Goal: Check status: Check status

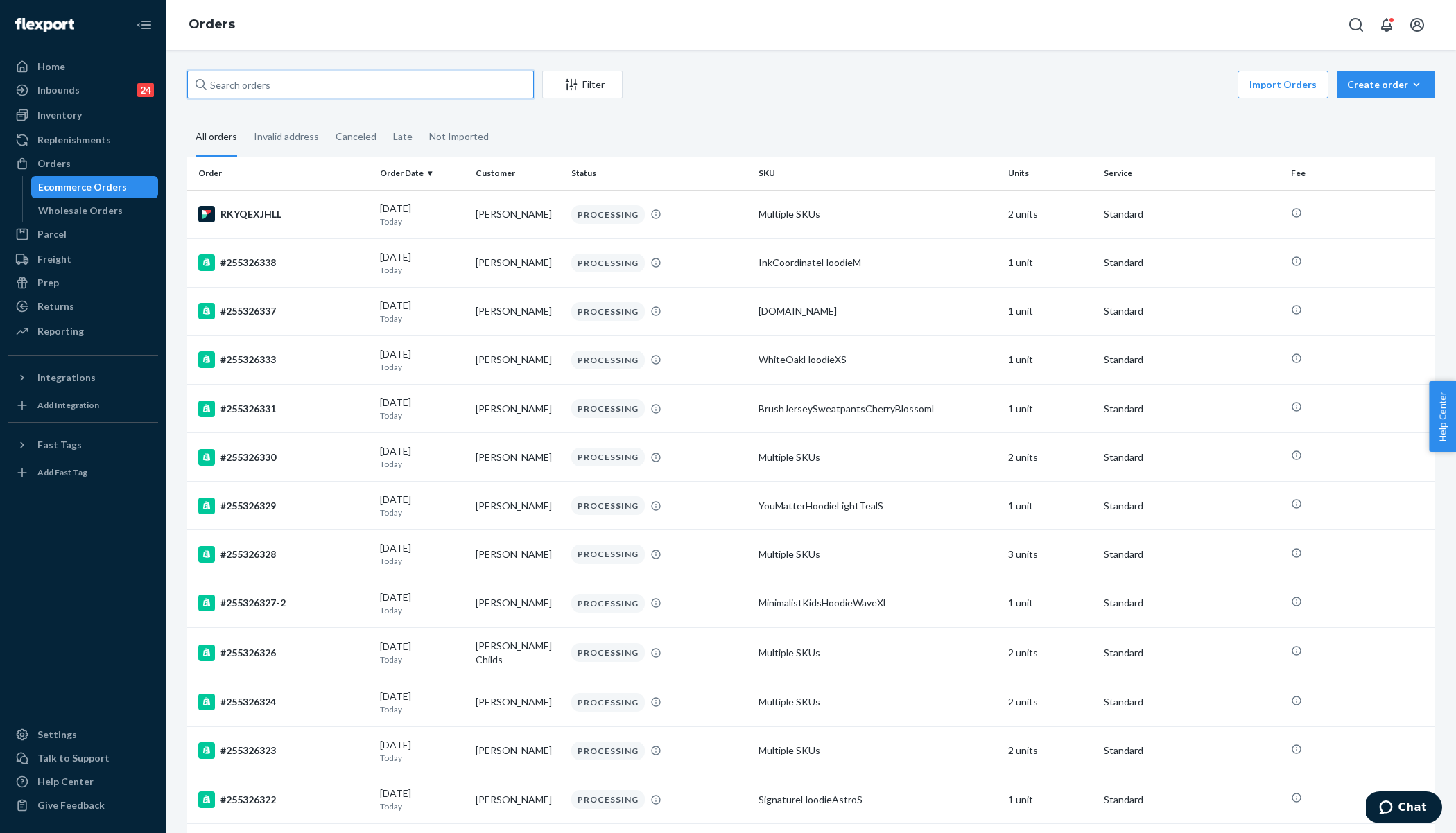
click at [363, 84] on input "text" at bounding box center [360, 84] width 347 height 28
paste input "255075794"
type input "255075794"
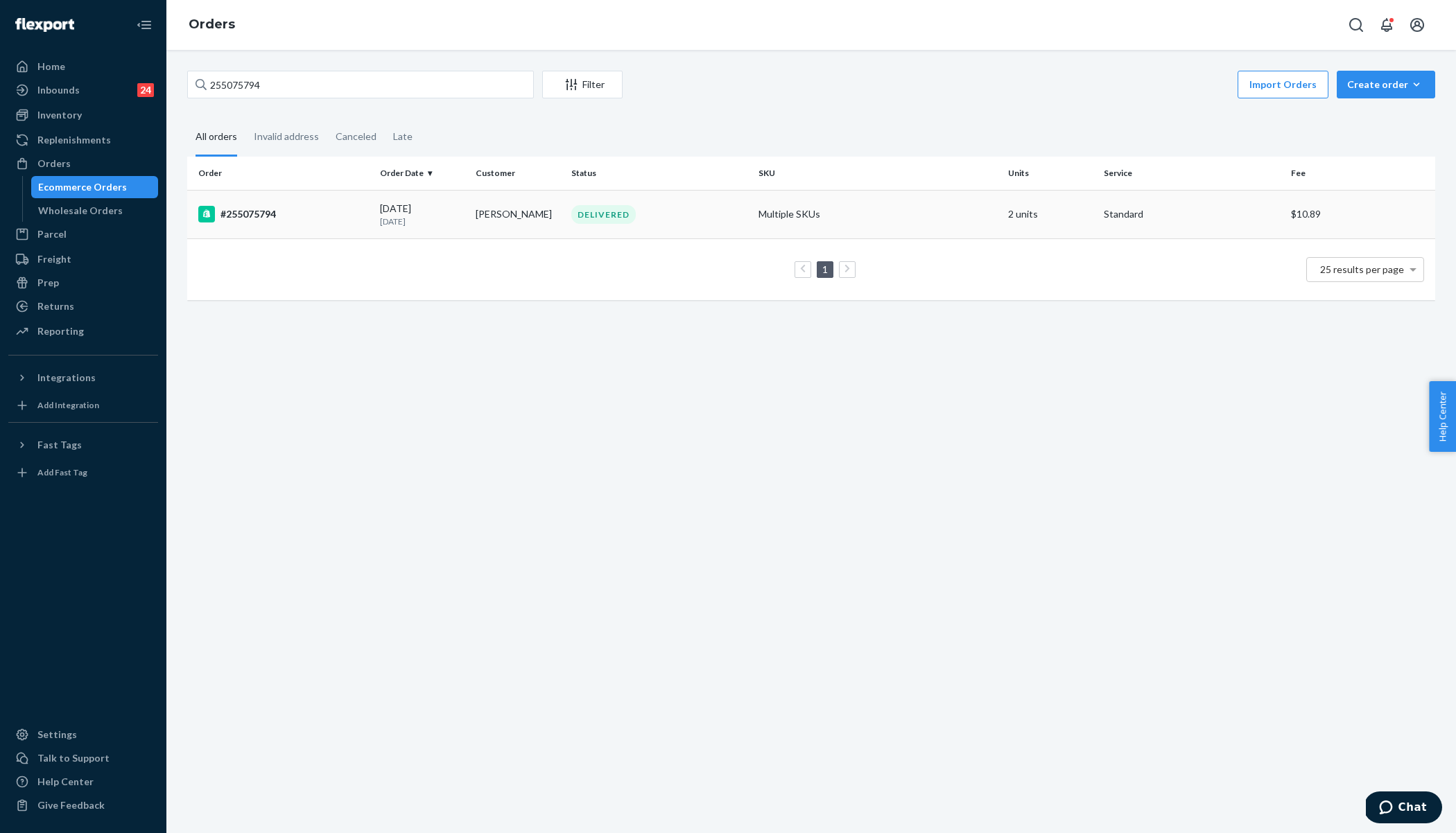
click at [284, 211] on div "#255075794" at bounding box center [284, 214] width 171 height 16
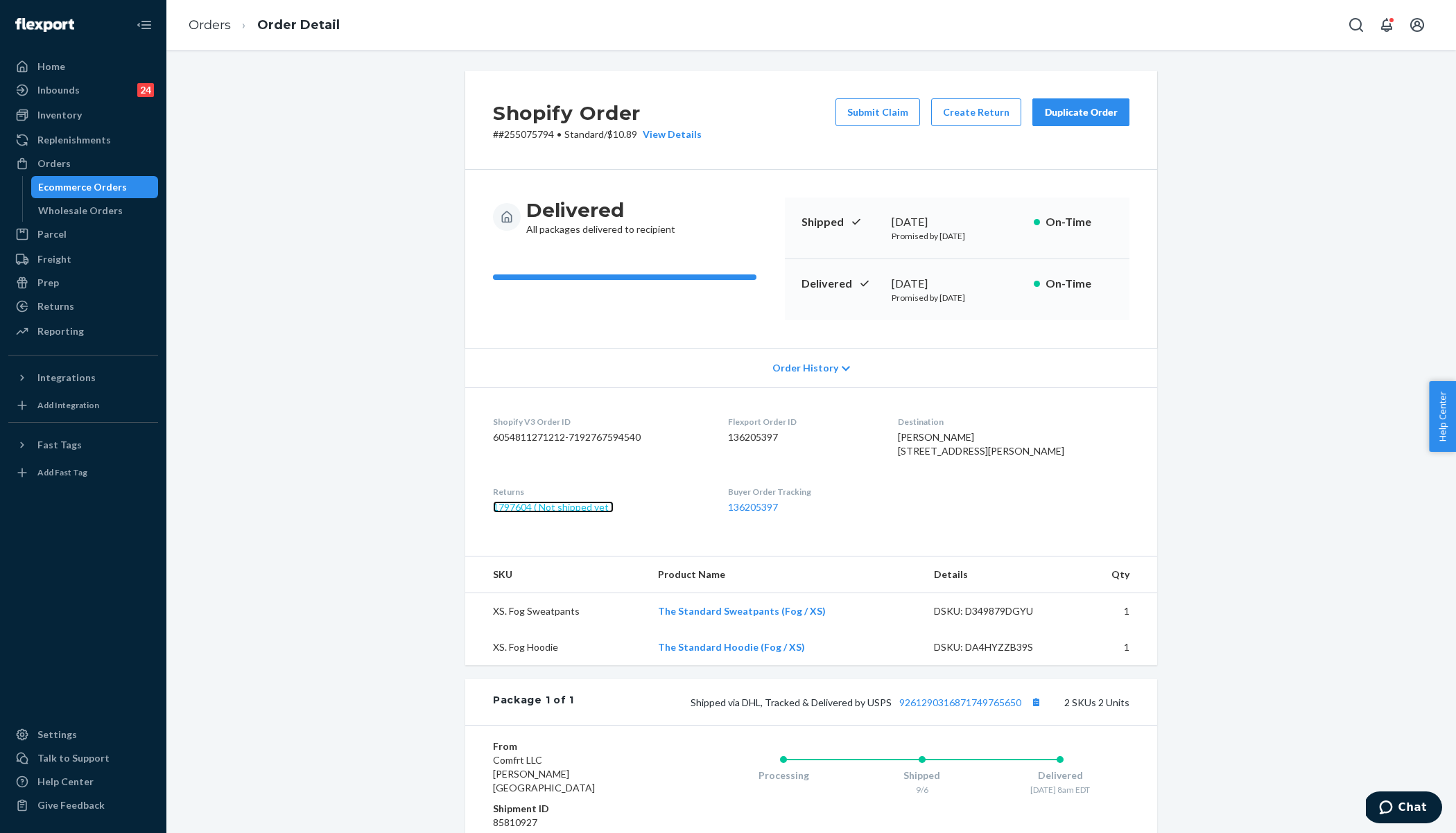
click at [587, 513] on link "1797604 ( Not shipped yet )" at bounding box center [553, 507] width 121 height 12
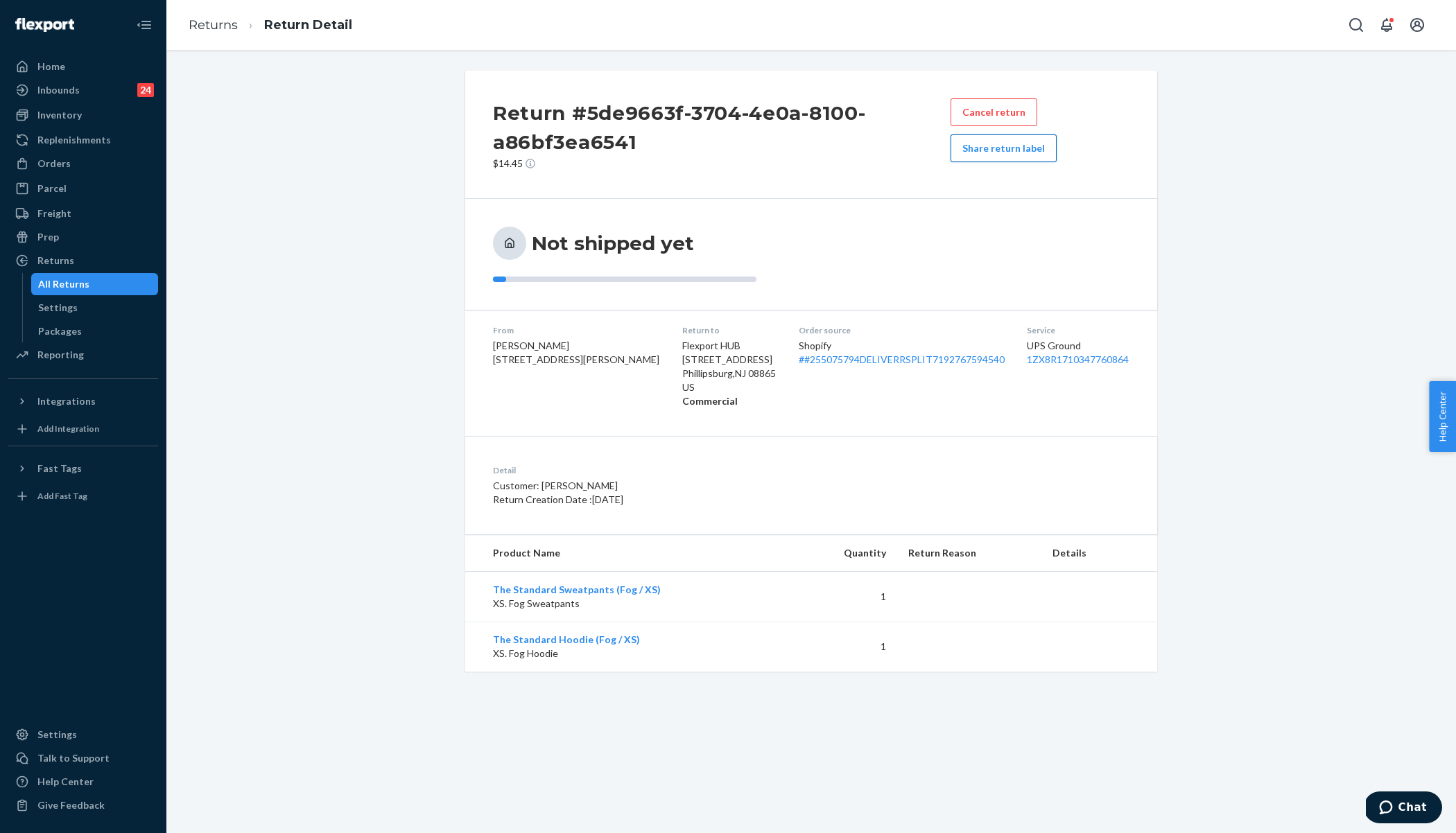
click at [1015, 151] on button "Share return label" at bounding box center [1003, 148] width 106 height 28
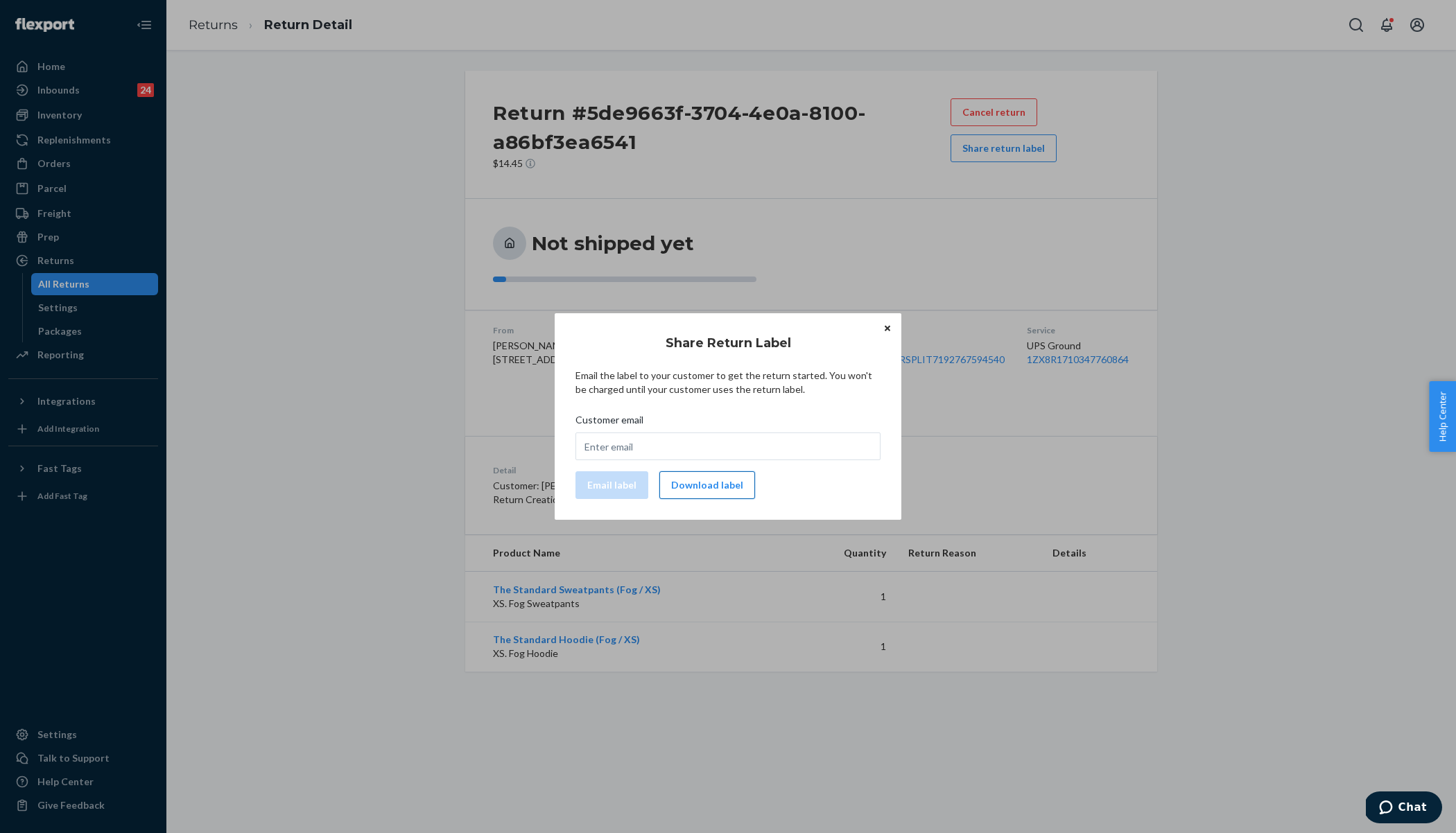
click at [700, 486] on button "Download label" at bounding box center [707, 485] width 96 height 28
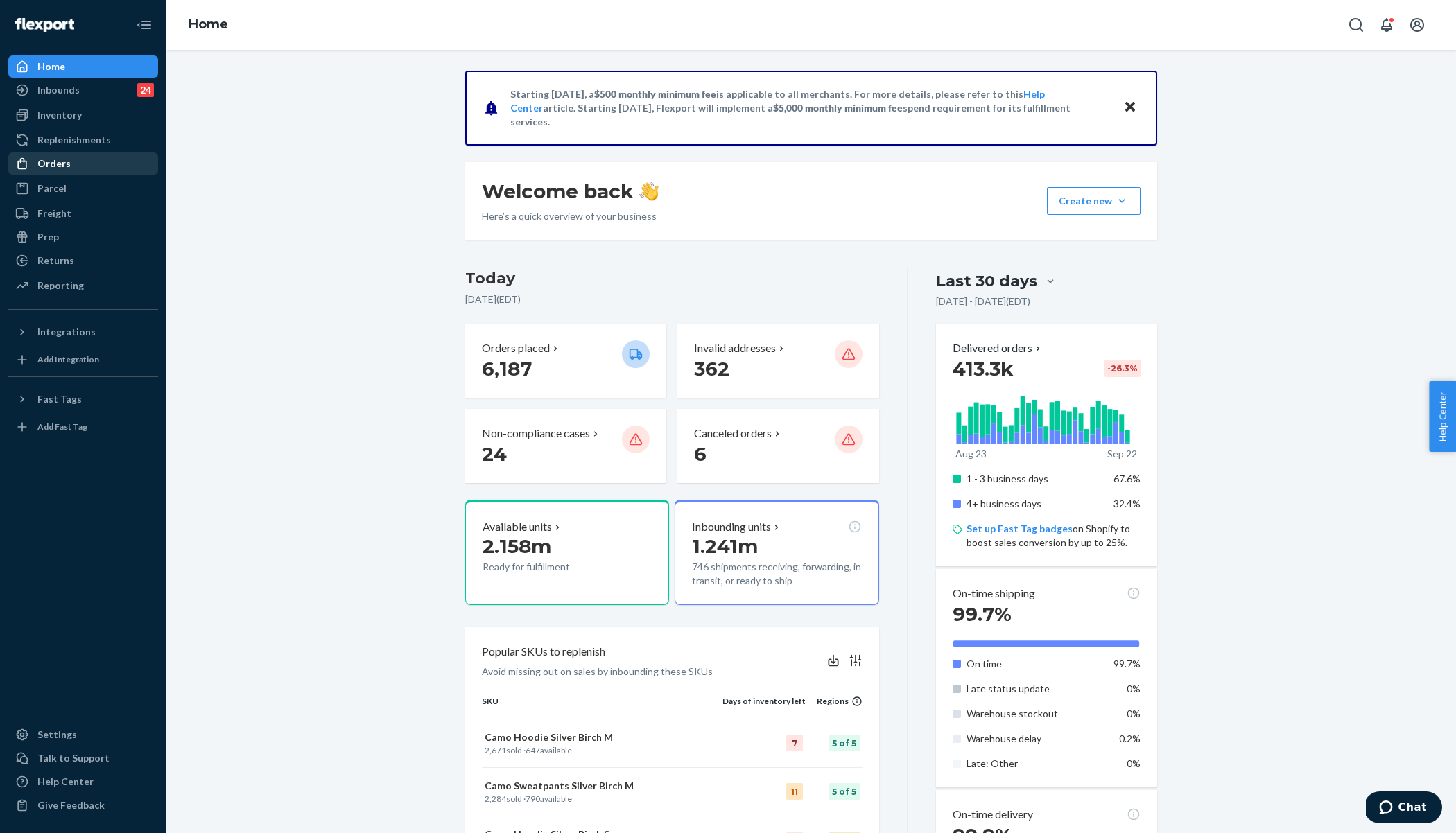
click at [63, 174] on link "Orders" at bounding box center [83, 164] width 150 height 22
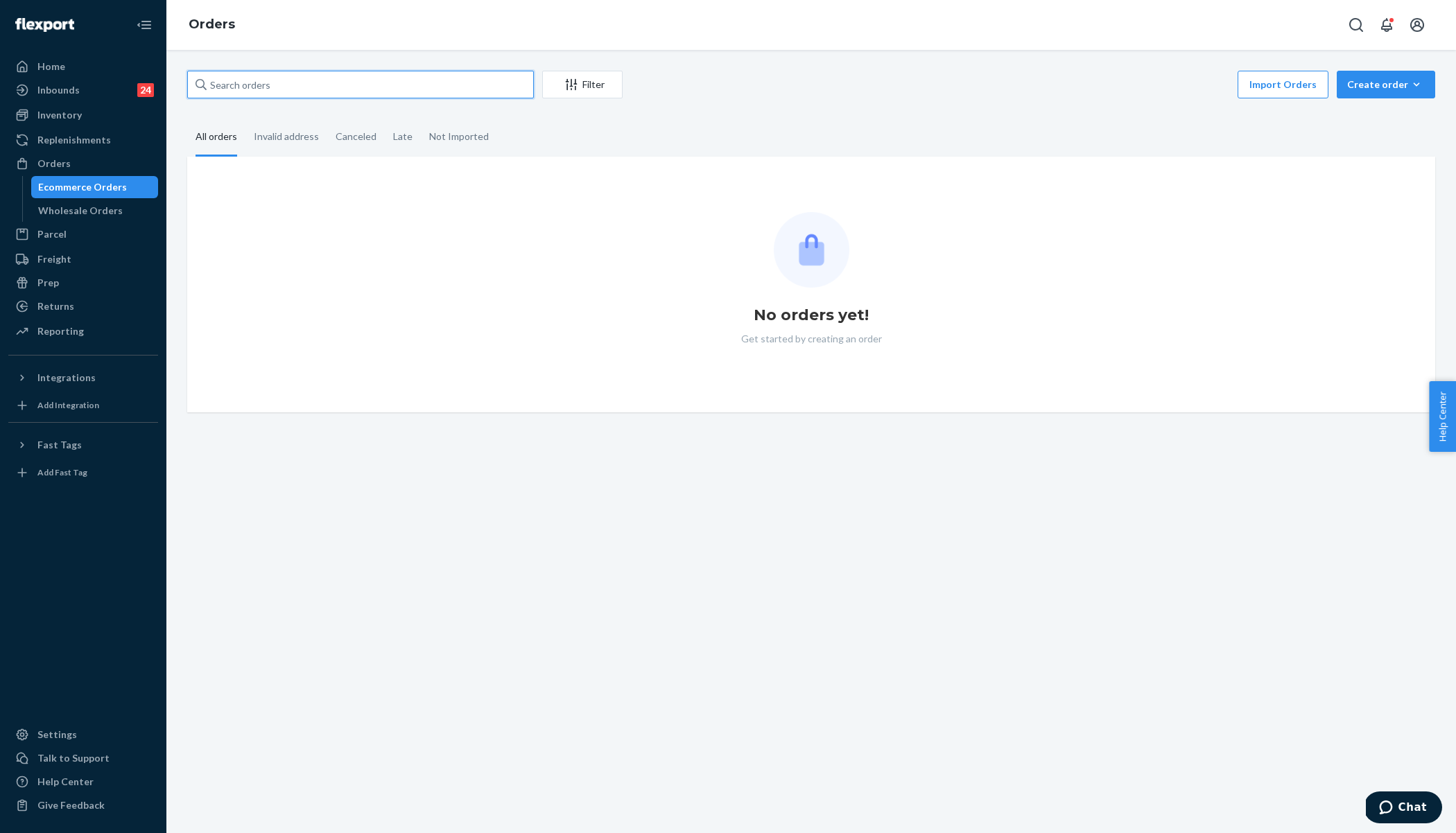
click at [244, 88] on input "text" at bounding box center [360, 84] width 347 height 28
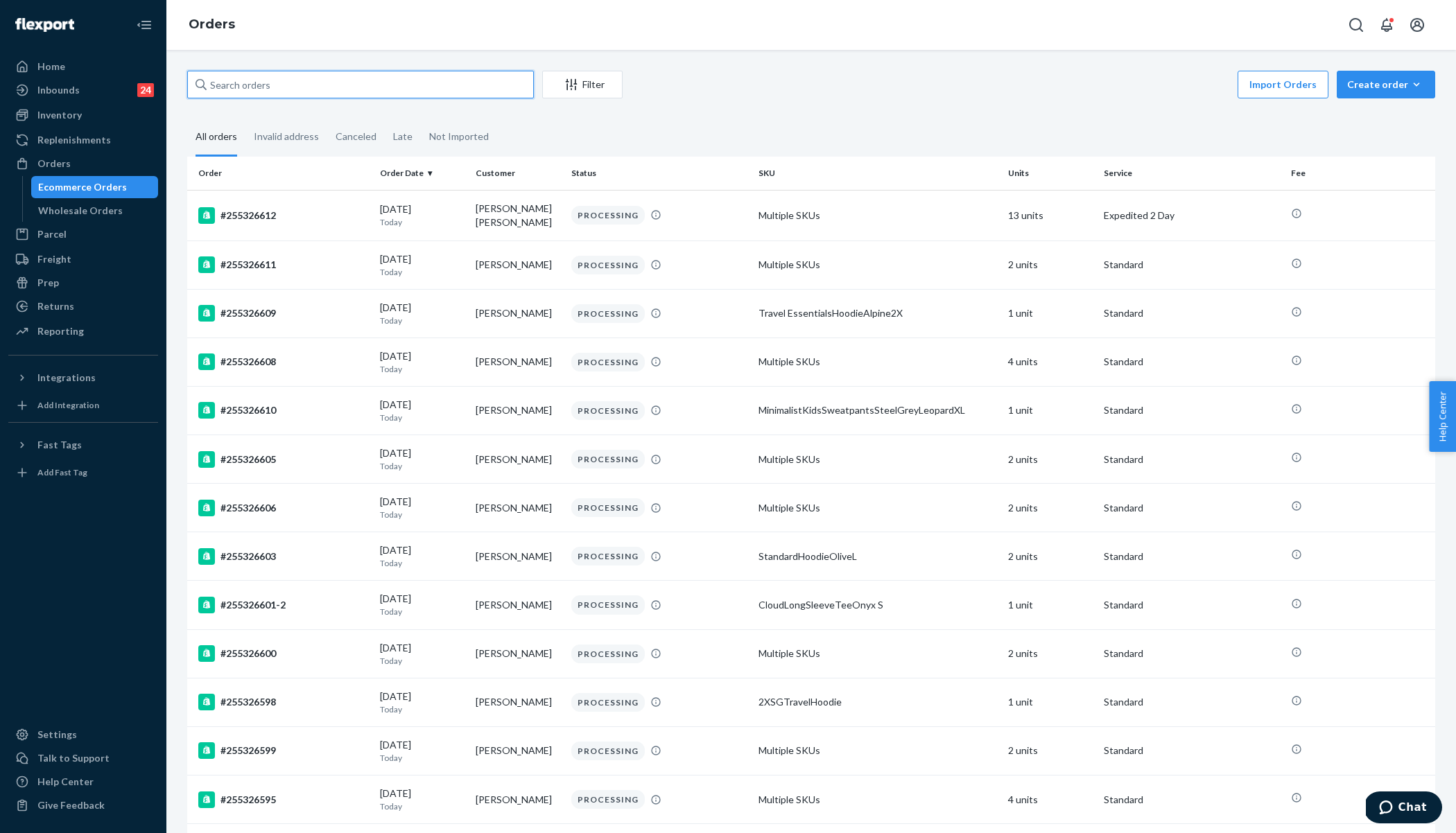
paste input "255158966"
type input "255158966"
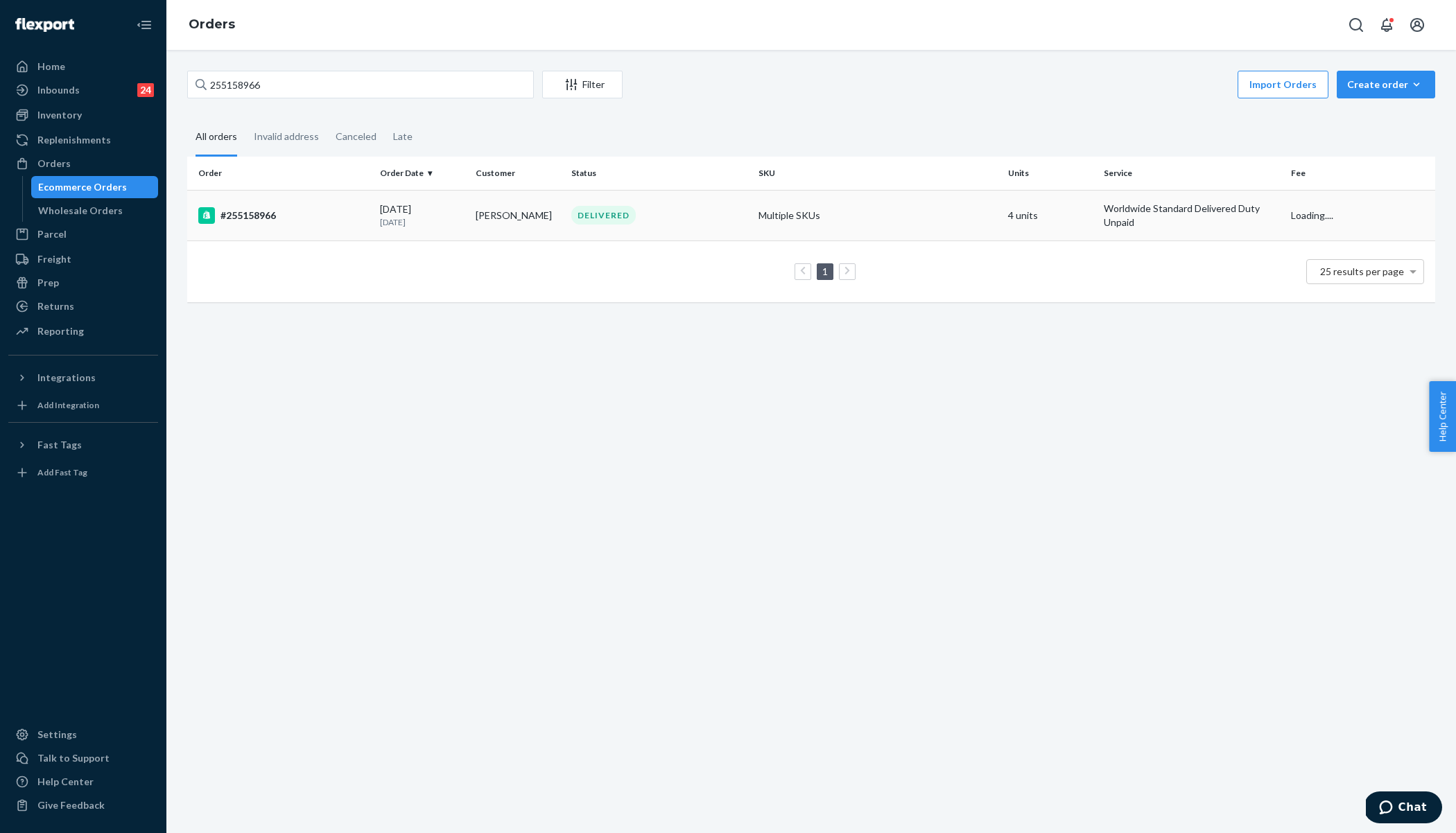
click at [324, 230] on td "#255158966" at bounding box center [281, 216] width 187 height 51
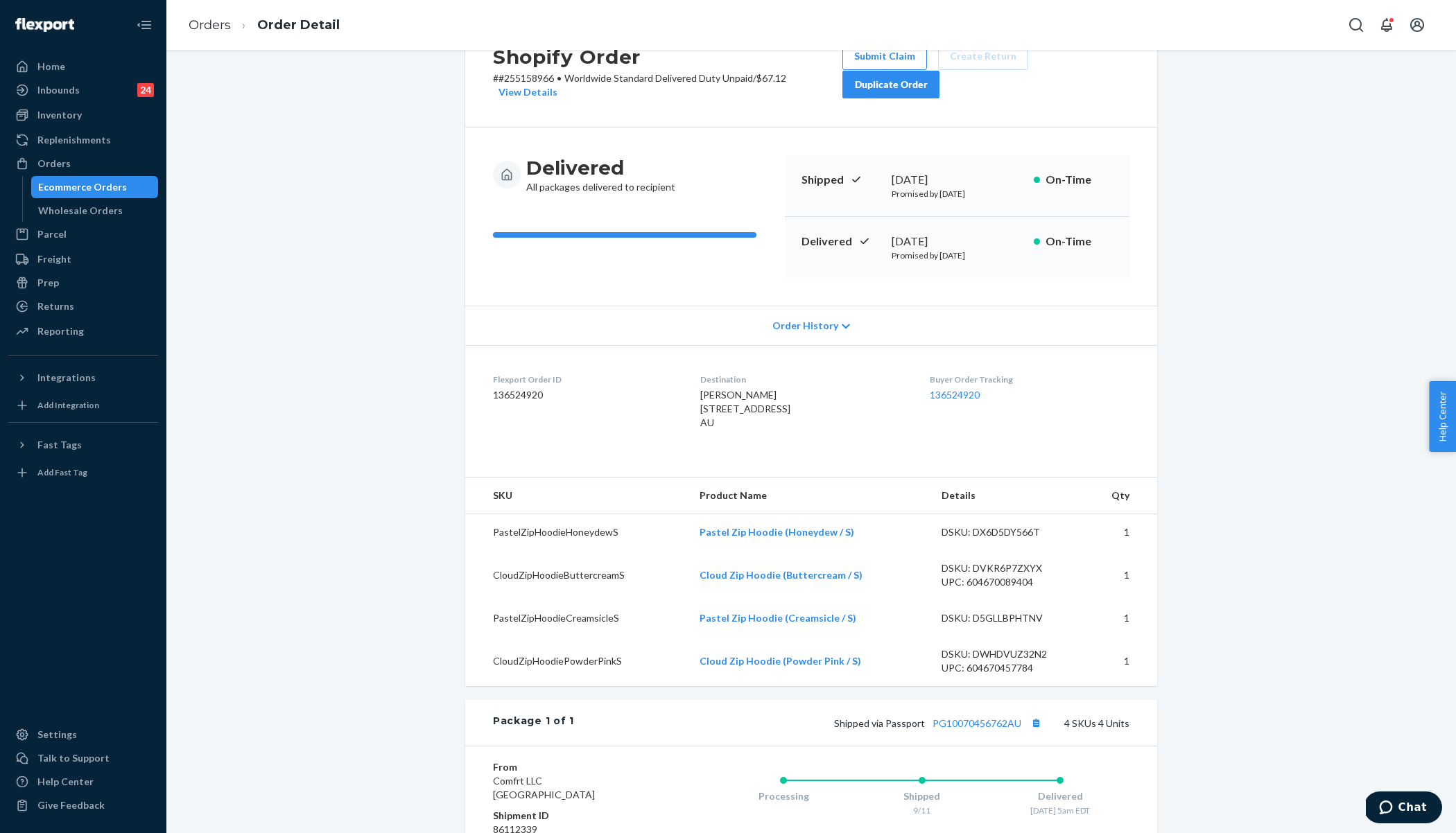
scroll to position [62, 0]
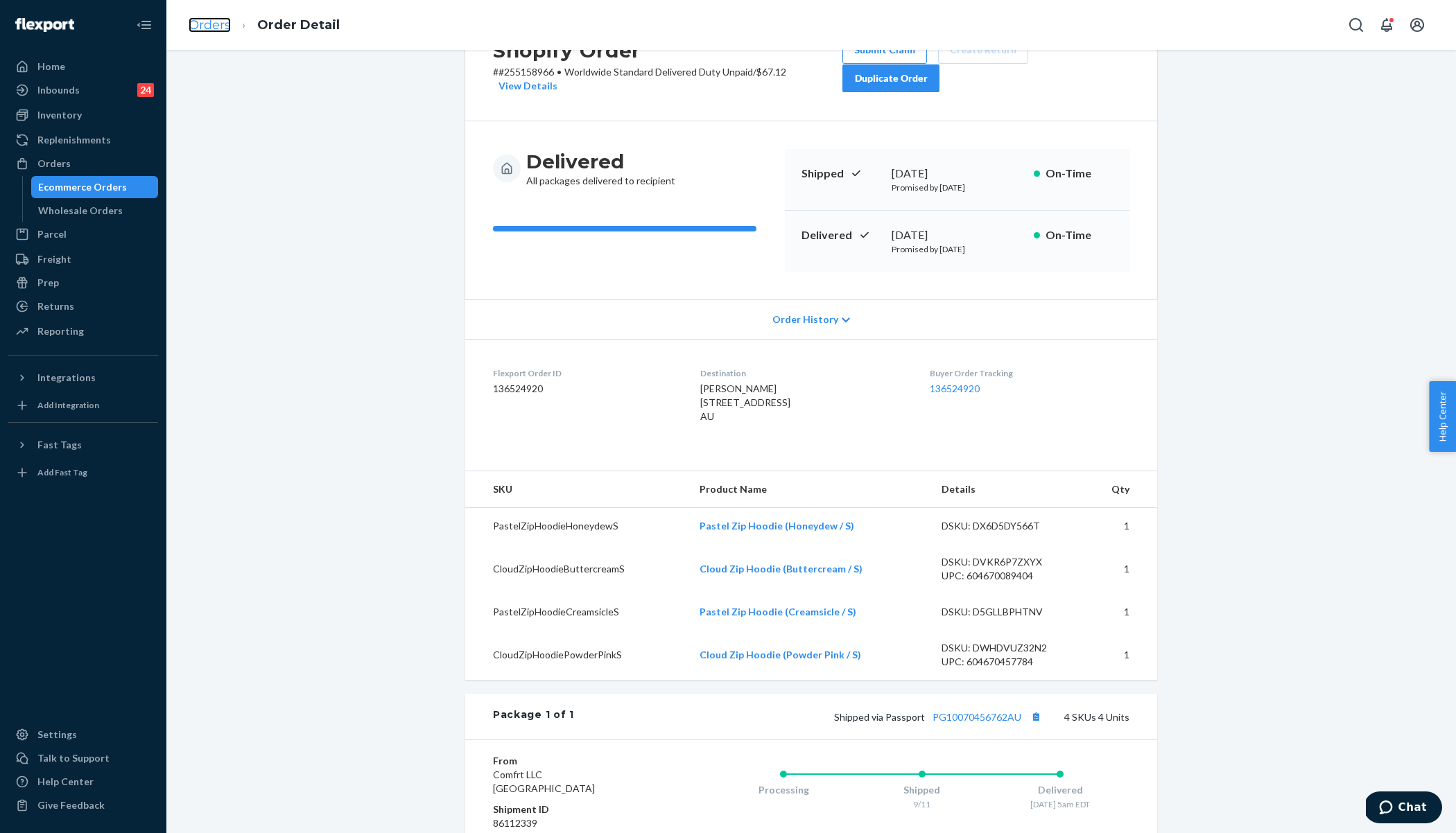
click at [203, 28] on link "Orders" at bounding box center [210, 25] width 42 height 15
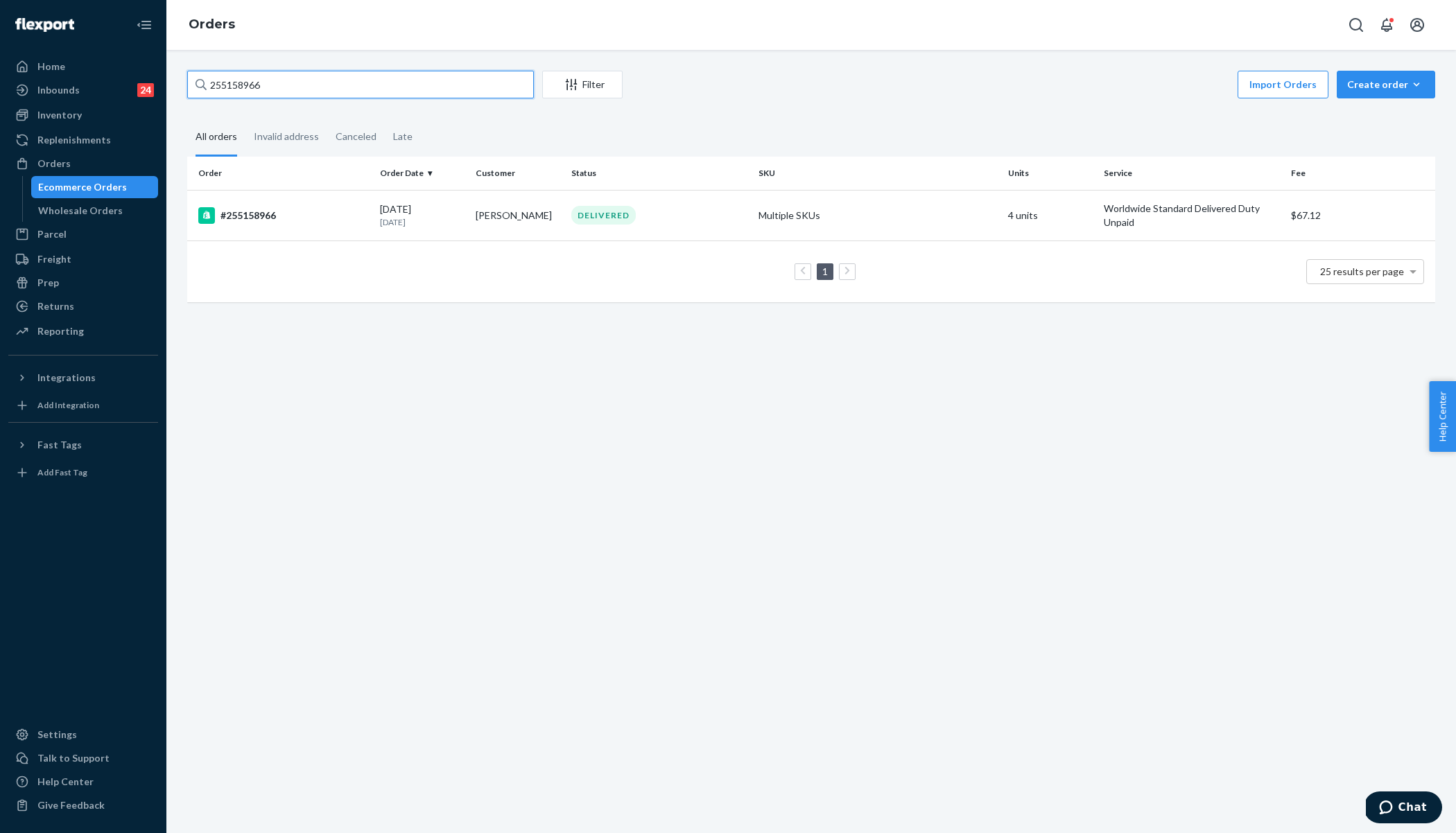
click at [253, 82] on input "255158966" at bounding box center [360, 84] width 347 height 28
paste input "#255103223"
type input "#255103223"
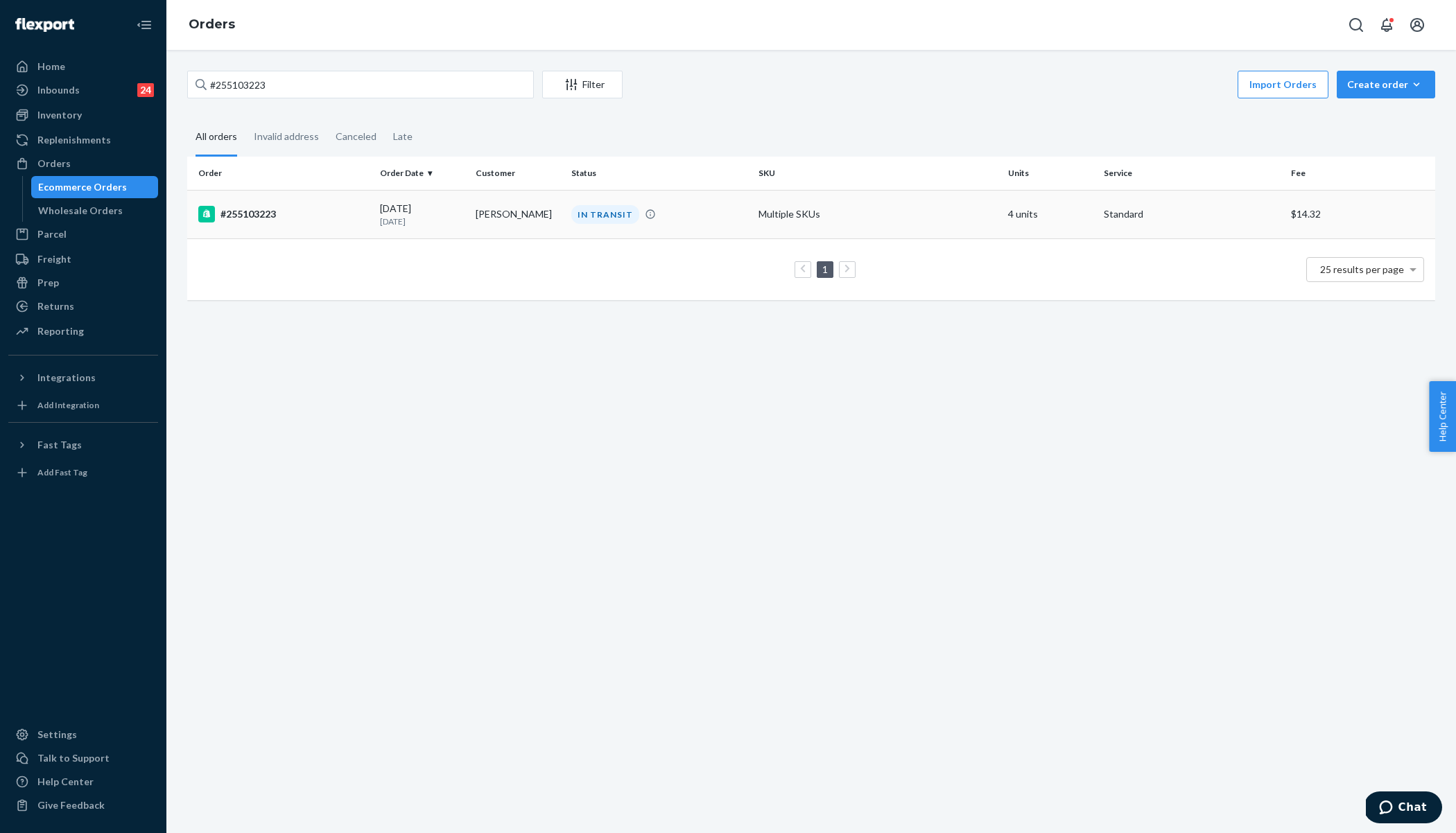
click at [283, 219] on div "#255103223" at bounding box center [284, 214] width 171 height 16
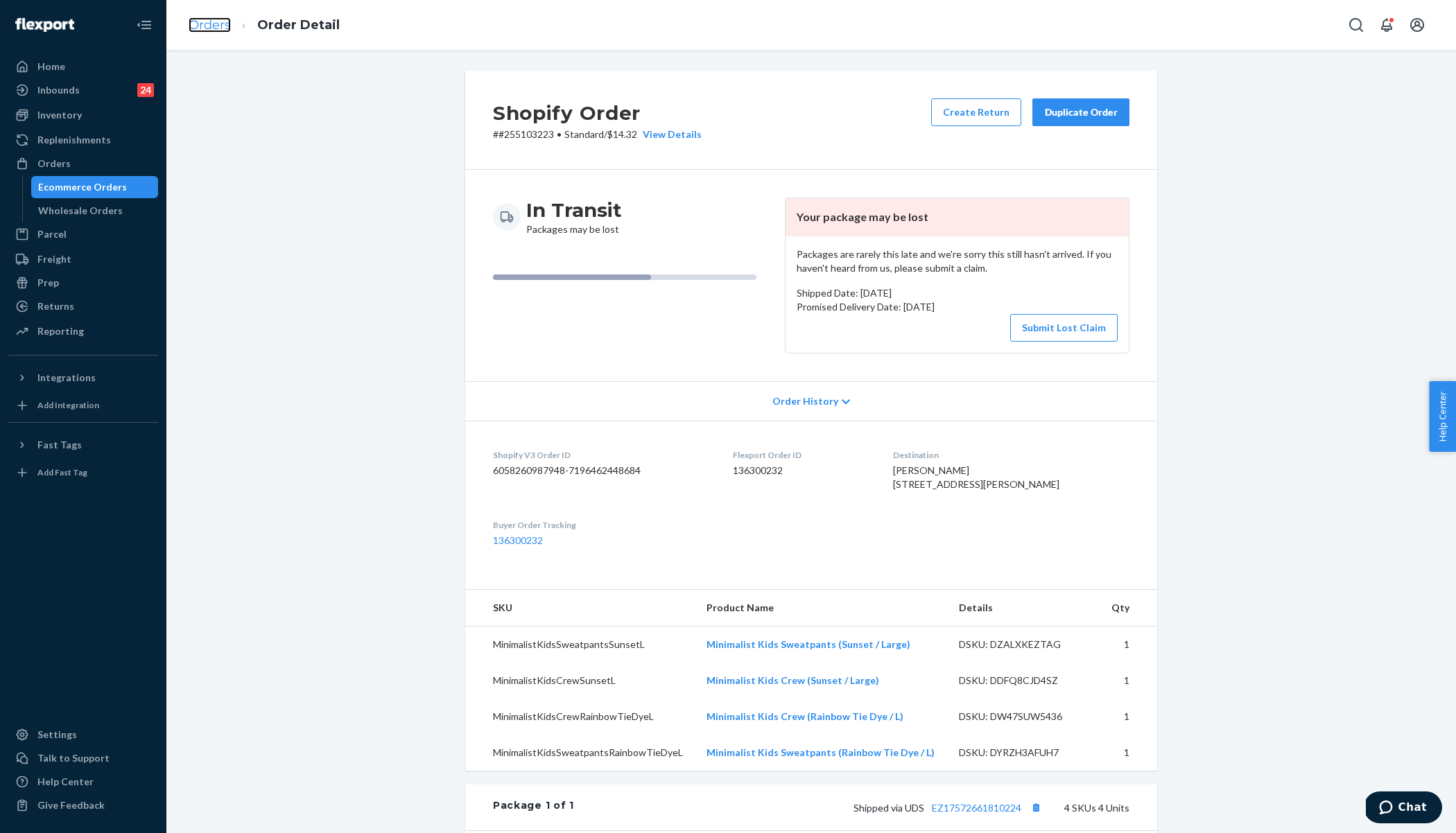
click at [206, 25] on link "Orders" at bounding box center [210, 25] width 42 height 15
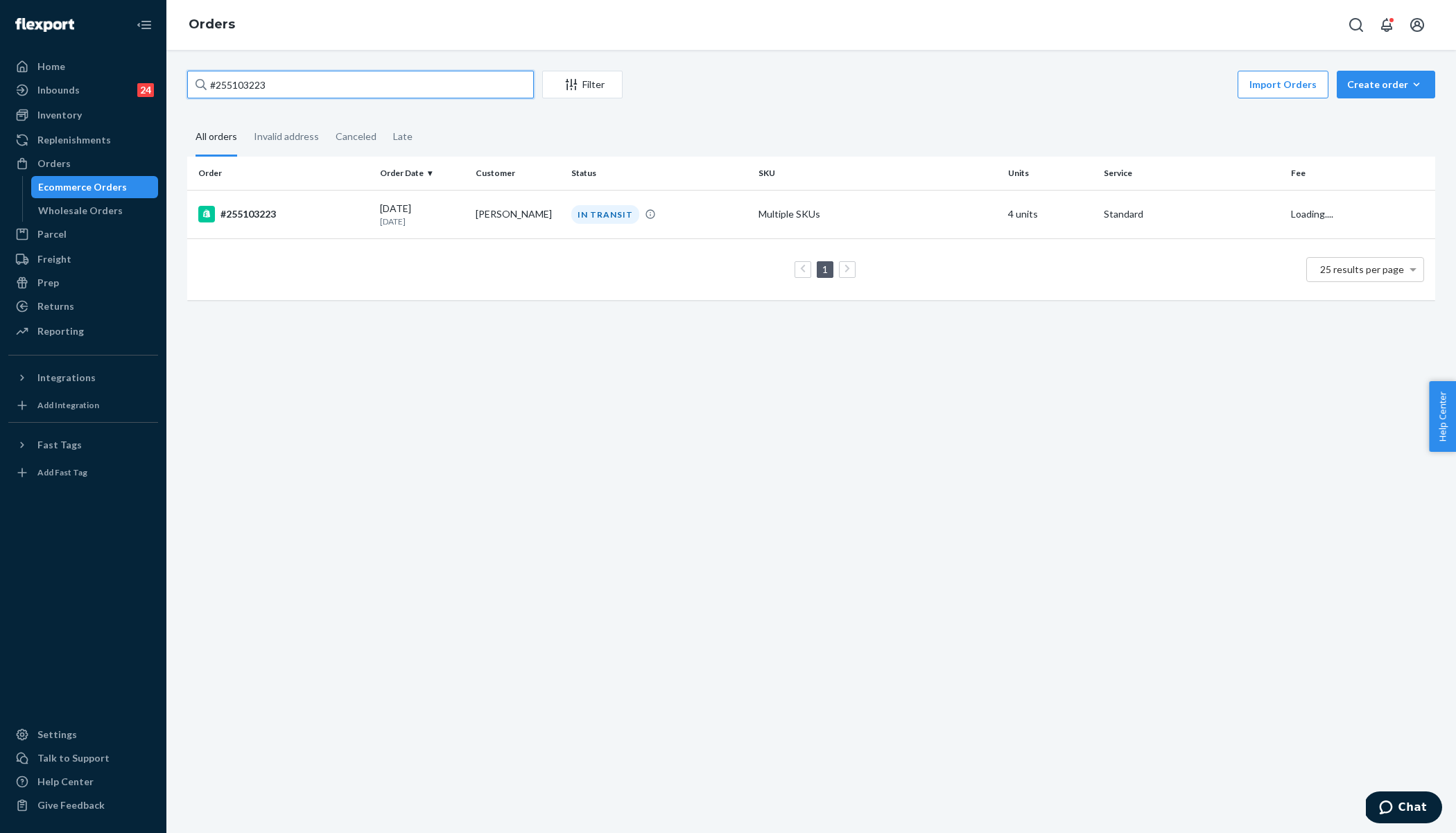
click at [306, 88] on input "#255103223" at bounding box center [360, 84] width 347 height 28
paste input "255176322"
type input "255176322"
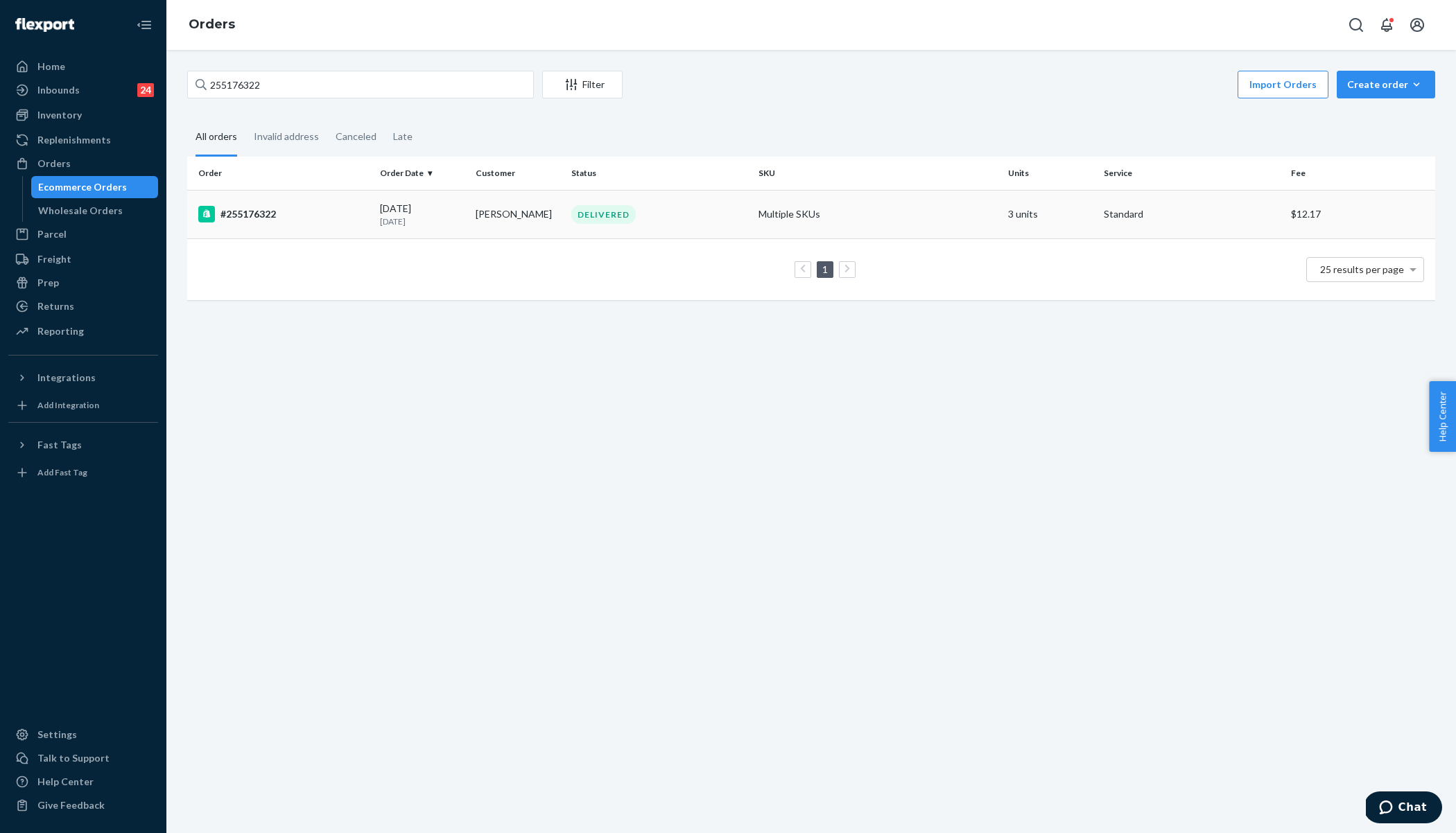
click at [306, 219] on div "#255176322" at bounding box center [284, 214] width 171 height 16
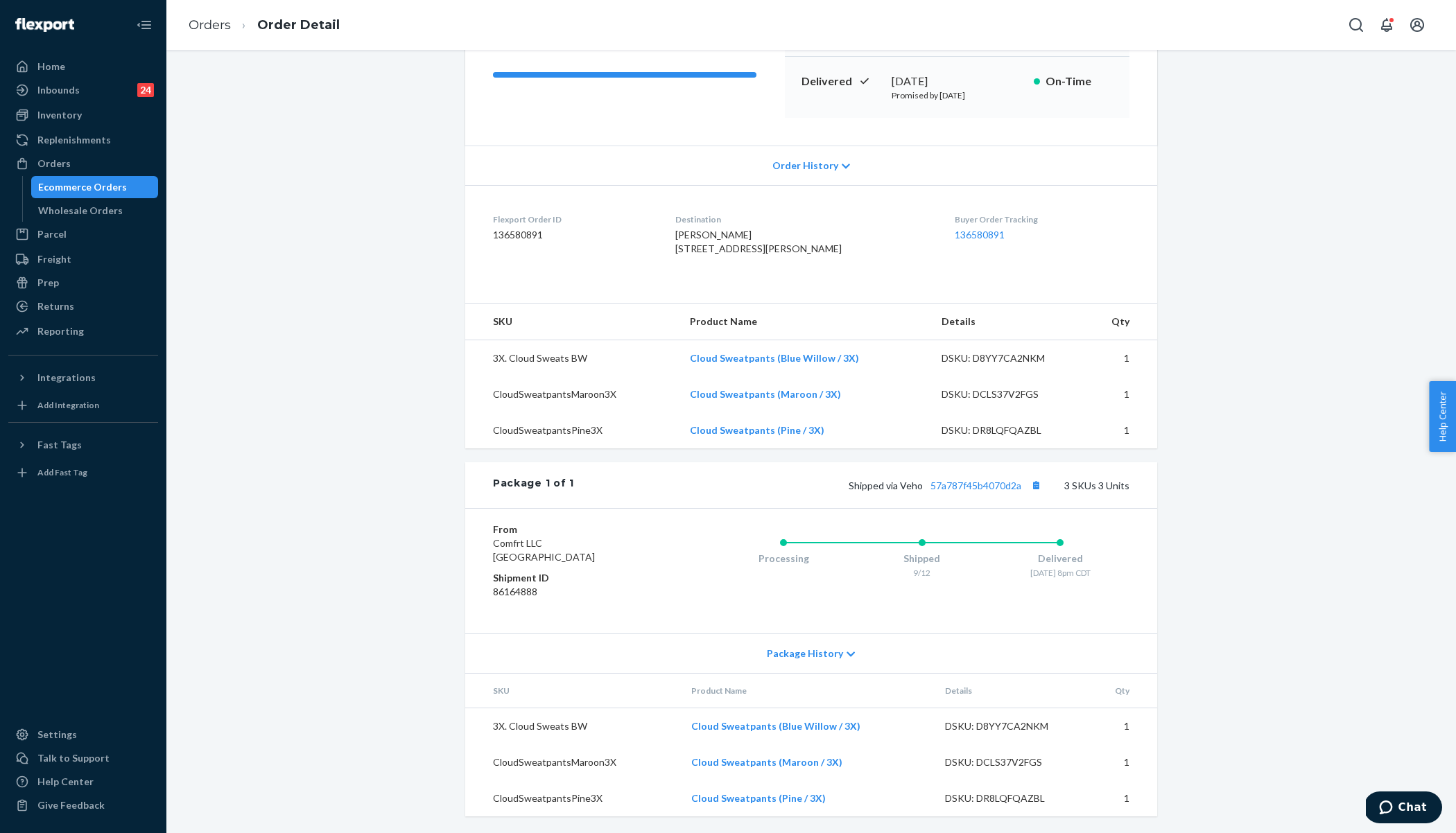
scroll to position [240, 0]
click at [960, 484] on link "57a787f45b4070d2a" at bounding box center [976, 485] width 91 height 12
click at [208, 22] on link "Orders" at bounding box center [210, 25] width 42 height 15
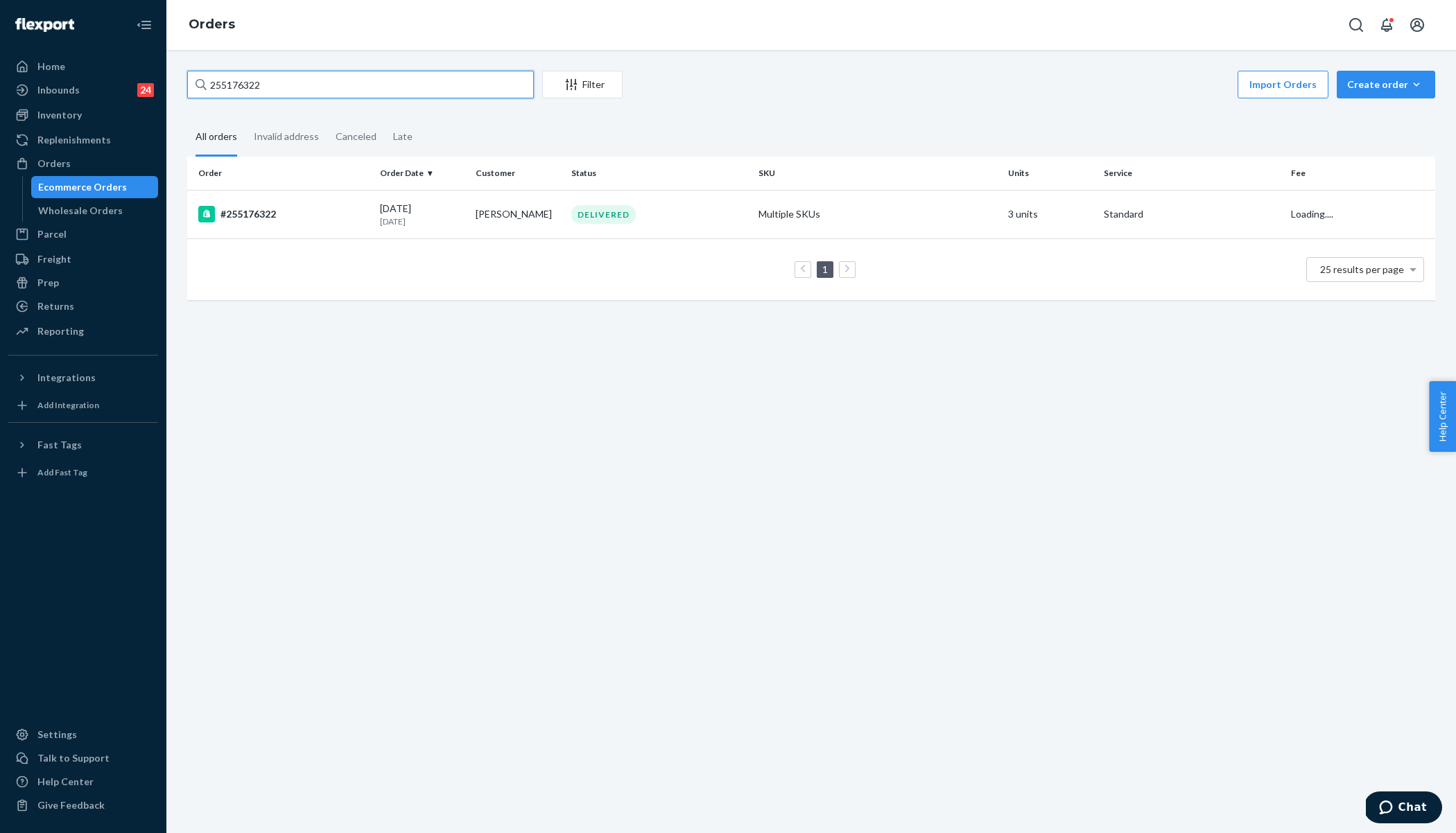
click at [265, 79] on input "255176322" at bounding box center [360, 84] width 347 height 28
paste input "Naya Silva"
type input "Naya Silva"
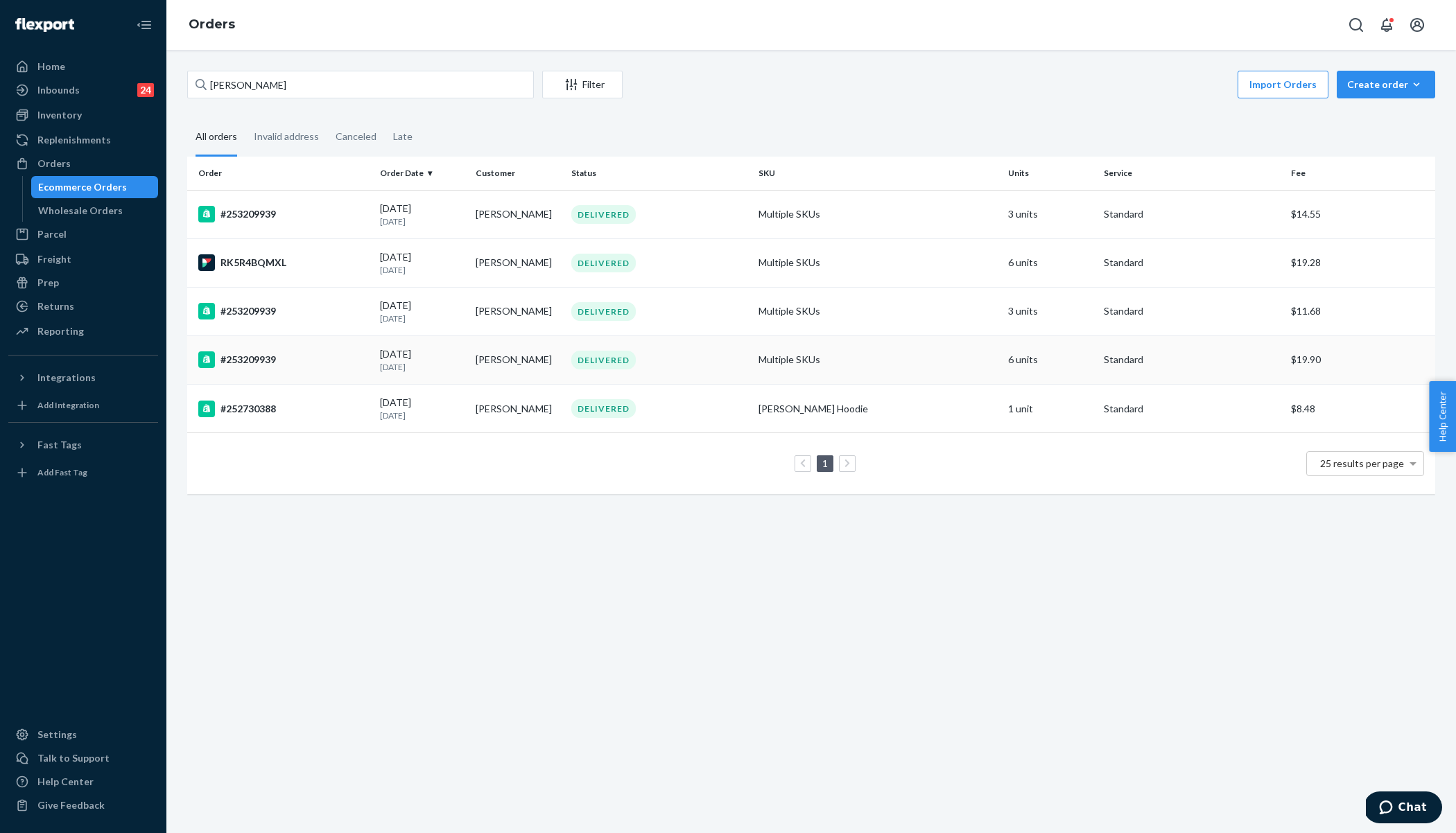
click at [342, 361] on div "#253209939" at bounding box center [284, 360] width 171 height 16
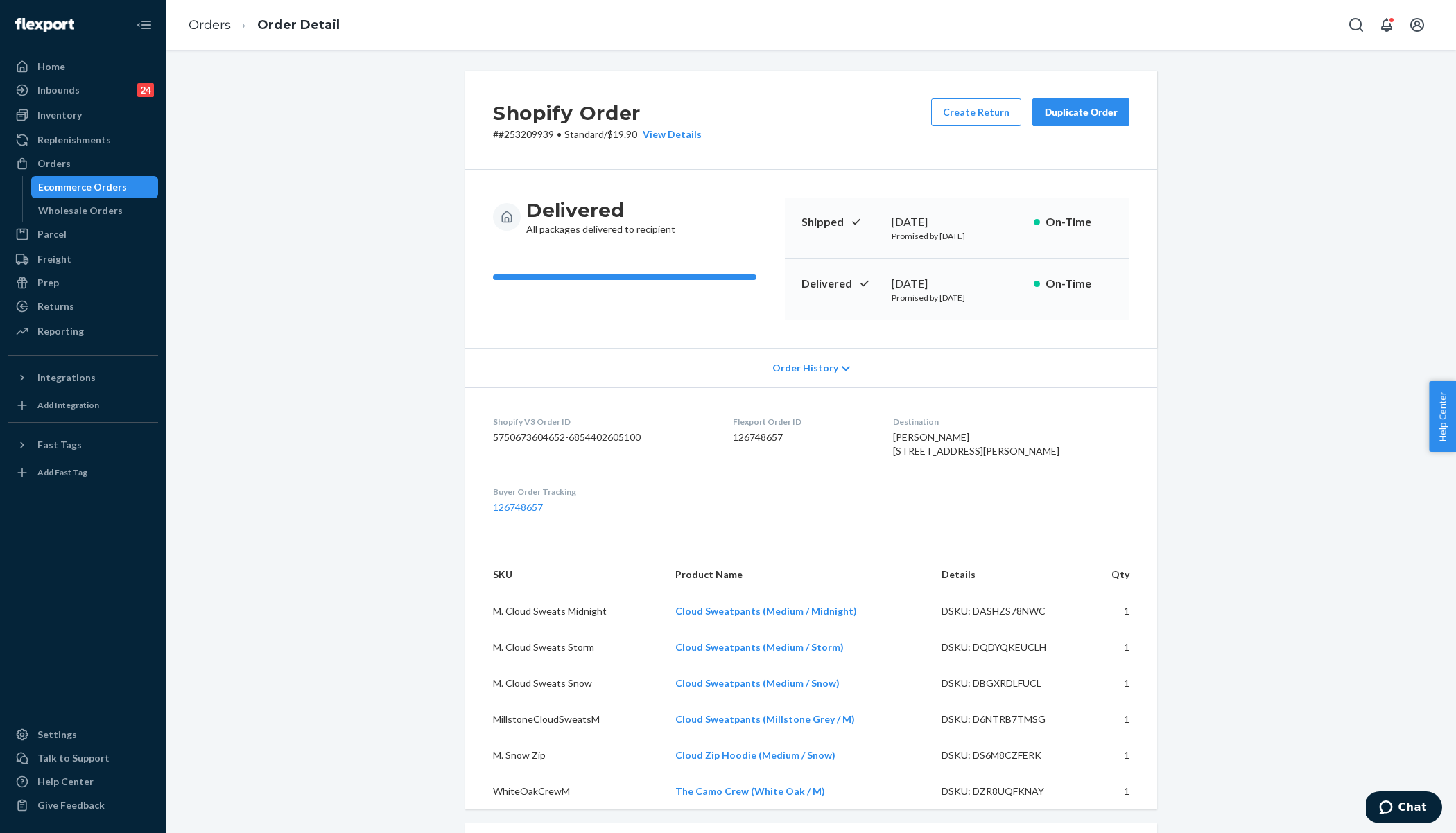
scroll to position [455, 0]
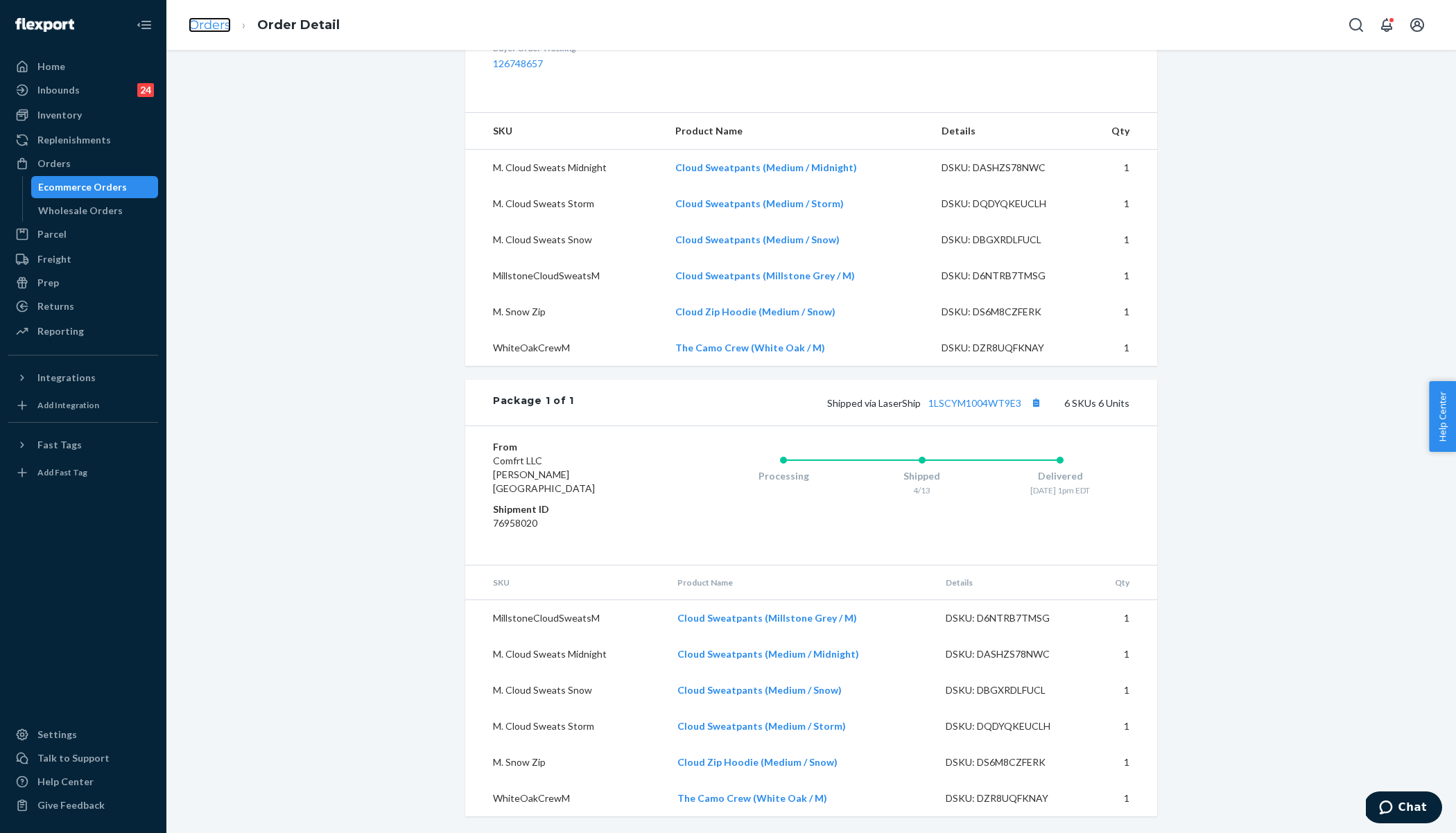
click at [227, 27] on link "Orders" at bounding box center [210, 25] width 42 height 15
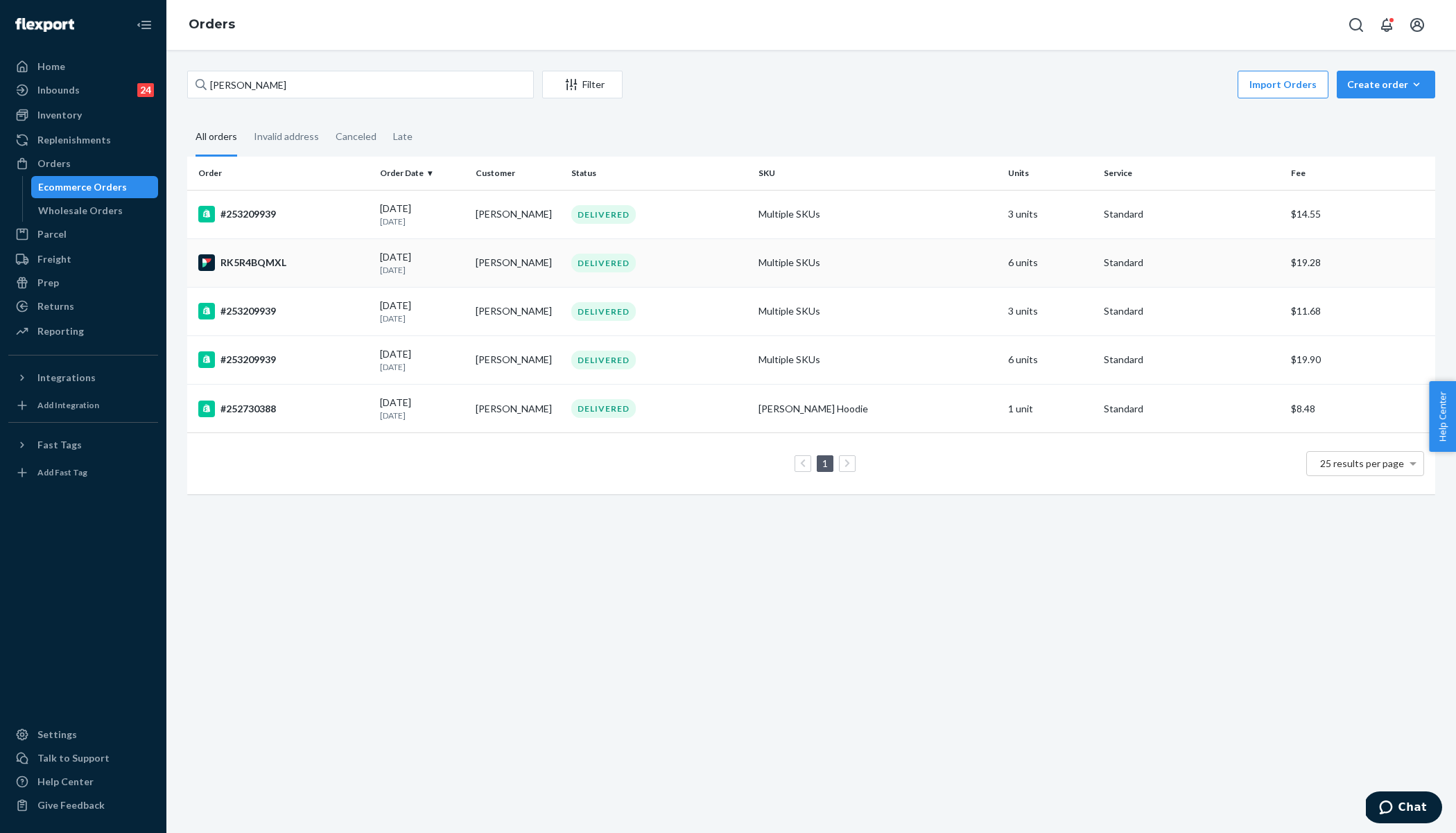
click at [948, 260] on td "Multiple SKUs" at bounding box center [877, 262] width 250 height 49
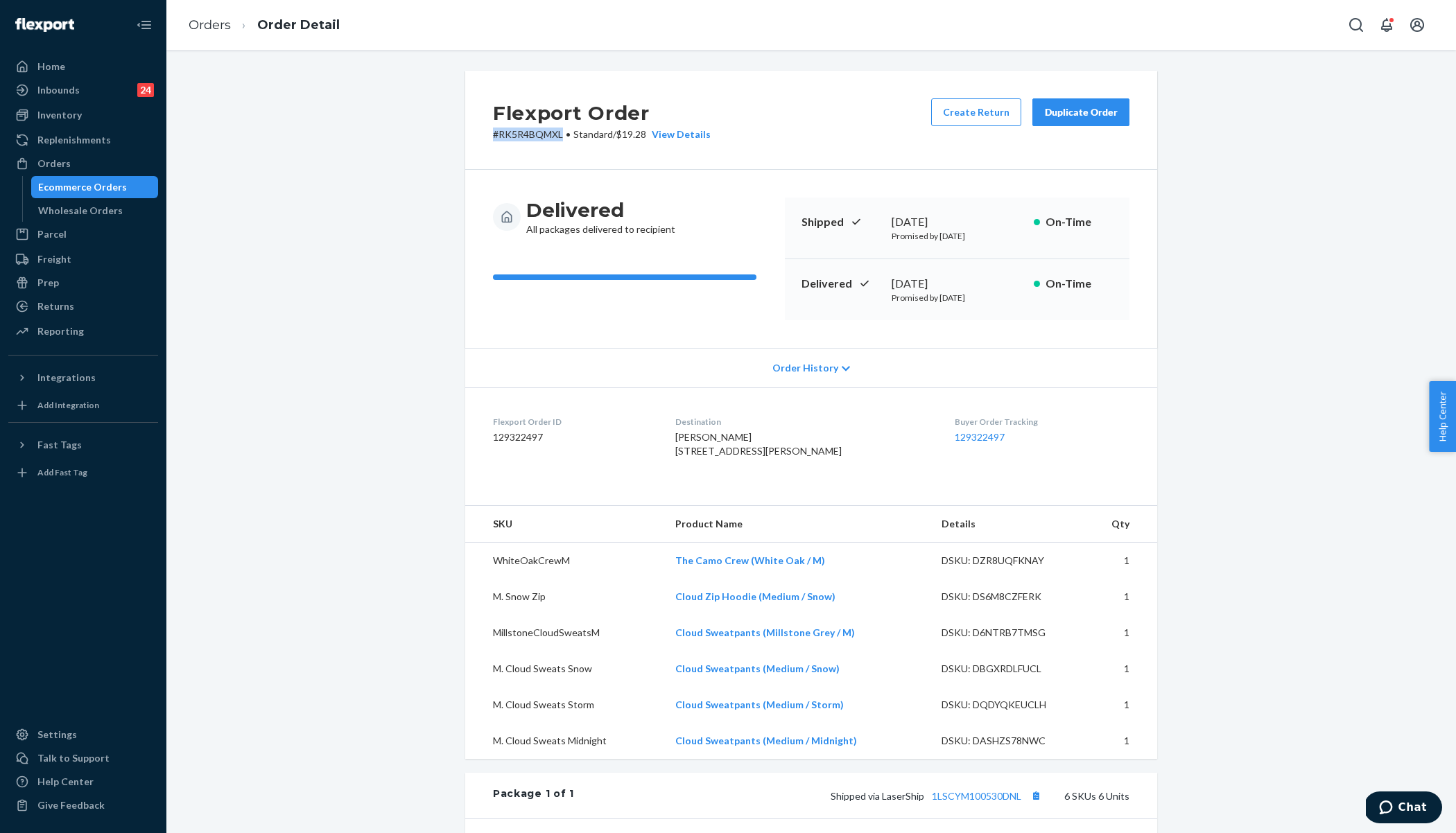
drag, startPoint x: 490, startPoint y: 135, endPoint x: 569, endPoint y: 139, distance: 79.1
click at [569, 139] on div "Flexport Order # RK5R4BQMXL • Standard / $19.28 View Details Create Return Dupl…" at bounding box center [811, 120] width 692 height 99
copy p "# RK5R4BQMXL"
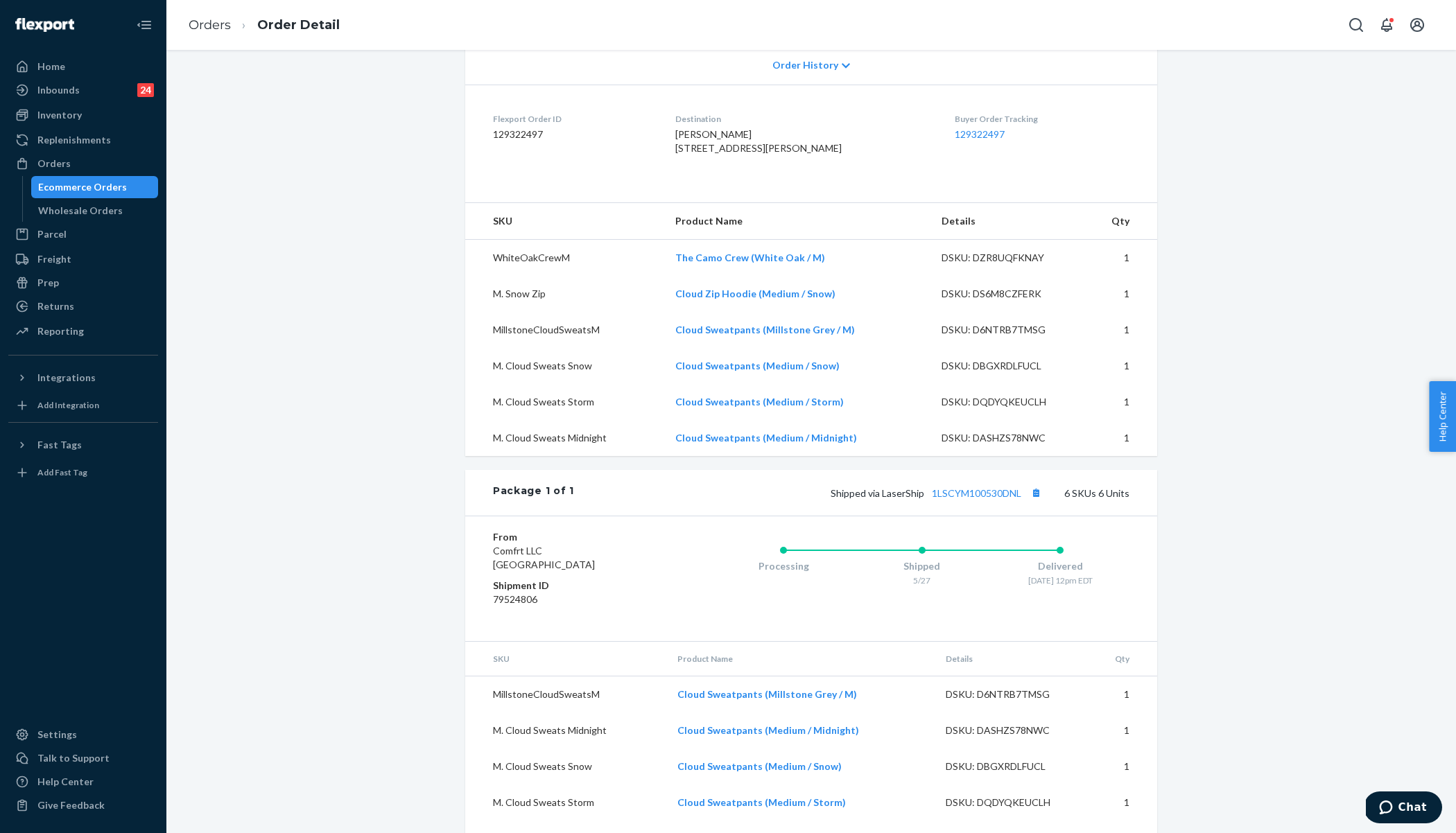
scroll to position [305, 0]
click at [958, 497] on link "1LSCYM100530DNL" at bounding box center [976, 491] width 89 height 12
click at [211, 30] on link "Orders" at bounding box center [210, 25] width 42 height 15
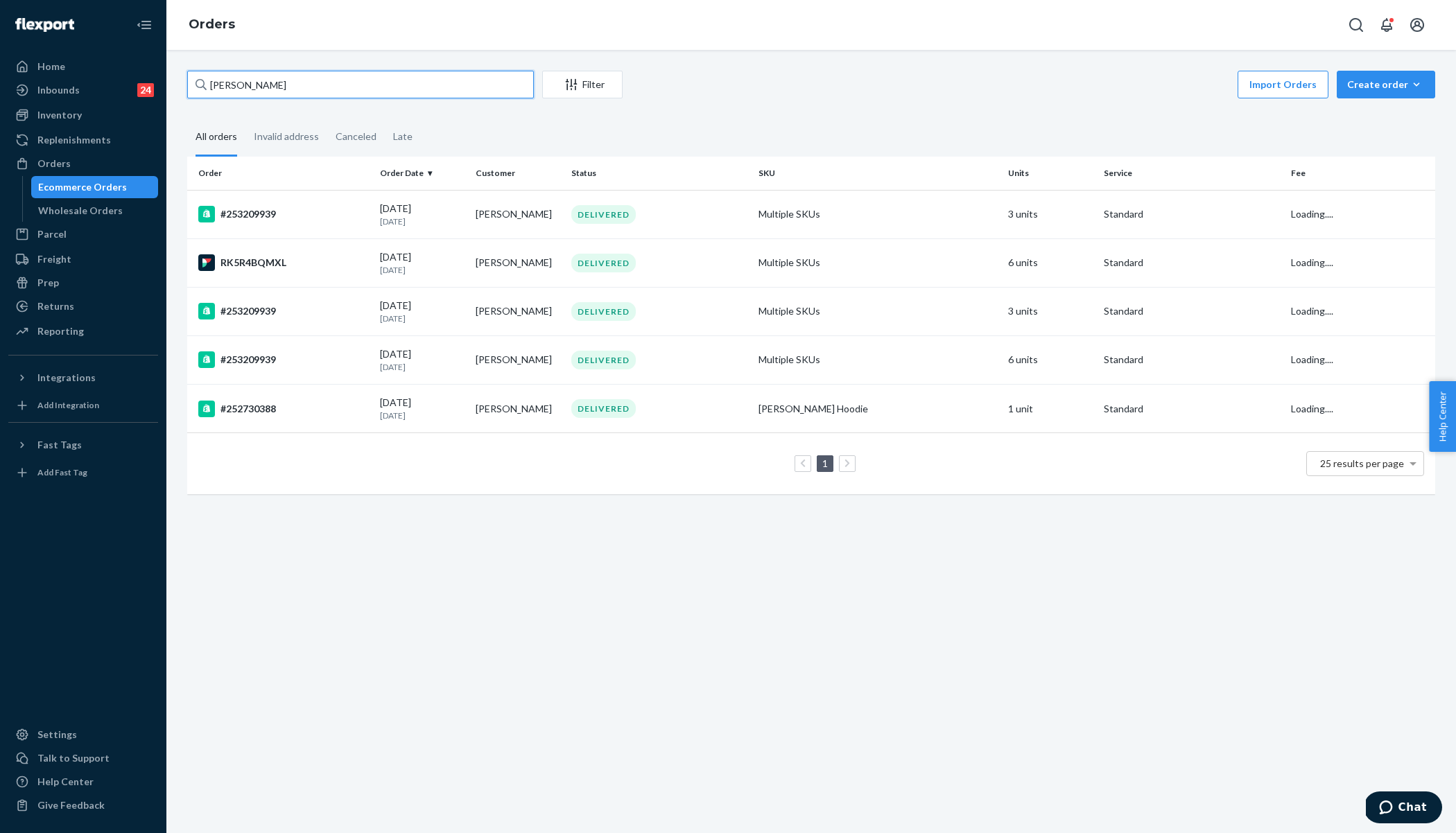
click at [298, 82] on input "Naya Silva" at bounding box center [360, 84] width 347 height 28
paste input "255184862"
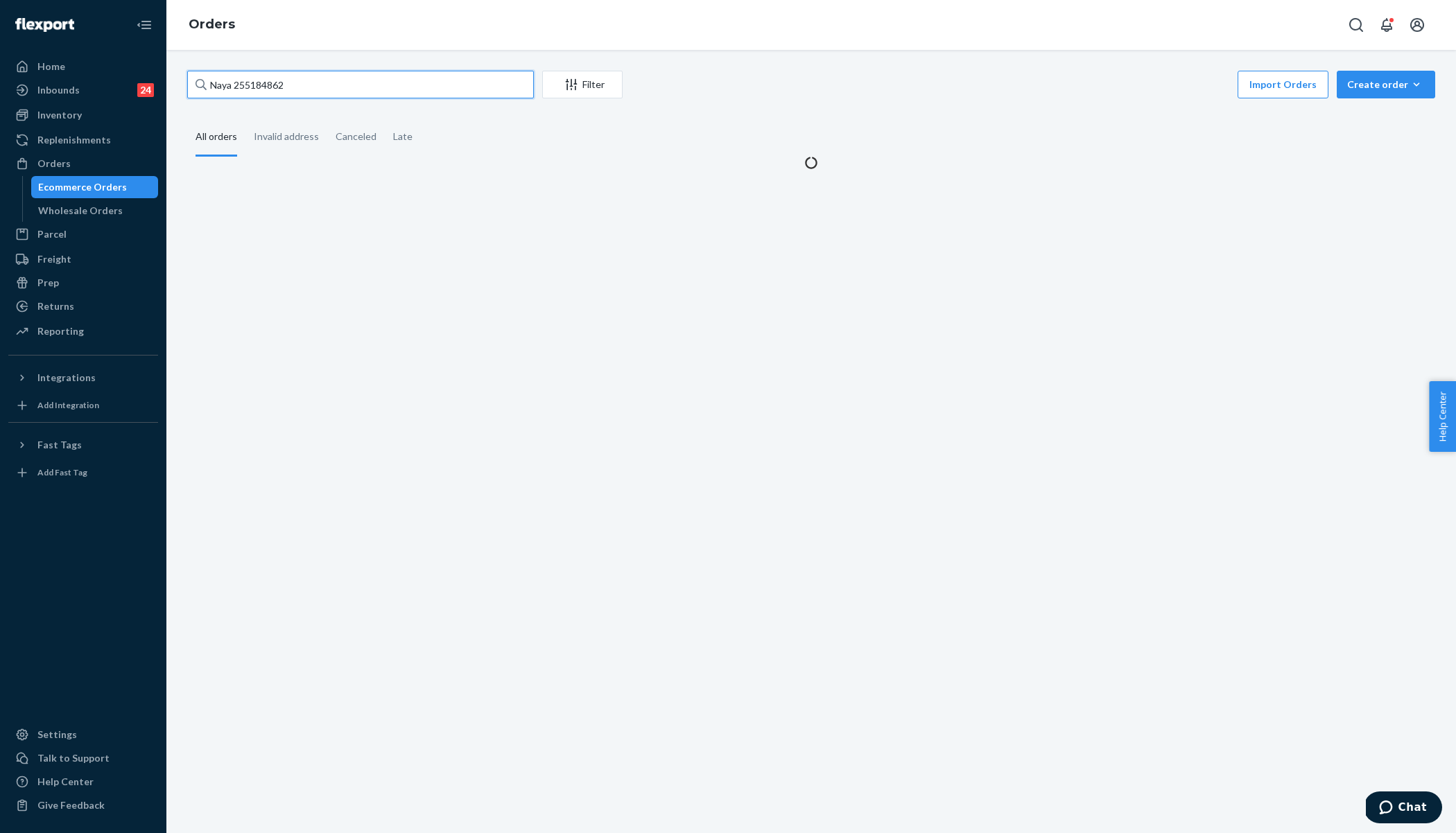
click at [298, 82] on input "Naya 255184862" at bounding box center [360, 84] width 347 height 28
paste input "255184862"
click at [298, 82] on input "Naya 255184862 255184862" at bounding box center [360, 84] width 347 height 28
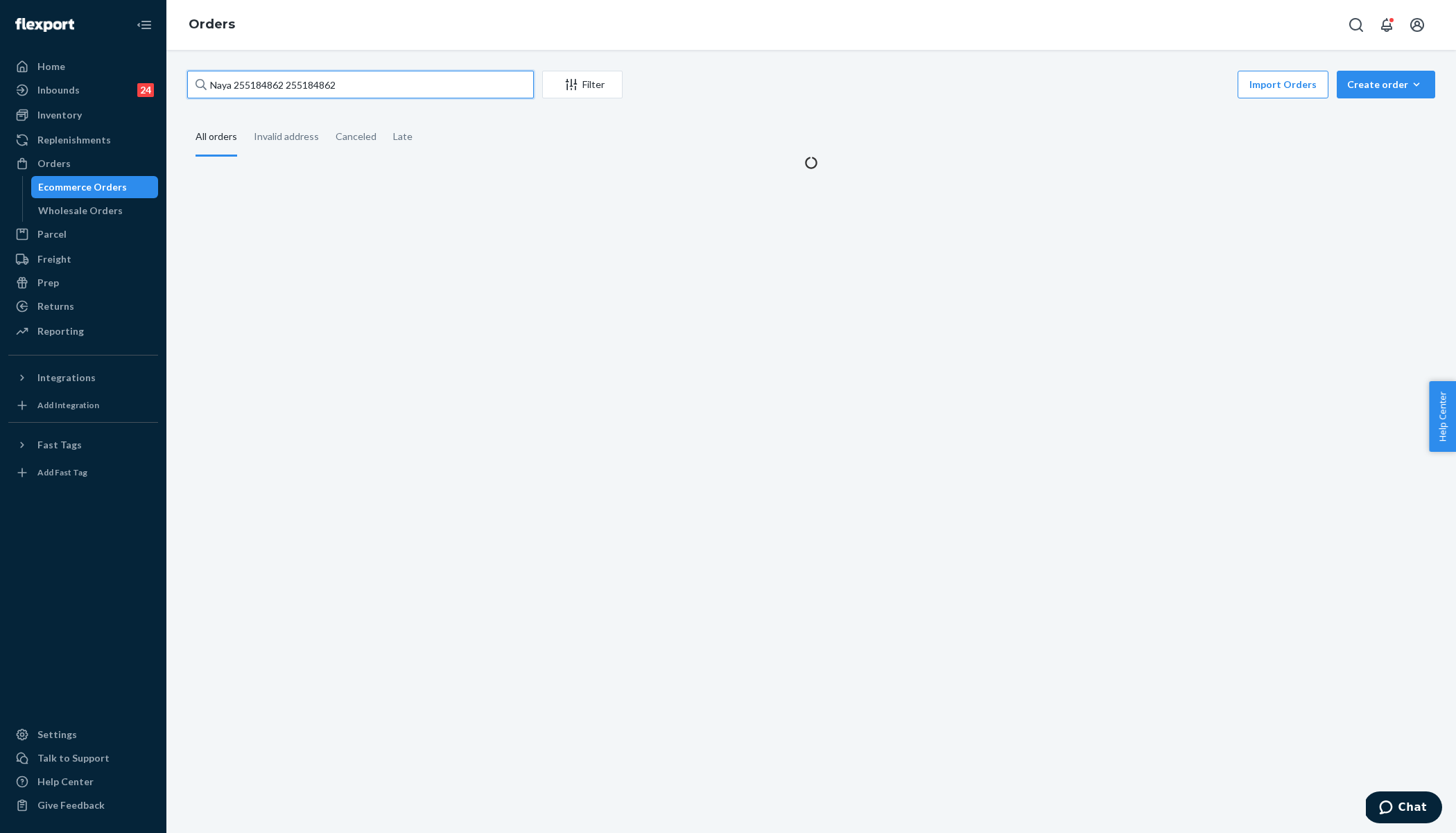
click at [298, 82] on input "Naya 255184862 255184862" at bounding box center [360, 84] width 347 height 28
paste input "text"
type input "255184862"
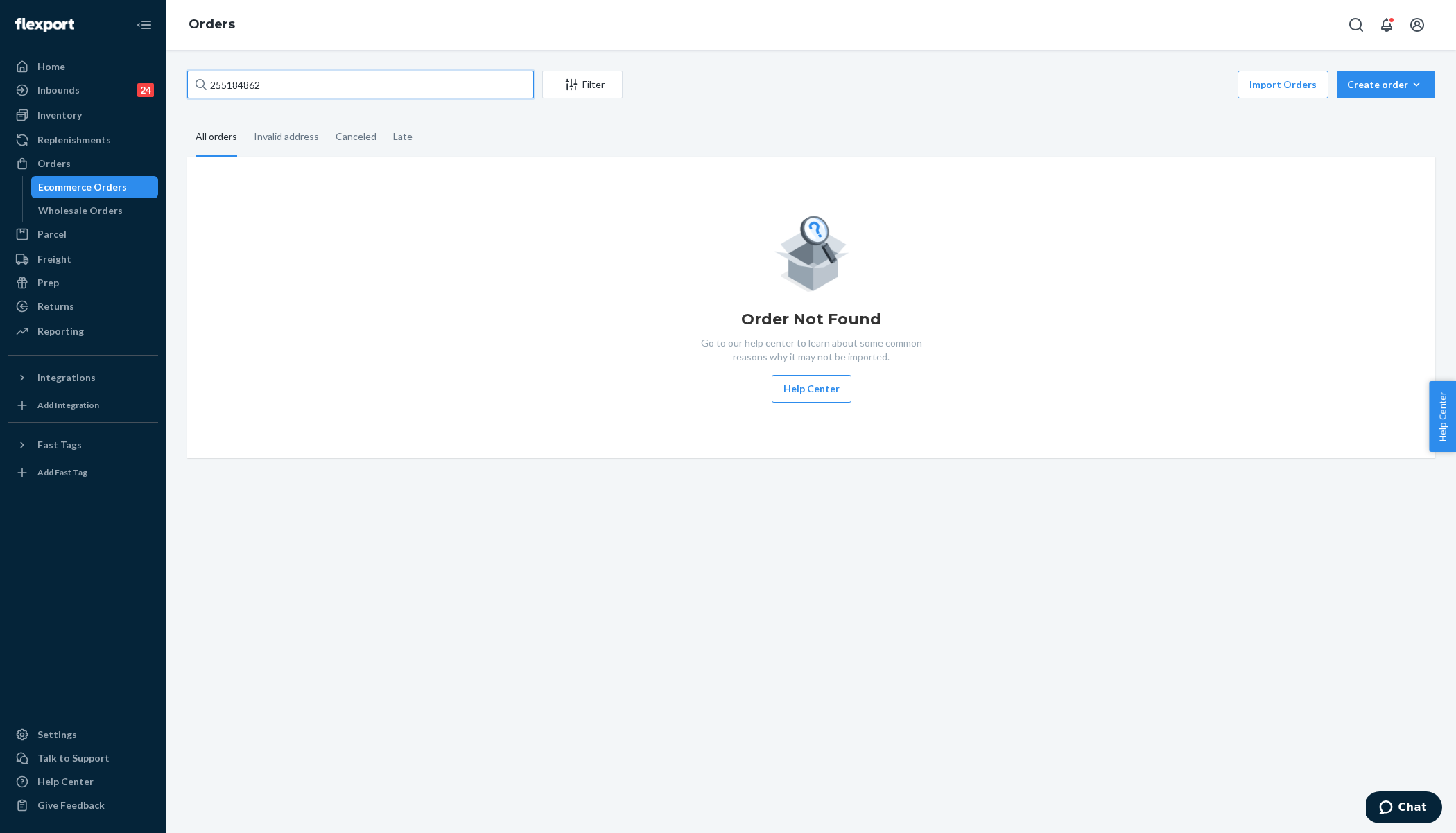
click at [301, 94] on input "255184862" at bounding box center [360, 84] width 347 height 28
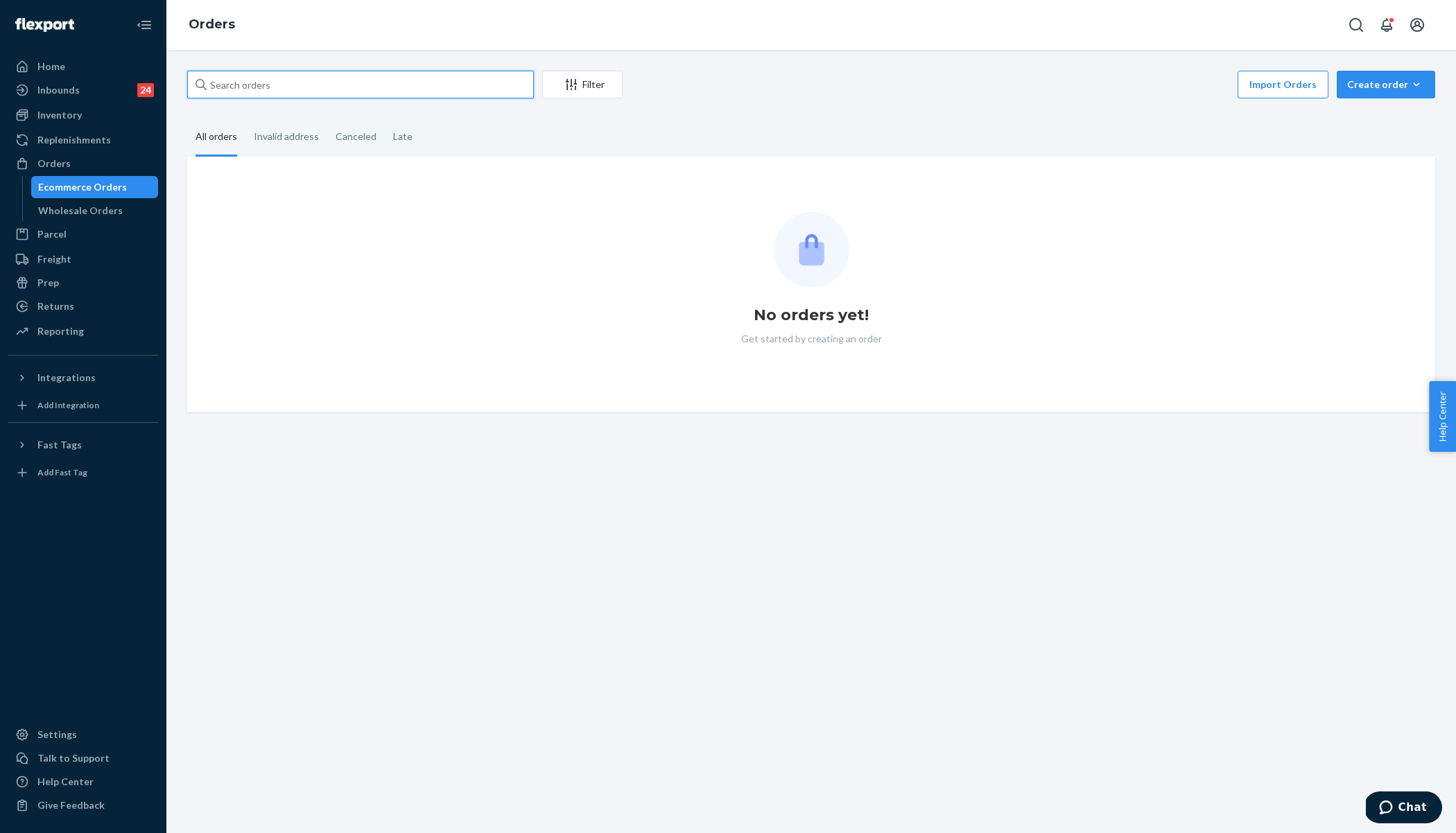
paste input "255184862"
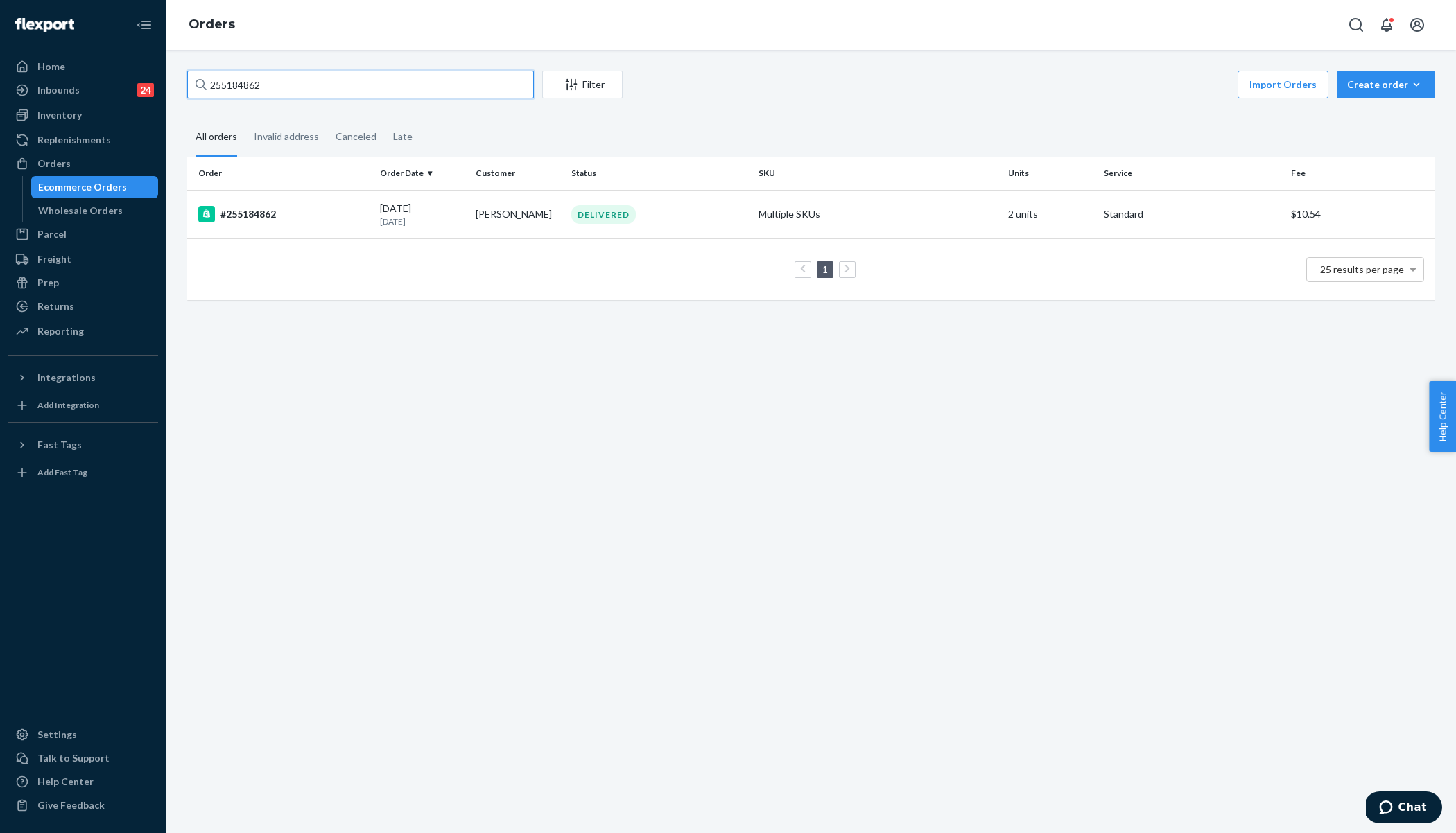
click at [269, 85] on input "255184862" at bounding box center [360, 84] width 347 height 28
paste input "68823"
click at [253, 95] on input "255168823" at bounding box center [360, 84] width 347 height 28
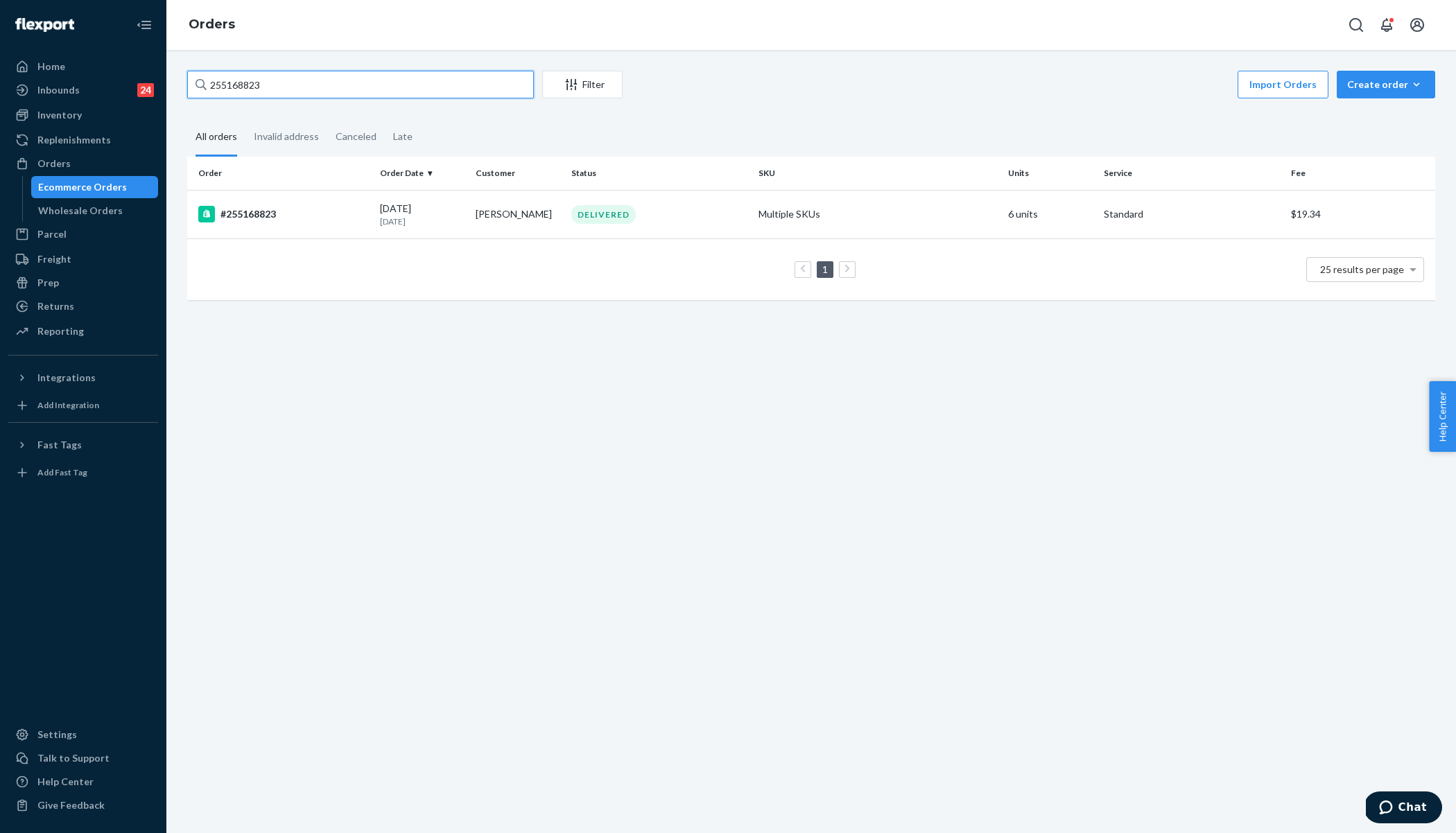
click at [253, 95] on input "255168823" at bounding box center [360, 84] width 347 height 28
paste input "255168823"
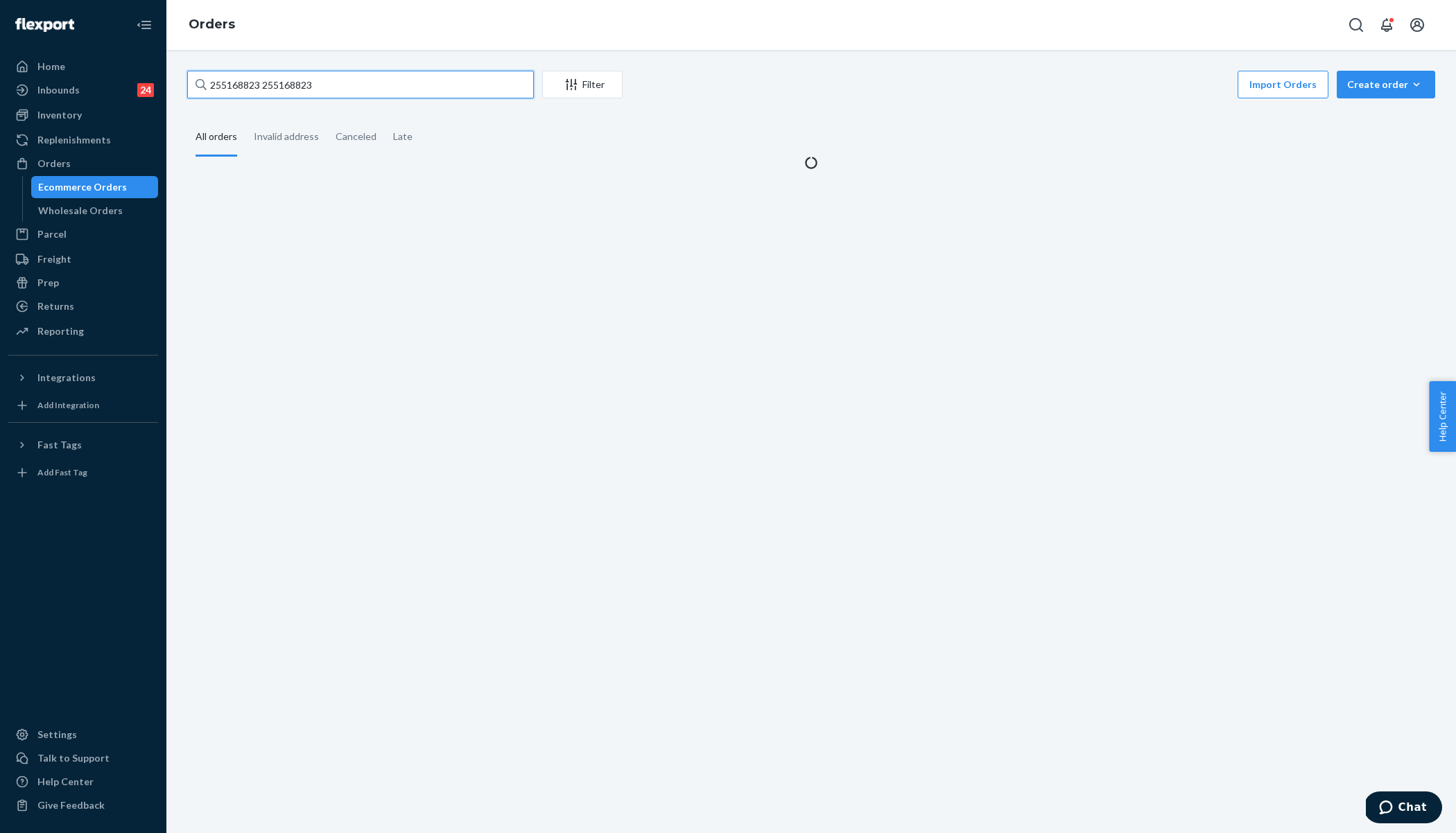
click at [253, 95] on input "255168823 255168823" at bounding box center [360, 84] width 347 height 28
paste input "text"
type input "255168823"
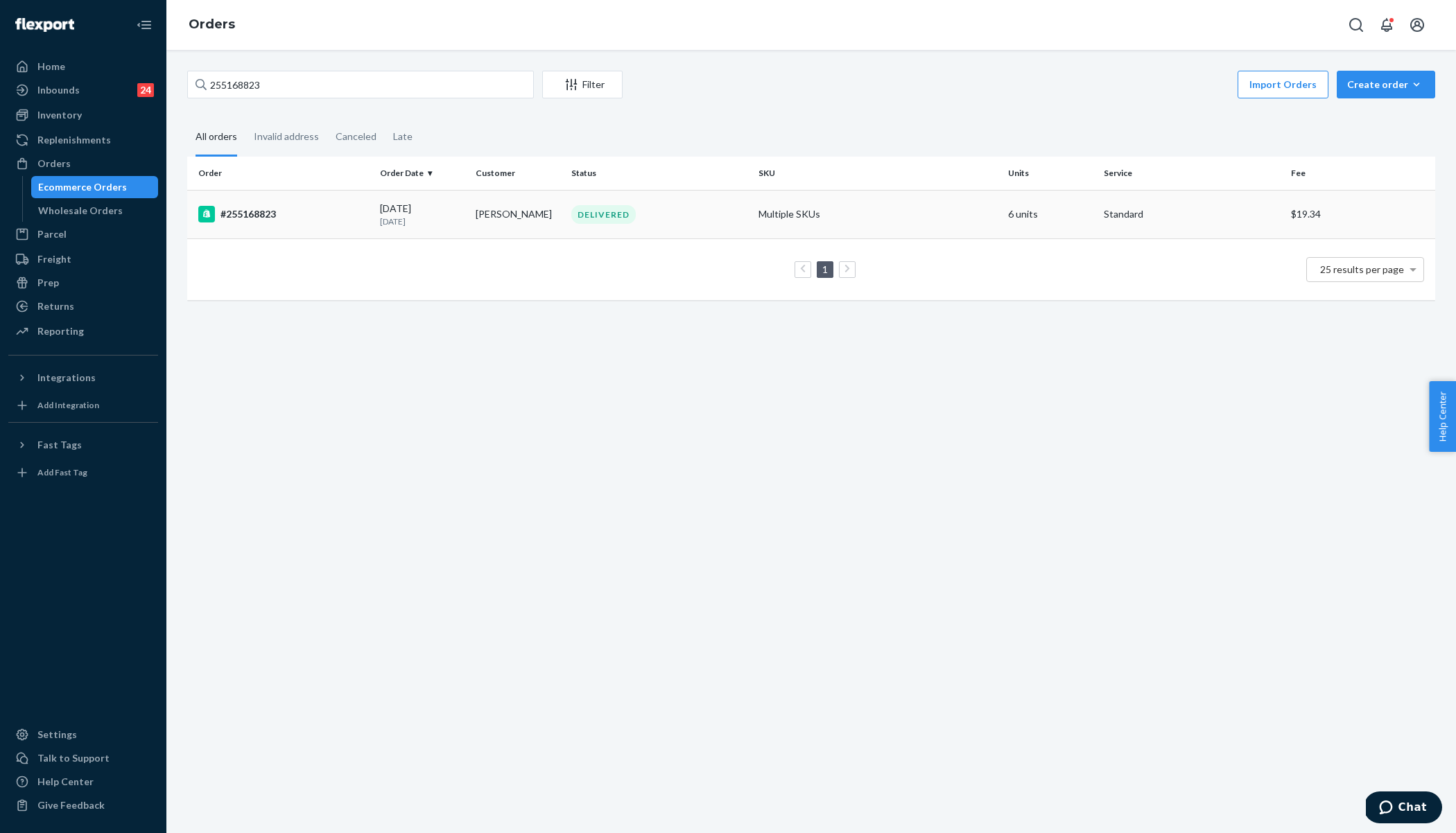
click at [292, 222] on td "#255168823" at bounding box center [281, 214] width 187 height 49
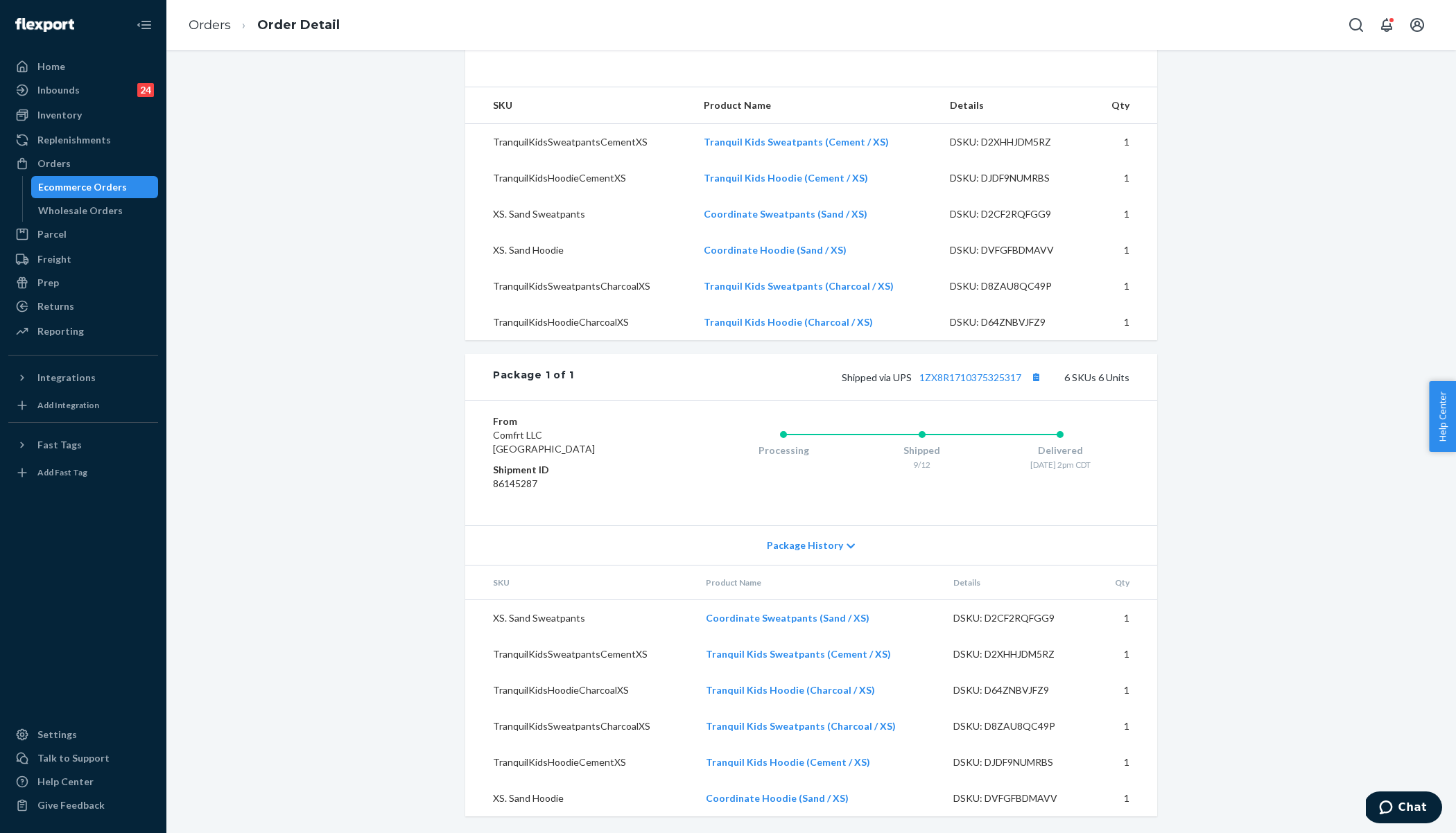
scroll to position [498, 0]
click at [1043, 378] on button "Copy tracking number" at bounding box center [1036, 377] width 18 height 18
click at [1045, 379] on button "Copy tracking number" at bounding box center [1036, 377] width 18 height 18
click at [199, 30] on link "Orders" at bounding box center [210, 25] width 42 height 15
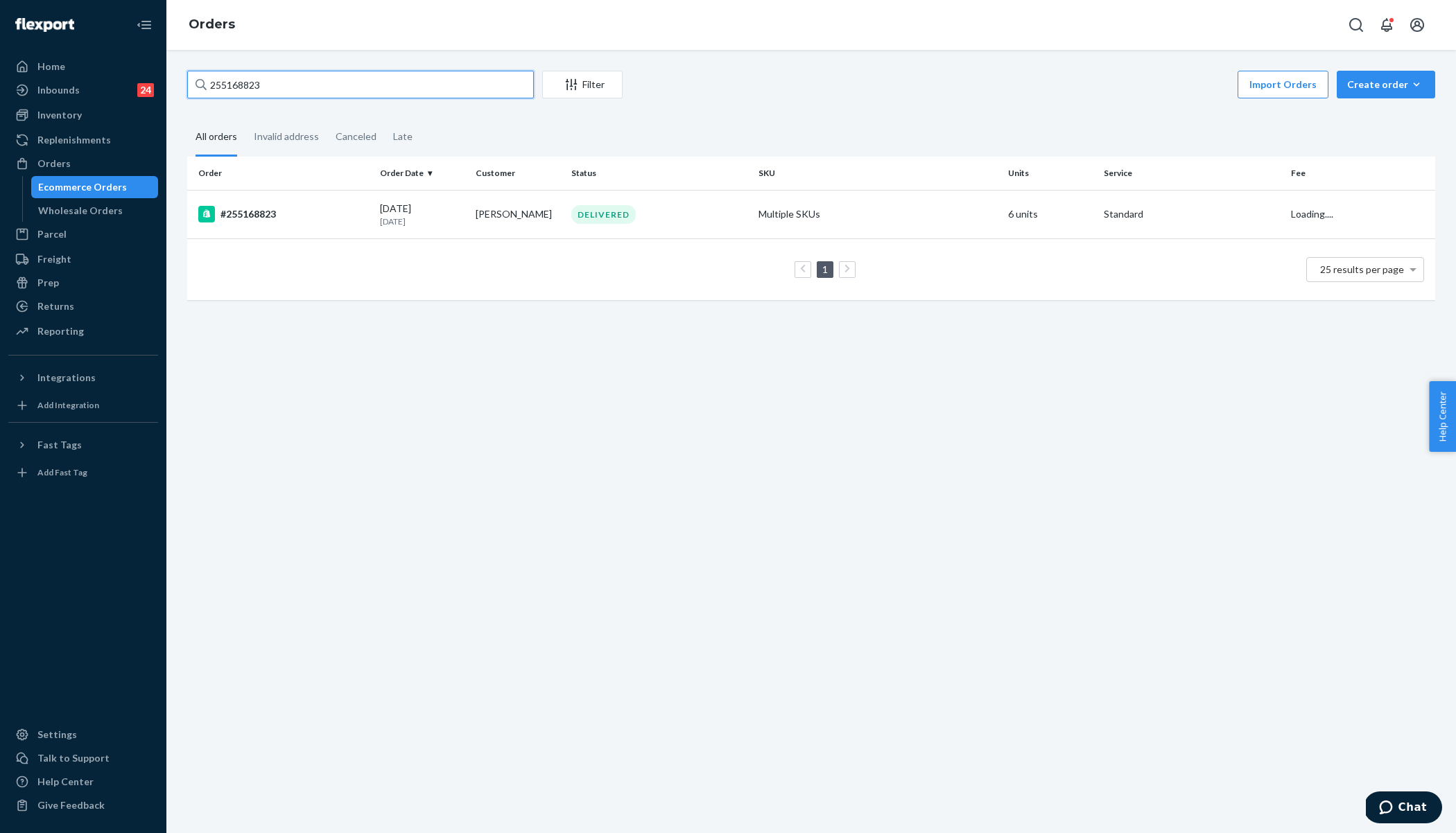
click at [264, 92] on input "255168823" at bounding box center [360, 84] width 347 height 28
paste input "251076171"
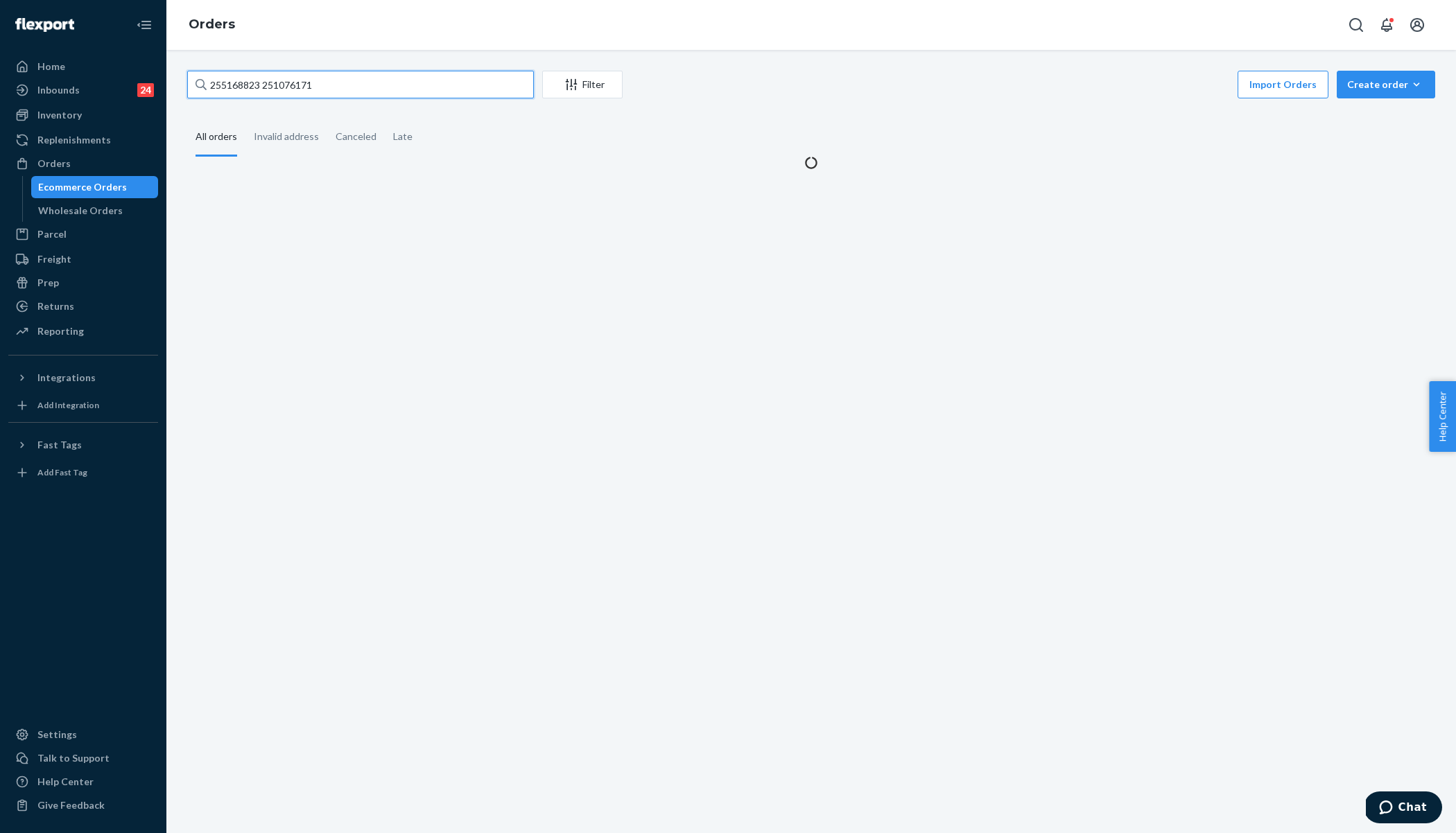
click at [264, 92] on input "255168823 251076171" at bounding box center [360, 84] width 347 height 28
paste input "text"
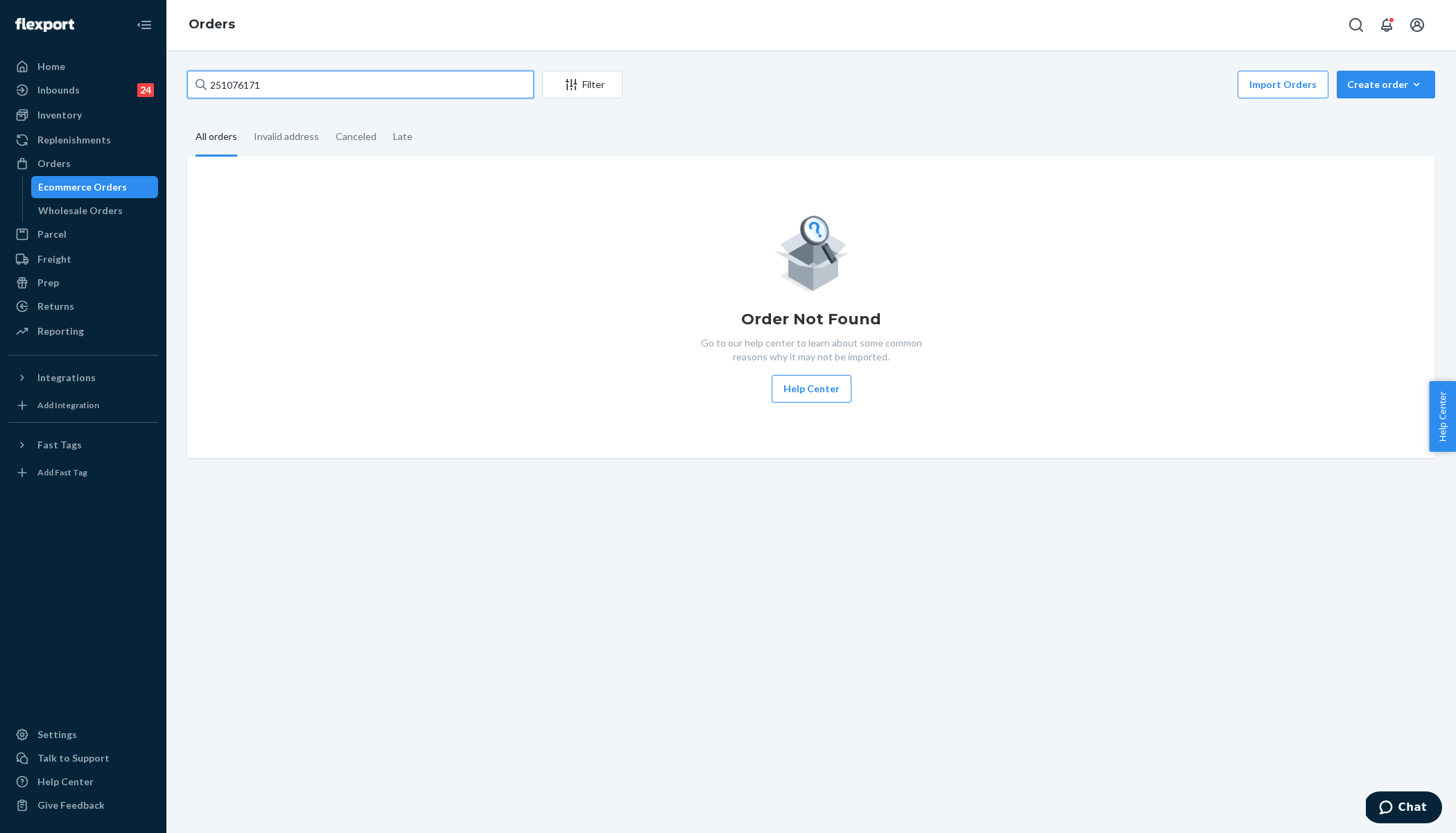
type input "251076171"
click at [348, 213] on div "Order Not Found Go to our help center to learn about some common reasons why it…" at bounding box center [812, 307] width 1226 height 190
click at [284, 79] on input "251076171" at bounding box center [360, 84] width 347 height 28
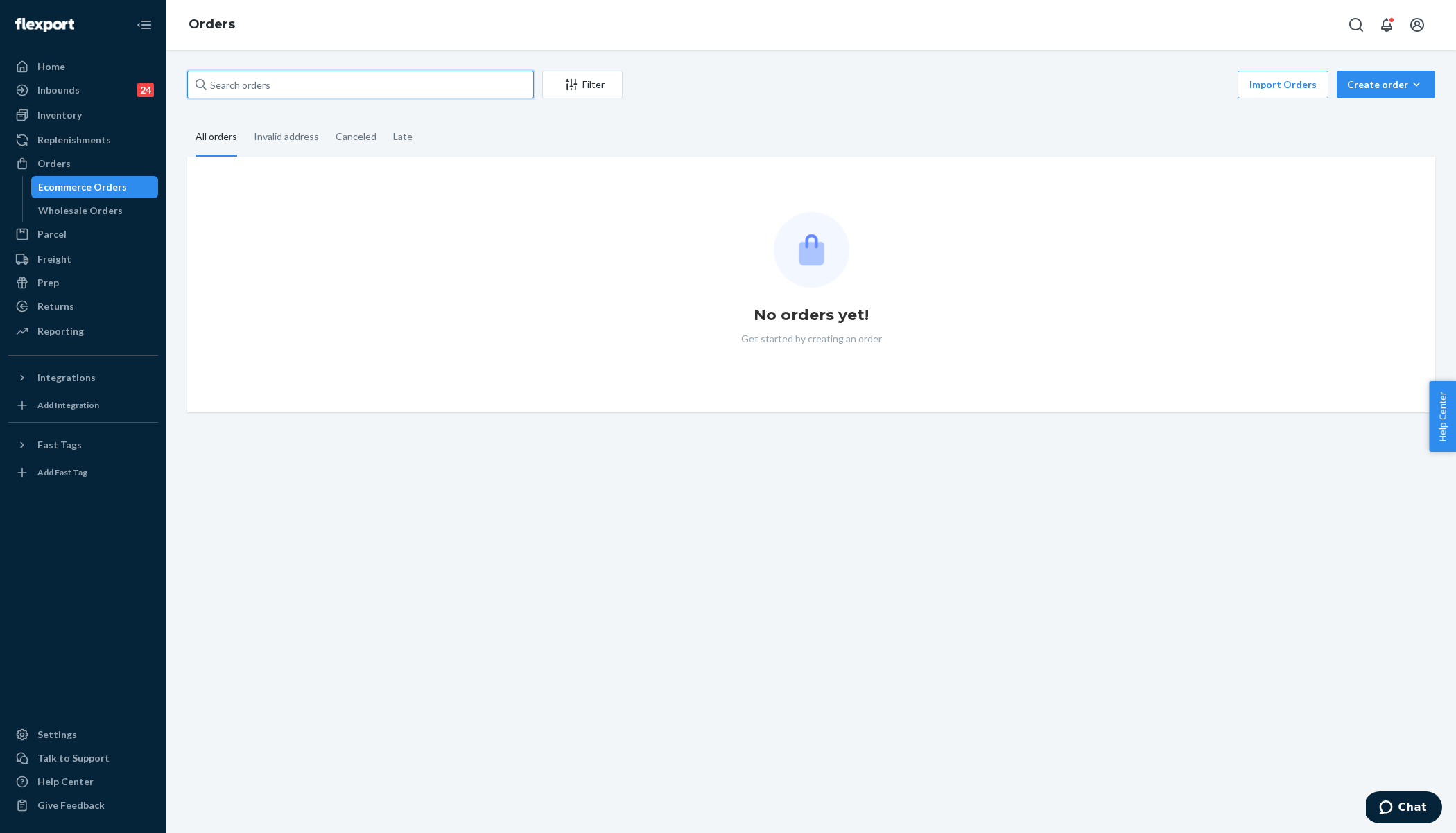
paste input "251076171"
type input "251076171"
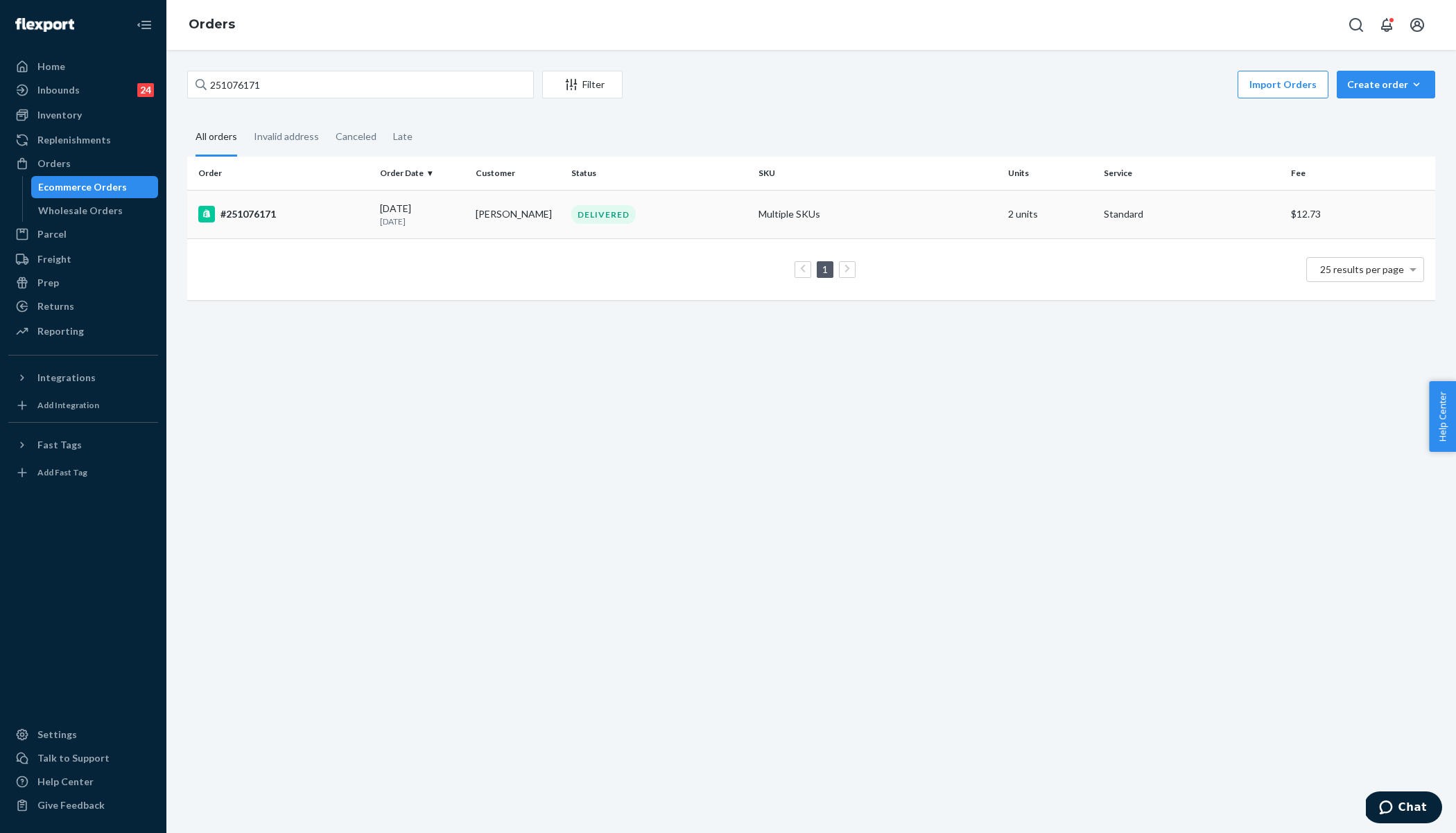
click at [308, 208] on div "#251076171" at bounding box center [284, 214] width 171 height 16
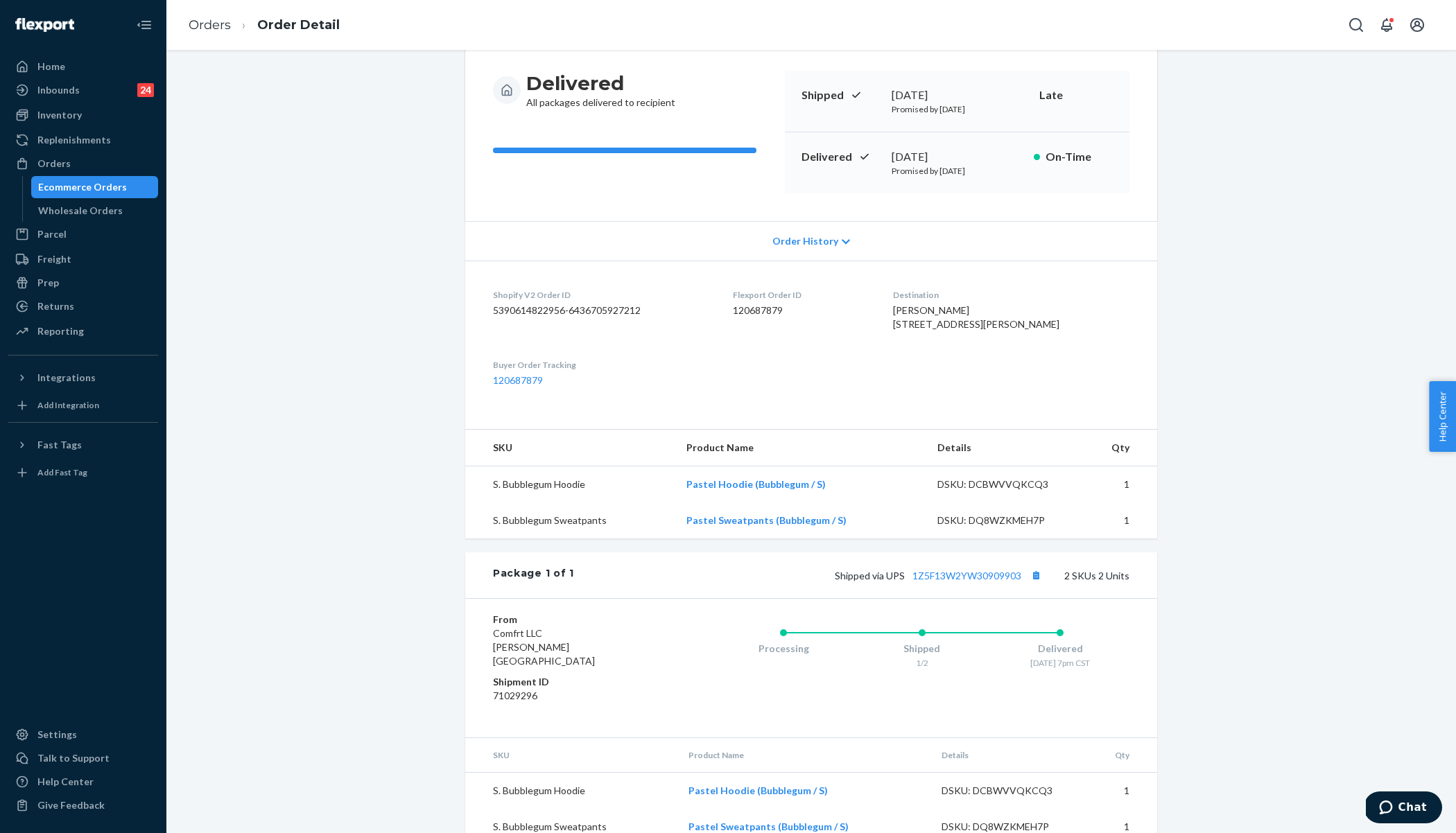
scroll to position [166, 0]
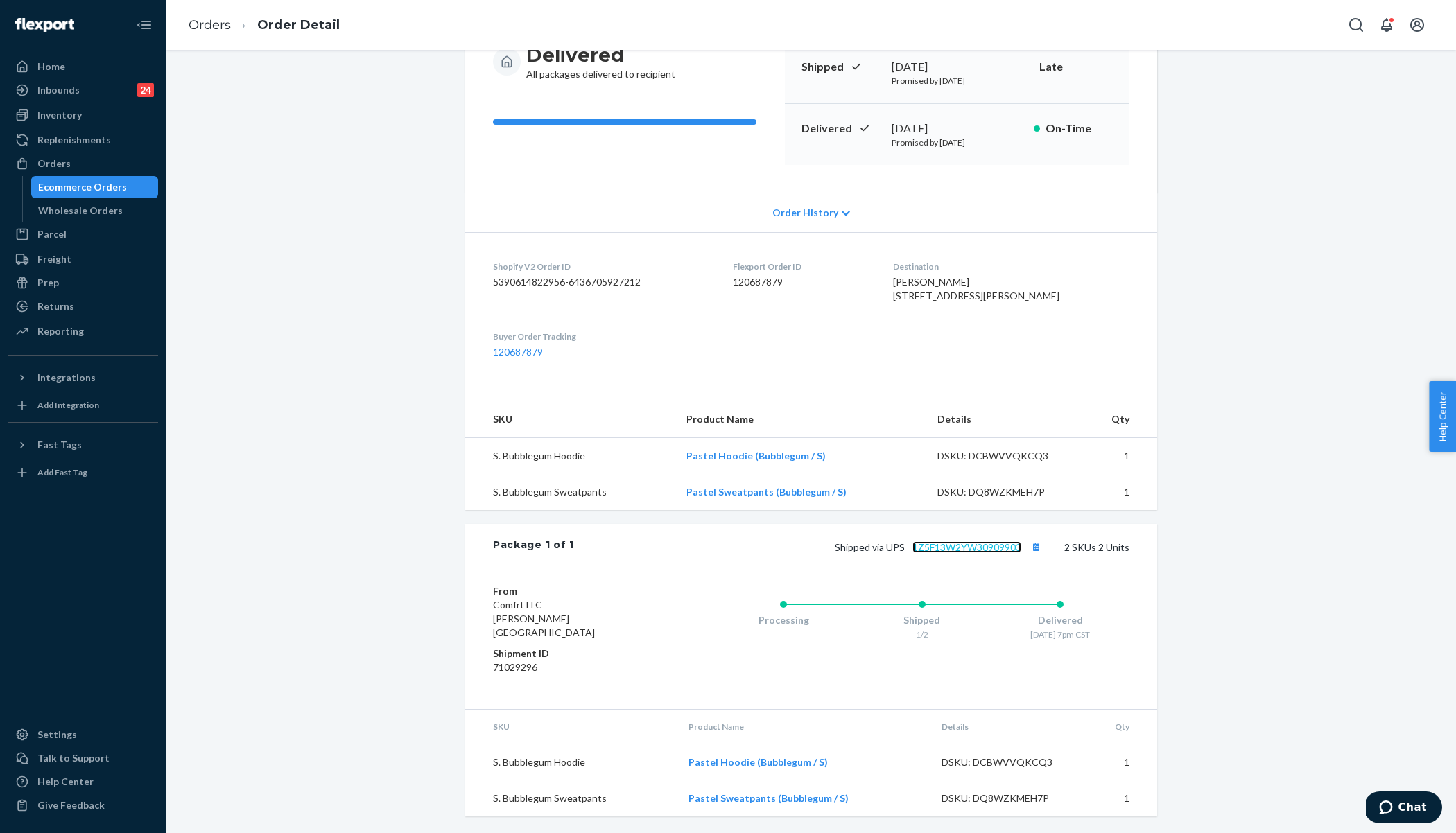
click at [997, 553] on link "1Z5F13W2YW30909903" at bounding box center [967, 548] width 109 height 12
click at [96, 303] on div "Returns" at bounding box center [83, 306] width 147 height 19
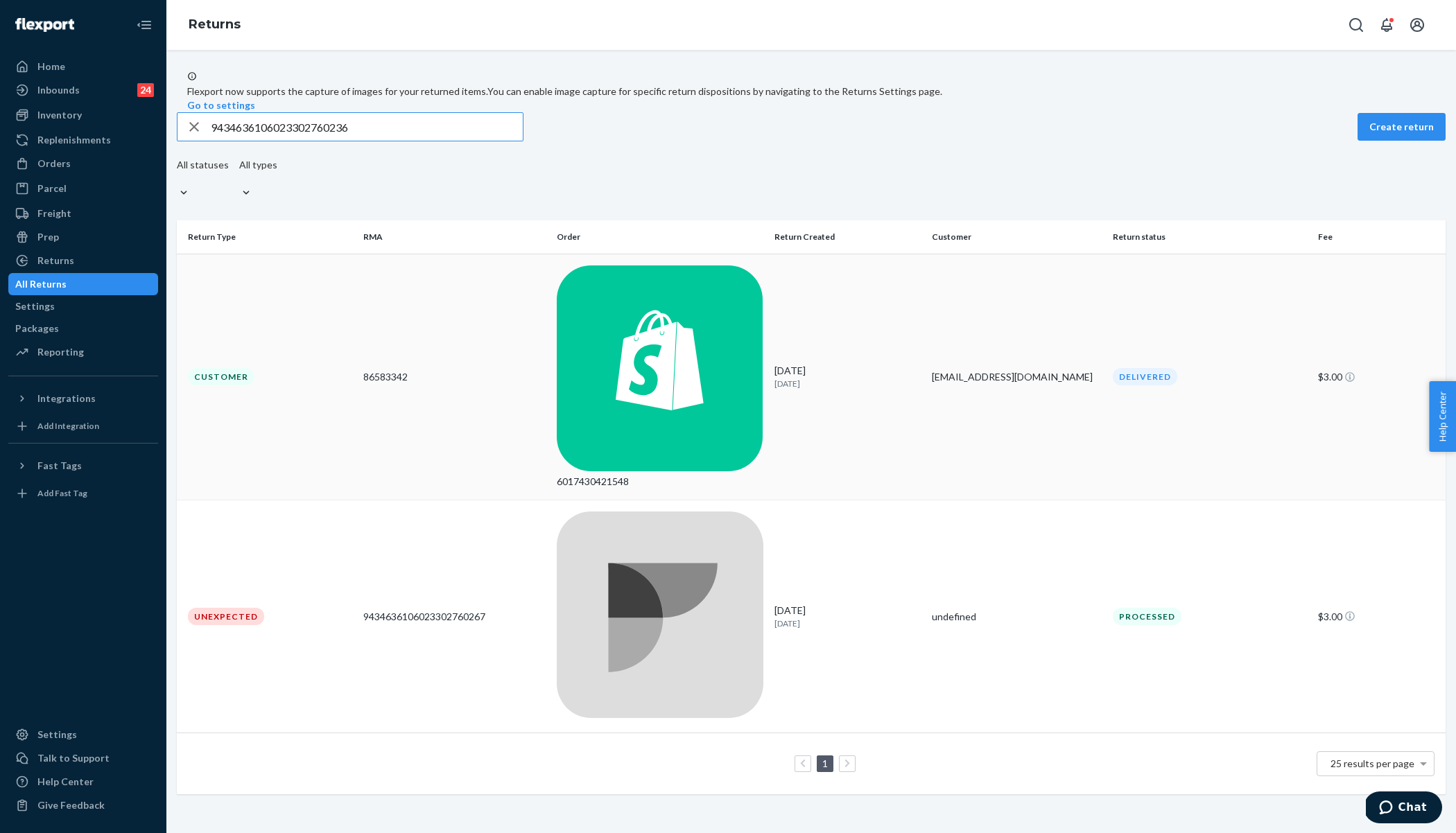
type input "9434636106023302760236"
click at [470, 370] on div "86583342" at bounding box center [454, 377] width 182 height 14
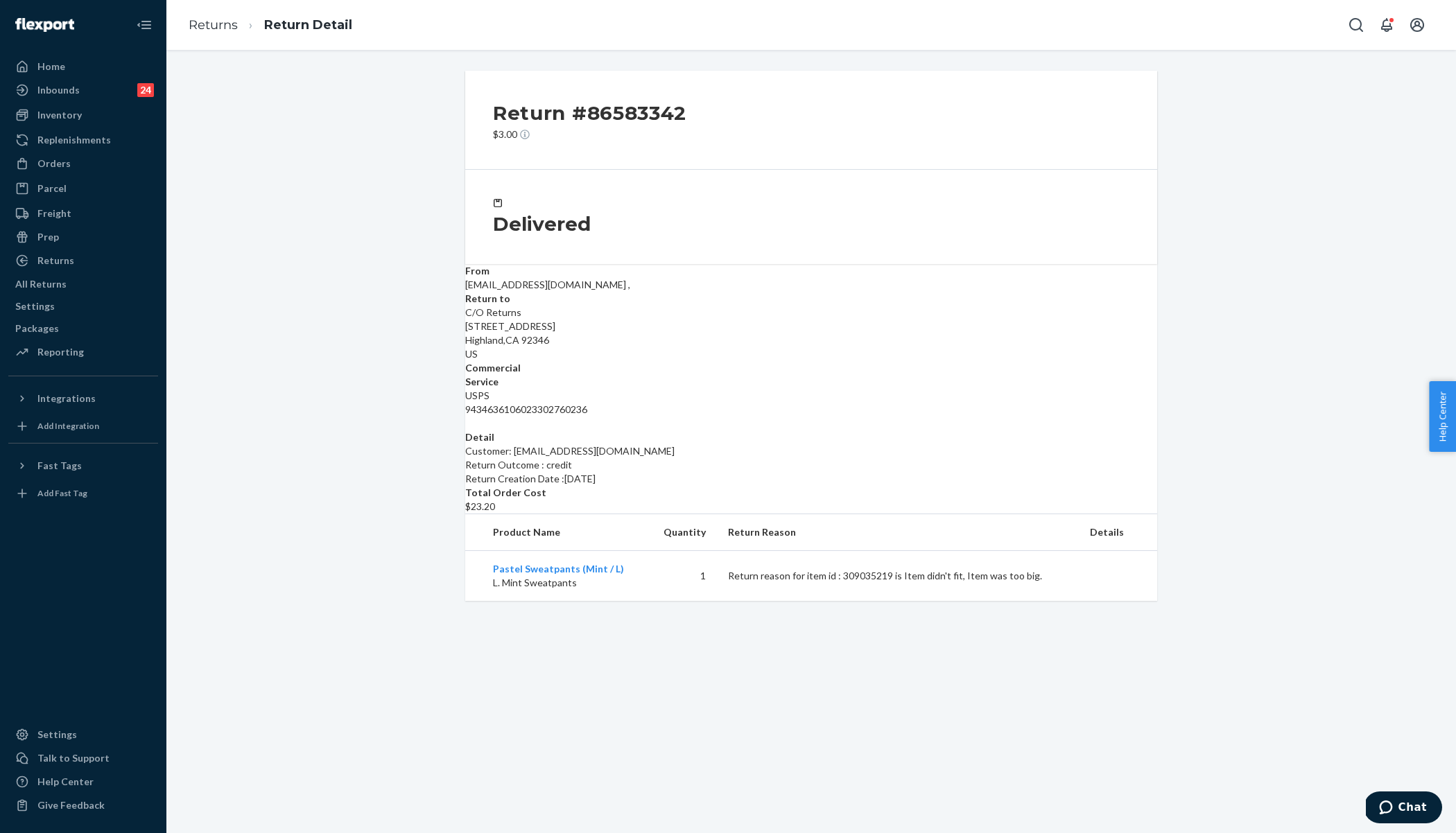
click at [776, 649] on div "Return #86583342 $3.00 Delivered From erinvisintainer3@gmail.com , Return to C/…" at bounding box center [811, 441] width 1290 height 783
click at [223, 30] on link "Returns" at bounding box center [214, 25] width 49 height 15
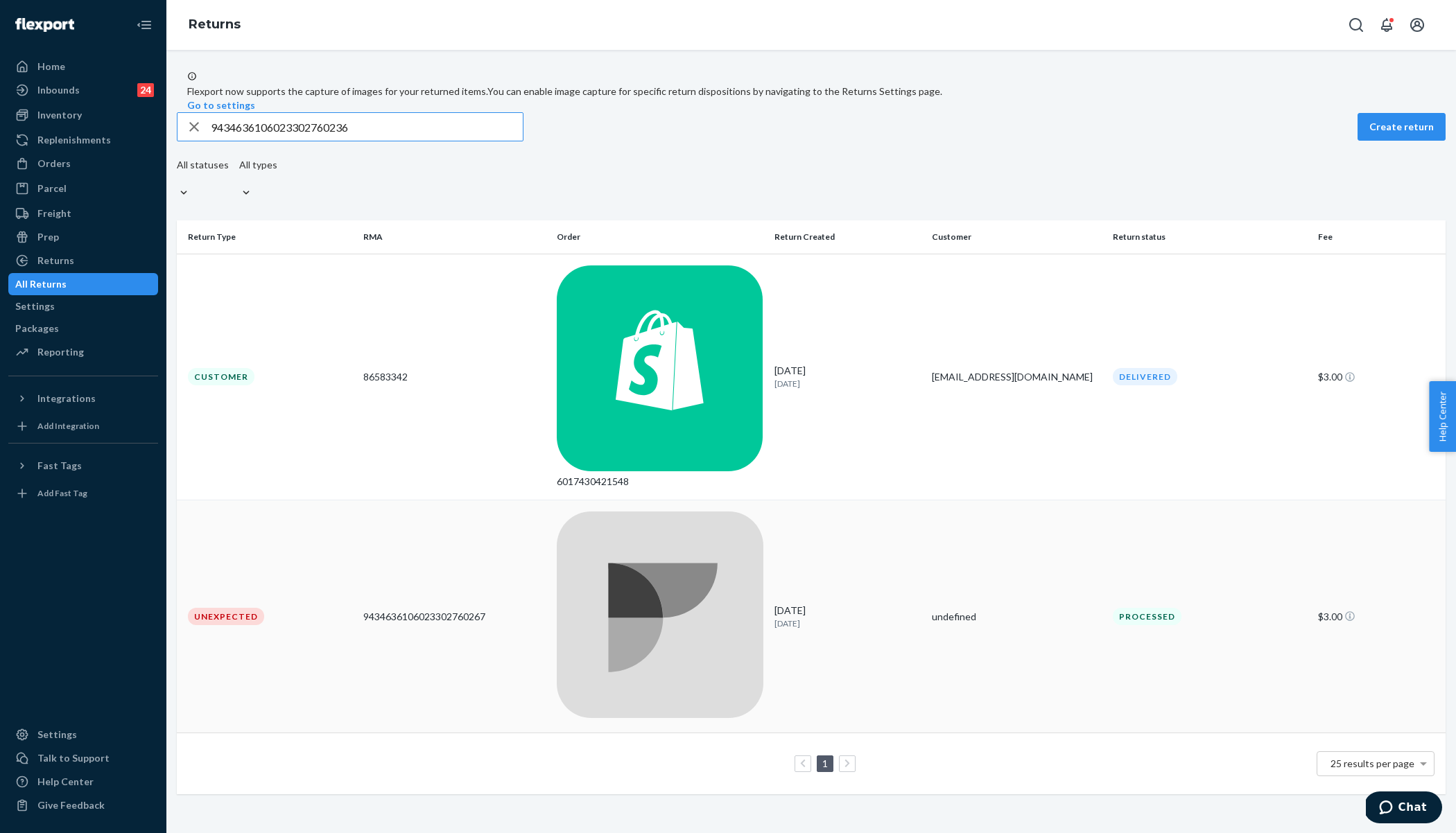
click at [400, 610] on div "9434636106023302760267" at bounding box center [454, 617] width 182 height 14
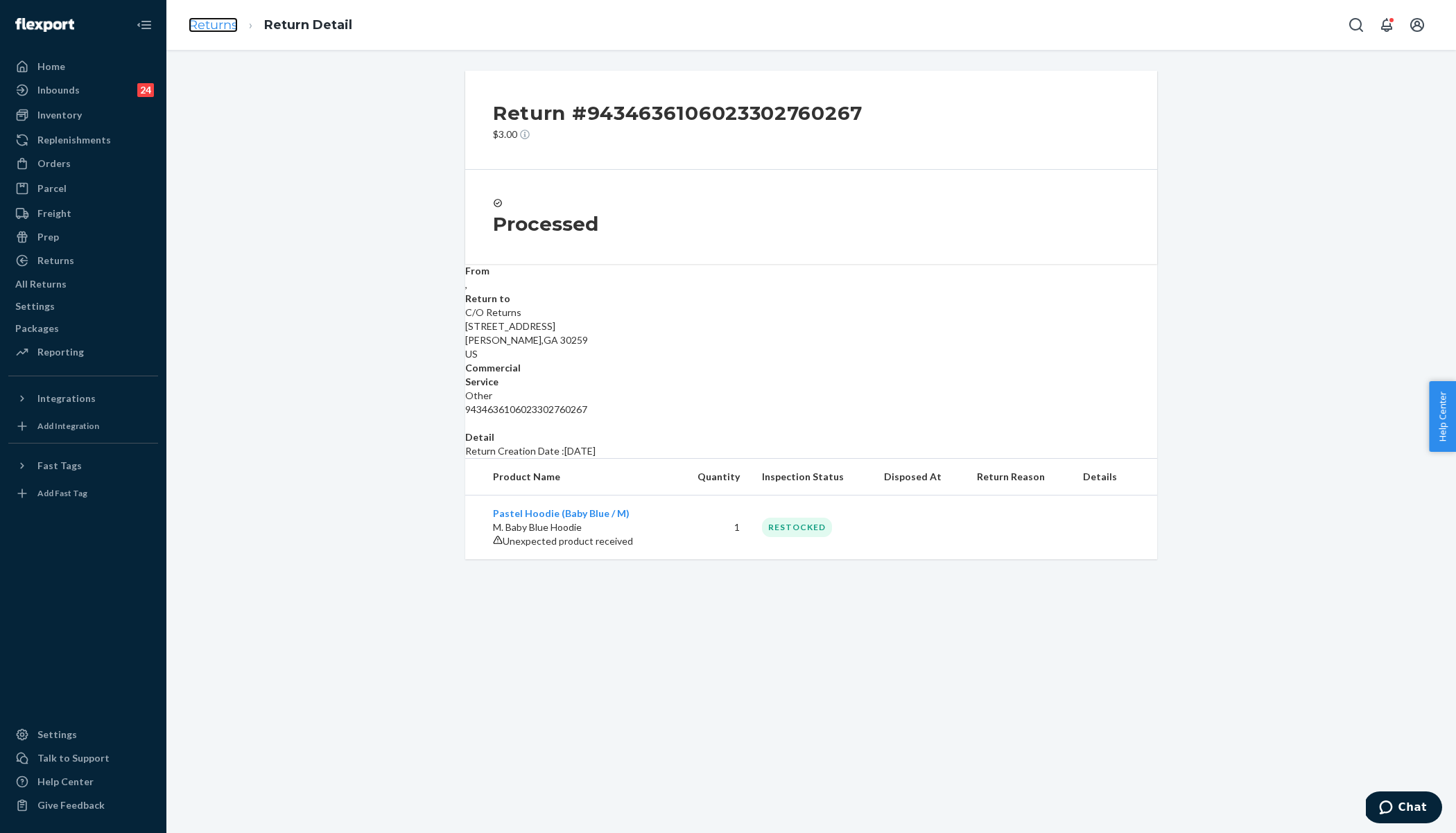
click at [213, 30] on link "Returns" at bounding box center [214, 25] width 49 height 15
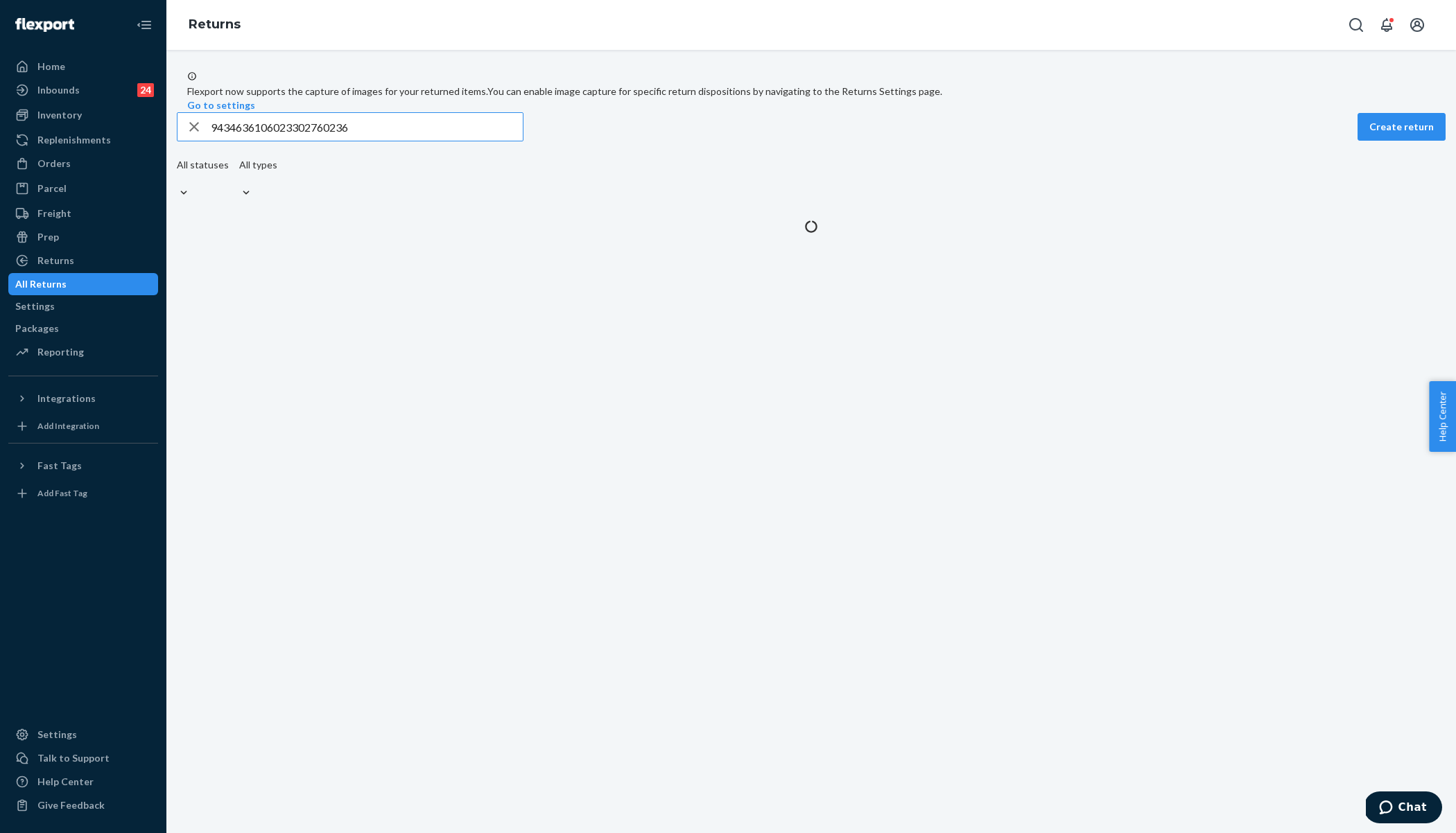
click at [392, 141] on input "9434636106023302760236" at bounding box center [366, 127] width 312 height 28
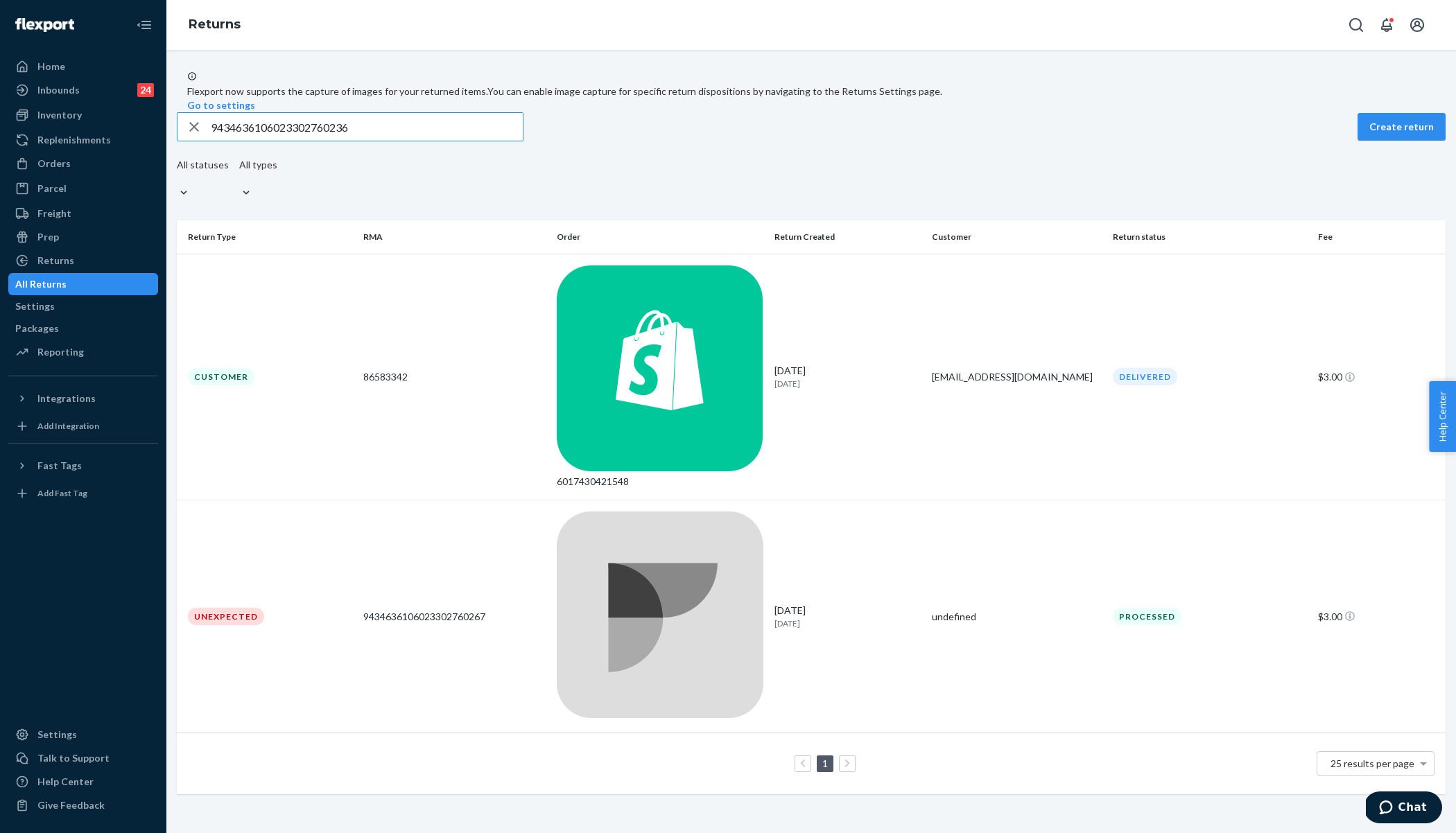
click at [392, 141] on input "9434636106023302760236" at bounding box center [366, 127] width 312 height 28
type input "9434636106023302756581"
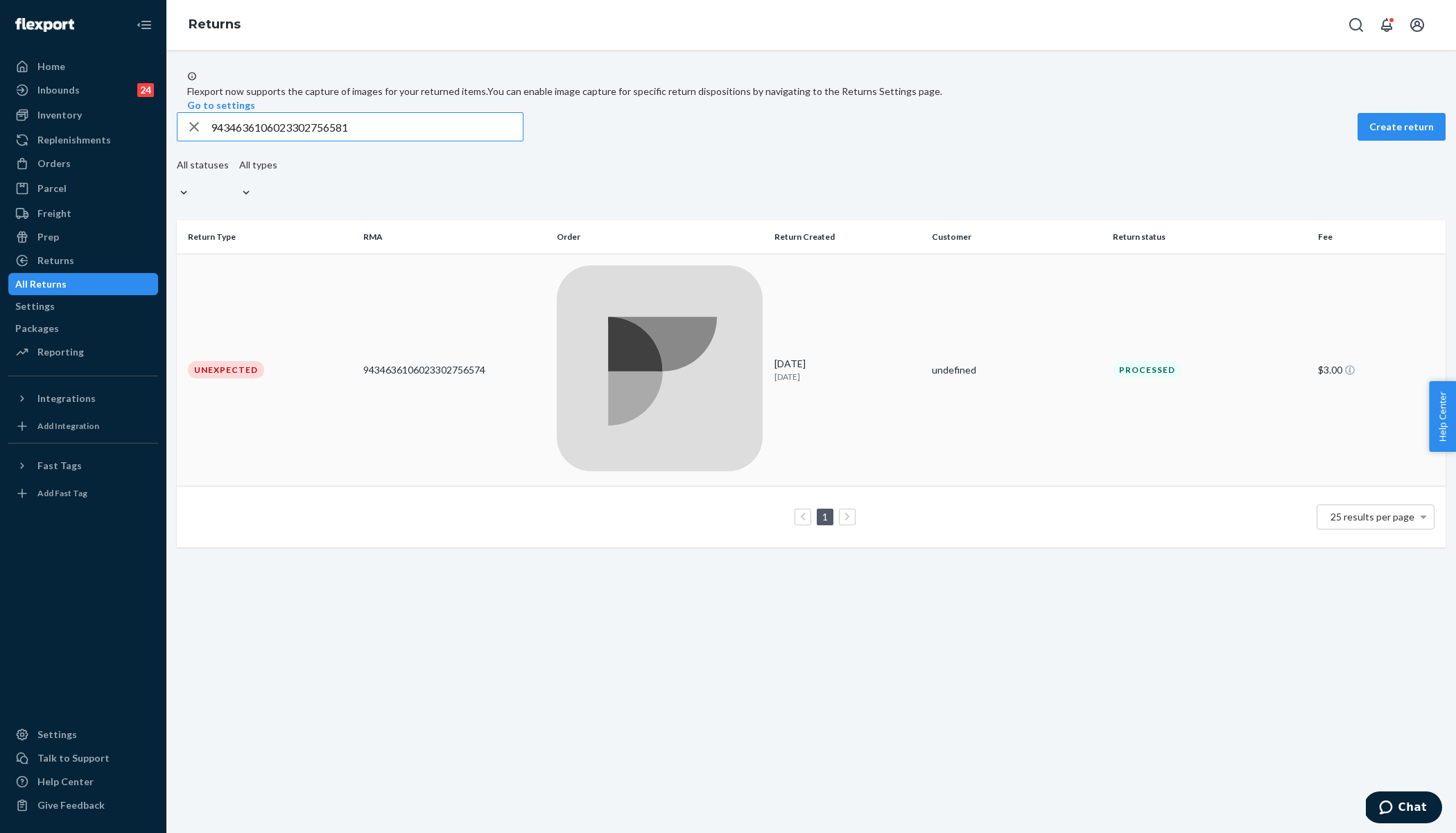
click at [473, 363] on div "9434636106023302756574" at bounding box center [454, 370] width 182 height 14
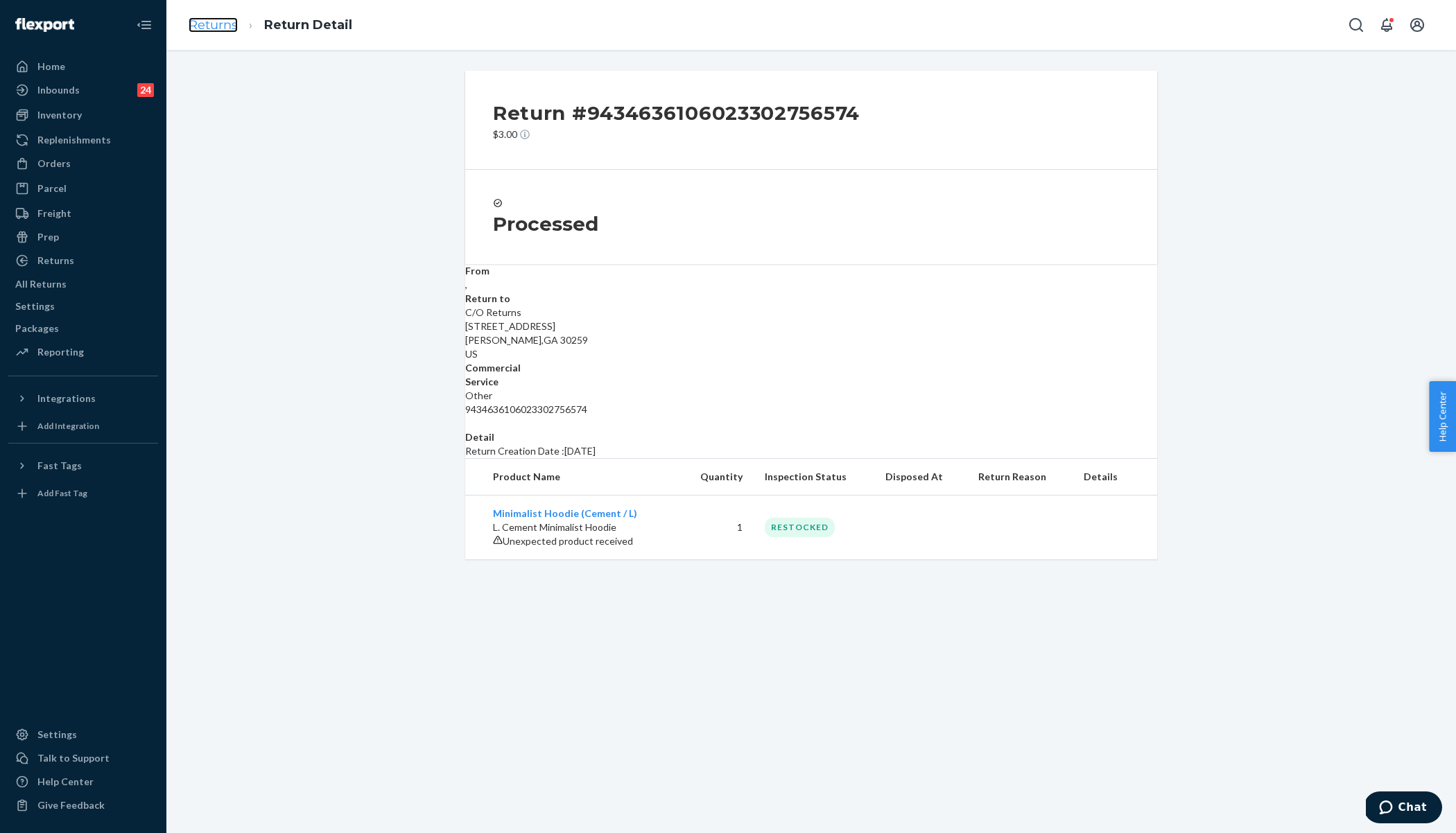
click at [217, 24] on link "Returns" at bounding box center [214, 25] width 49 height 15
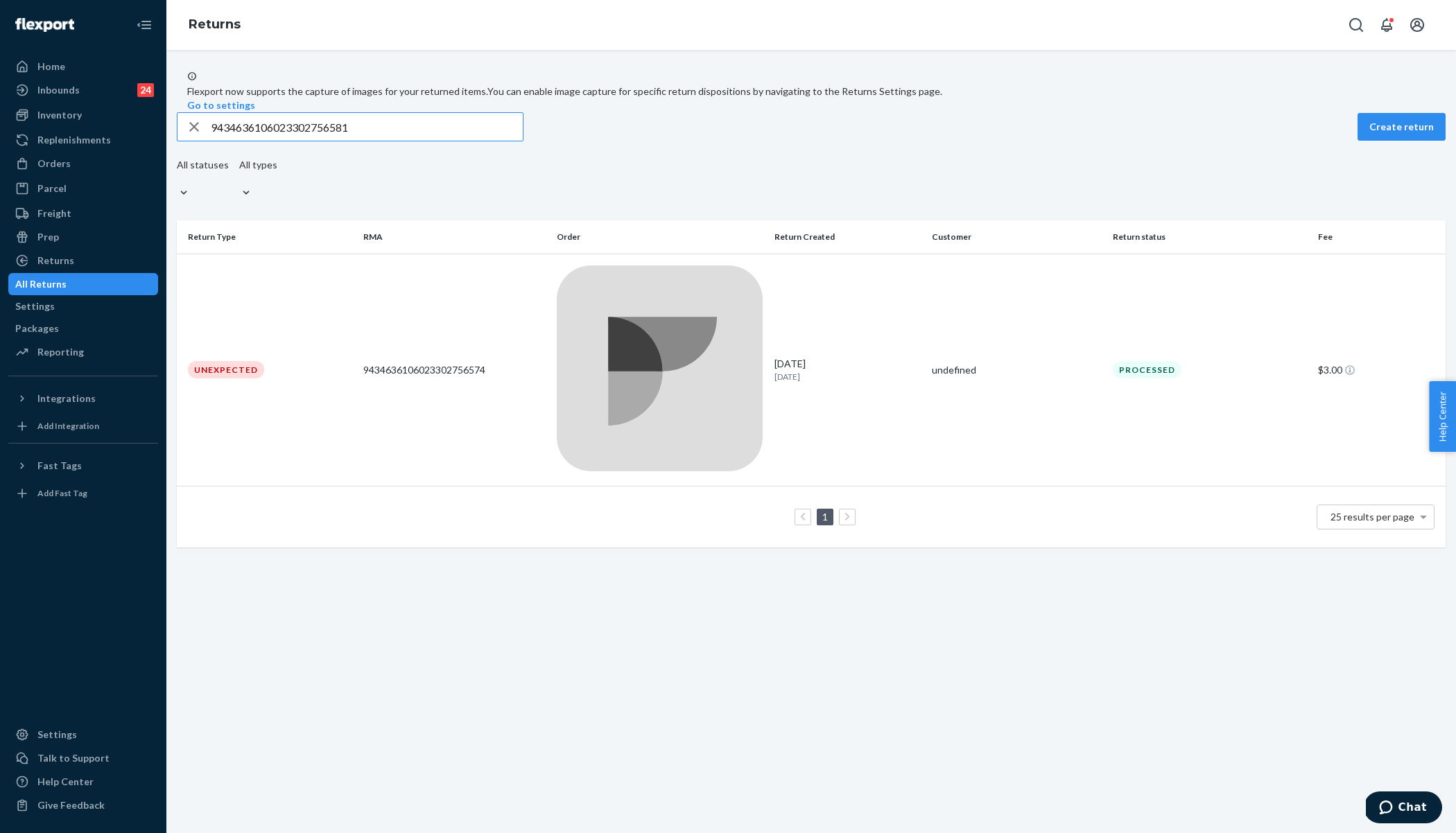
click at [202, 141] on icon "button" at bounding box center [194, 127] width 16 height 28
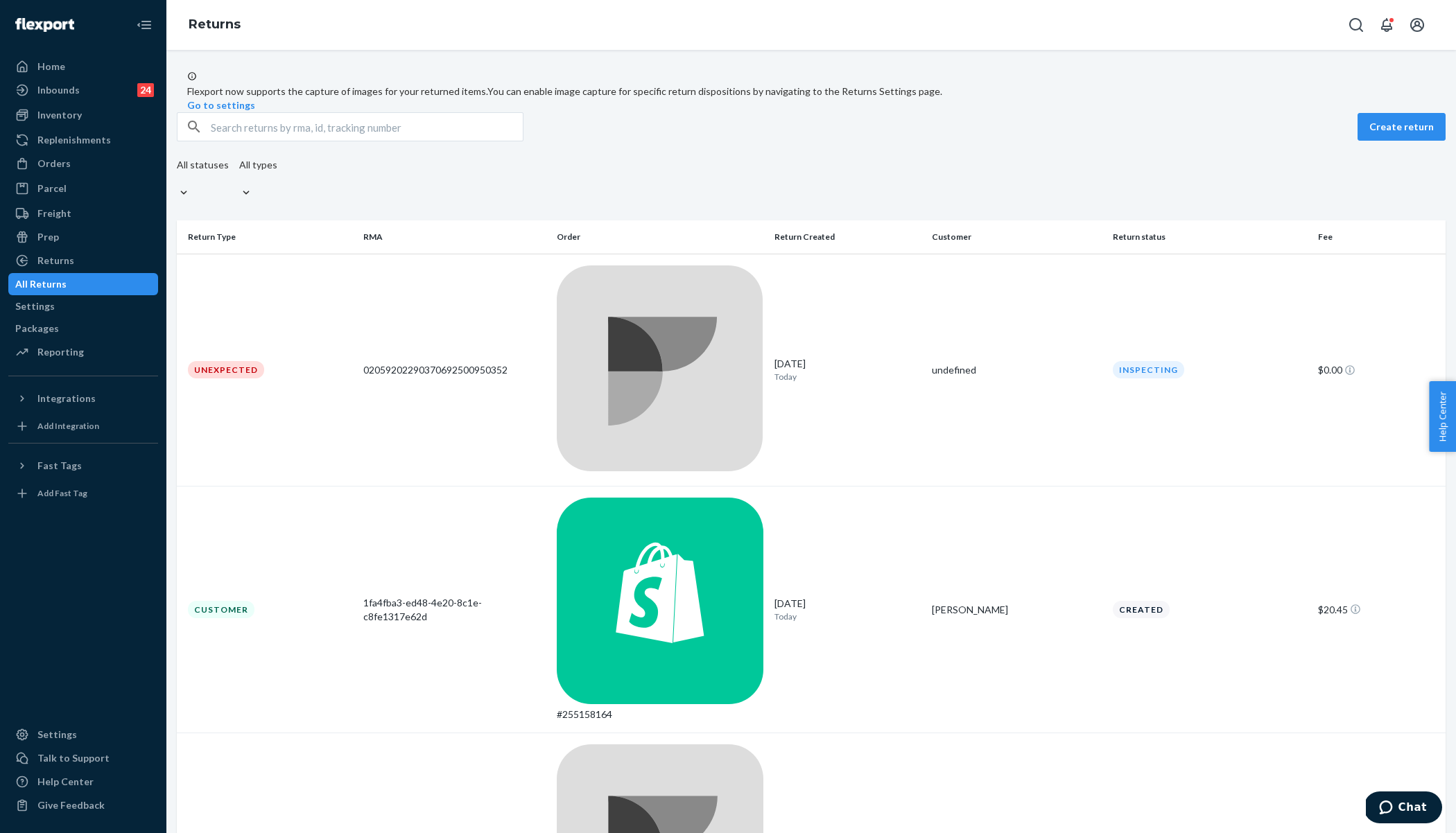
click at [241, 141] on input "9434636106023302756581" at bounding box center [366, 127] width 312 height 28
paste input "9434636106023302760236"
type input "9434636106023302760236"
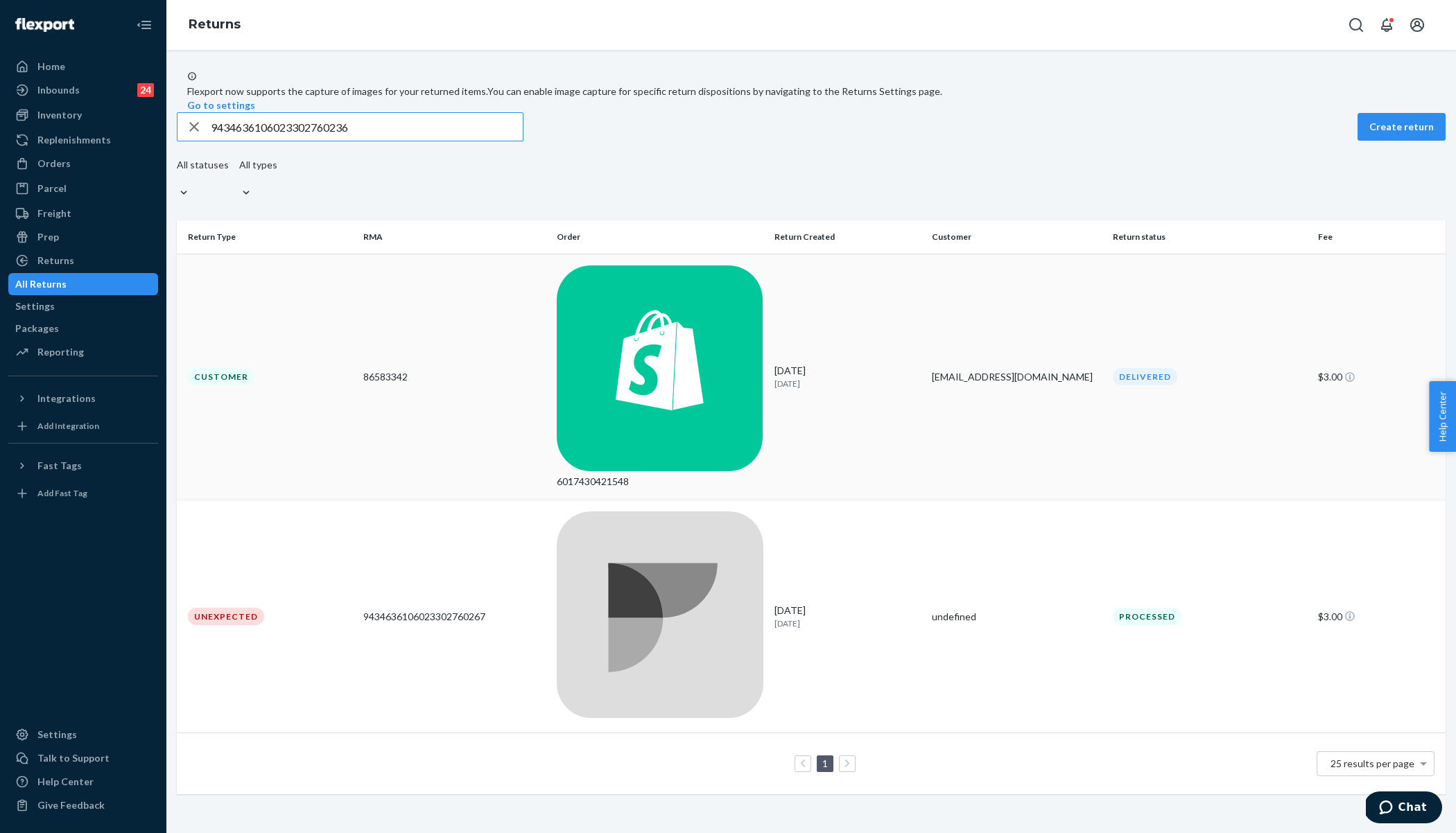
click at [464, 285] on td "86583342" at bounding box center [454, 377] width 193 height 246
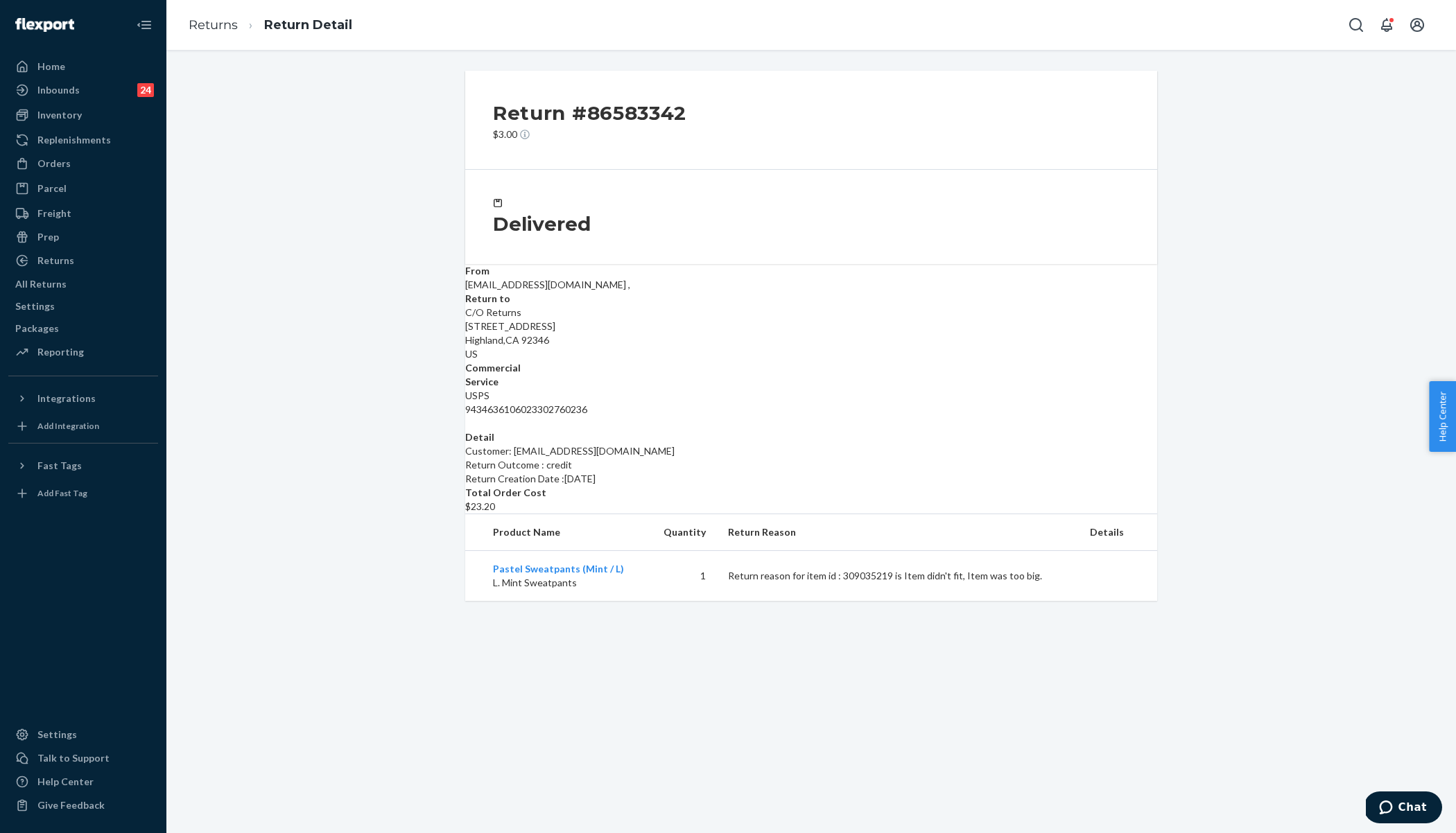
click at [658, 503] on div "Detail Customer: erinvisintainer3@gmail.com Return Outcome : credit Return Crea…" at bounding box center [811, 472] width 692 height 83
click at [867, 486] on div "Total Order Cost $23.20" at bounding box center [811, 500] width 692 height 28
click at [1114, 538] on th "Details" at bounding box center [1118, 533] width 79 height 37
click at [858, 579] on p "Return reason for item id : 309035219 is Item didn't fit, Item was too big." at bounding box center [897, 576] width 339 height 14
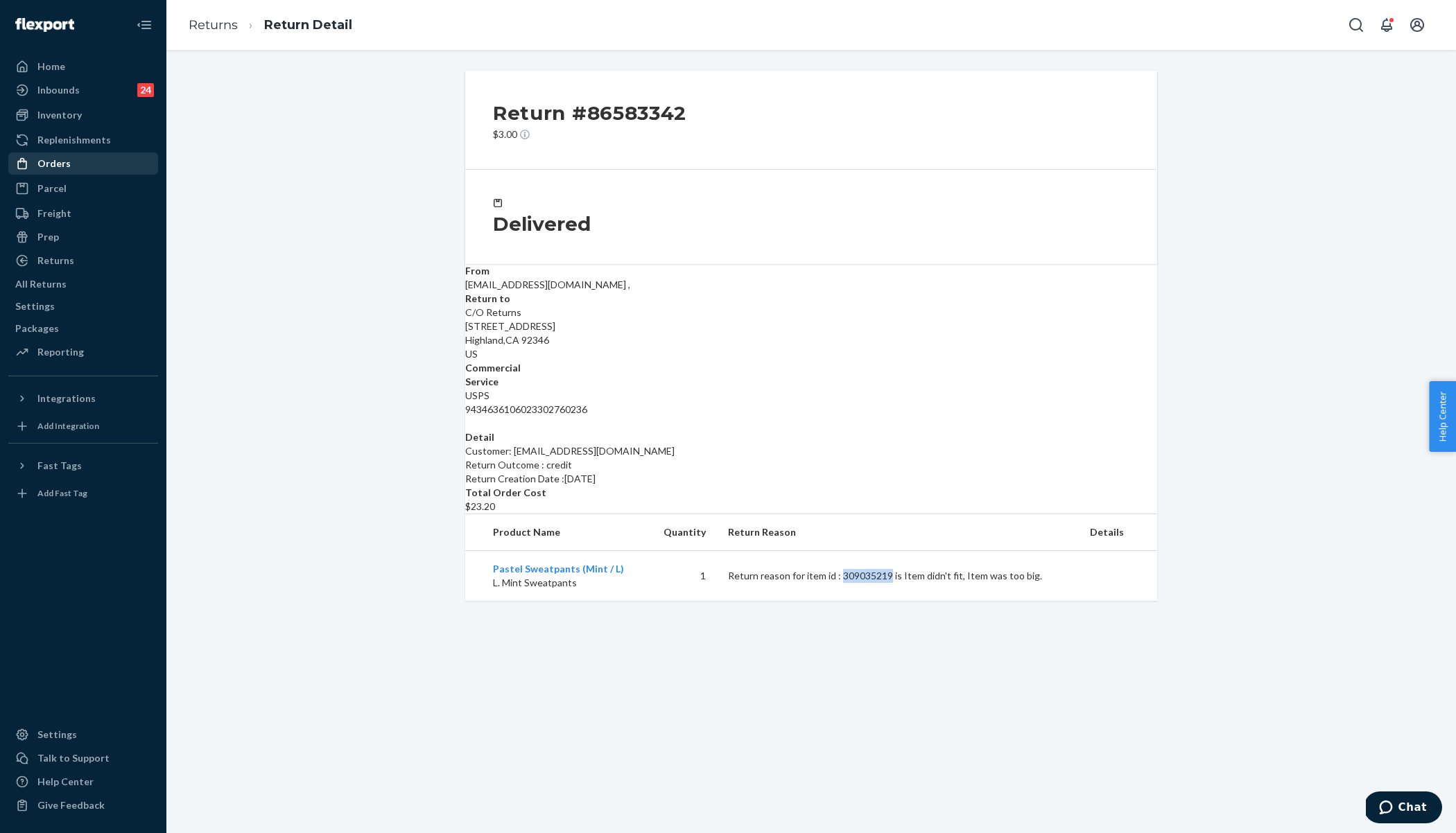
click at [69, 169] on div "Orders" at bounding box center [83, 163] width 147 height 19
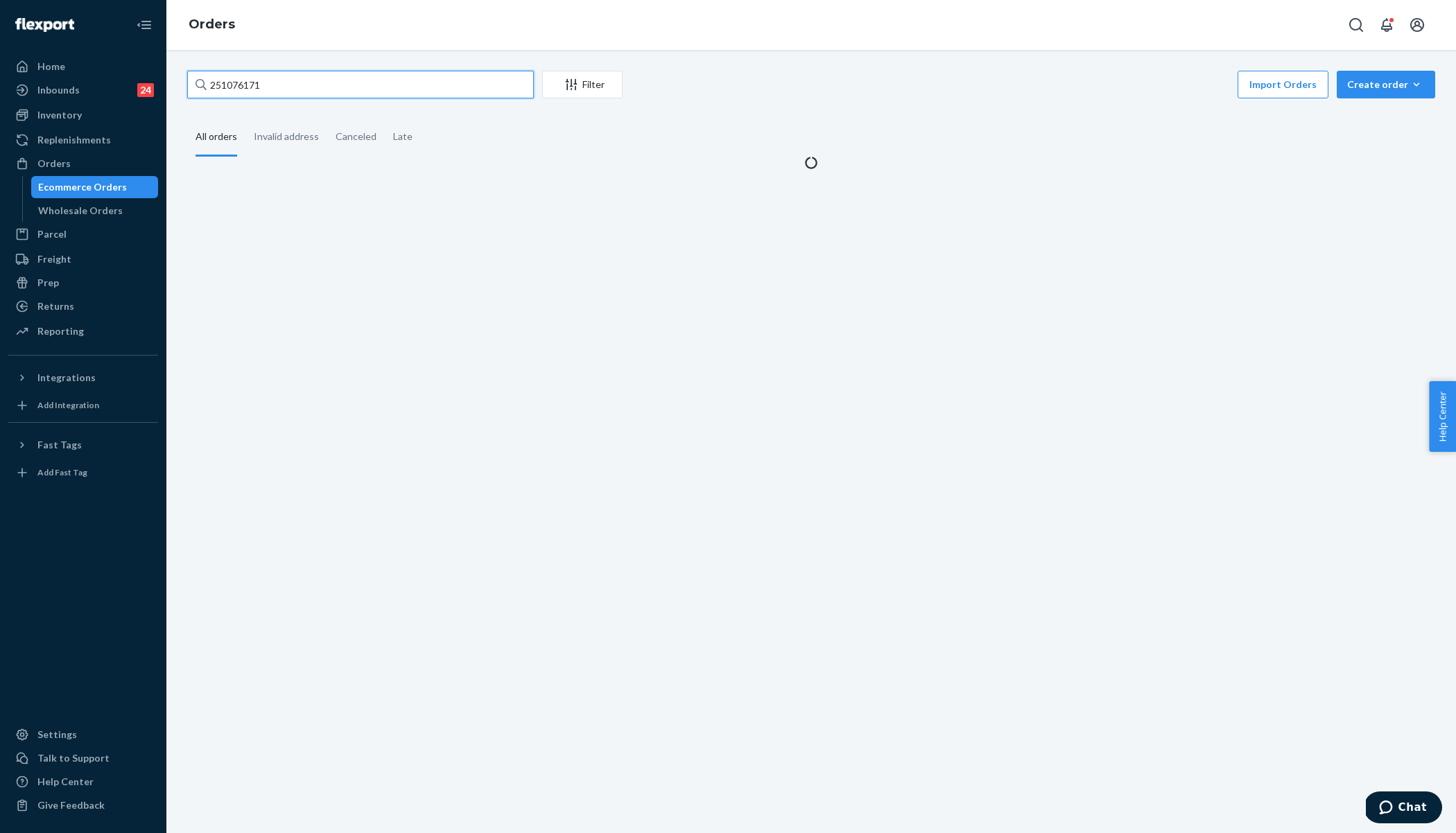
click at [274, 83] on input "251076171" at bounding box center [360, 84] width 347 height 28
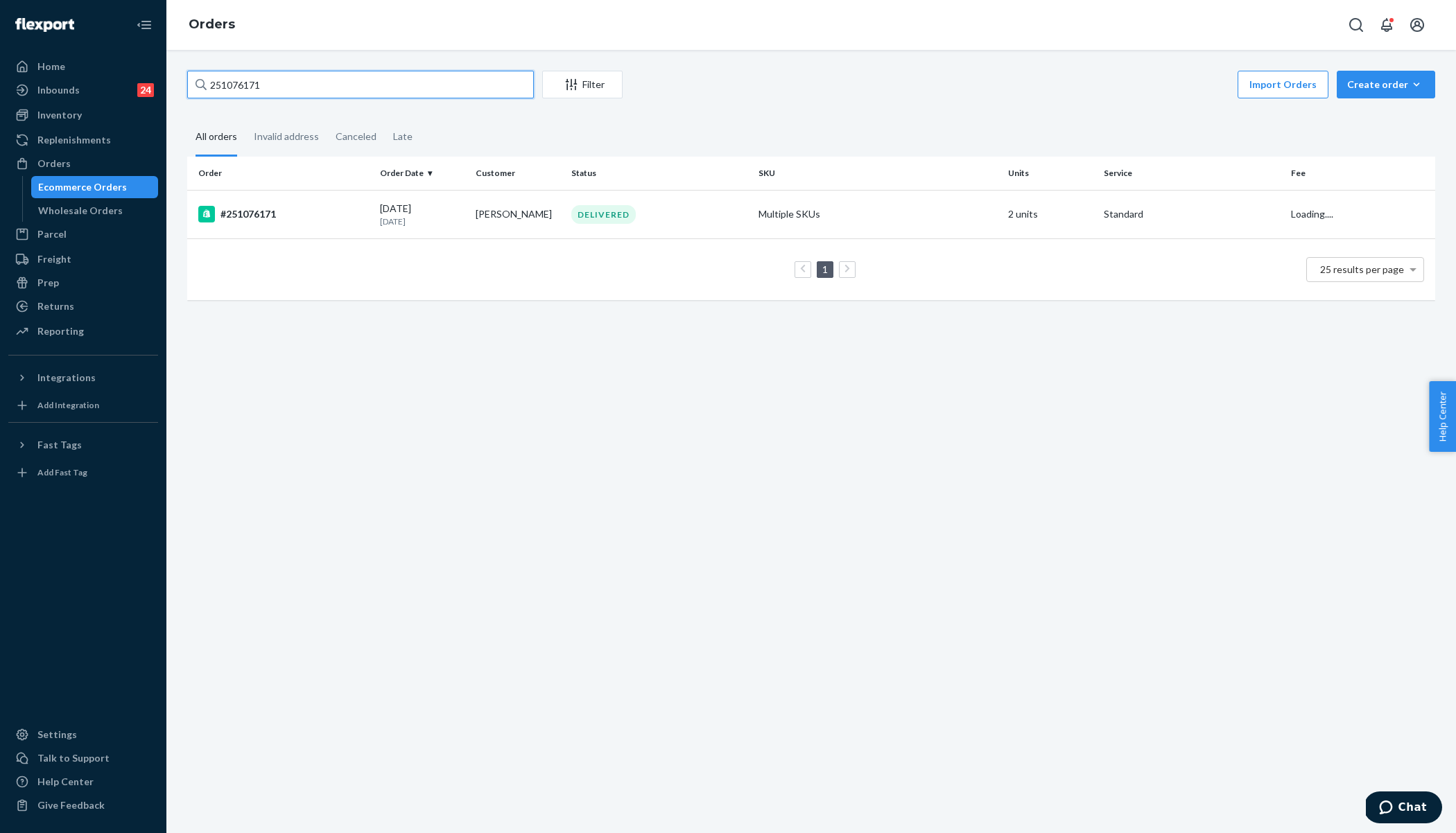
paste input "2259609"
type input "252259609"
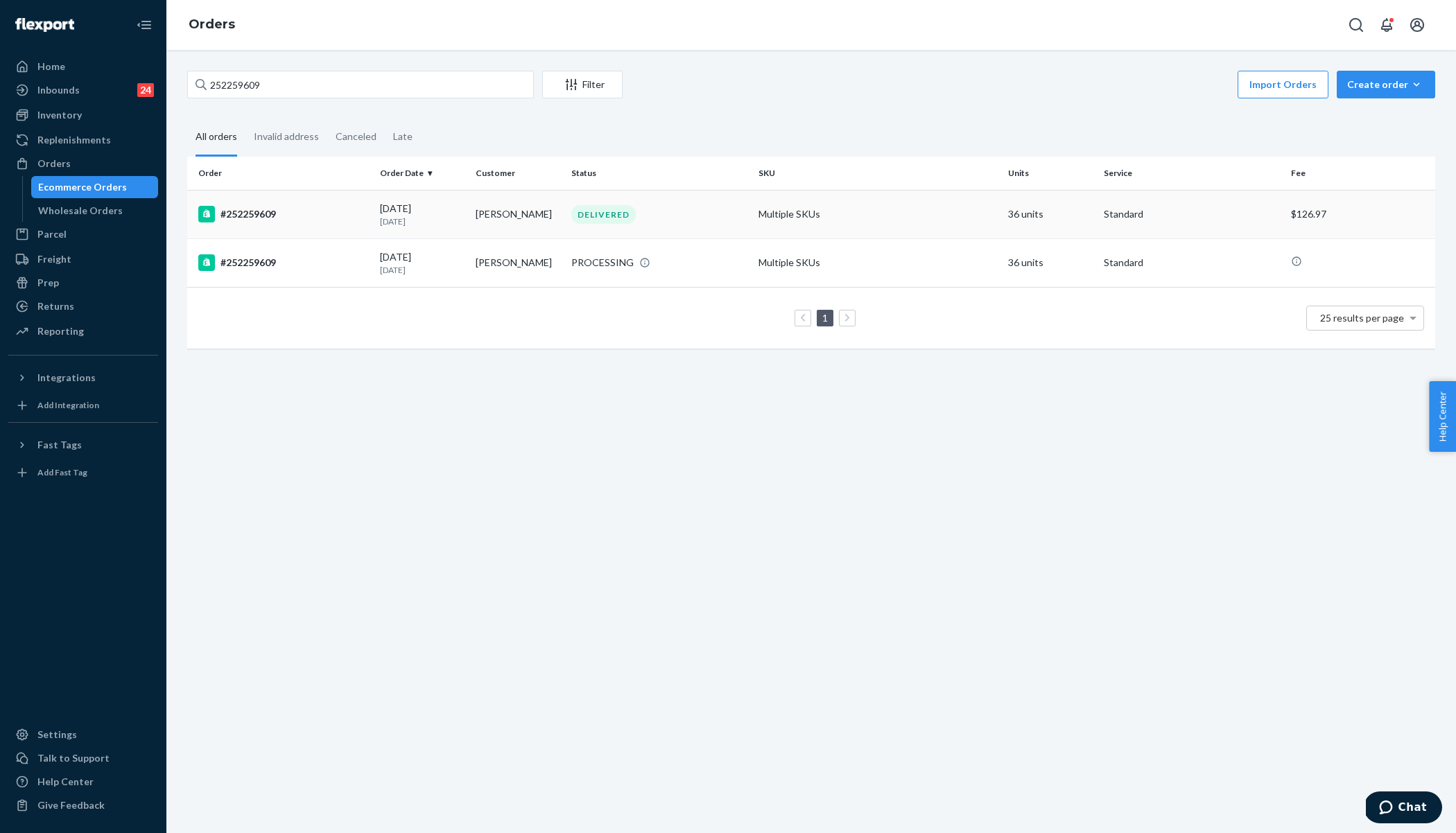
click at [453, 225] on p "6 days ago" at bounding box center [422, 222] width 85 height 12
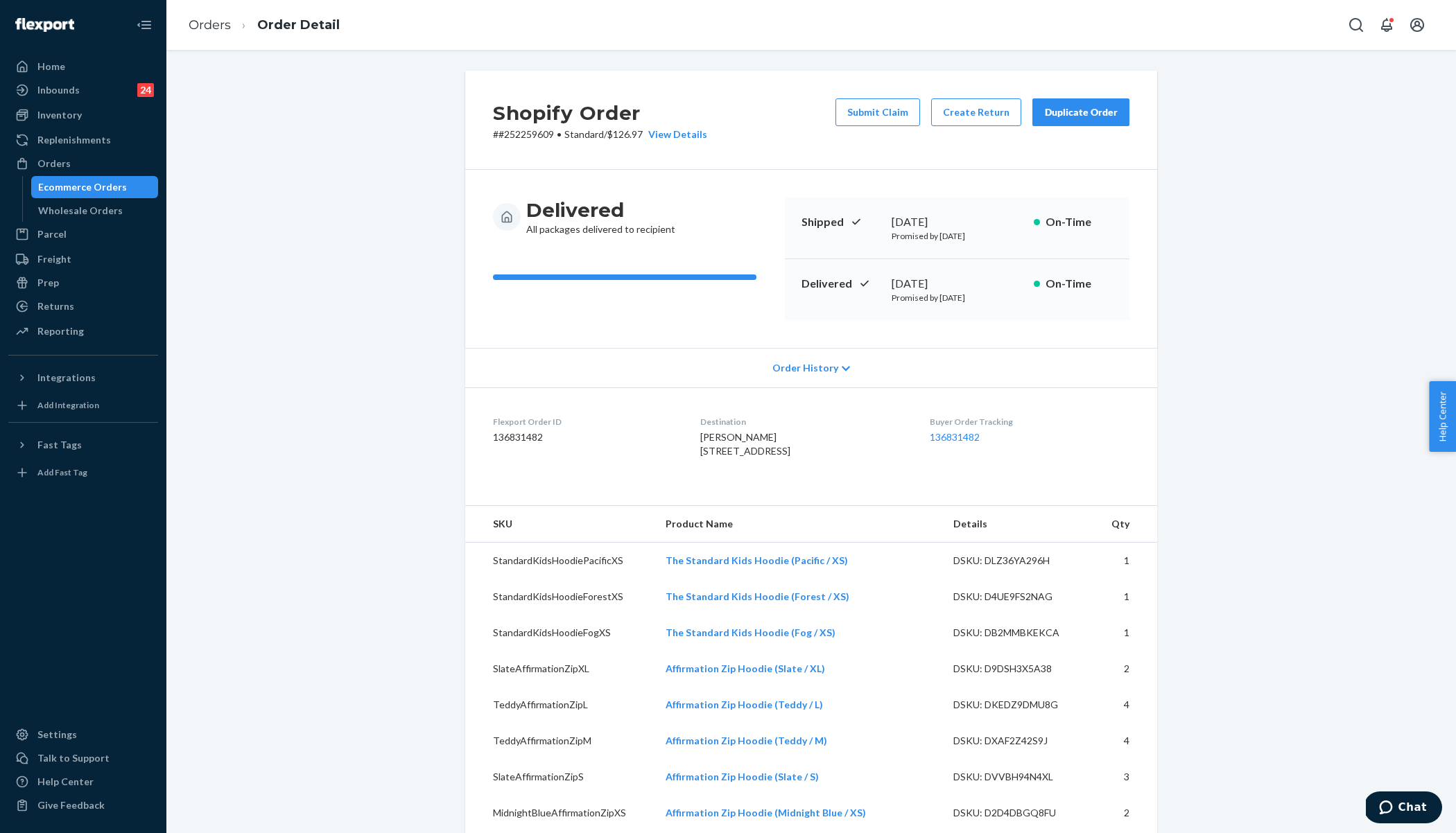
click at [534, 134] on p "# #252259609 • Standard / $126.97 View Details" at bounding box center [600, 134] width 214 height 14
copy p "252259609"
click at [199, 32] on link "Orders" at bounding box center [210, 25] width 42 height 15
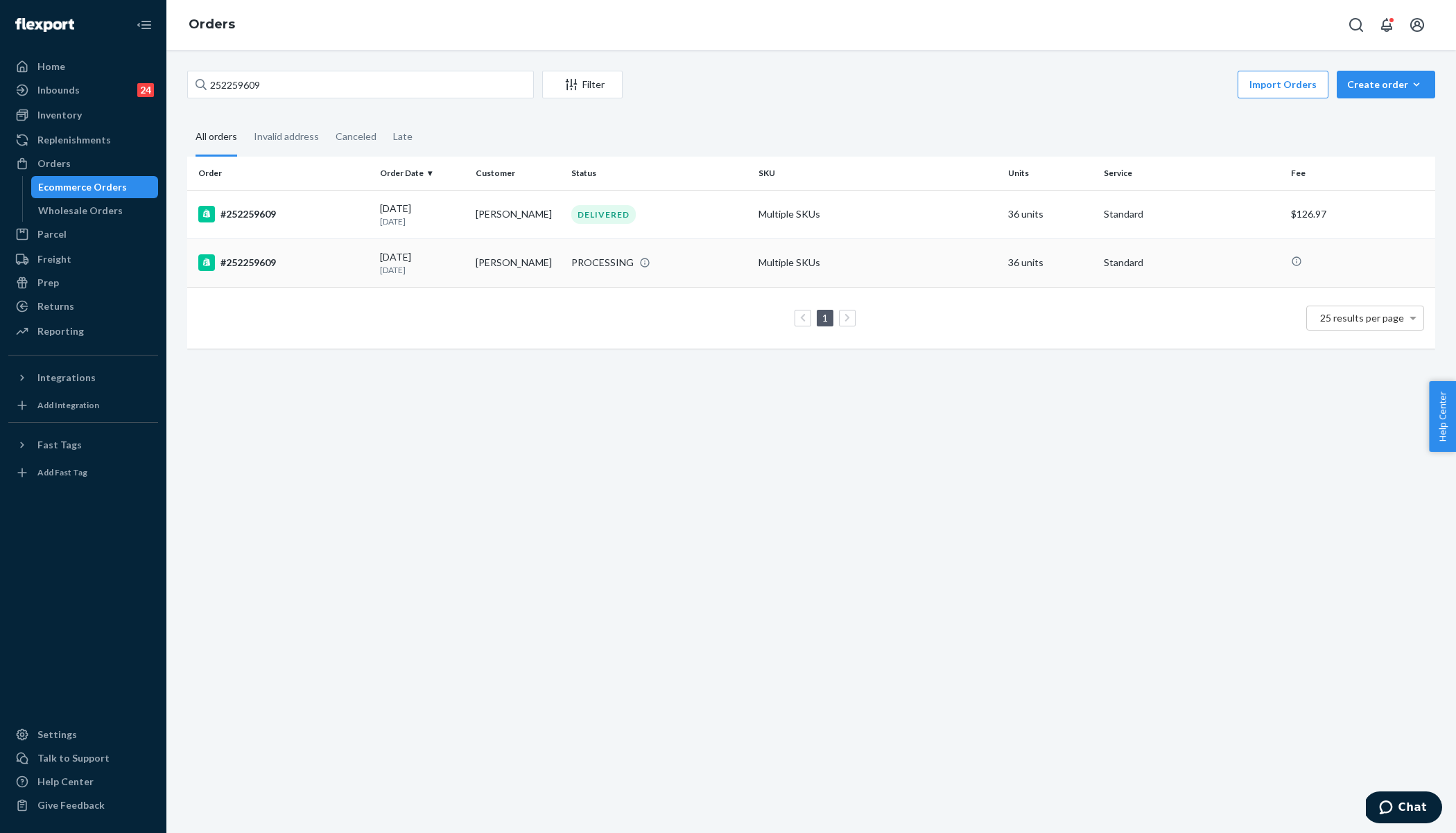
click at [337, 256] on div "#252259609" at bounding box center [284, 263] width 171 height 16
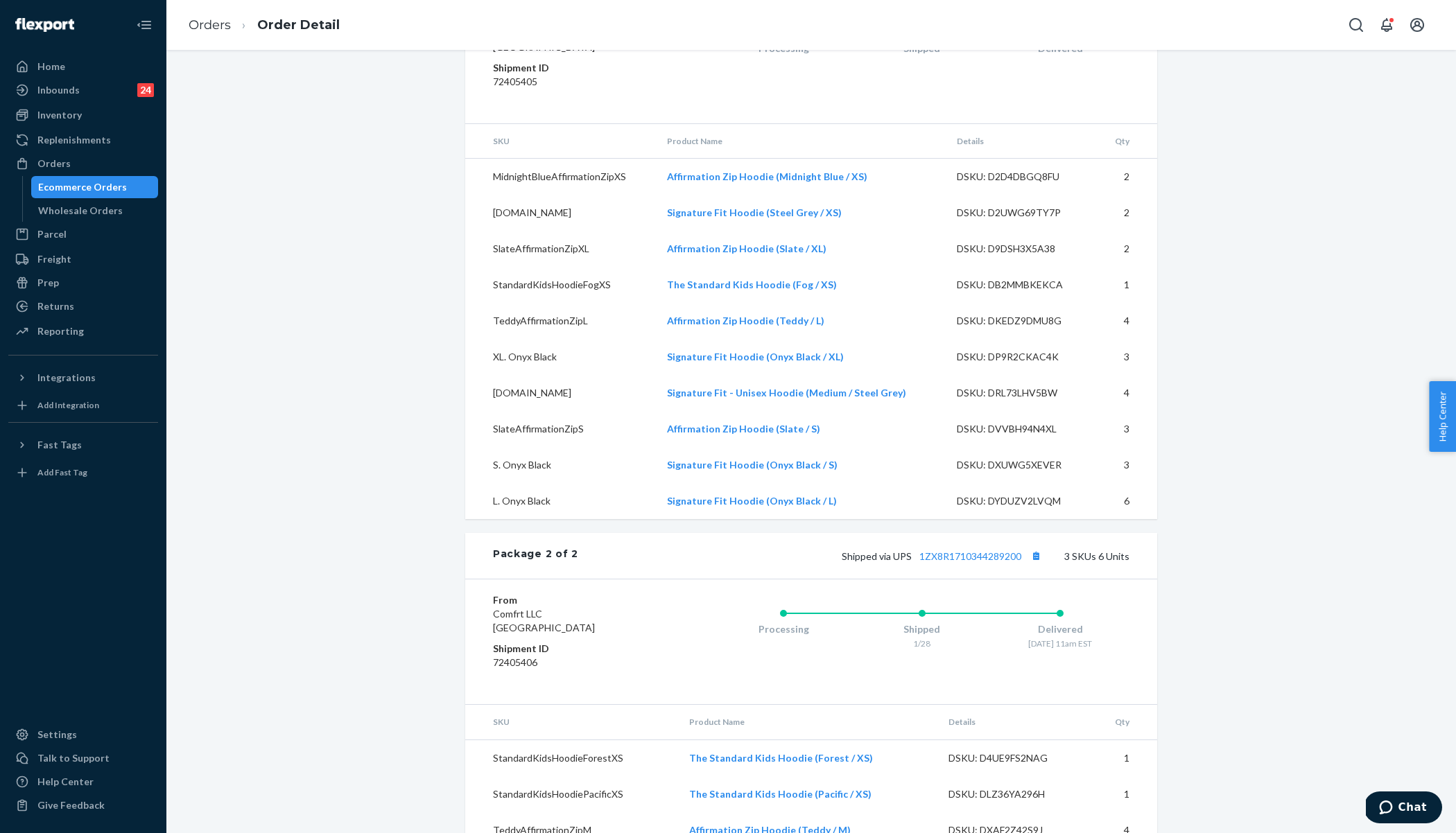
scroll to position [1175, 0]
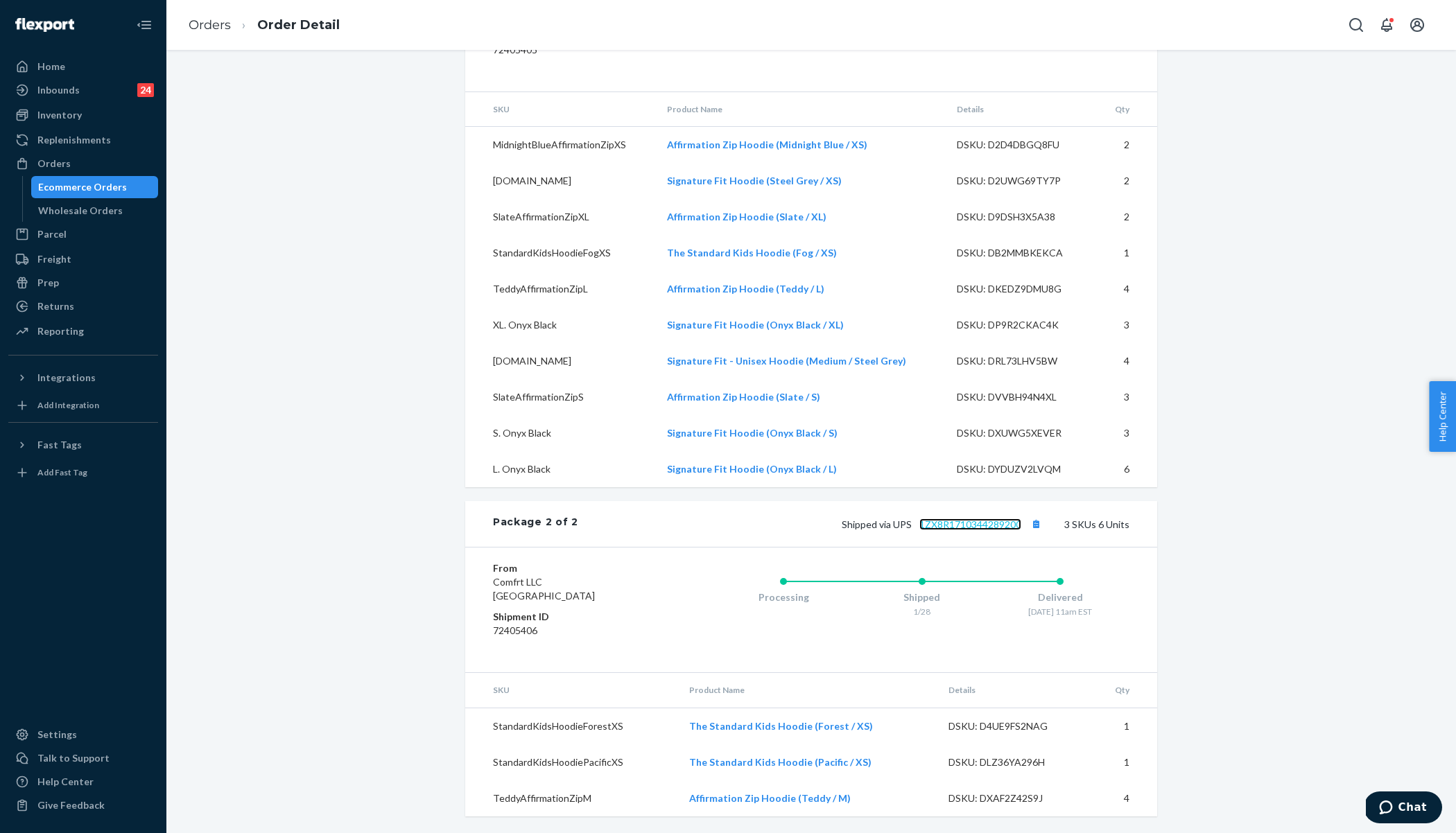
click at [994, 528] on link "1ZX8R1710344289200" at bounding box center [970, 524] width 102 height 12
click at [199, 31] on link "Orders" at bounding box center [210, 25] width 42 height 15
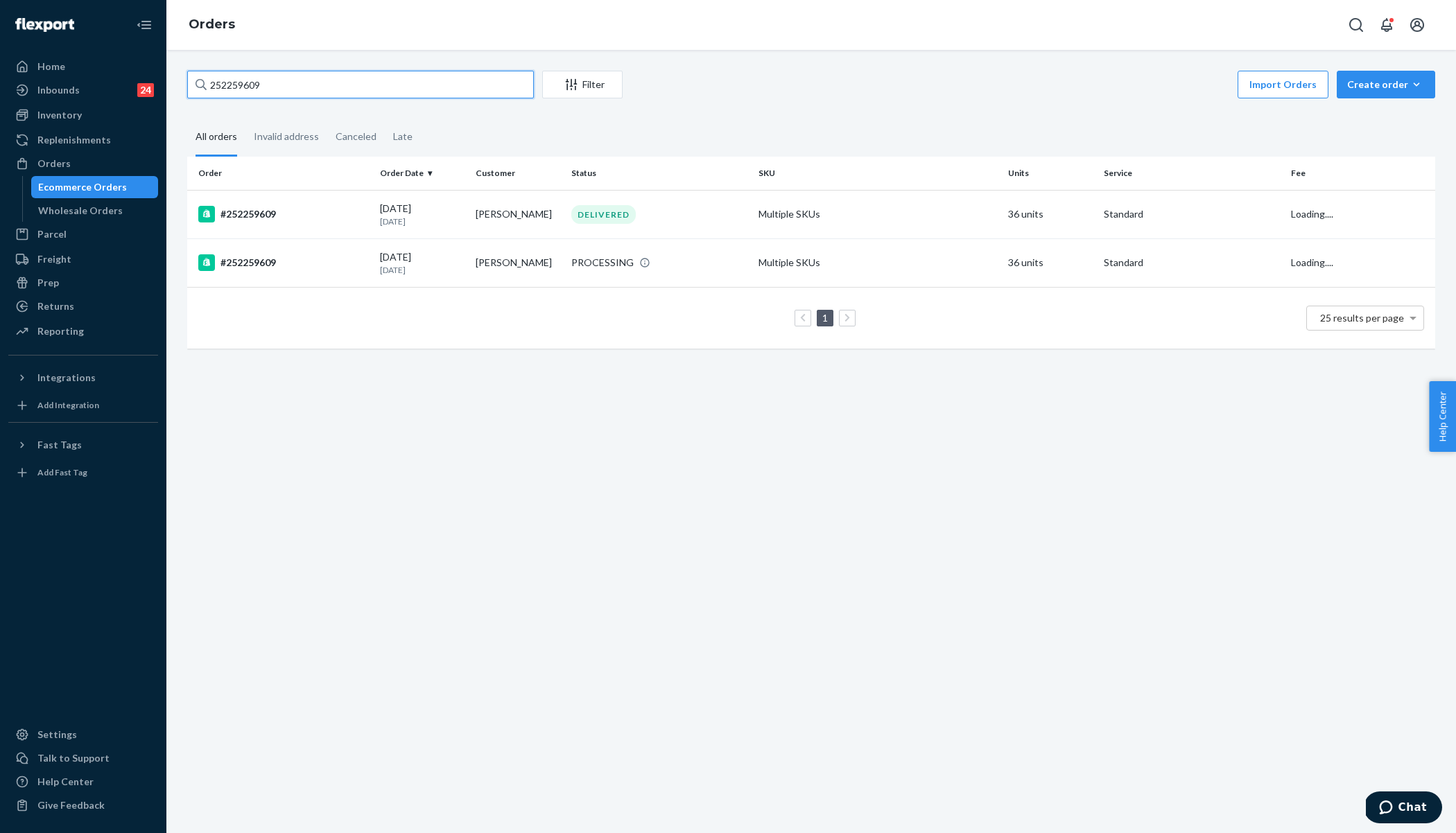
click at [289, 82] on input "252259609" at bounding box center [360, 84] width 347 height 28
paste input "Order: 253740104"
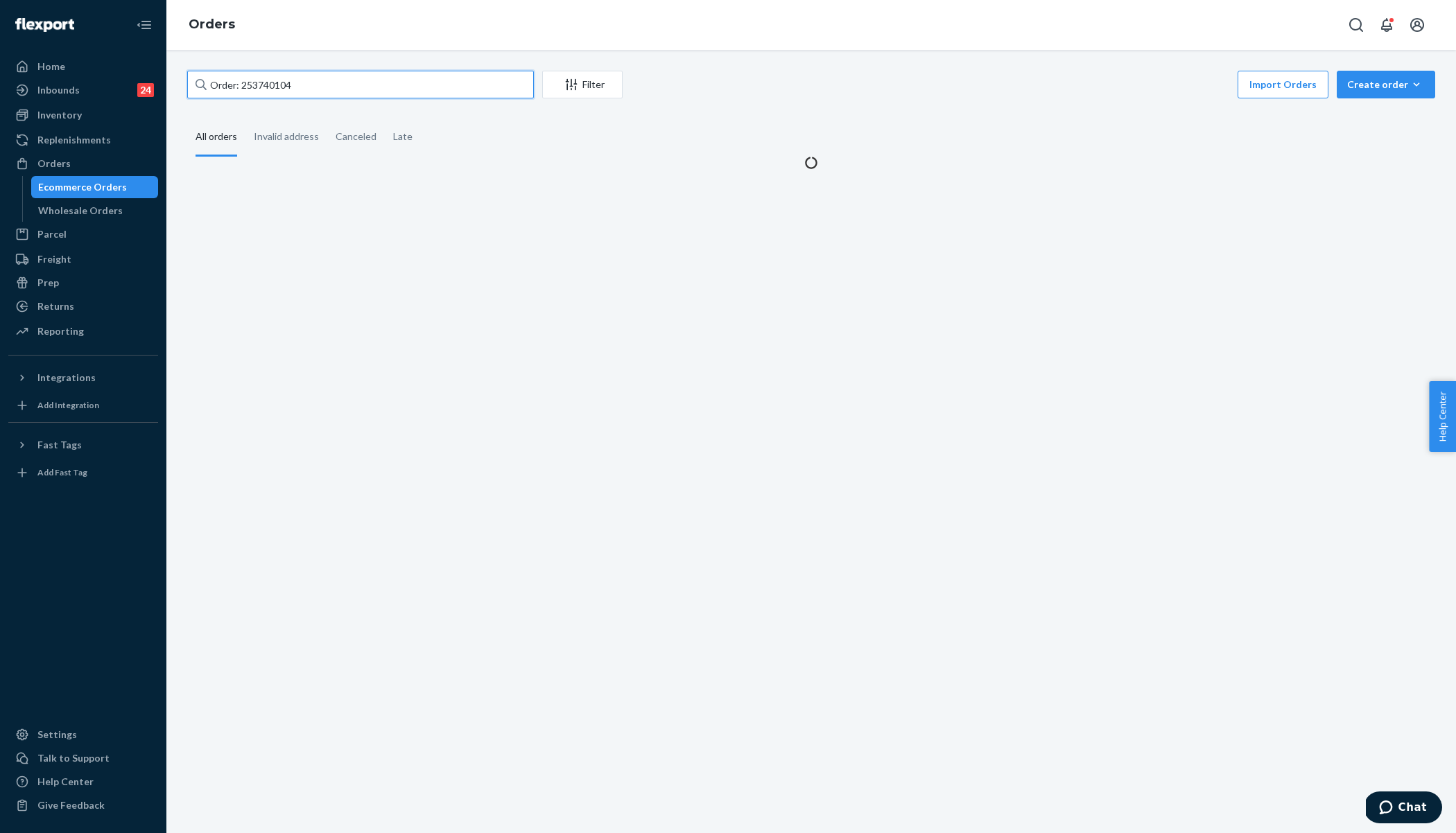
drag, startPoint x: 243, startPoint y: 85, endPoint x: 199, endPoint y: 79, distance: 44.4
click at [199, 79] on div "Order: 253740104" at bounding box center [360, 84] width 347 height 28
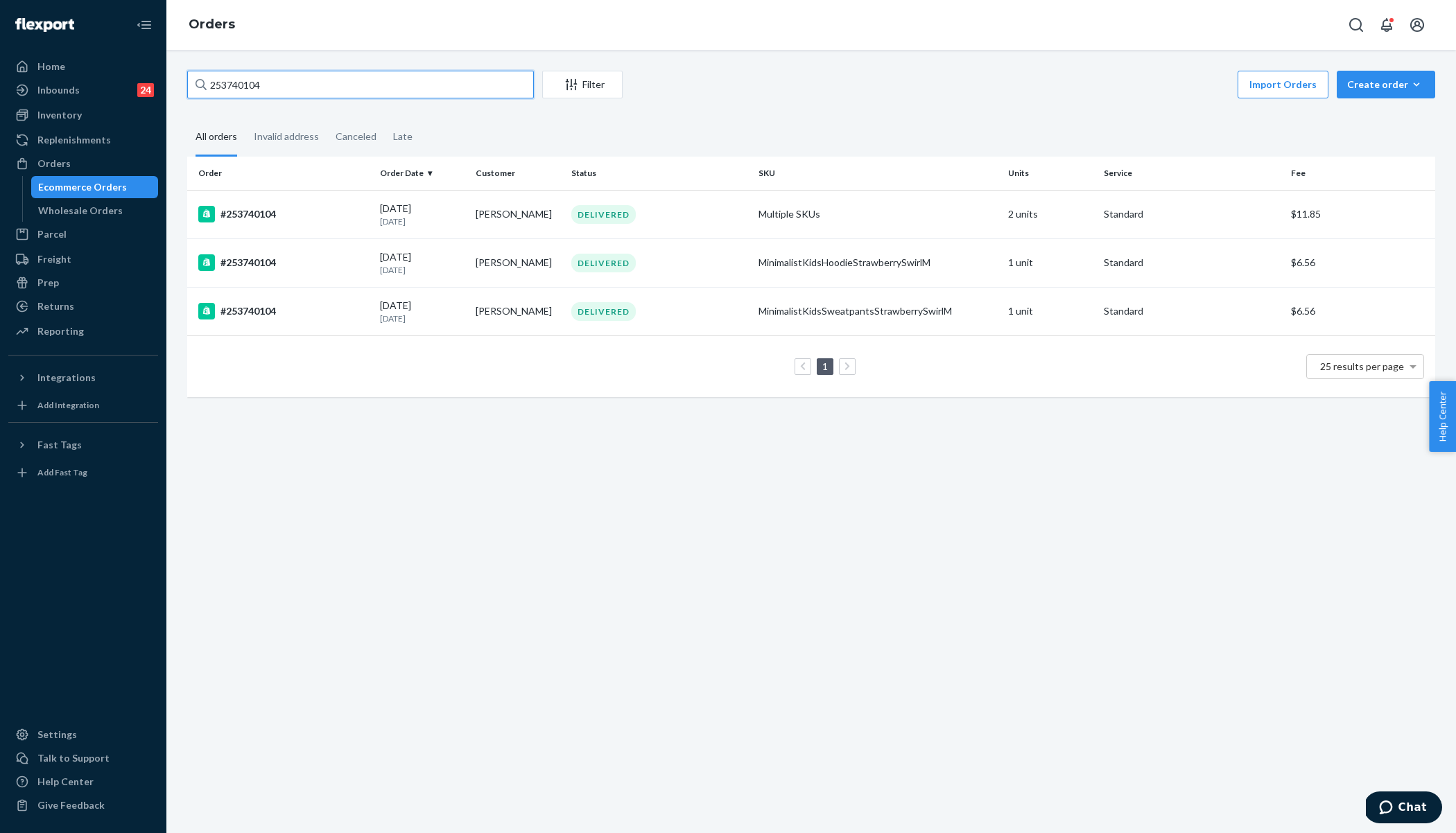
type input "253740104"
click at [463, 535] on div "253740104 Filter Import Orders Create order Ecommerce order Removal order All o…" at bounding box center [811, 441] width 1290 height 783
click at [704, 252] on td "DELIVERED" at bounding box center [659, 262] width 187 height 49
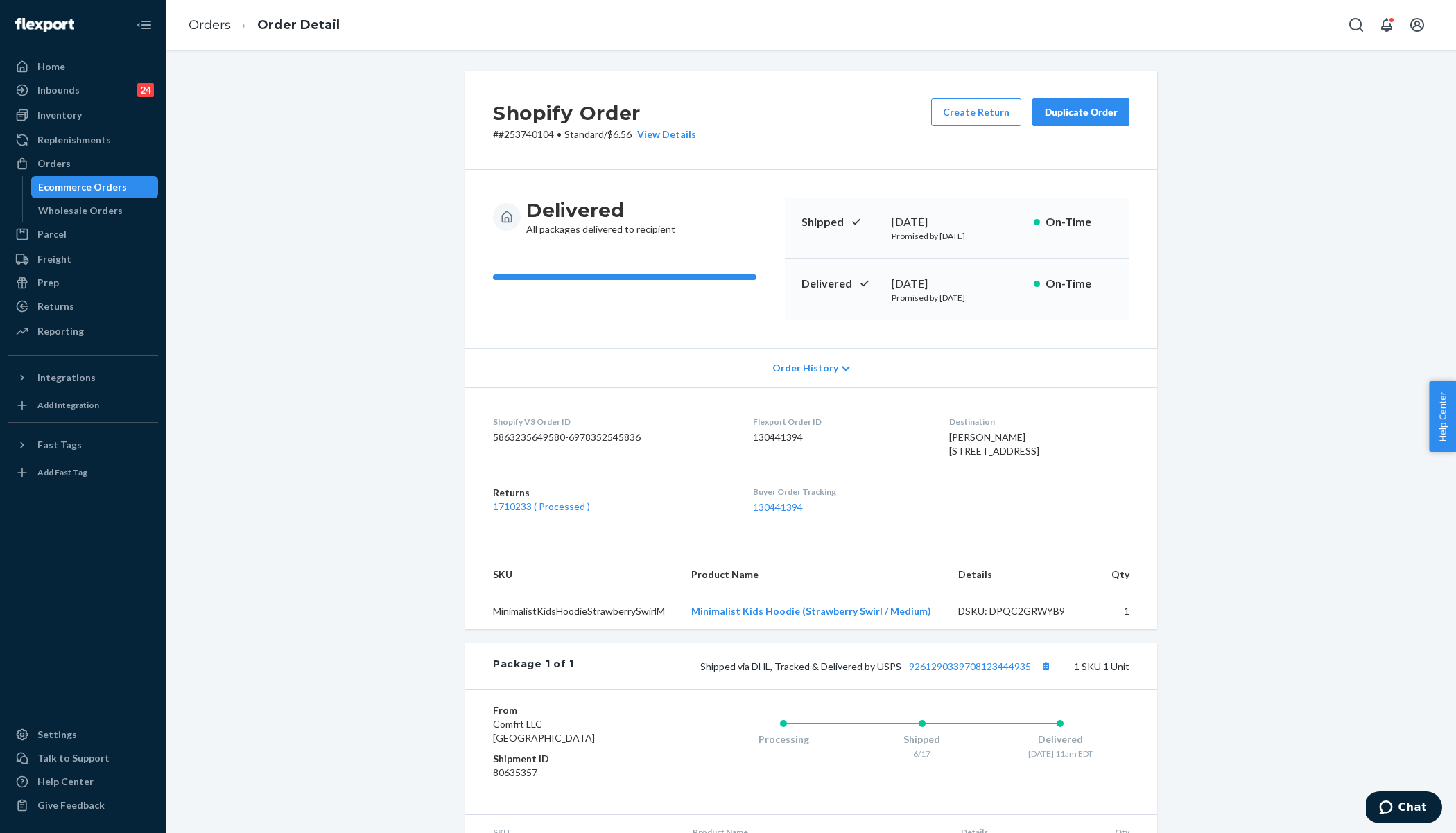
scroll to position [87, 0]
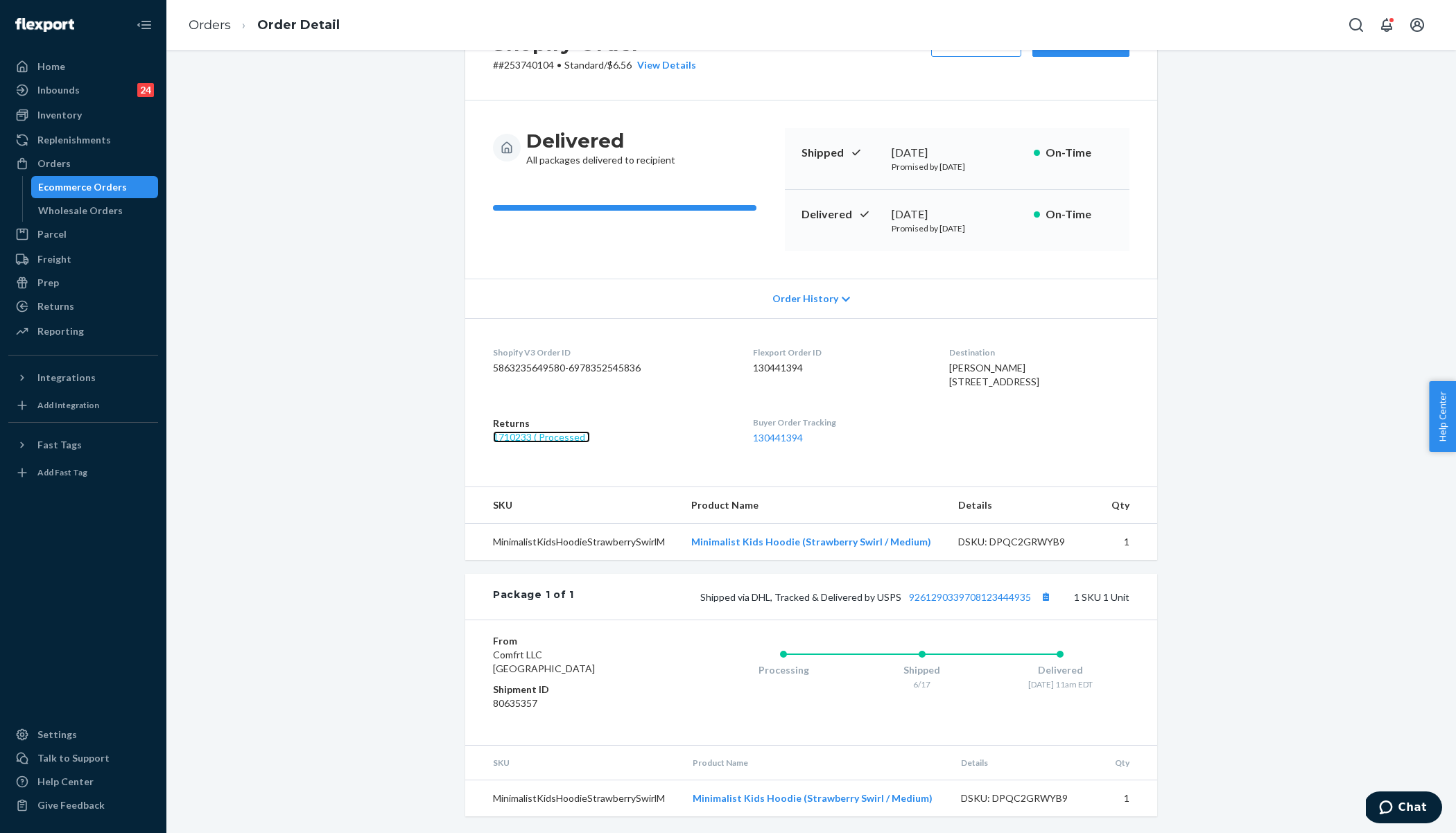
click at [564, 443] on link "1710233 ( Processed )" at bounding box center [542, 437] width 97 height 12
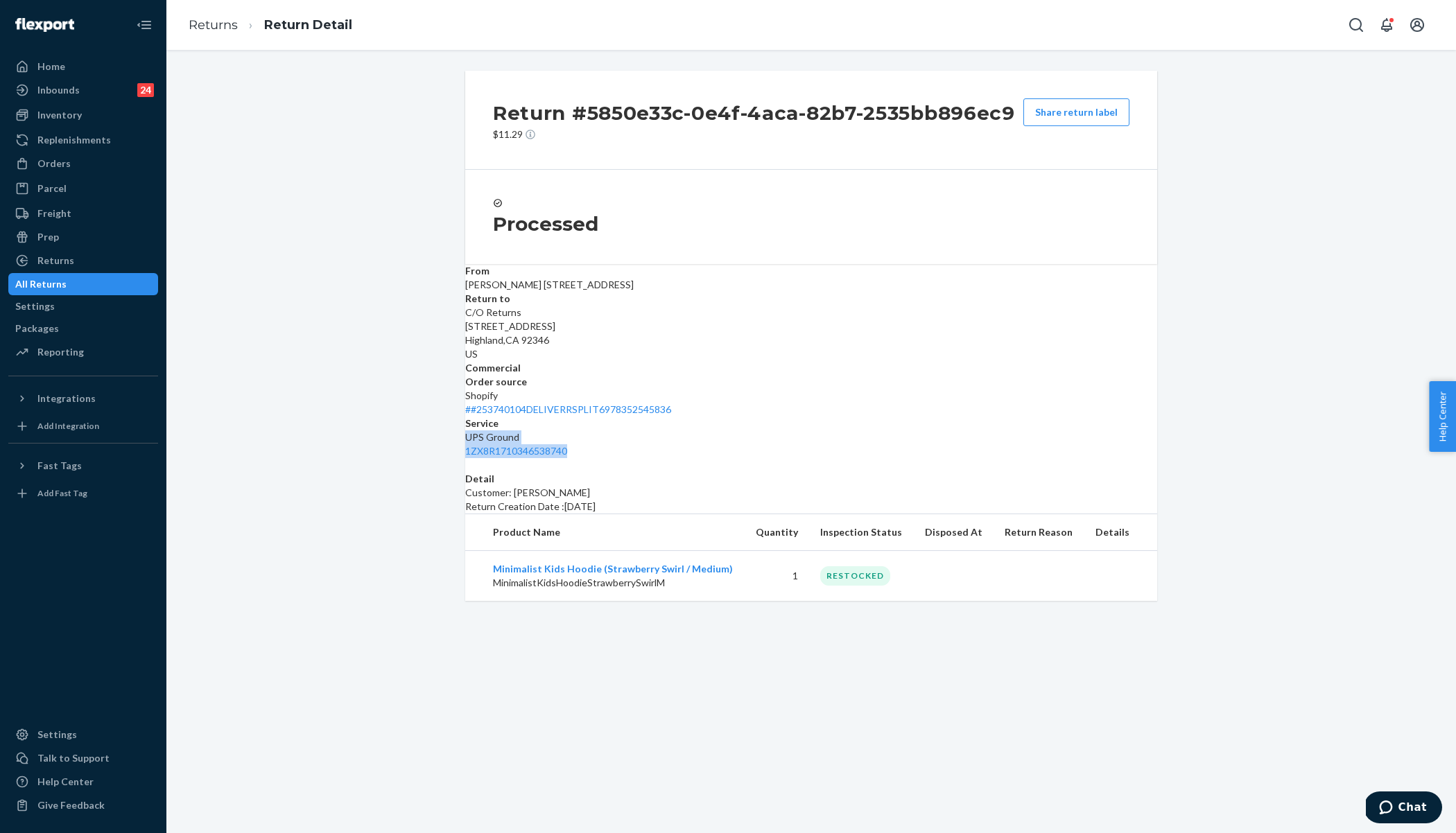
drag, startPoint x: 1018, startPoint y: 311, endPoint x: 1171, endPoint y: 347, distance: 157.2
click at [1171, 347] on div "Return #5850e33c-0e4f-4aca-82b7-2535bb896ec9 $11.29 Share return label Processe…" at bounding box center [811, 336] width 1269 height 530
copy div "UPS Ground 1ZX8R1710346538740"
click at [306, 226] on div "Return #5850e33c-0e4f-4aca-82b7-2535bb896ec9 $11.29 Share return label Processe…" at bounding box center [811, 336] width 1269 height 530
click at [61, 158] on div "Orders" at bounding box center [54, 163] width 33 height 14
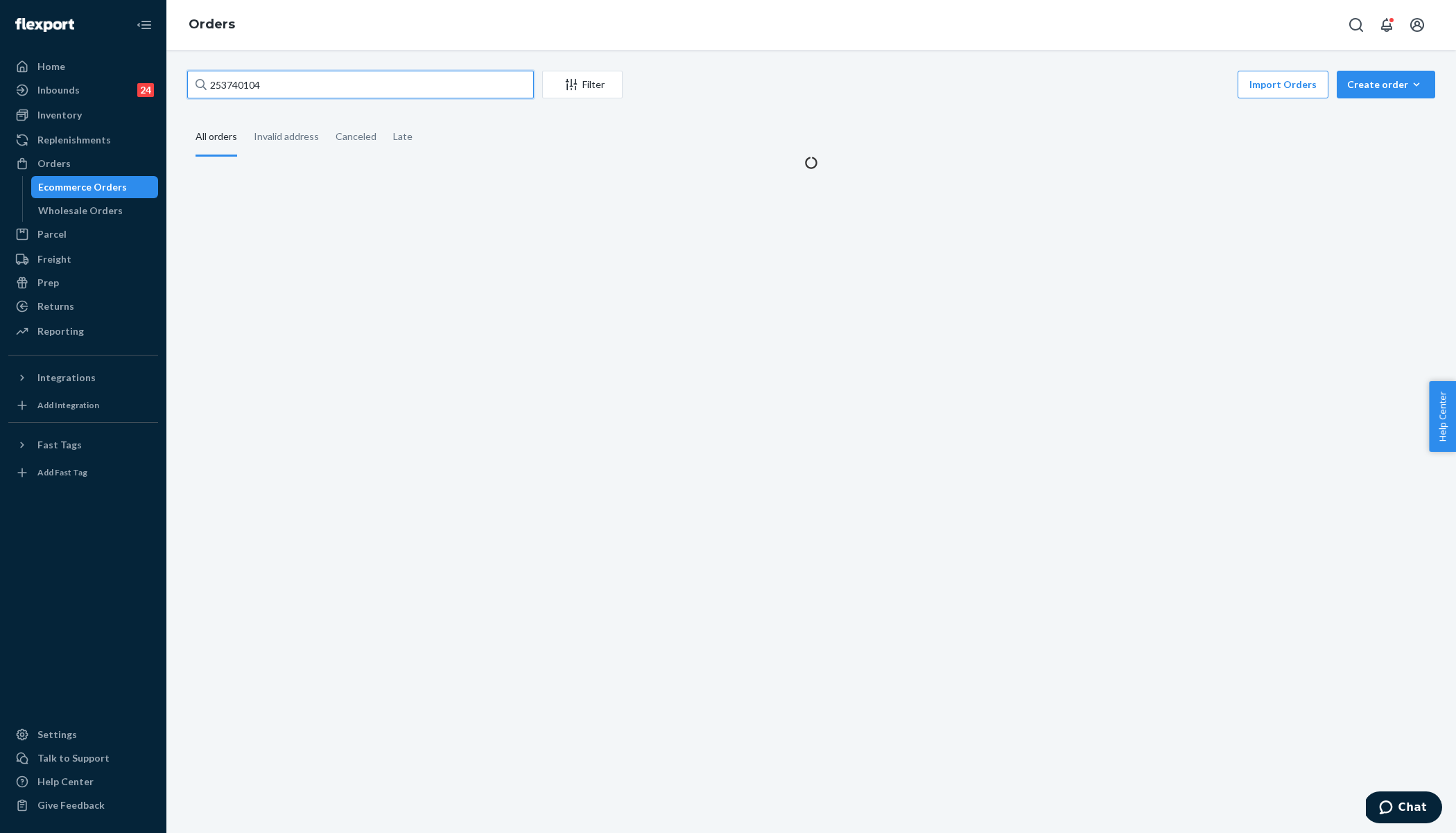
click at [254, 91] on input "253740104" at bounding box center [360, 84] width 347 height 28
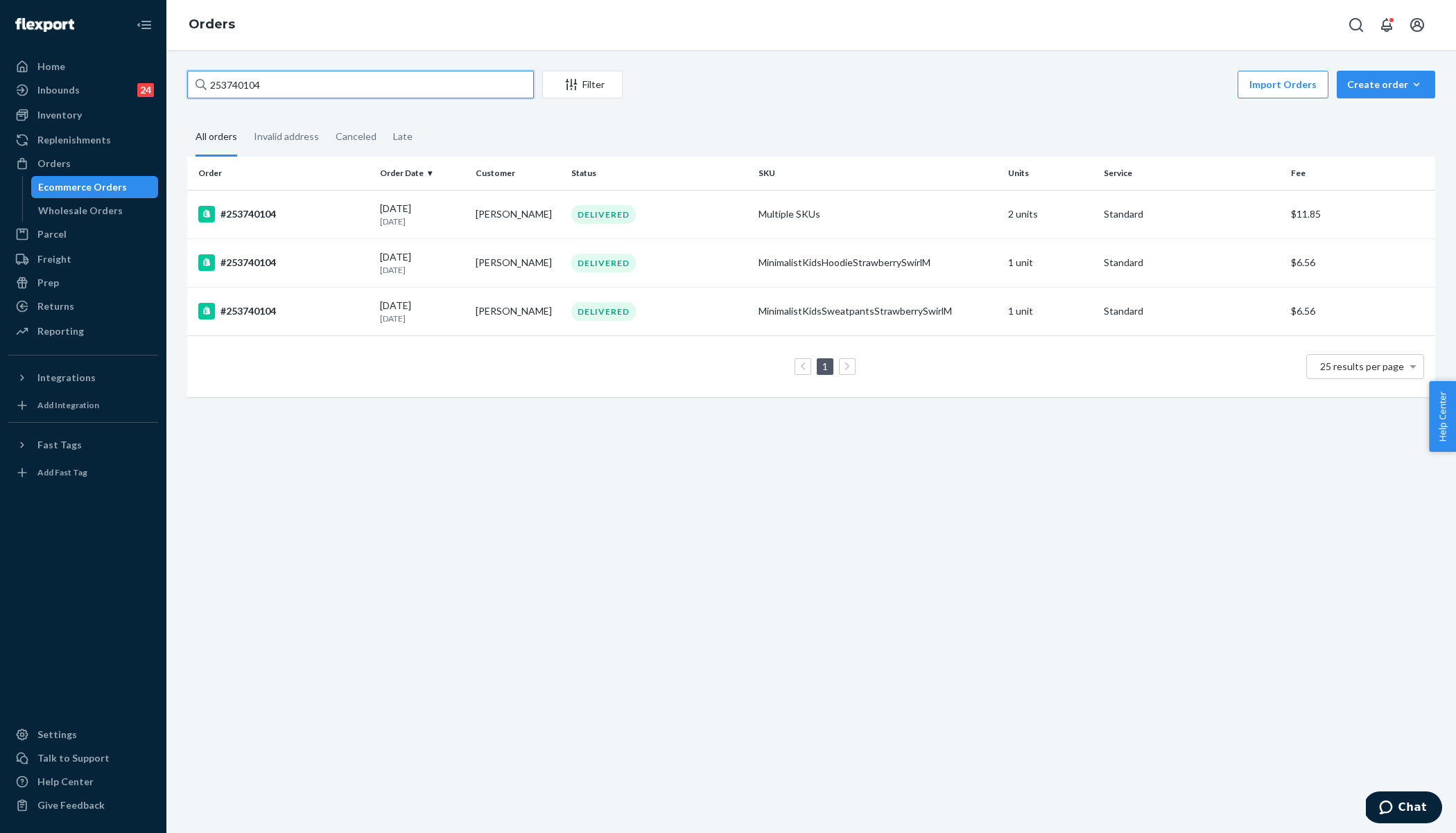
click at [254, 91] on input "253740104" at bounding box center [360, 84] width 347 height 28
paste input "1LSCYM1005G04G6"
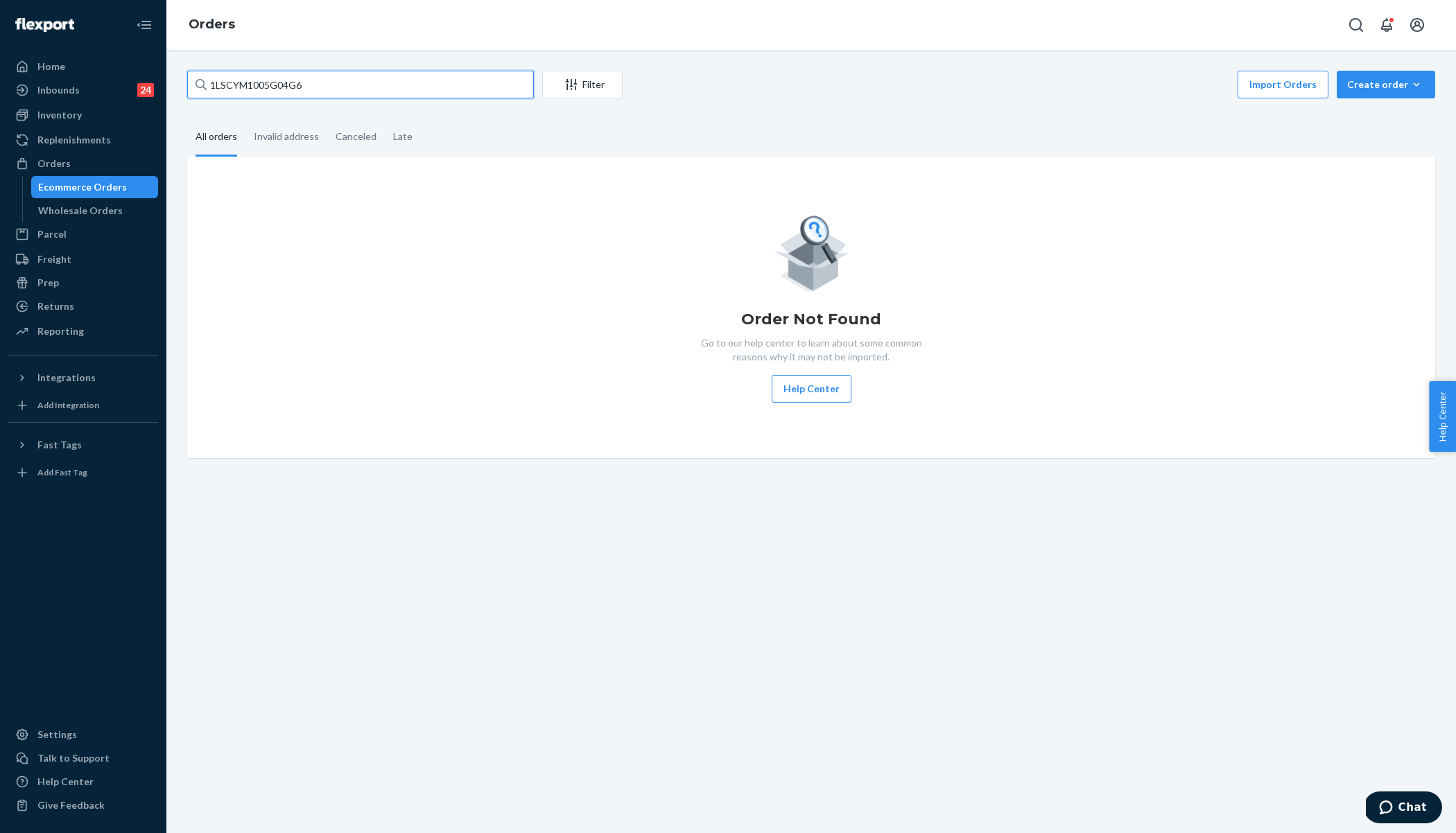
click at [320, 81] on input "1LSCYM1005G04G6" at bounding box center [360, 84] width 347 height 28
paste input "1LSCYM1005G04G5"
click at [320, 81] on input "1LSCYM1005G04G61LSCYM1005G04G5" at bounding box center [360, 84] width 347 height 28
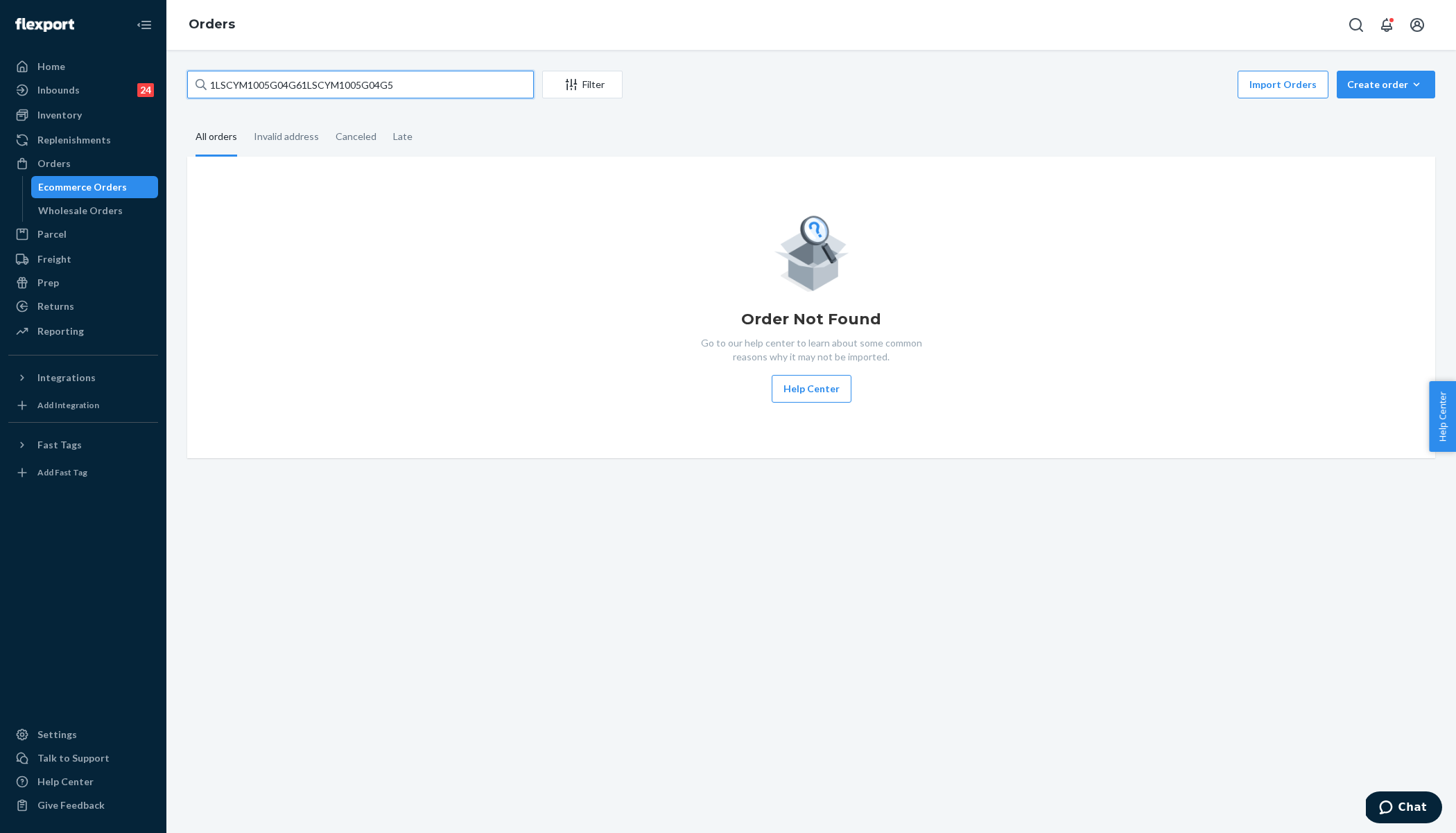
click at [320, 81] on input "1LSCYM1005G04G61LSCYM1005G04G5" at bounding box center [360, 84] width 347 height 28
paste input "text"
type input "1LSCYM1005G04G5"
click at [320, 81] on input "1LSCYM1005G04G5" at bounding box center [360, 84] width 347 height 28
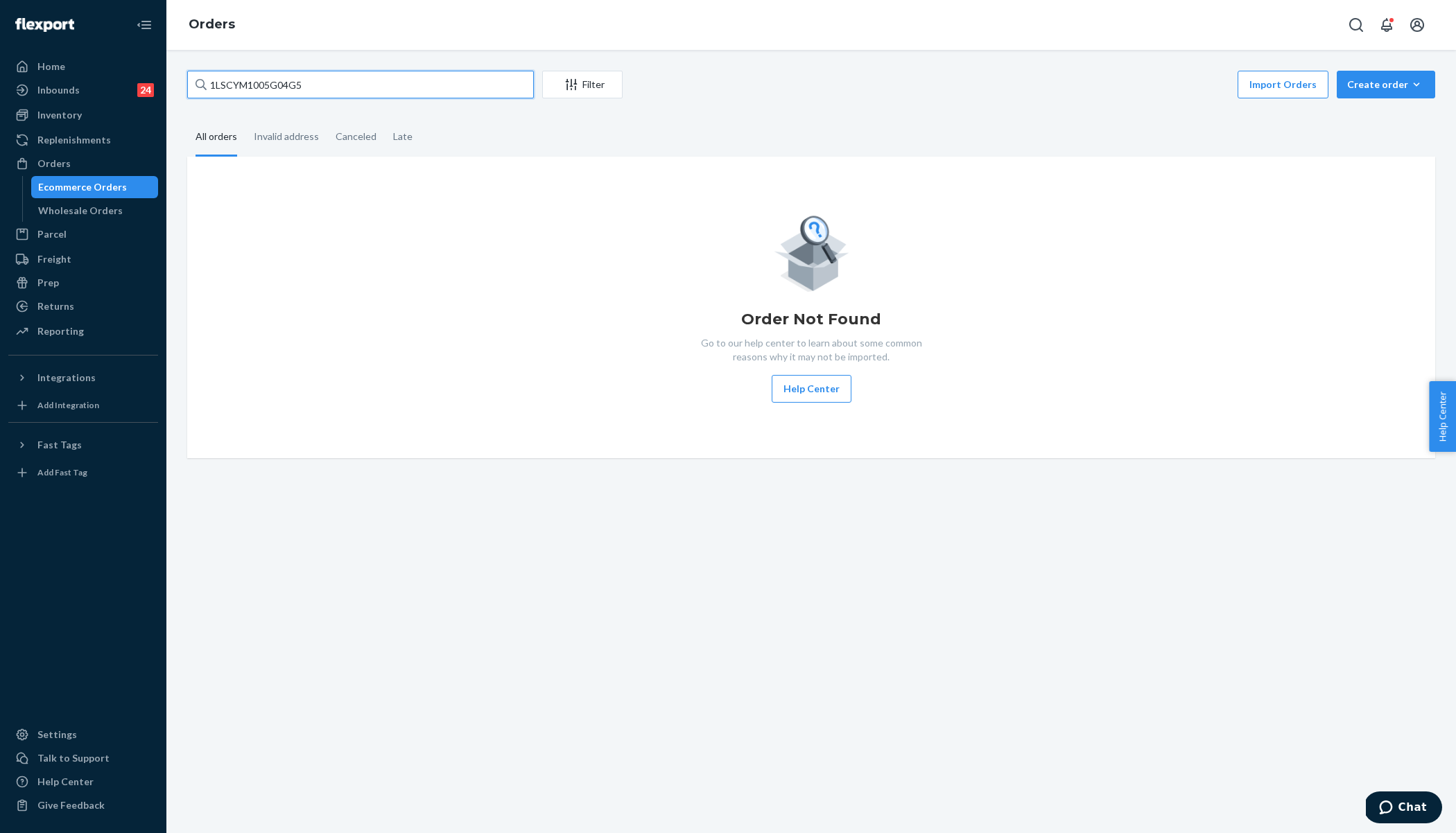
click at [320, 81] on input "1LSCYM1005G04G5" at bounding box center [360, 84] width 347 height 28
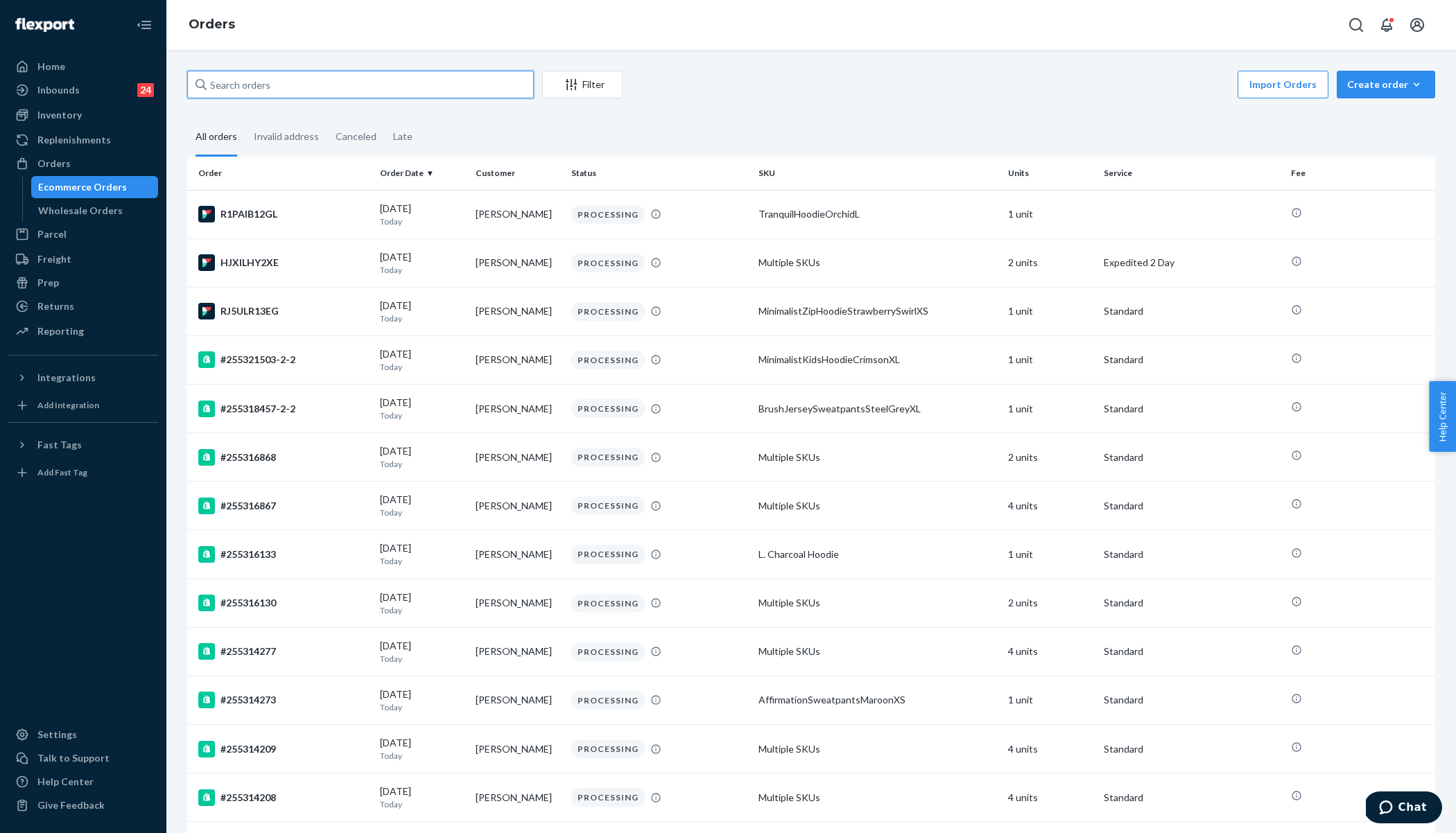
paste input "1LSCYM1005G04G5"
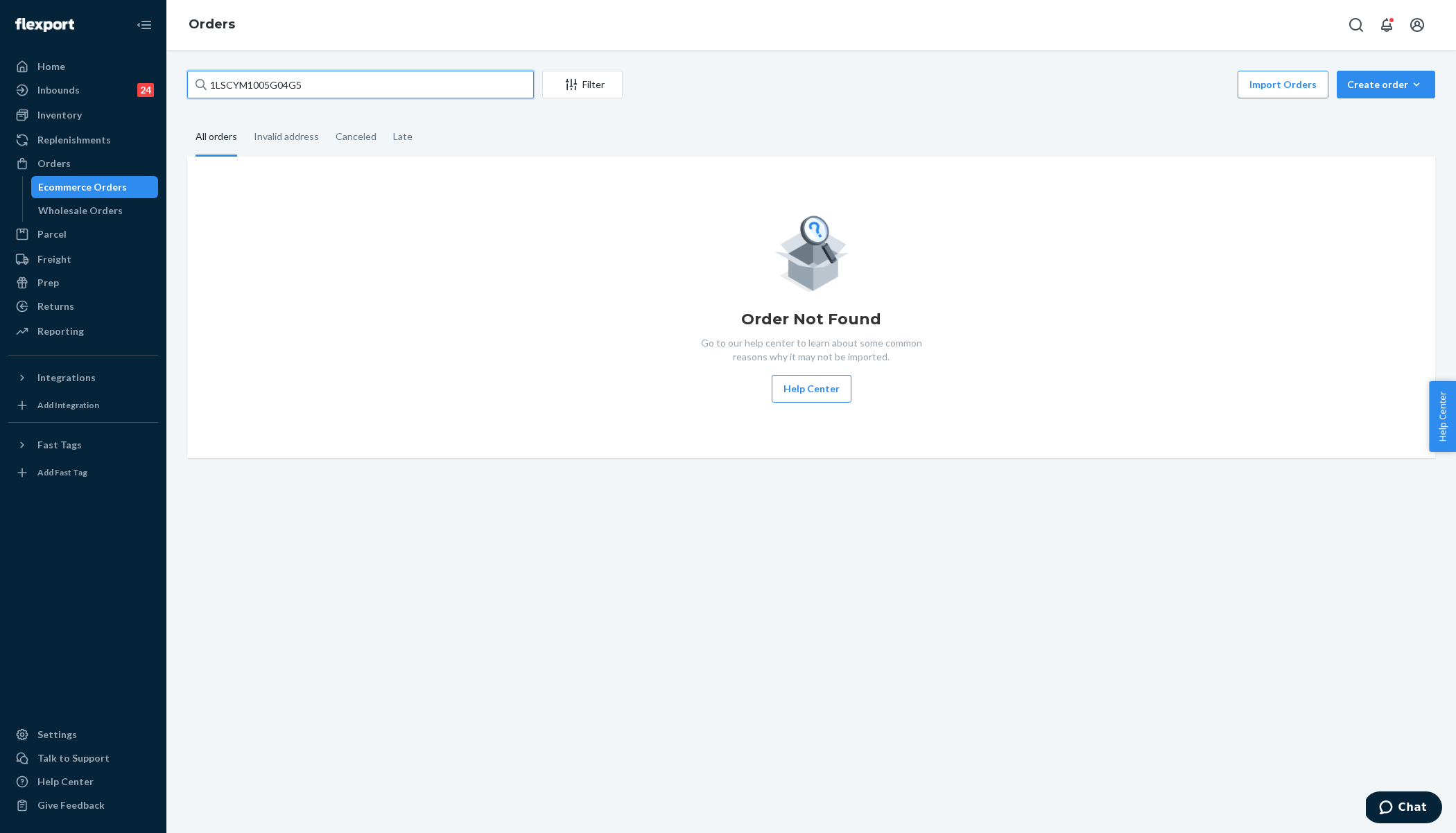
click at [320, 84] on input "1LSCYM1005G04G5" at bounding box center [360, 84] width 347 height 28
paste input "252259609"
type input "252259609"
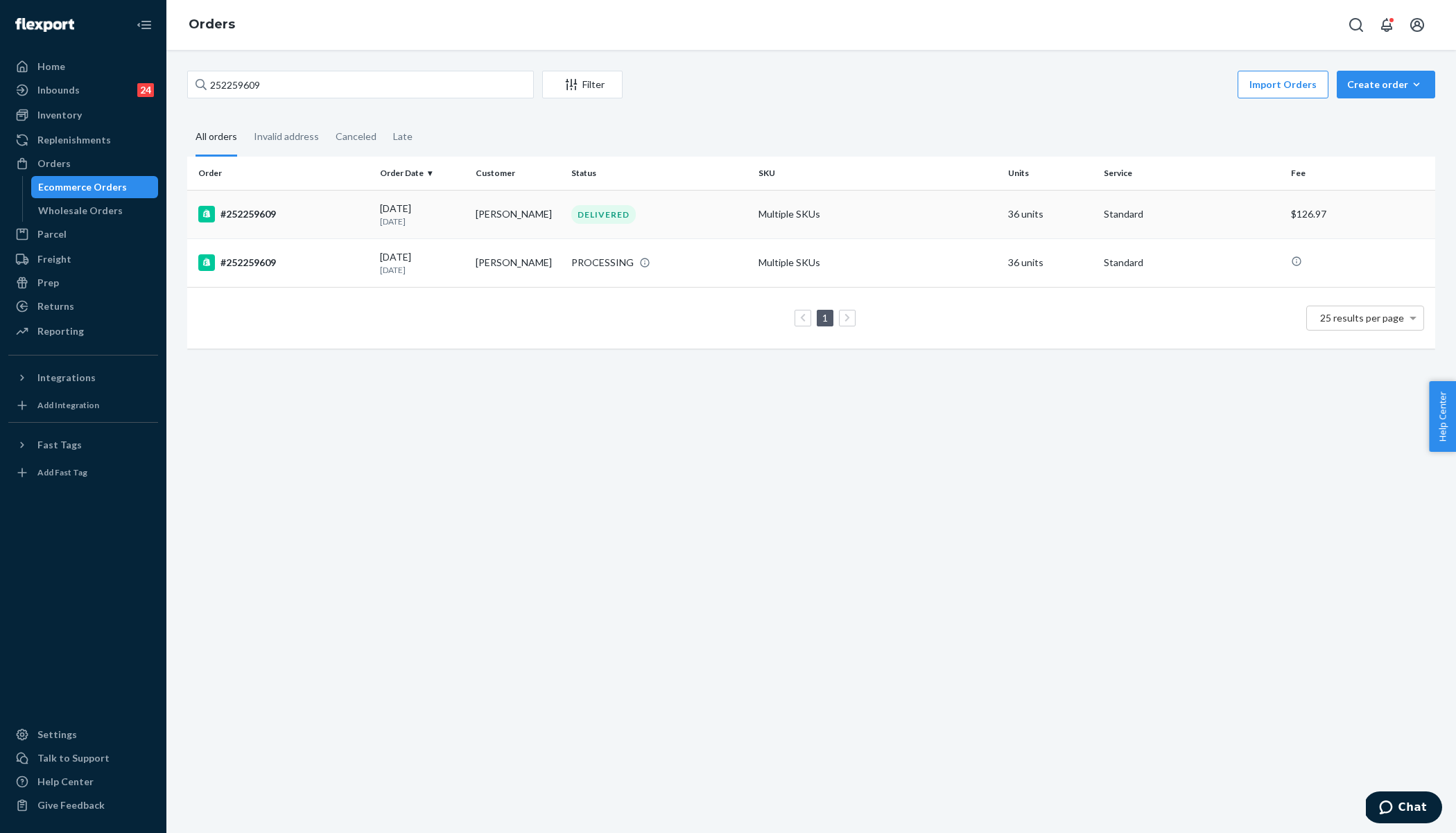
click at [399, 229] on td "09/16/2025 6 days ago" at bounding box center [423, 214] width 96 height 49
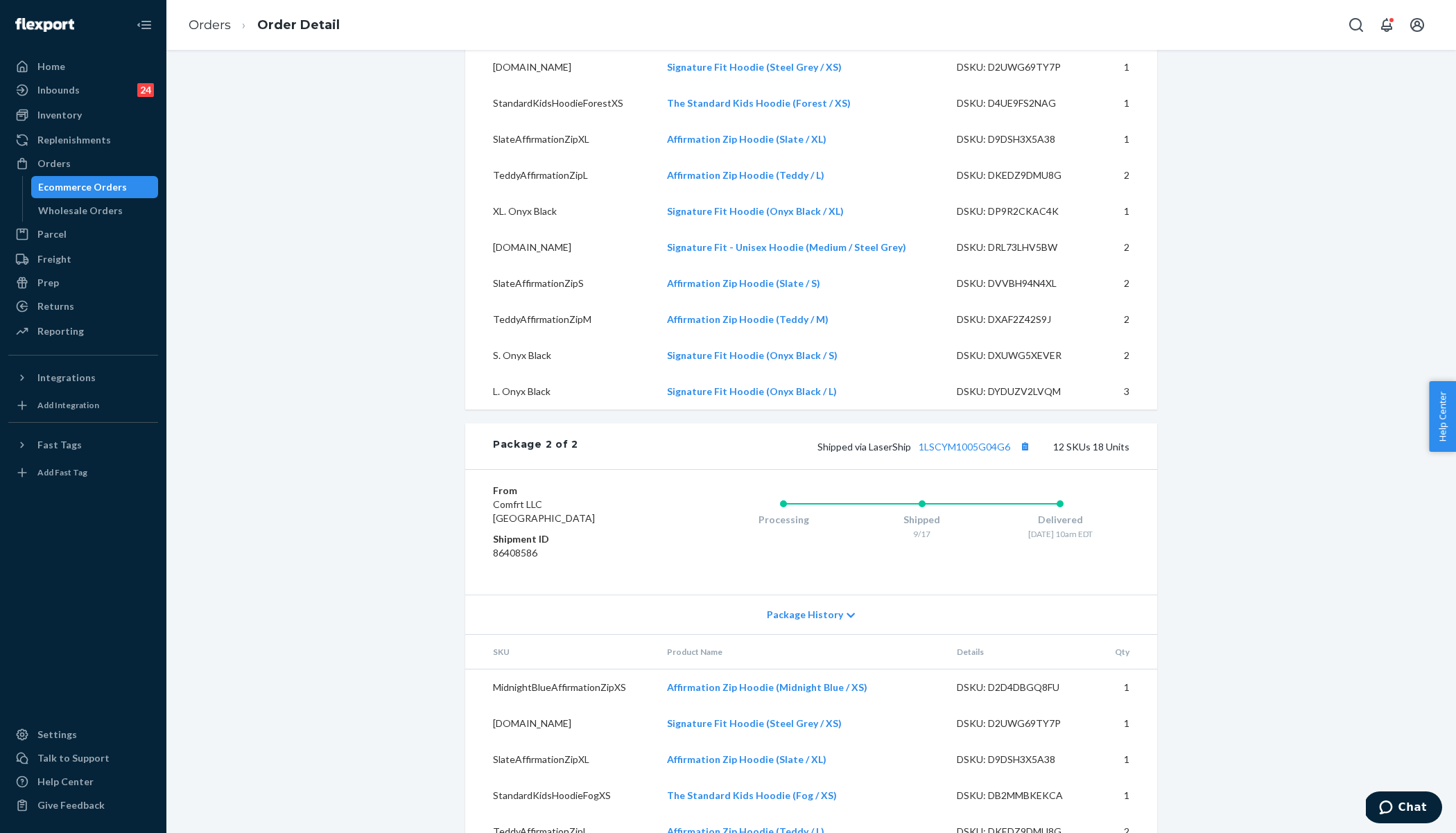
scroll to position [1363, 0]
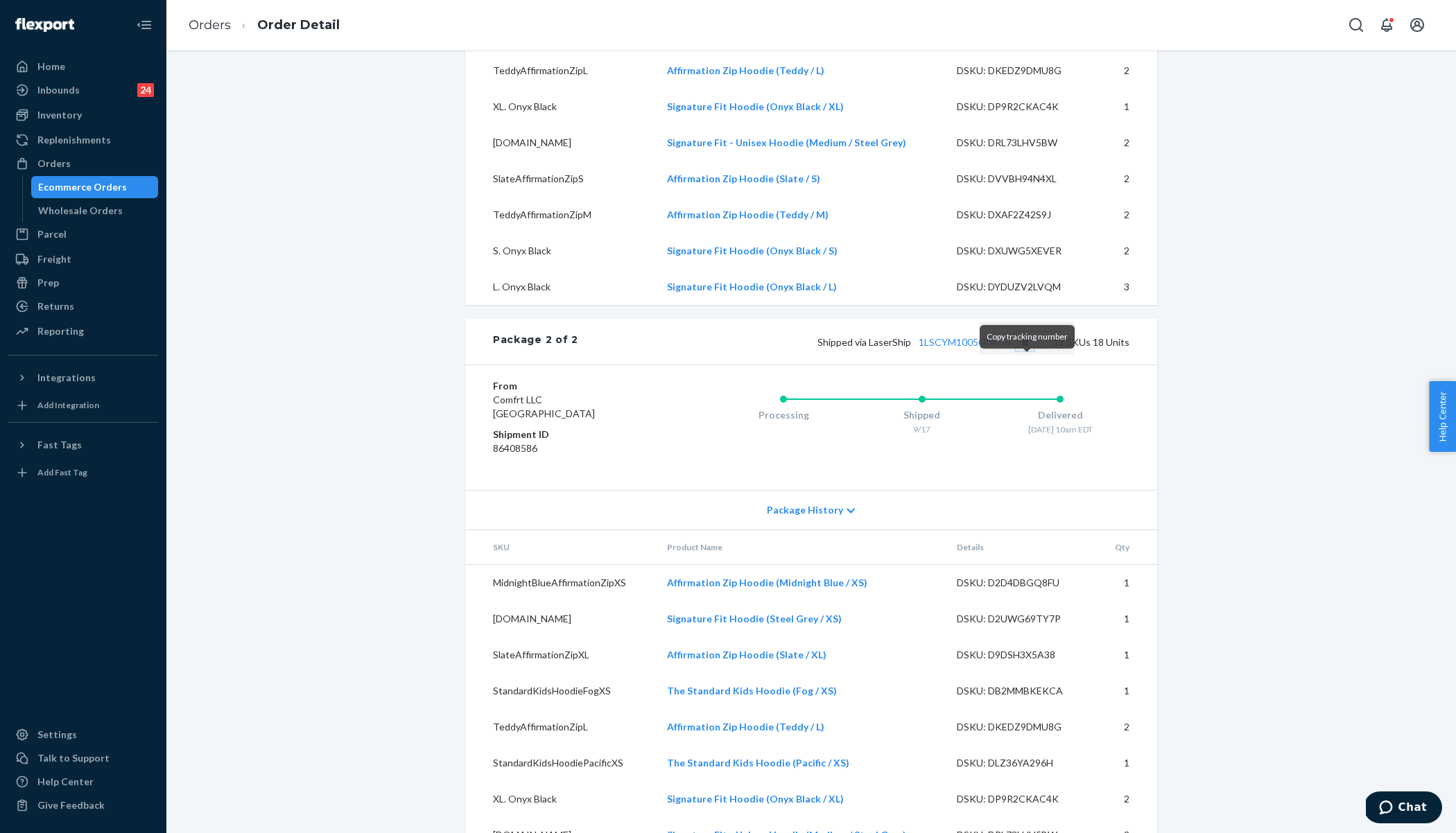
click at [1028, 351] on button "Copy tracking number" at bounding box center [1024, 342] width 18 height 18
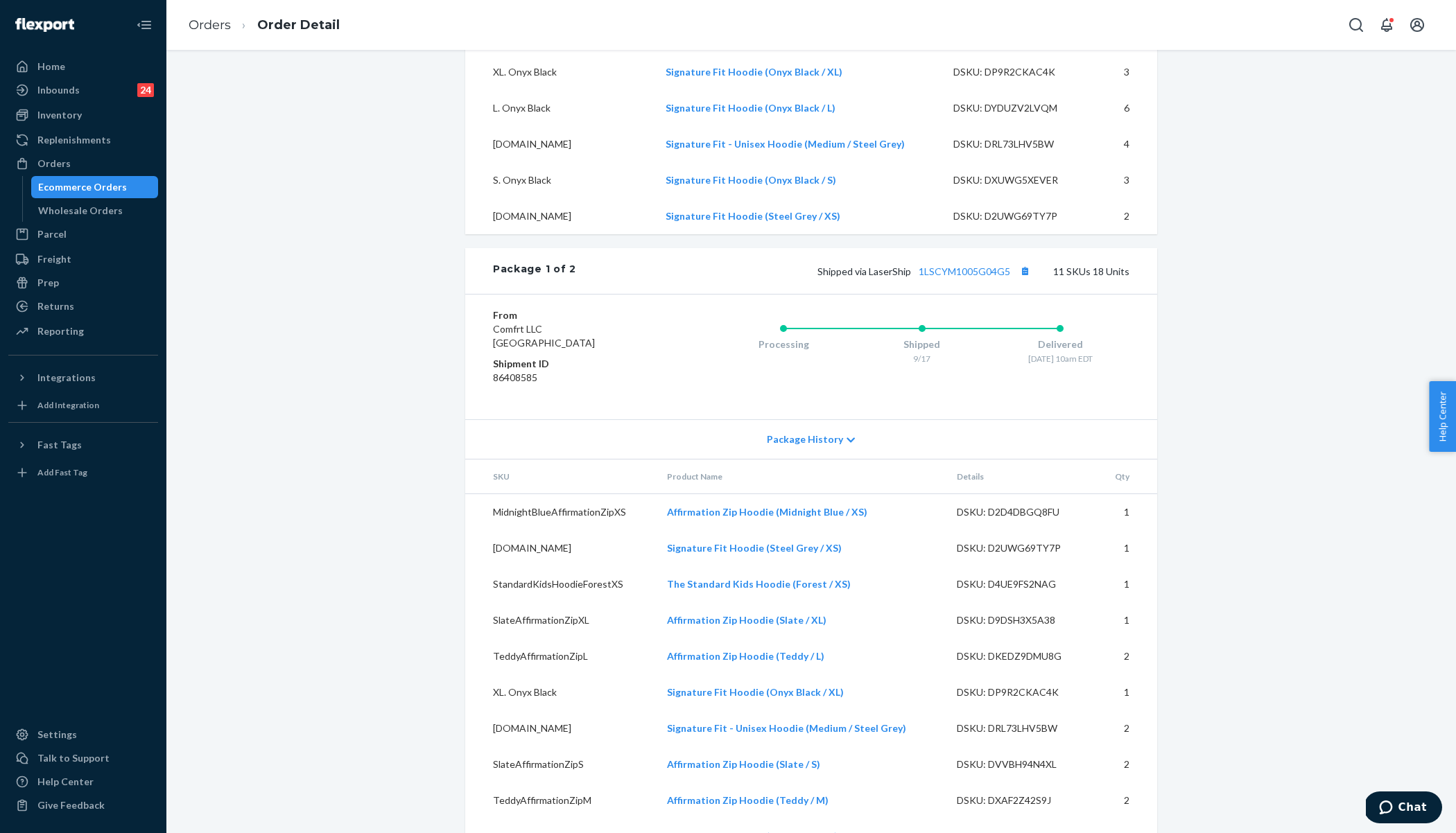
scroll to position [839, 0]
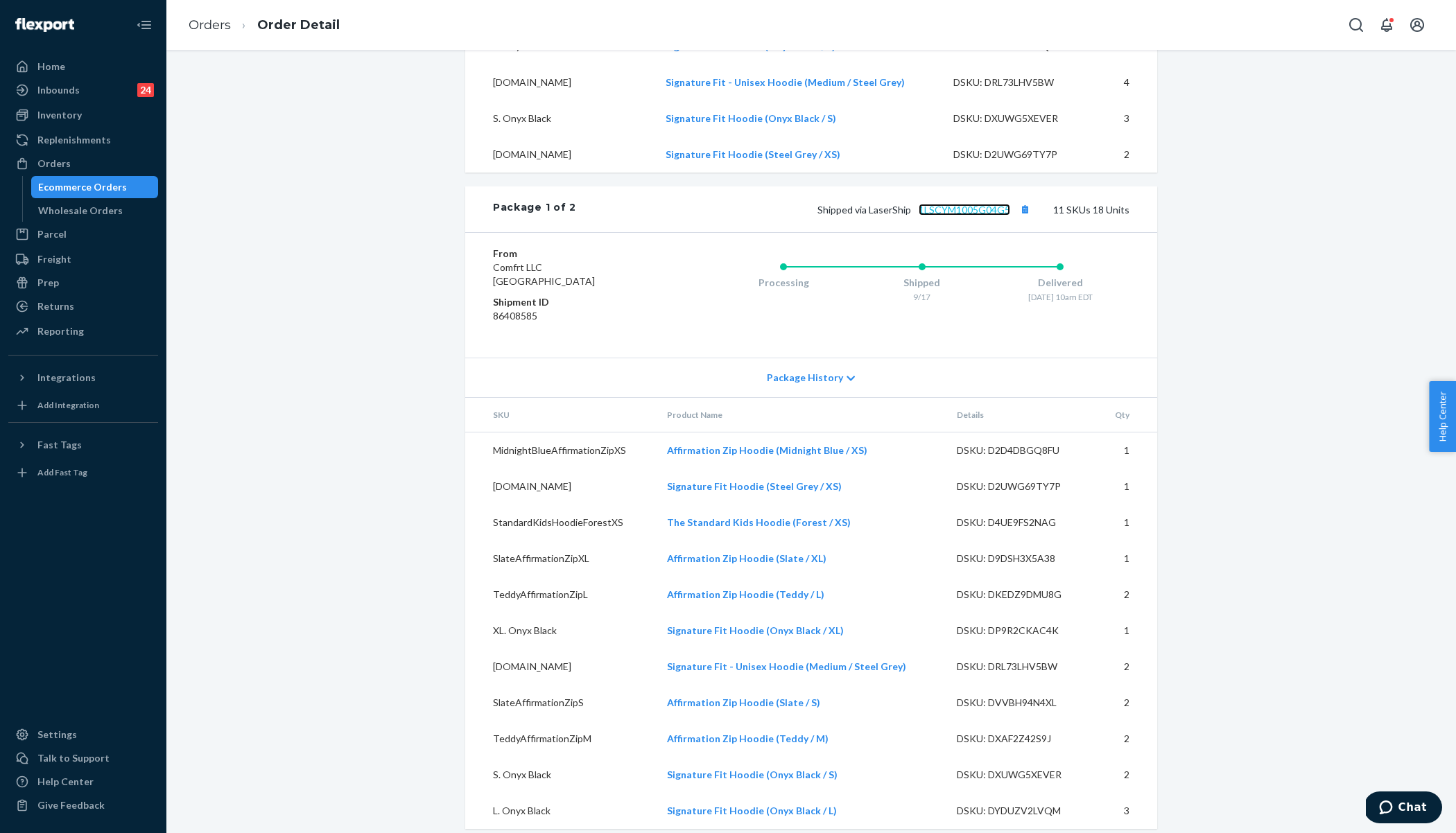
click at [937, 216] on link "1LSCYM1005G04G5" at bounding box center [964, 210] width 91 height 12
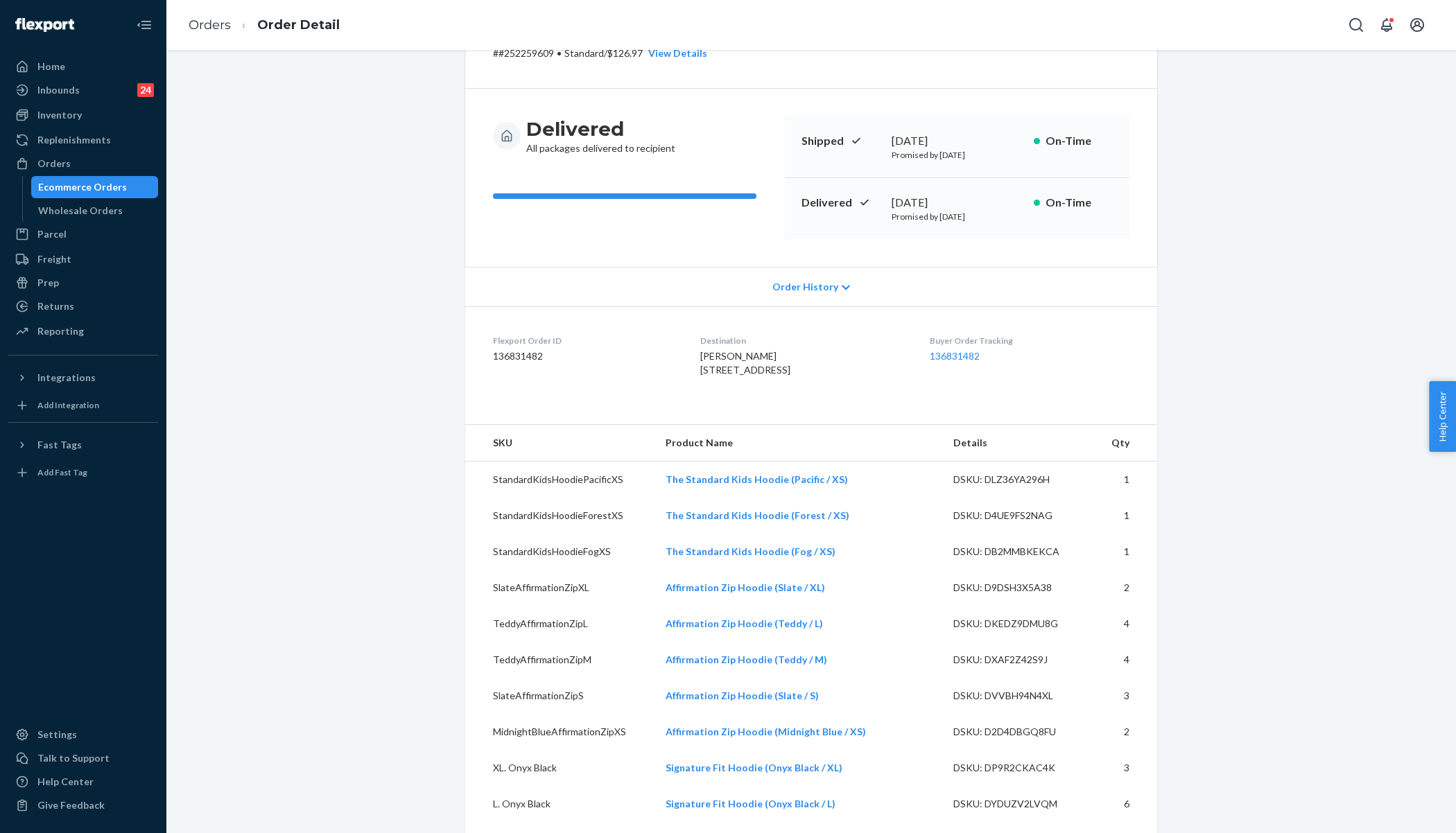
scroll to position [0, 0]
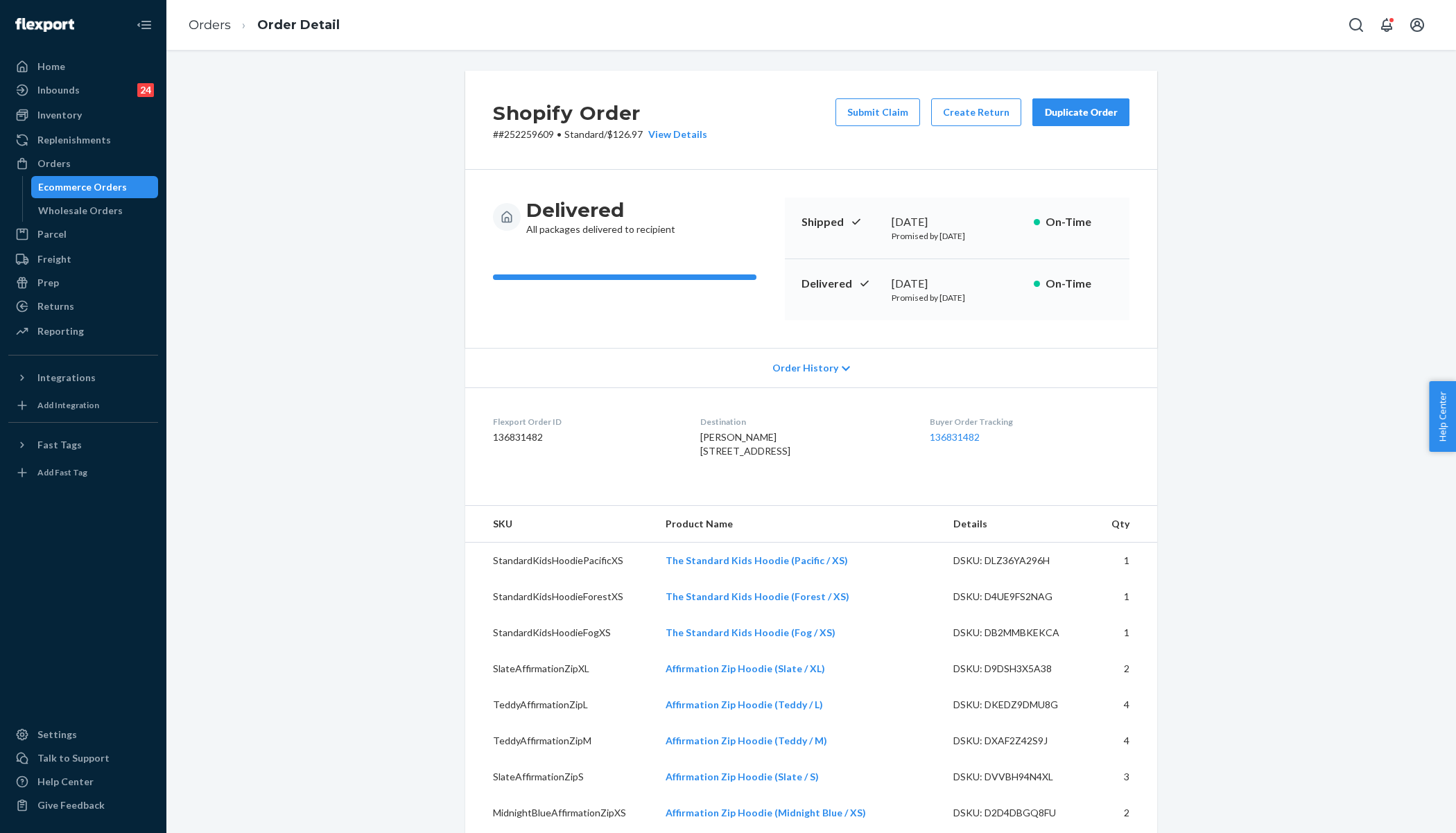
click at [514, 139] on p "# #252259609 • Standard / $126.97 View Details" at bounding box center [600, 134] width 214 height 14
copy p "252259609"
click at [196, 23] on link "Orders" at bounding box center [210, 25] width 42 height 15
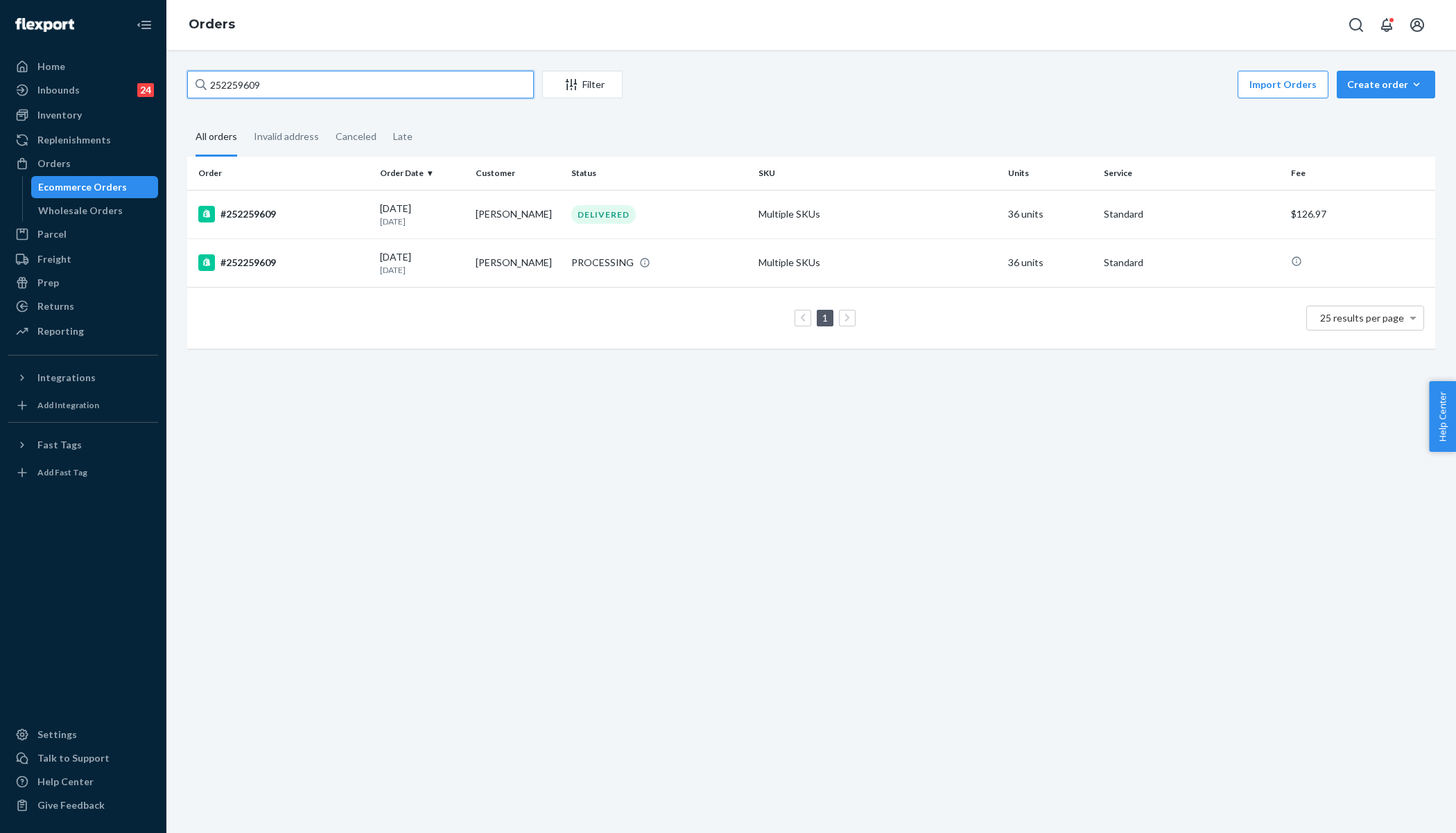
click at [286, 90] on input "252259609" at bounding box center [360, 84] width 347 height 28
click at [348, 255] on div "#252259609" at bounding box center [284, 263] width 171 height 16
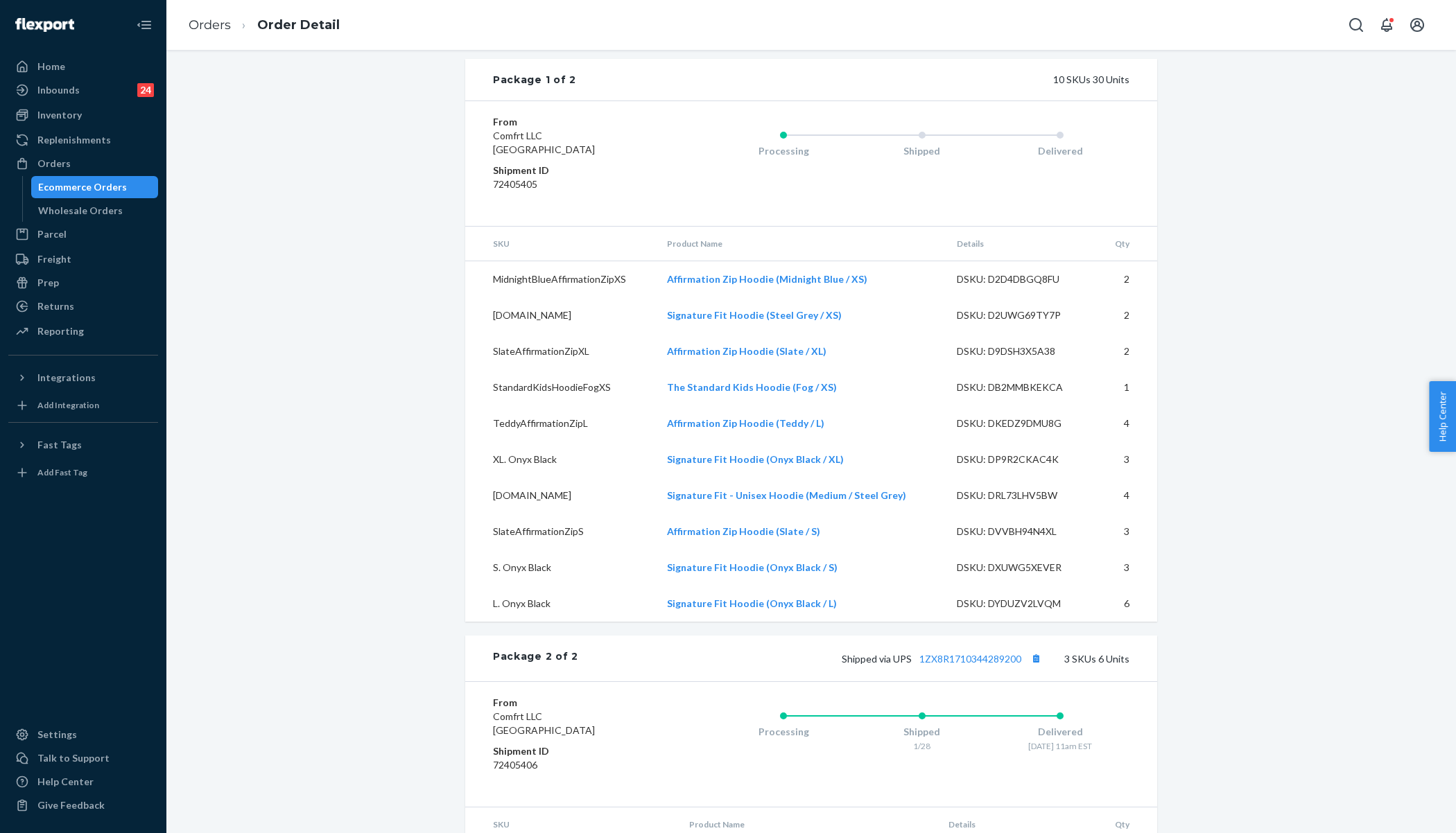
scroll to position [1175, 0]
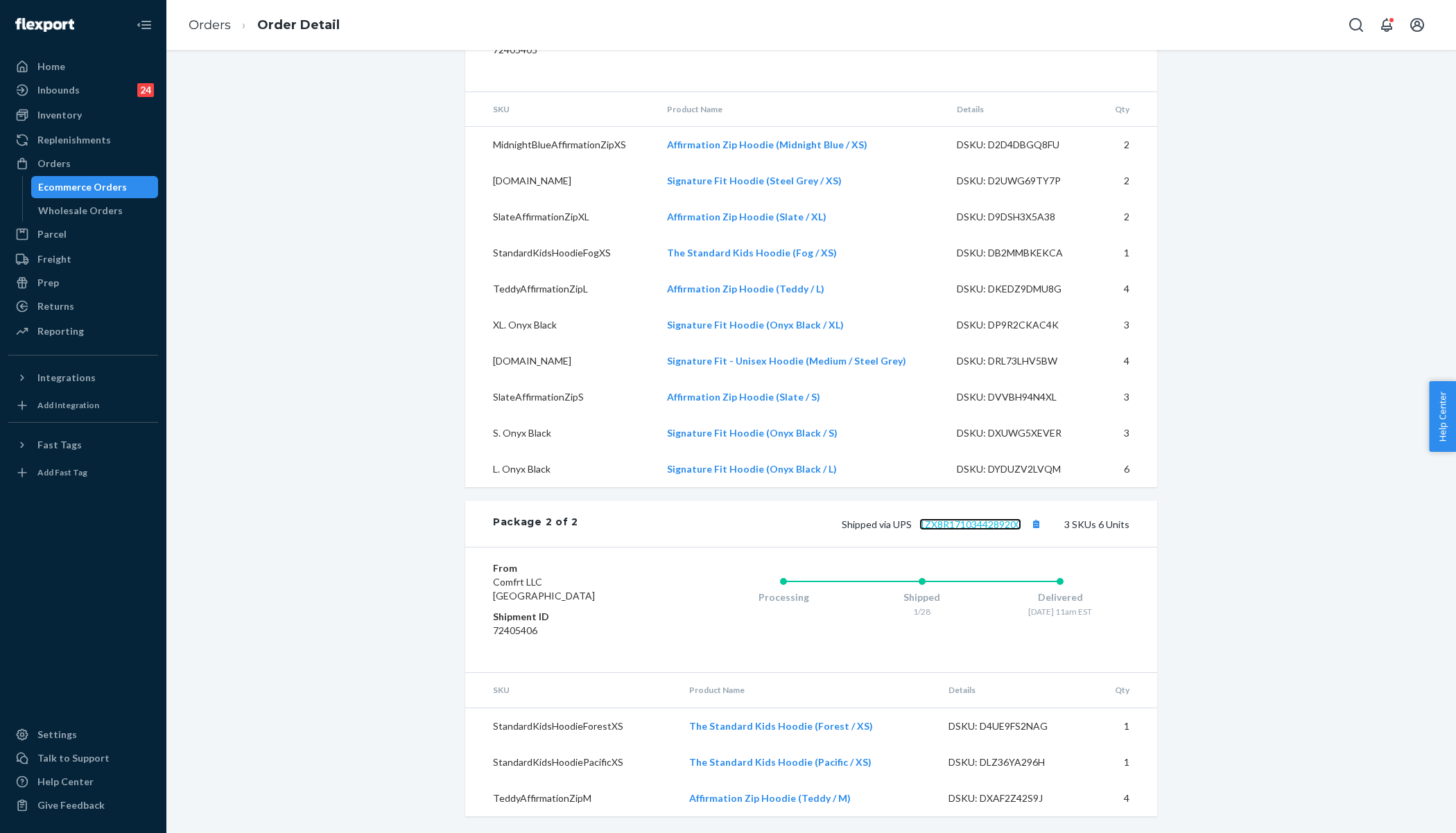
click at [955, 525] on link "1ZX8R1710344289200" at bounding box center [970, 524] width 102 height 12
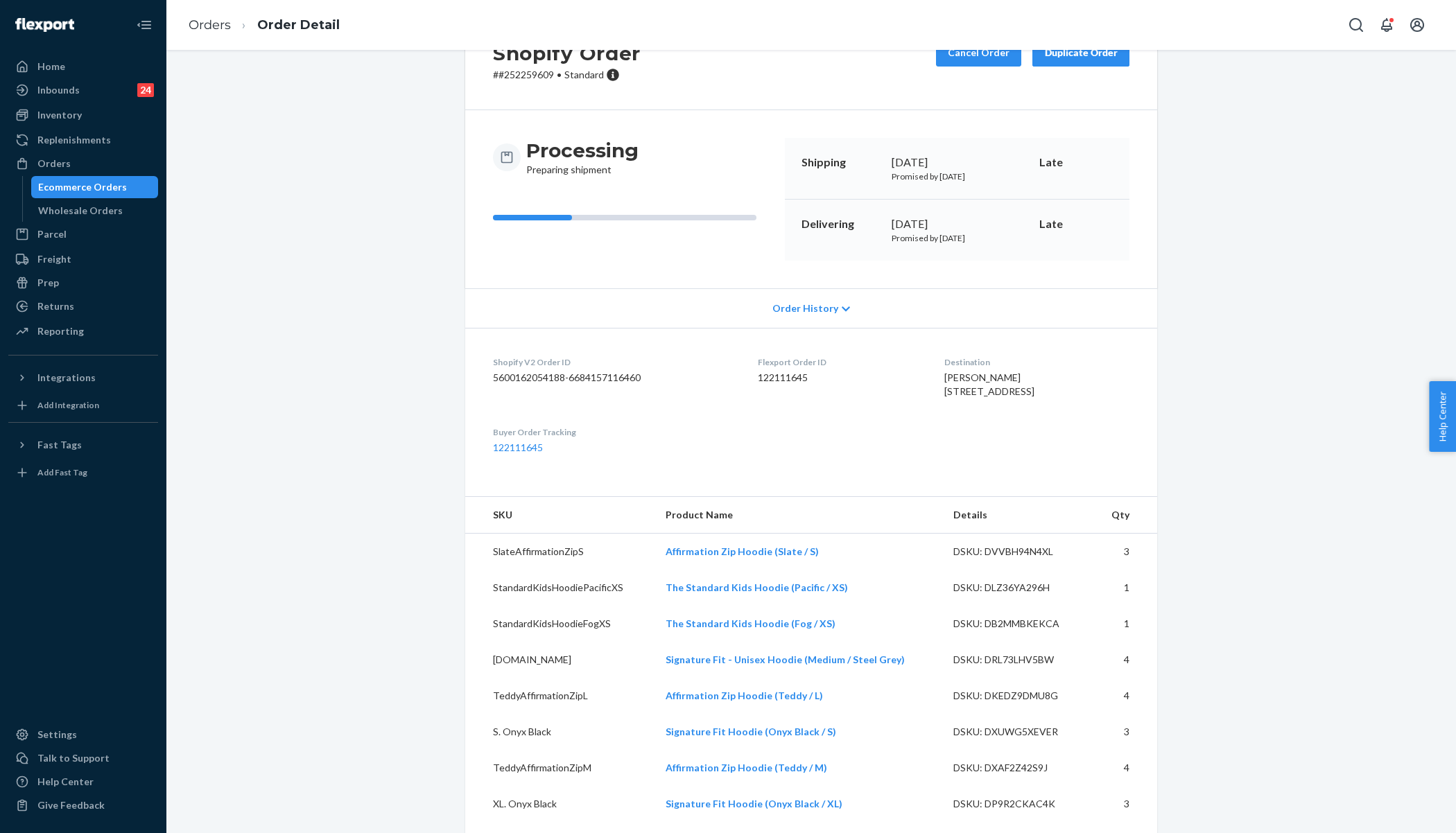
scroll to position [0, 0]
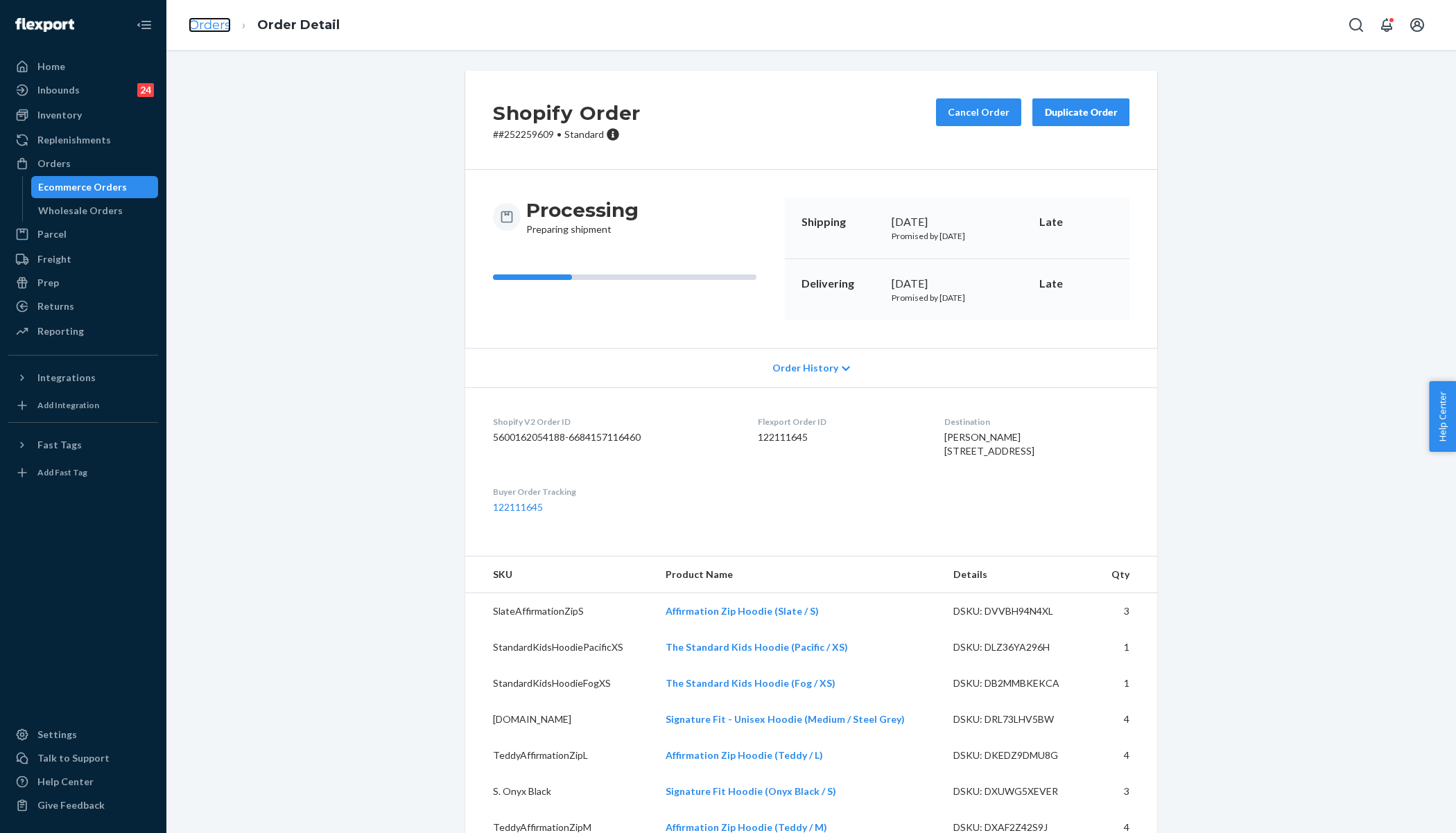
click at [207, 25] on link "Orders" at bounding box center [210, 25] width 42 height 15
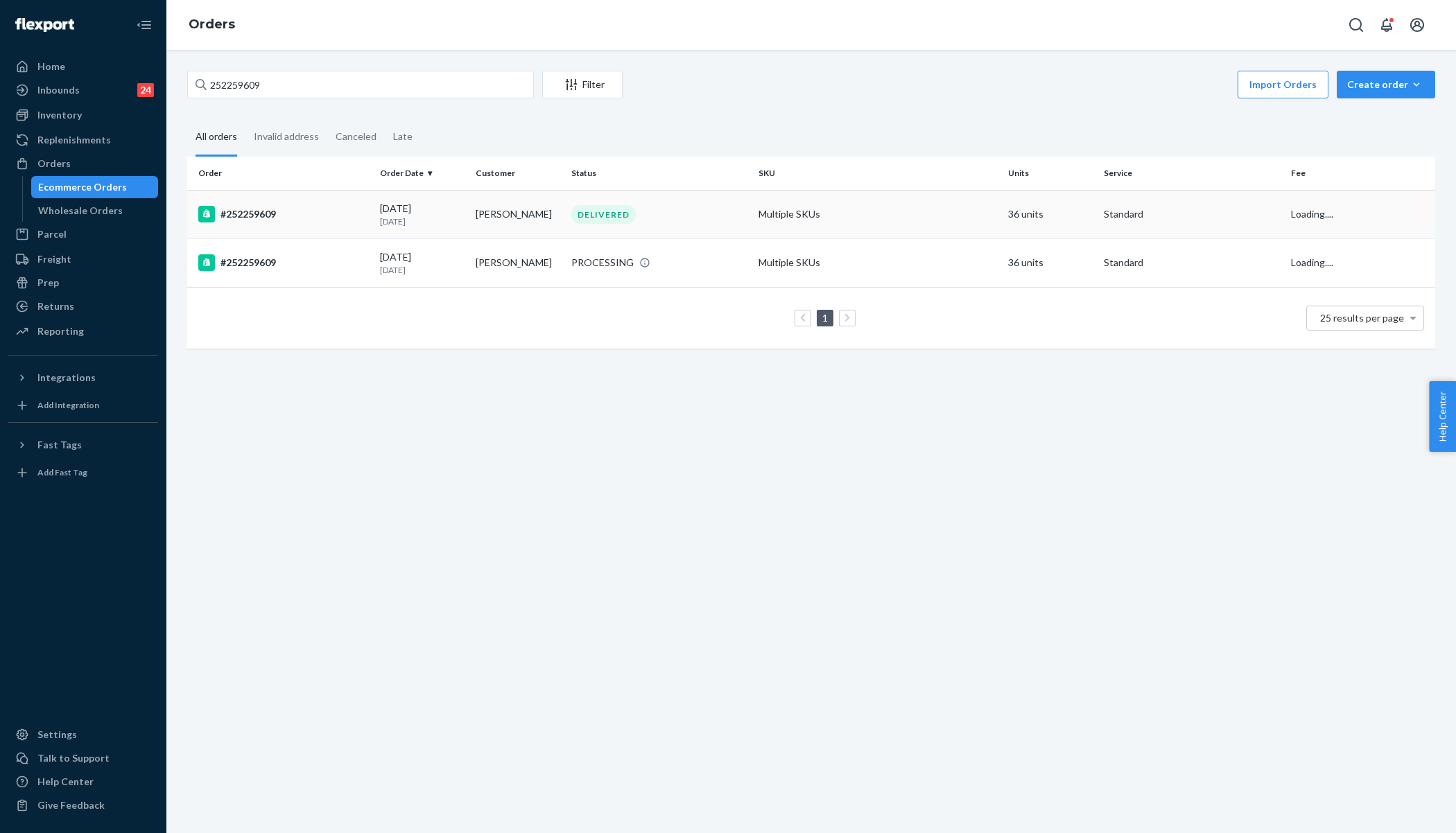
click at [377, 212] on td "09/16/2025 6 days ago" at bounding box center [423, 214] width 96 height 49
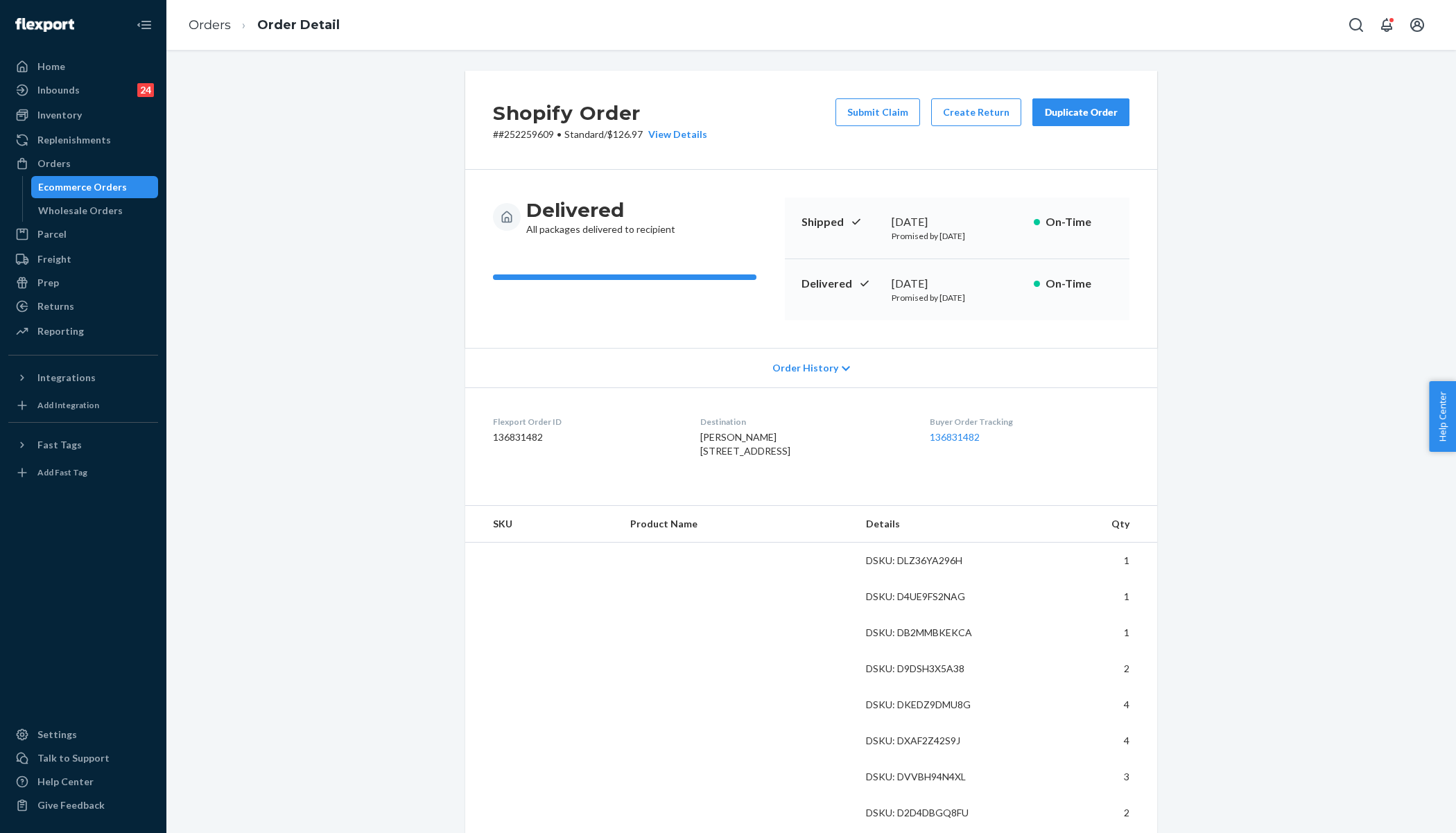
click at [922, 285] on div "September 18, 2025" at bounding box center [957, 283] width 131 height 16
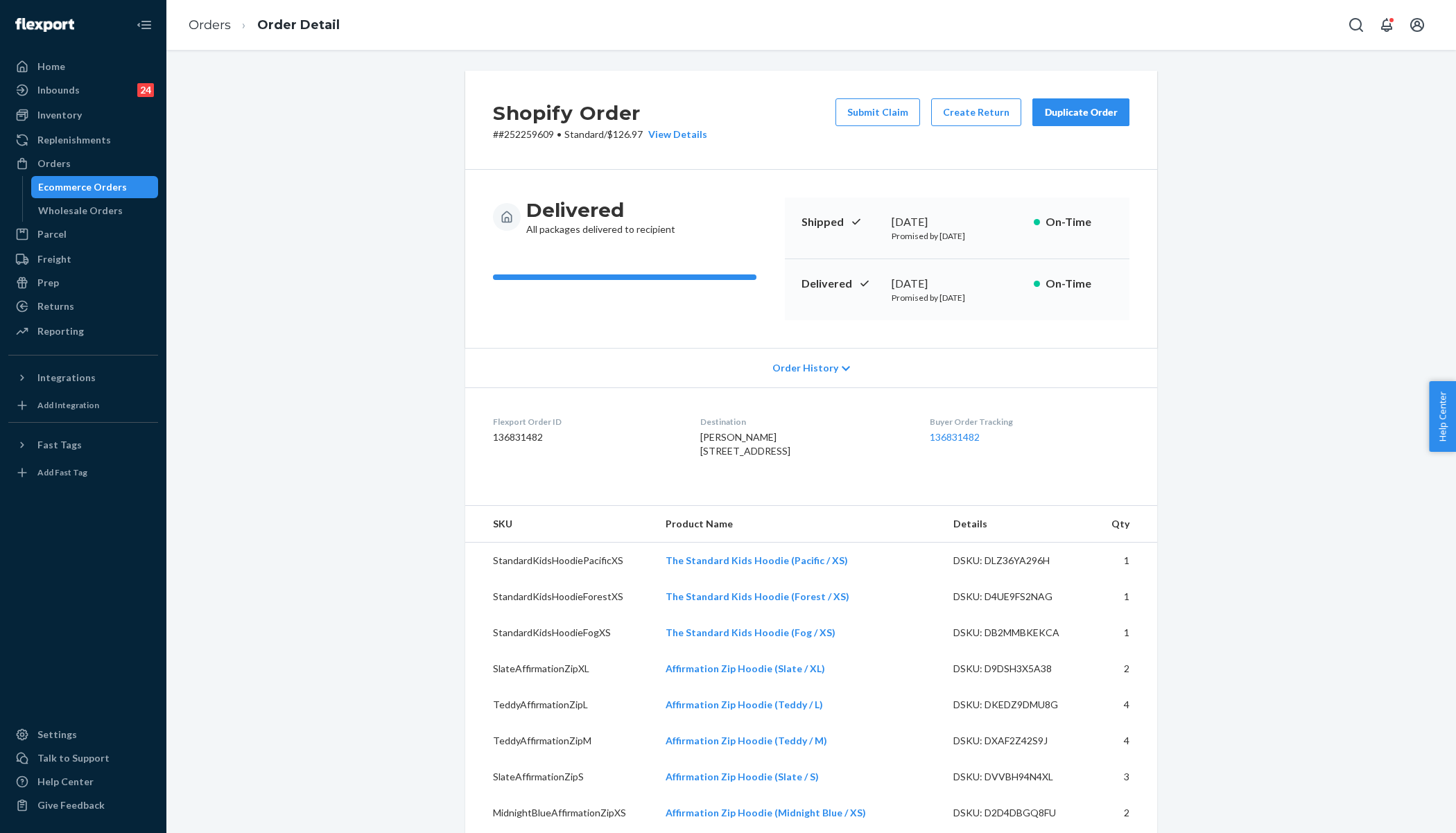
click at [922, 285] on div "September 18, 2025" at bounding box center [957, 283] width 131 height 16
copy div "September 18, 2025"
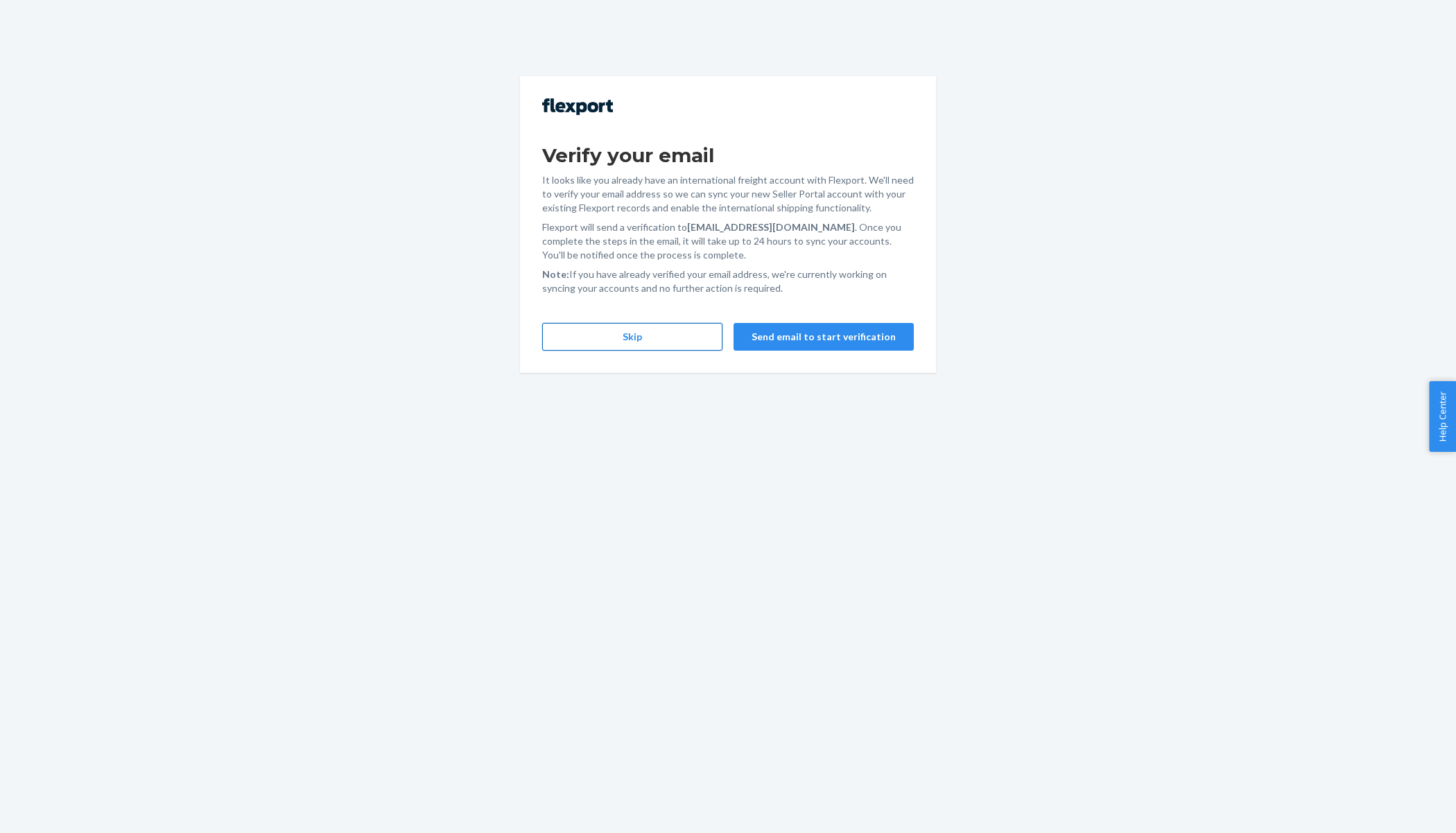
click at [659, 336] on button "Skip" at bounding box center [632, 336] width 181 height 28
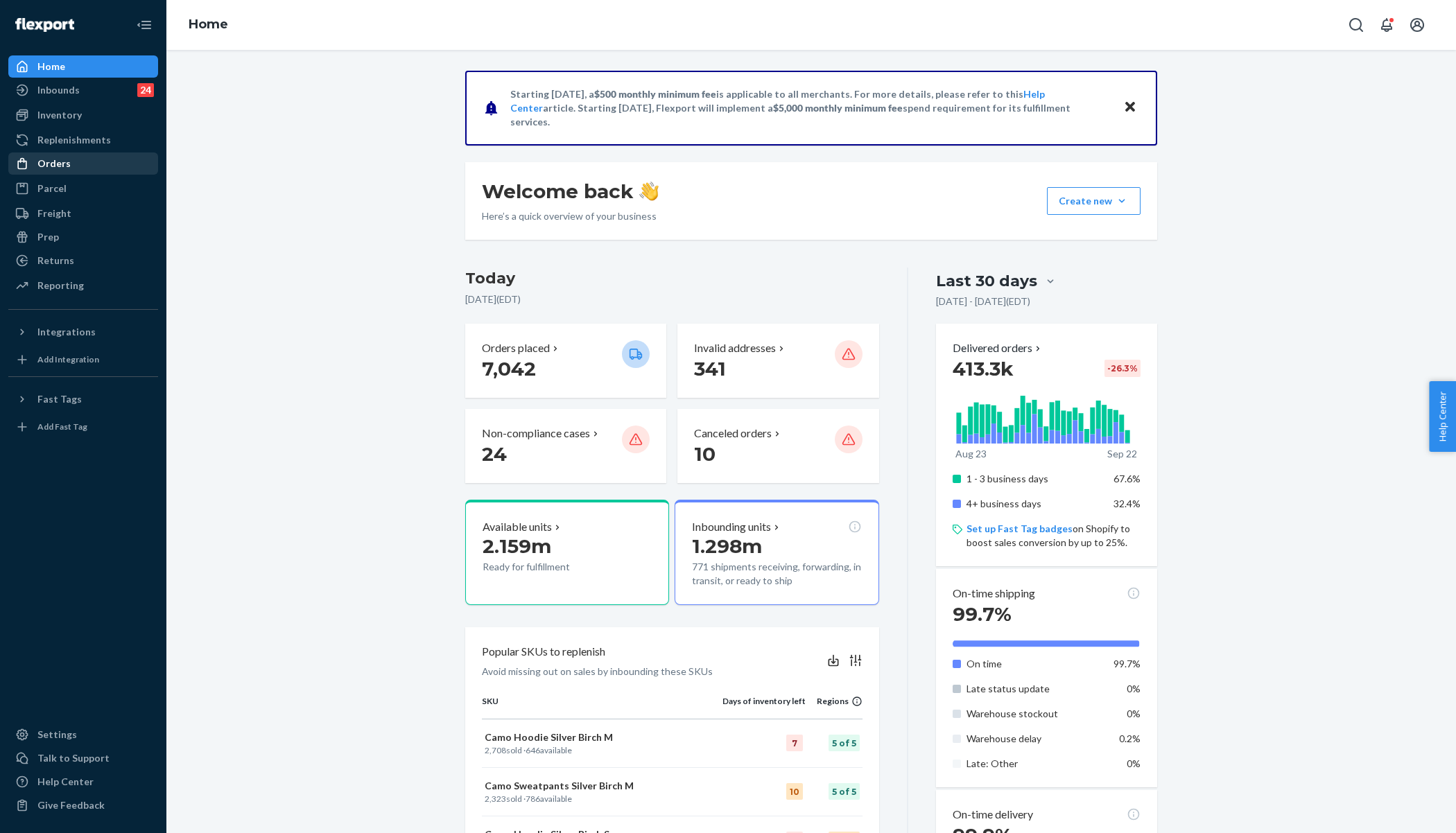
click at [72, 160] on div "Orders" at bounding box center [83, 163] width 147 height 19
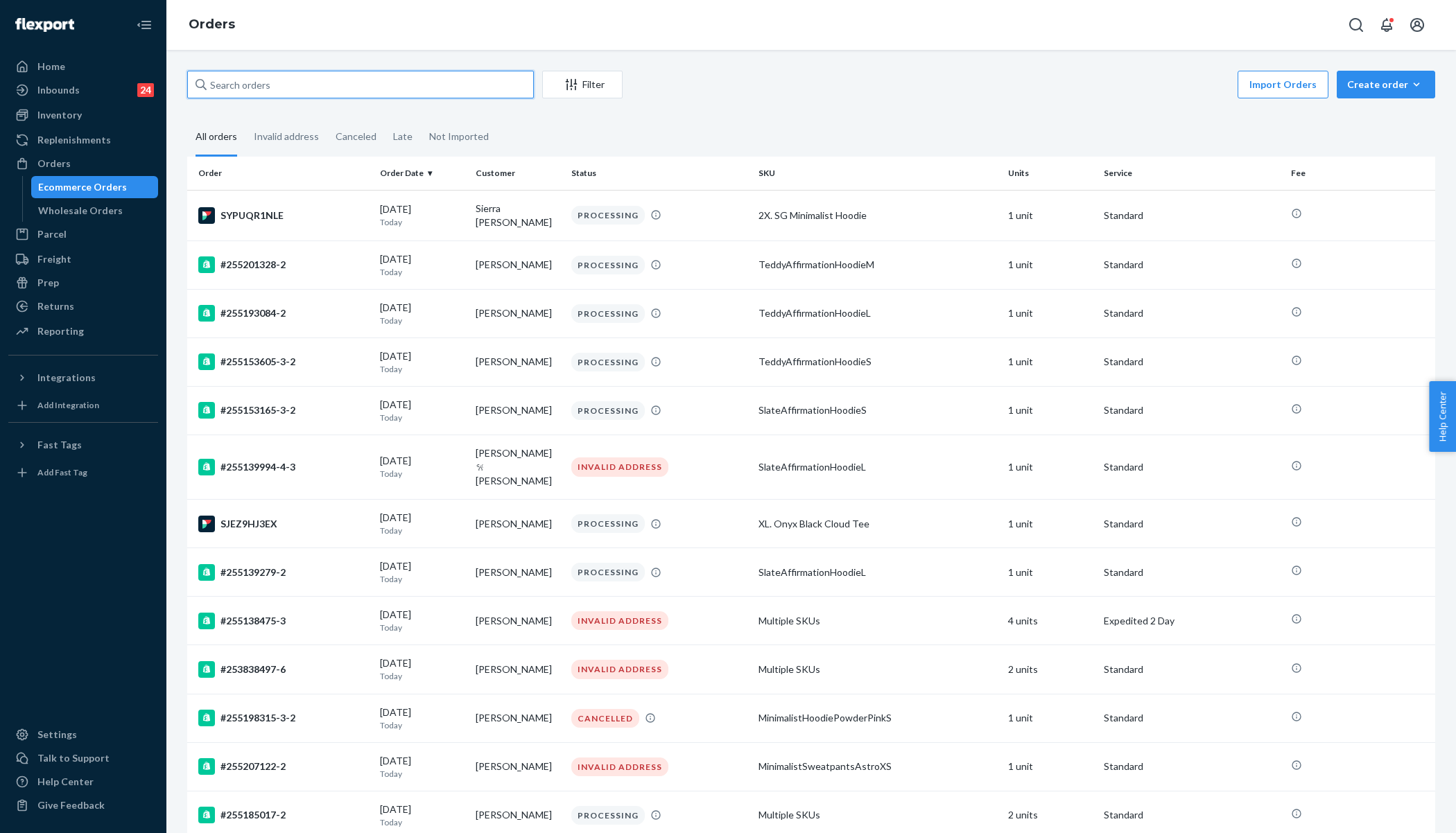
click at [331, 88] on input "text" at bounding box center [360, 84] width 347 height 28
paste input "255211270"
type input "255211270"
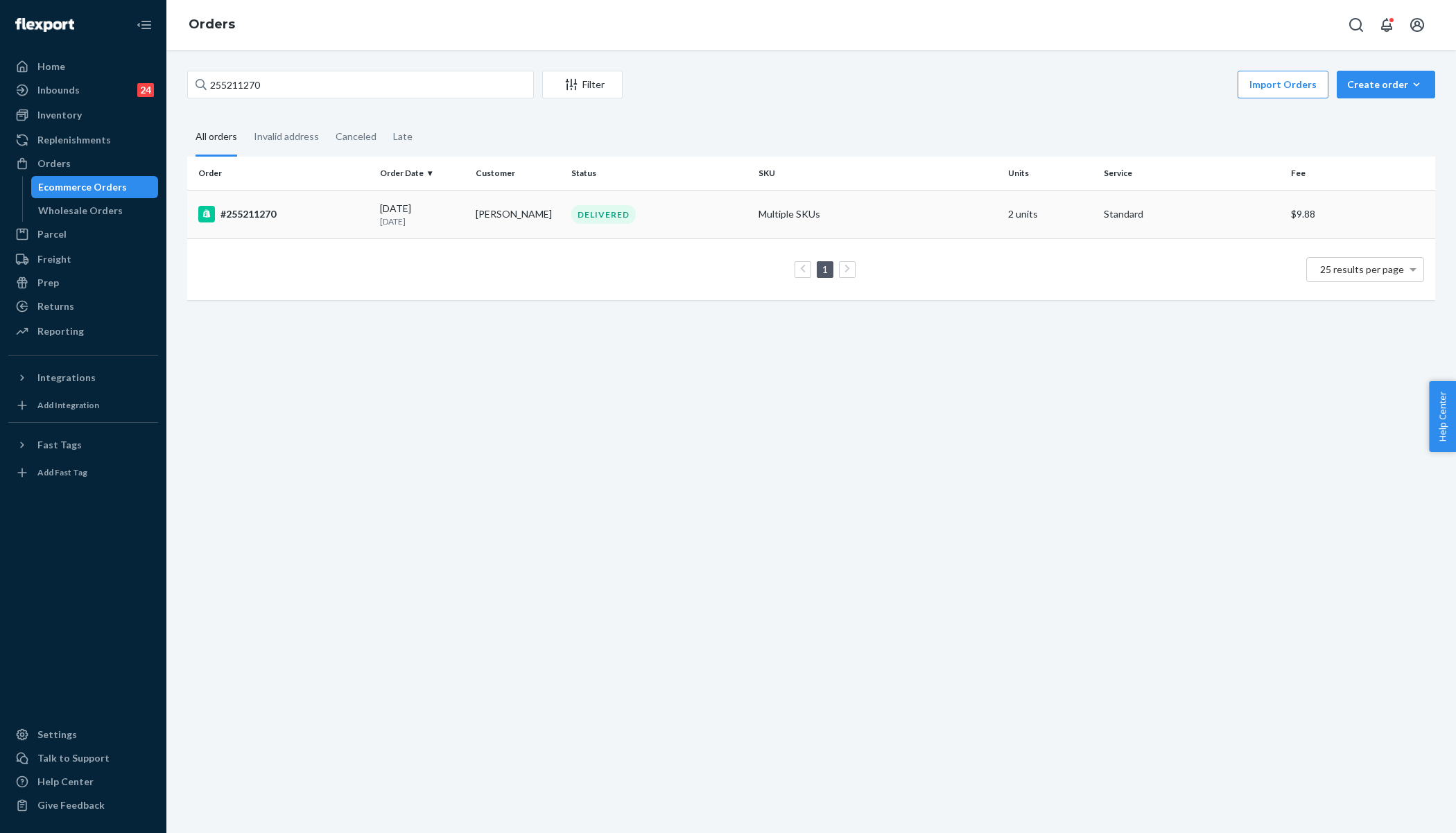
click at [345, 219] on div "#255211270" at bounding box center [284, 214] width 171 height 16
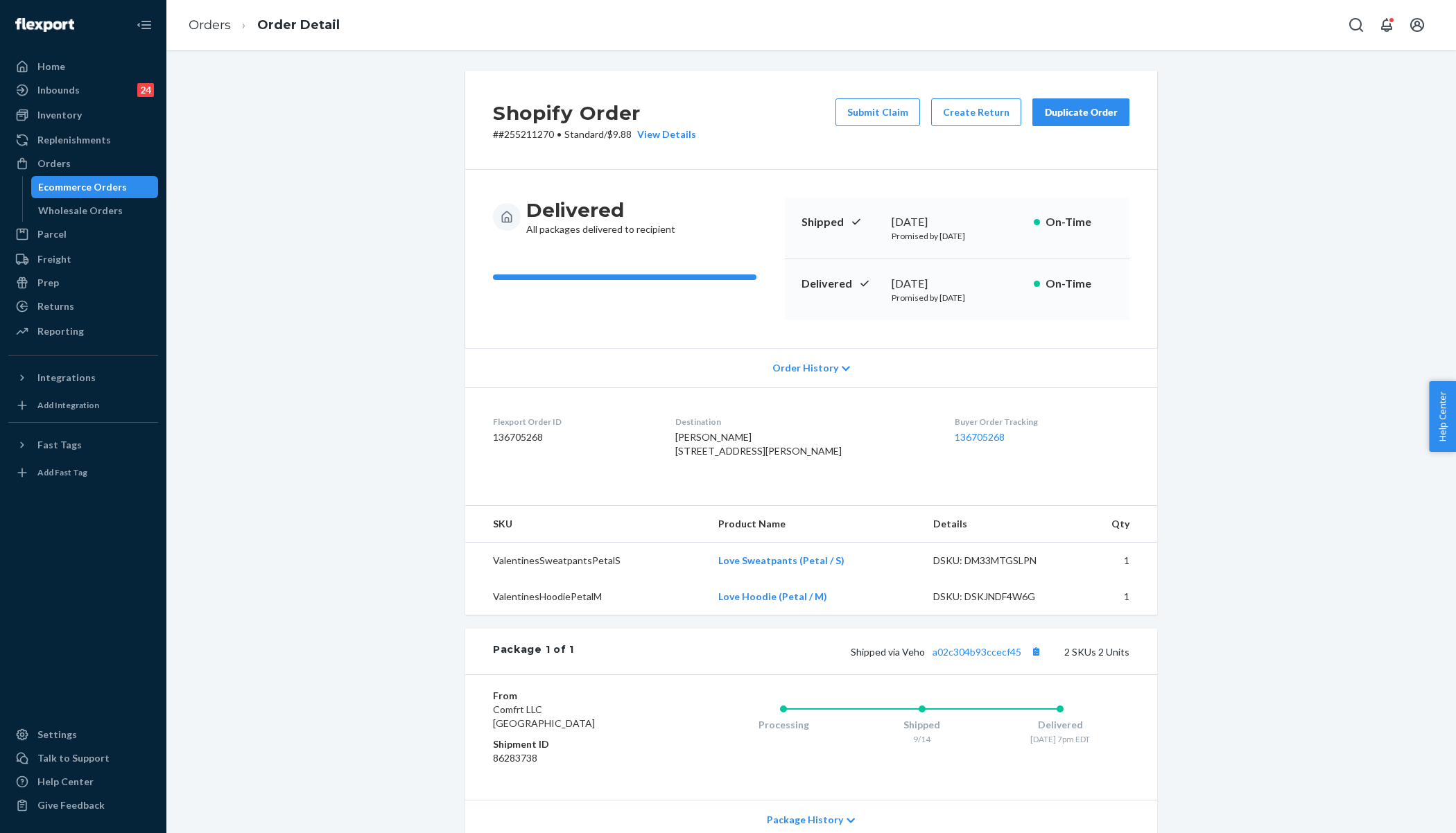
click at [626, 542] on th "SKU" at bounding box center [586, 524] width 242 height 37
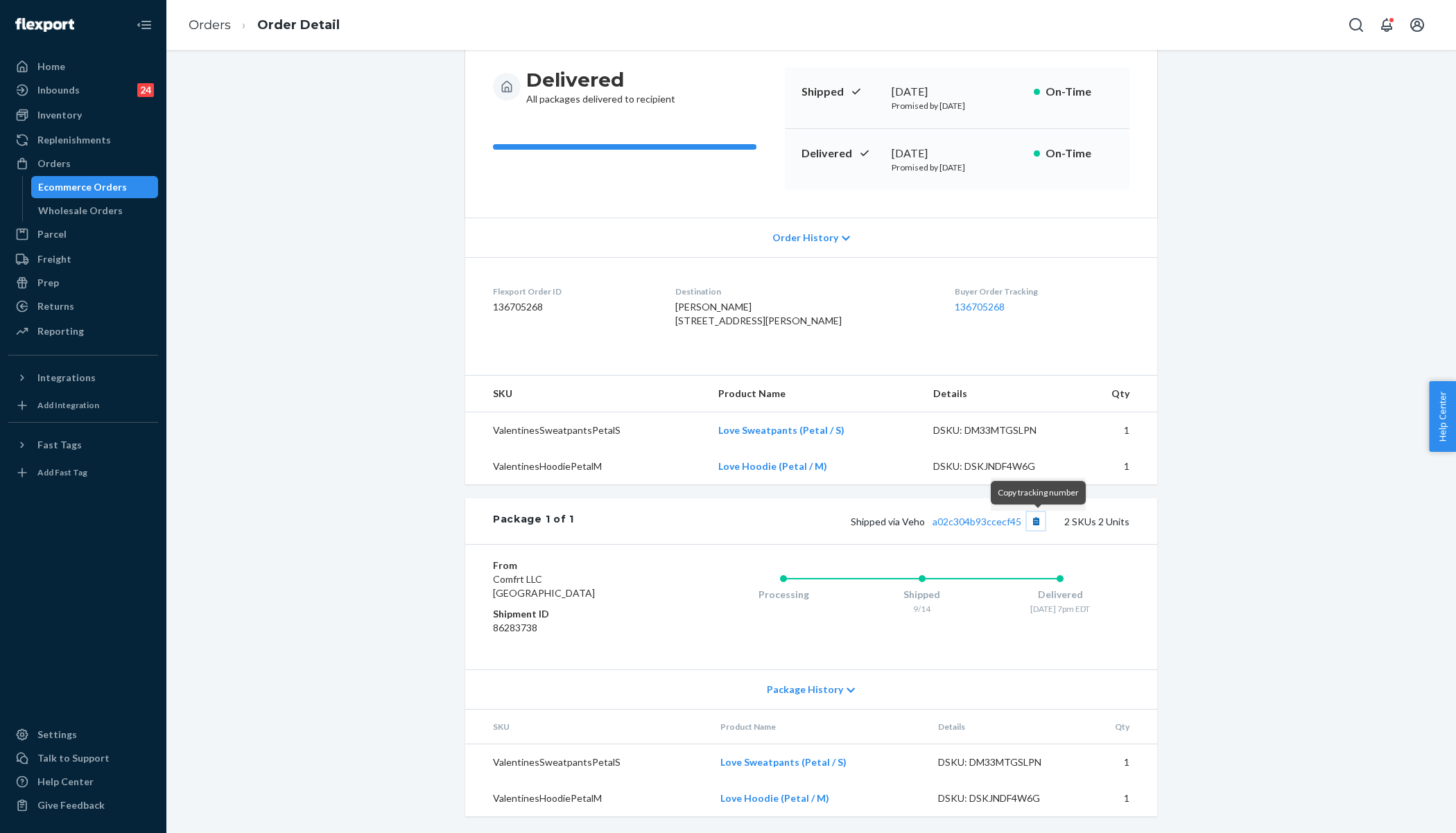
click at [1042, 521] on button "Copy tracking number" at bounding box center [1036, 521] width 18 height 18
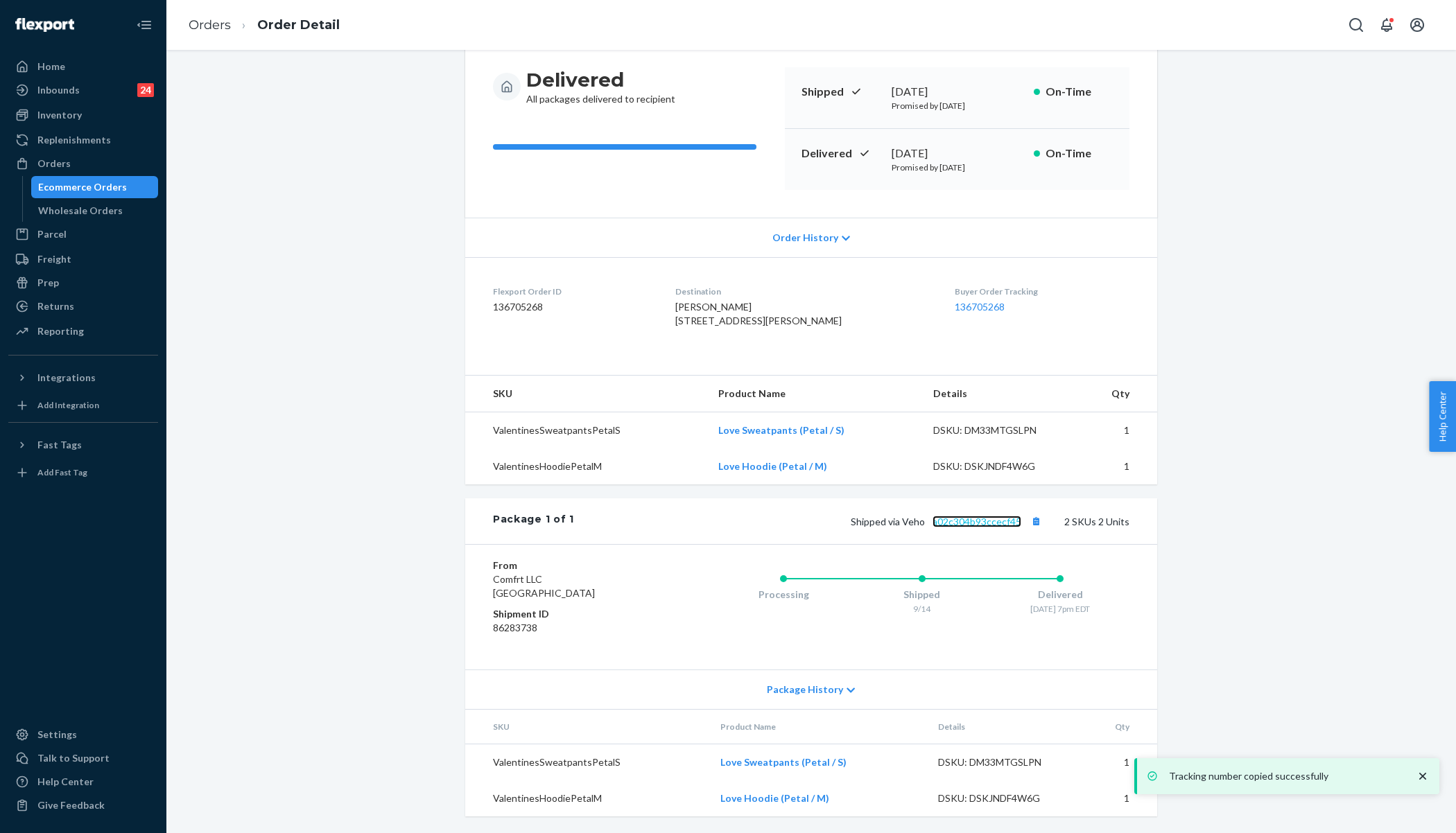
click at [978, 524] on link "a02c304b93ccecf45" at bounding box center [976, 521] width 88 height 12
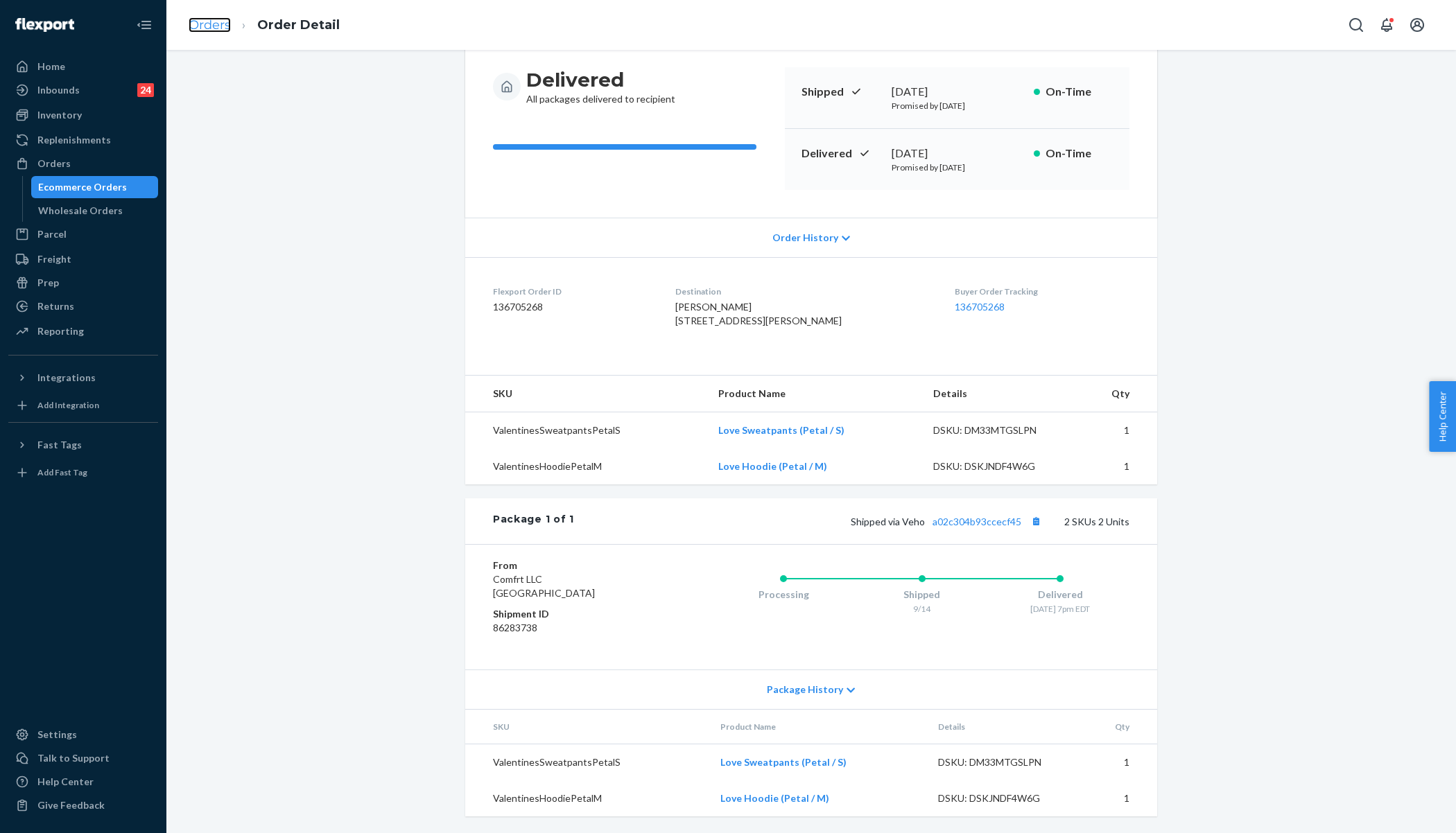
click at [213, 31] on link "Orders" at bounding box center [210, 25] width 42 height 15
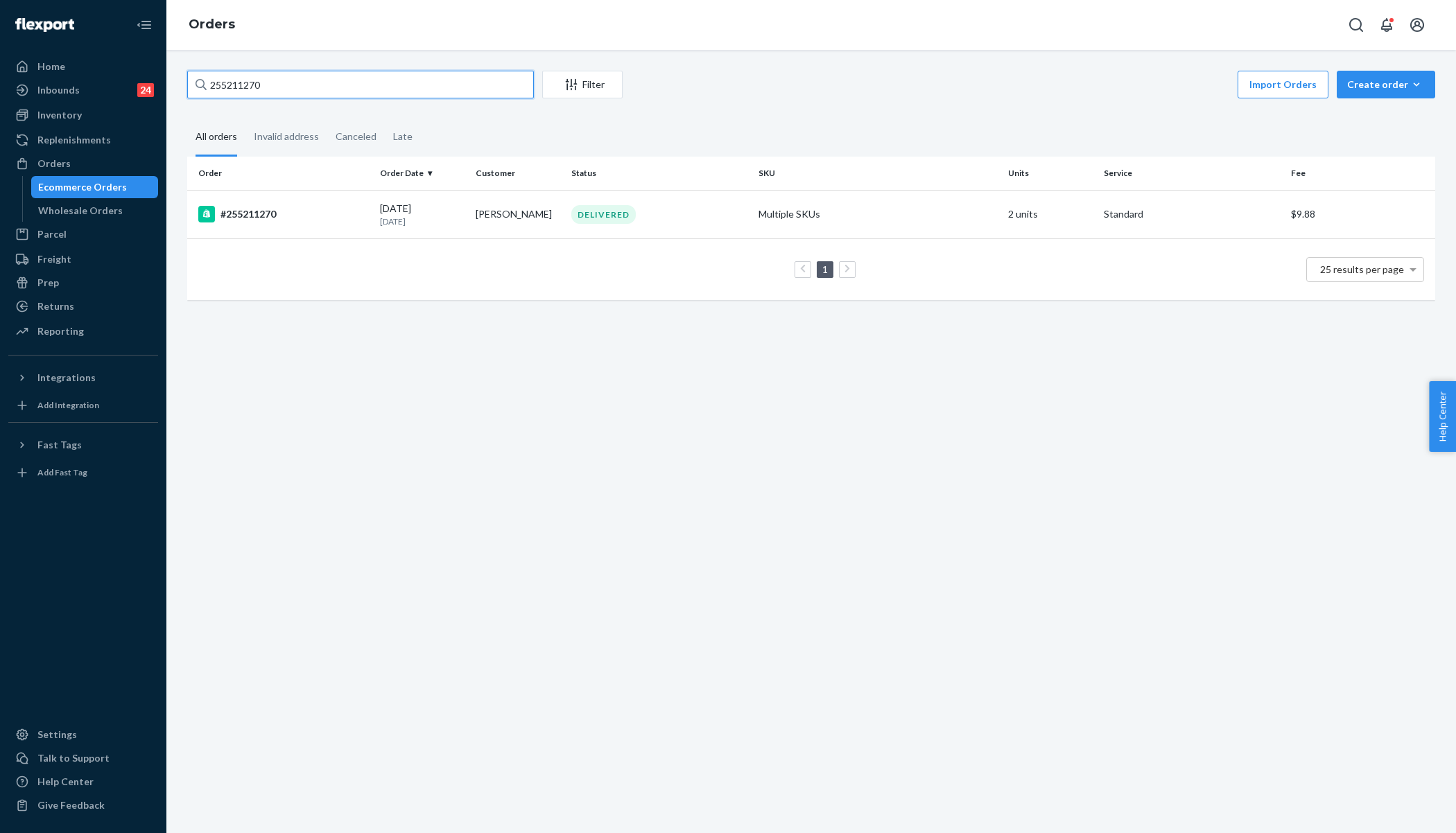
click at [283, 81] on input "255211270" at bounding box center [360, 84] width 347 height 28
paste input "255174235"
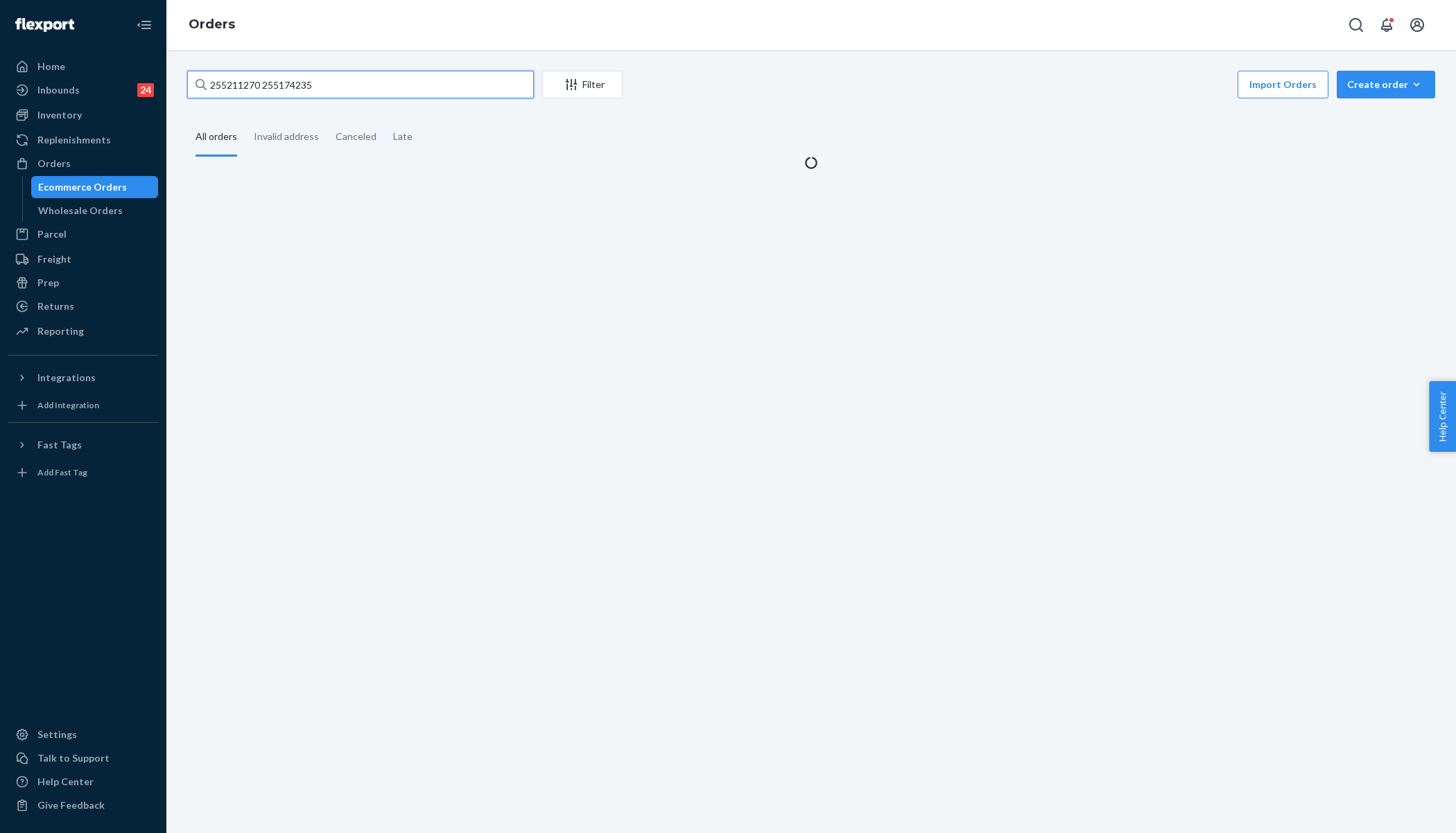
click at [283, 81] on input "255211270 255174235" at bounding box center [360, 84] width 347 height 28
paste input "text"
type input "255174235"
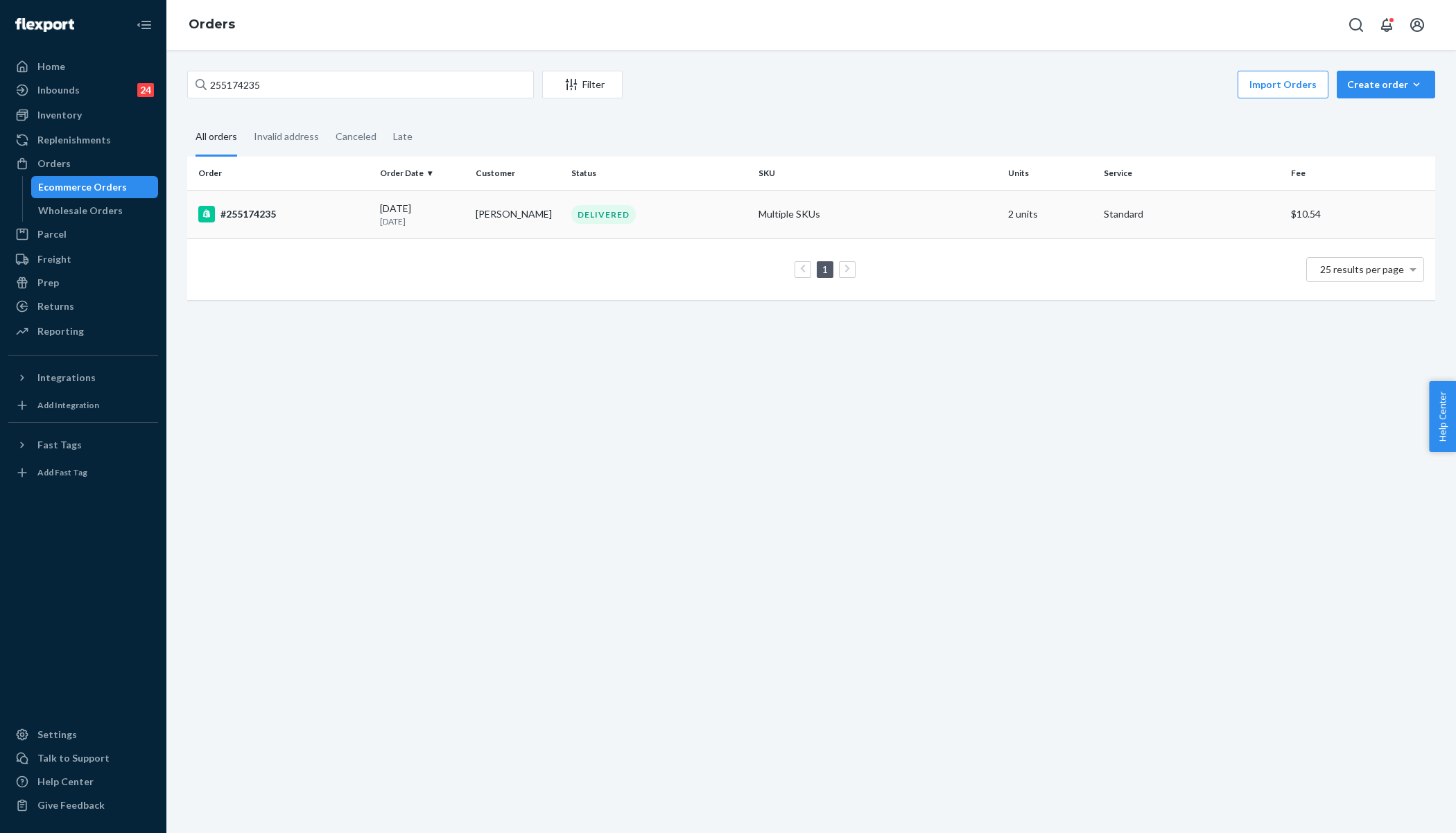
click at [301, 227] on td "#255174235" at bounding box center [281, 214] width 187 height 49
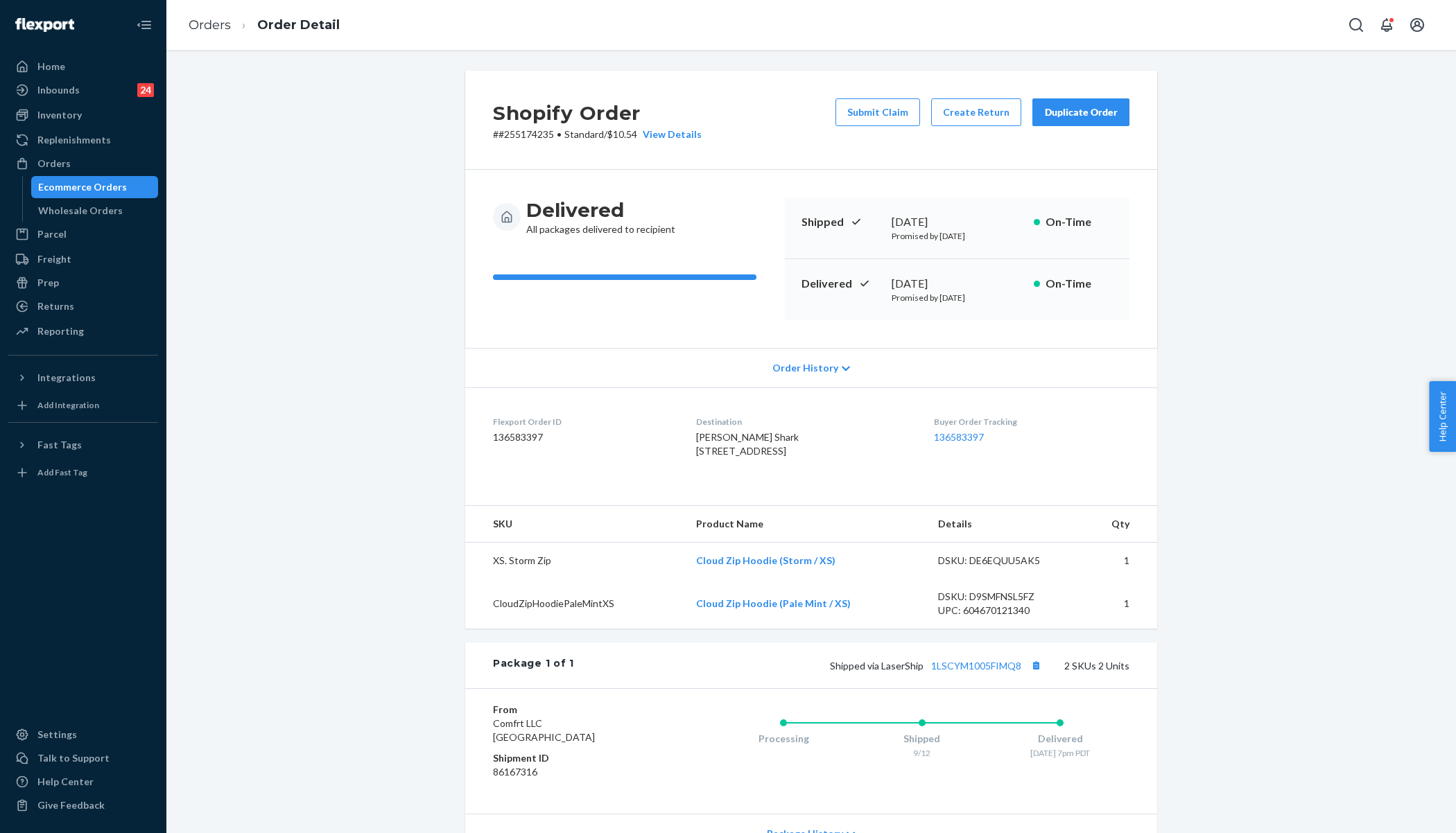
scroll to position [182, 0]
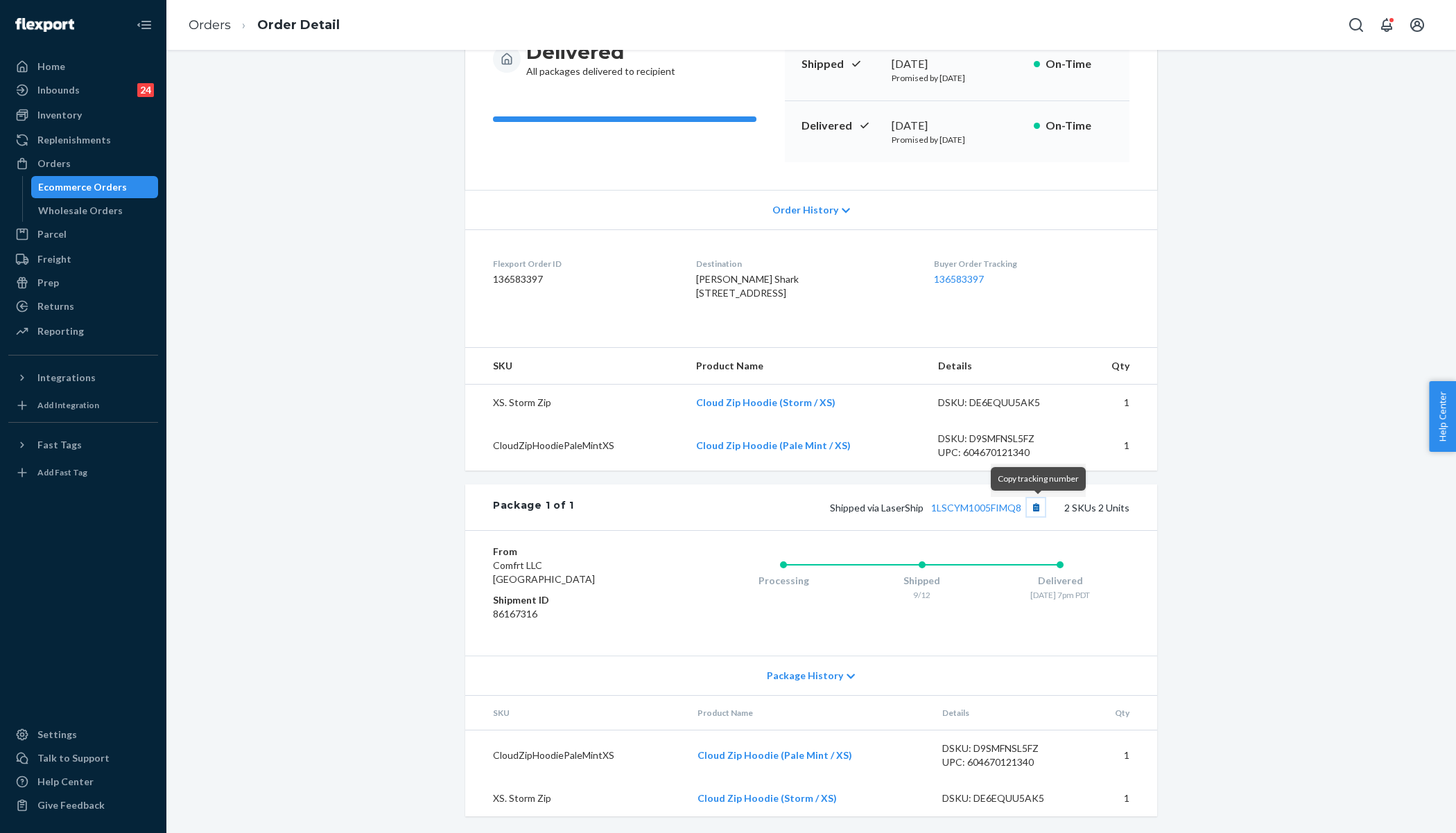
click at [1034, 509] on button "Copy tracking number" at bounding box center [1036, 507] width 18 height 18
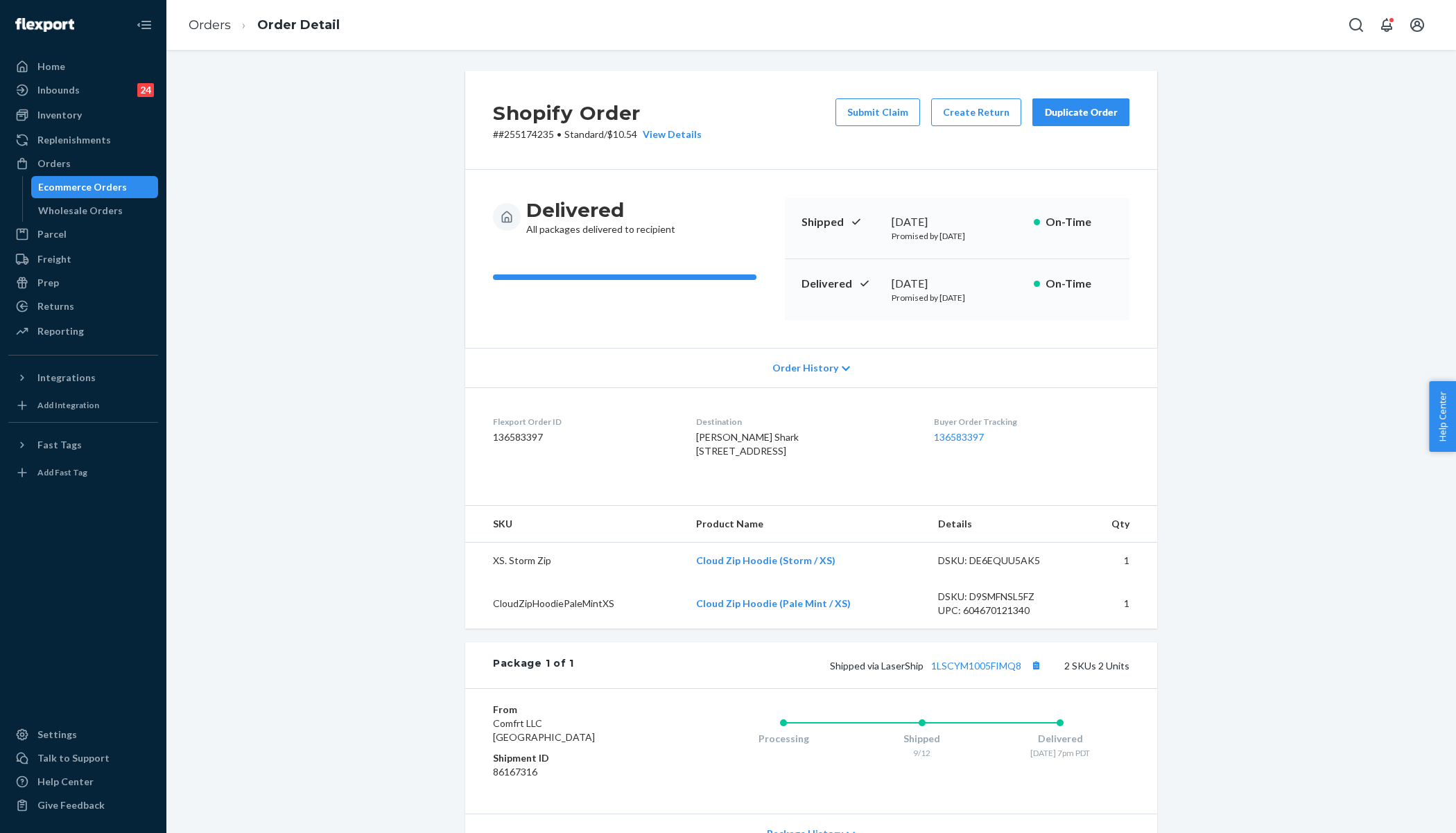
click at [197, 32] on li "Orders" at bounding box center [210, 25] width 42 height 18
click at [221, 29] on link "Orders" at bounding box center [210, 25] width 42 height 15
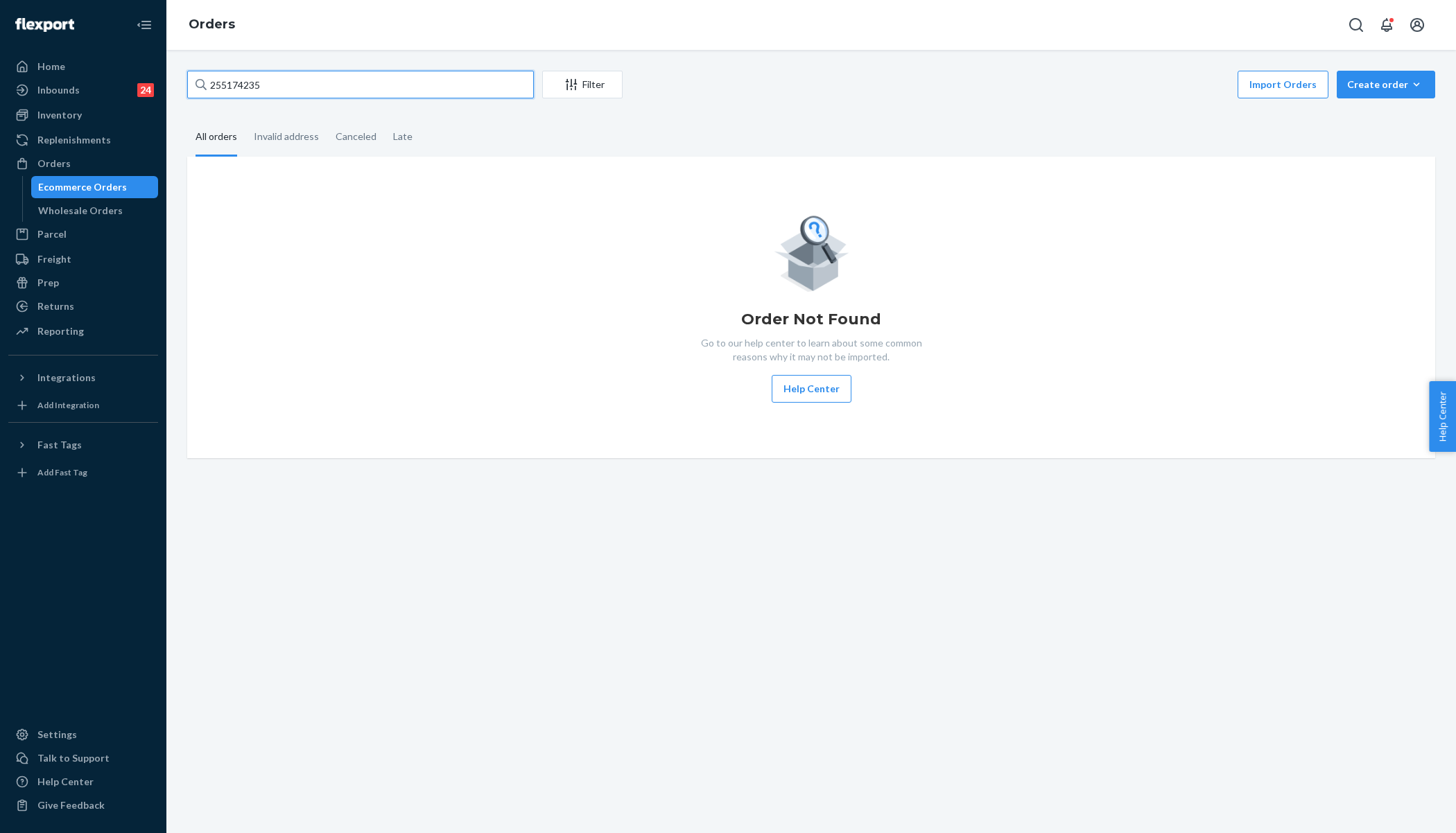
click at [247, 91] on input "255174235" at bounding box center [360, 84] width 347 height 28
paste input "216337"
type input "255216337"
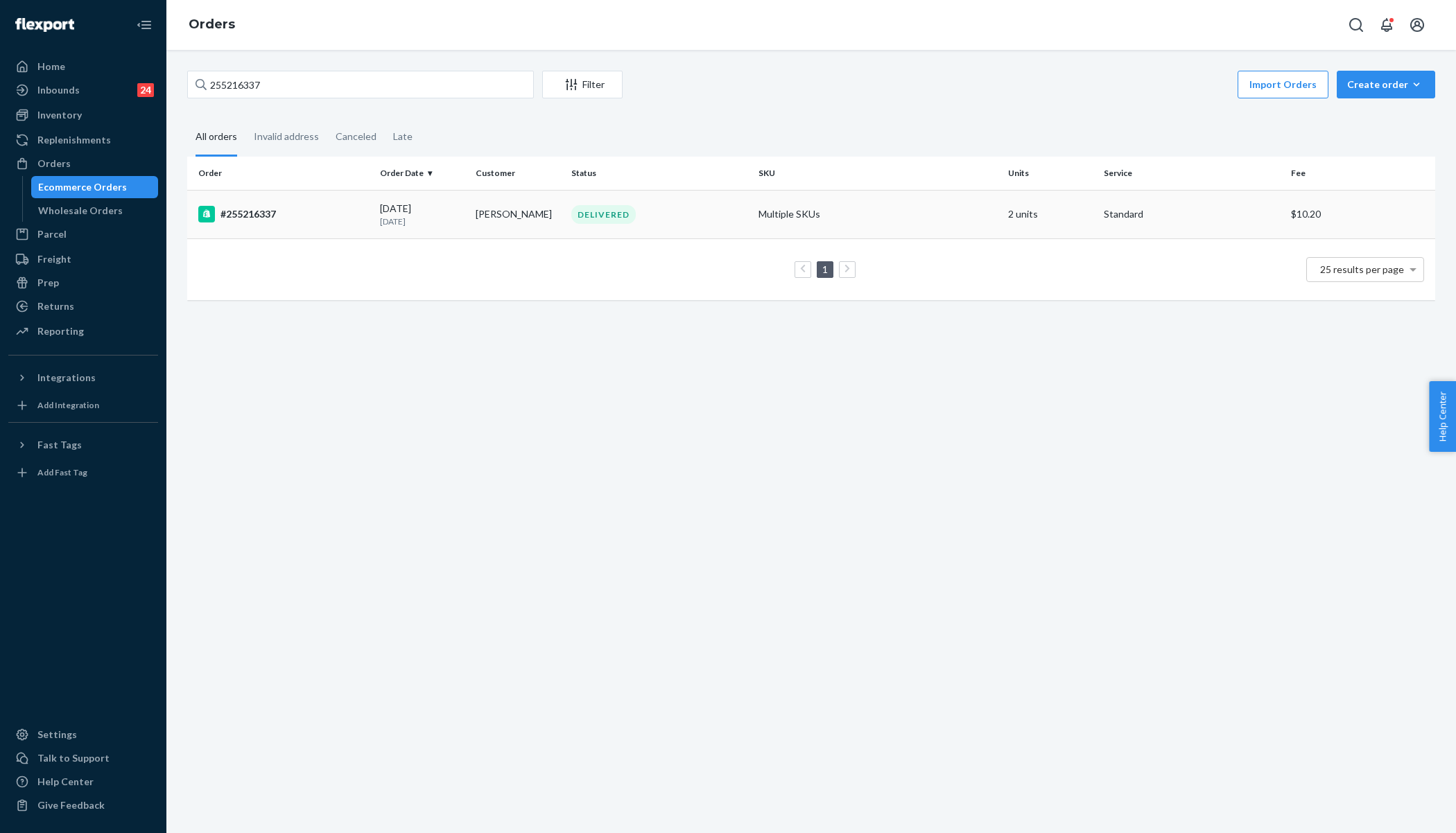
click at [353, 210] on div "#255216337" at bounding box center [284, 214] width 171 height 16
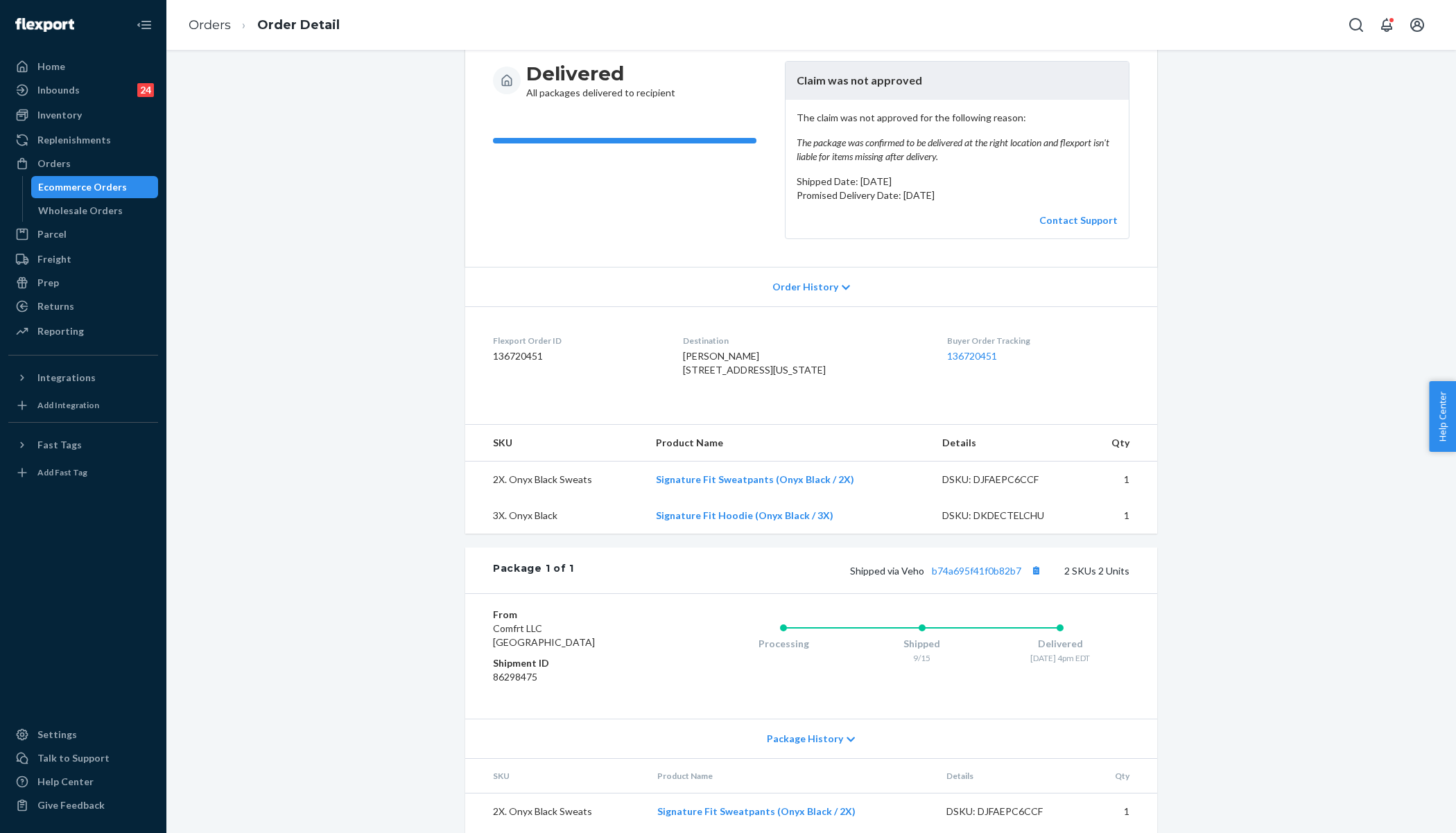
scroll to position [153, 0]
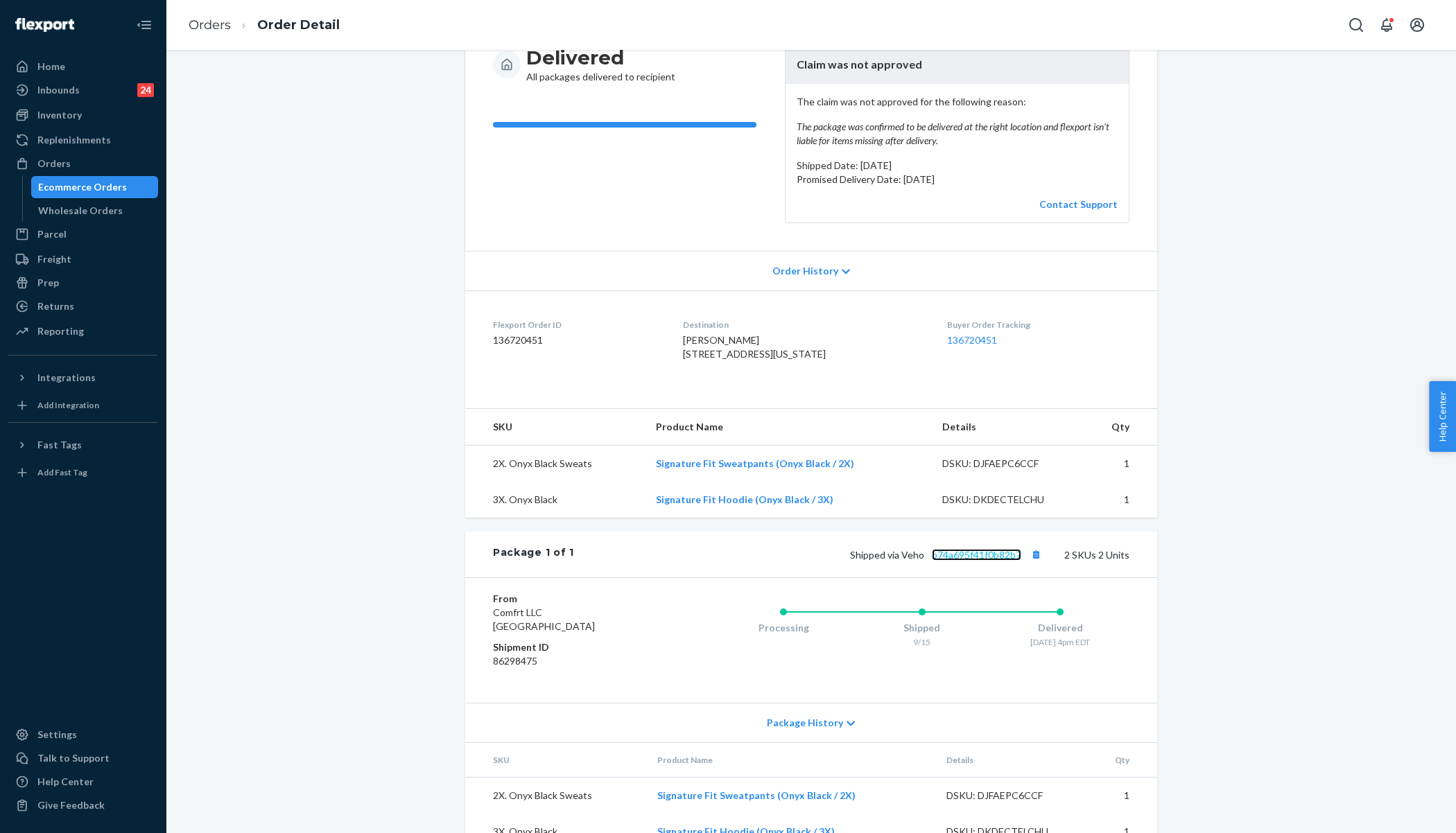
click at [973, 560] on link "b74a695f41f0b82b7" at bounding box center [976, 555] width 89 height 12
click at [210, 25] on link "Orders" at bounding box center [210, 25] width 42 height 15
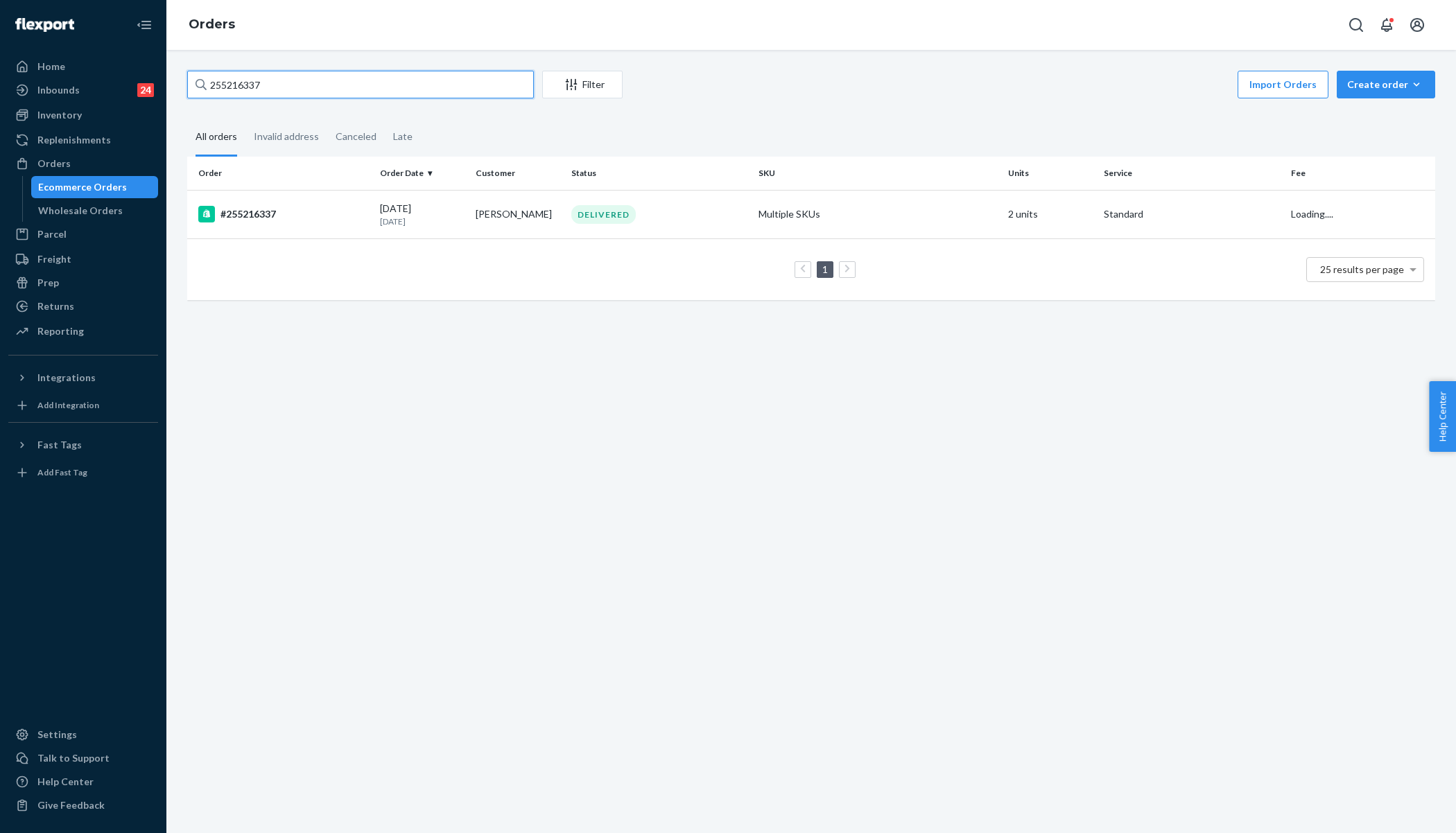
click at [320, 82] on input "255216337" at bounding box center [360, 84] width 347 height 28
paste input "1765"
type input "255176537"
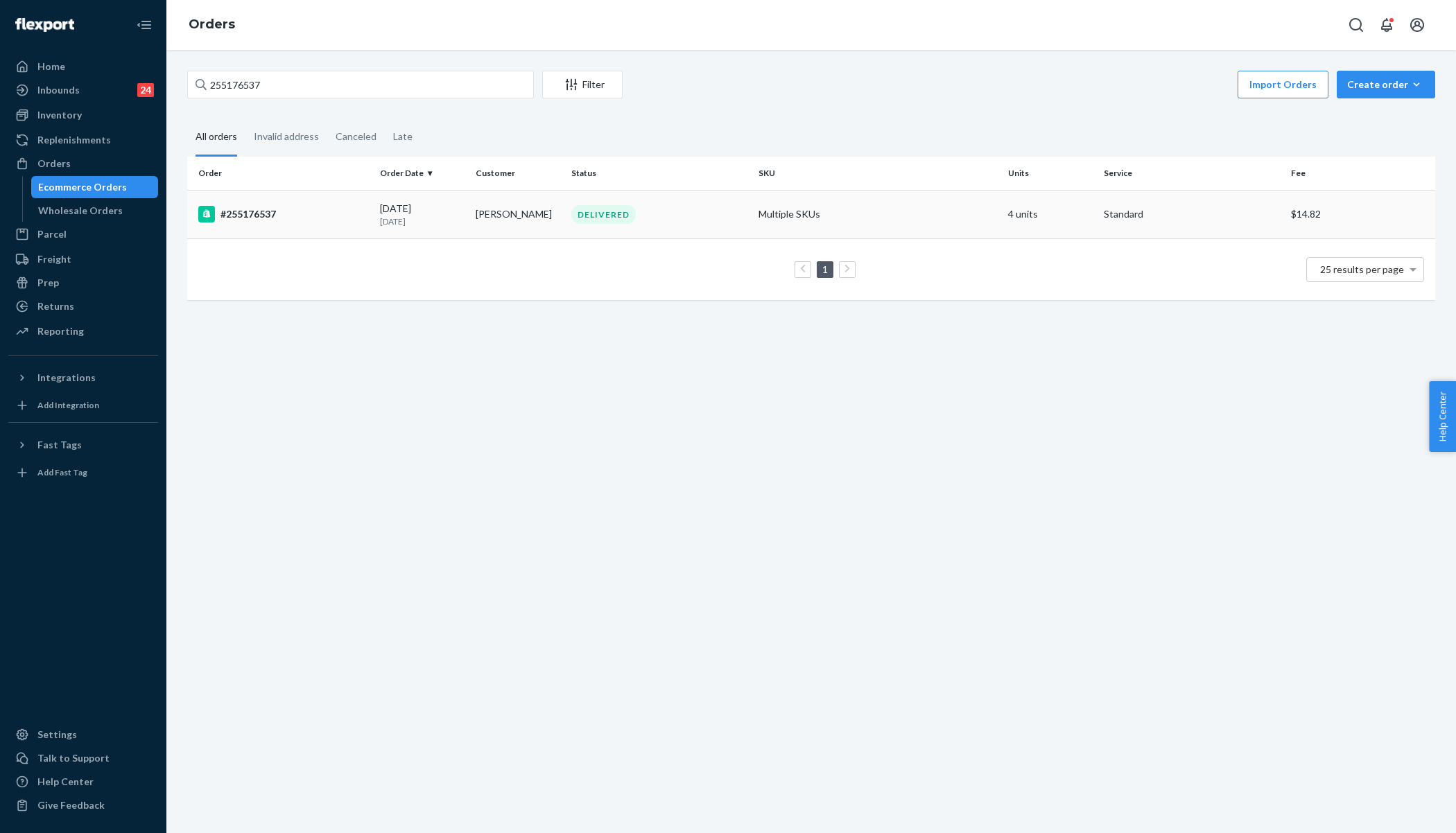
click at [351, 199] on td "#255176537" at bounding box center [281, 214] width 187 height 49
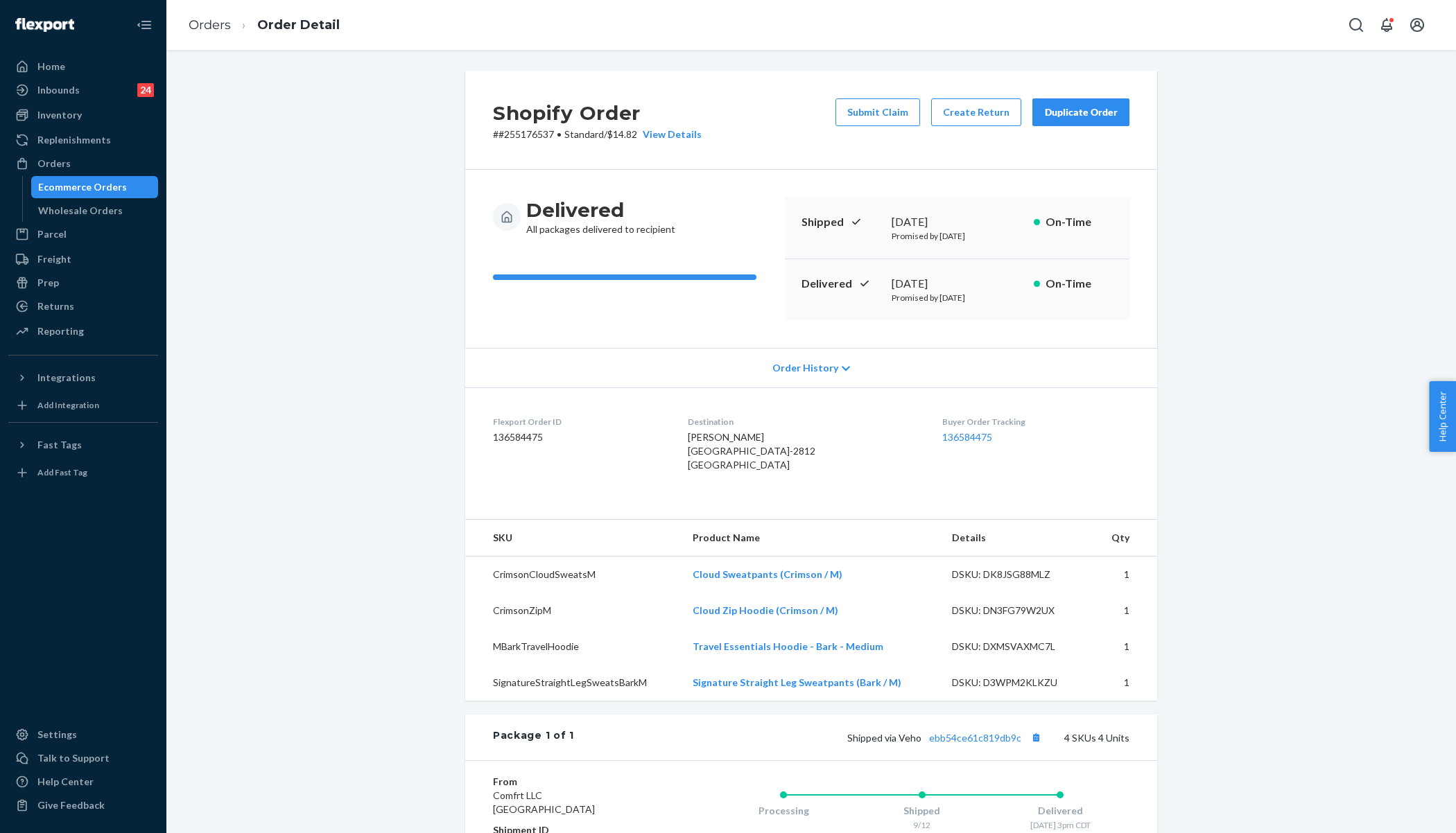
scroll to position [184, 0]
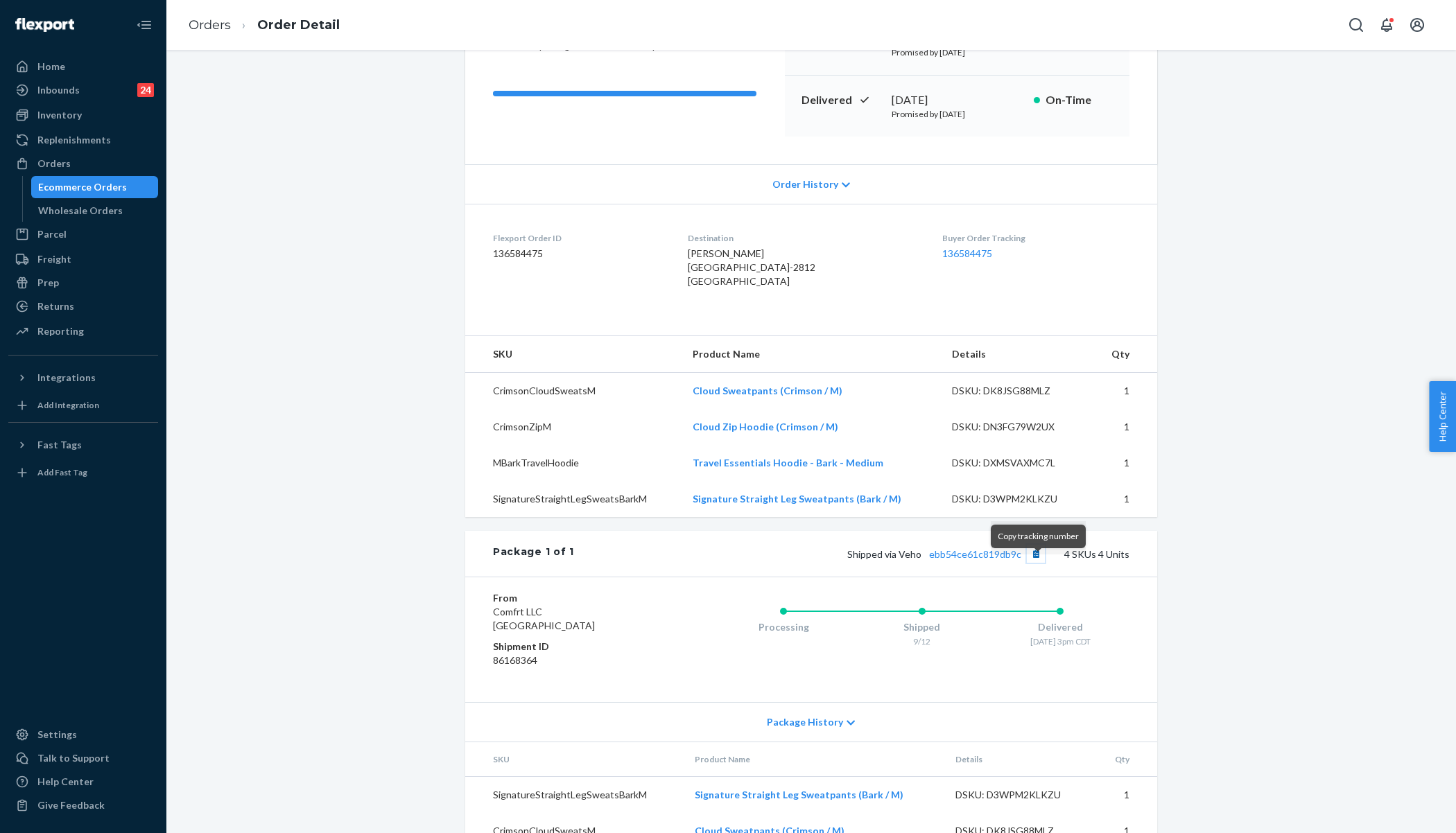
click at [1039, 563] on button "Copy tracking number" at bounding box center [1036, 554] width 18 height 18
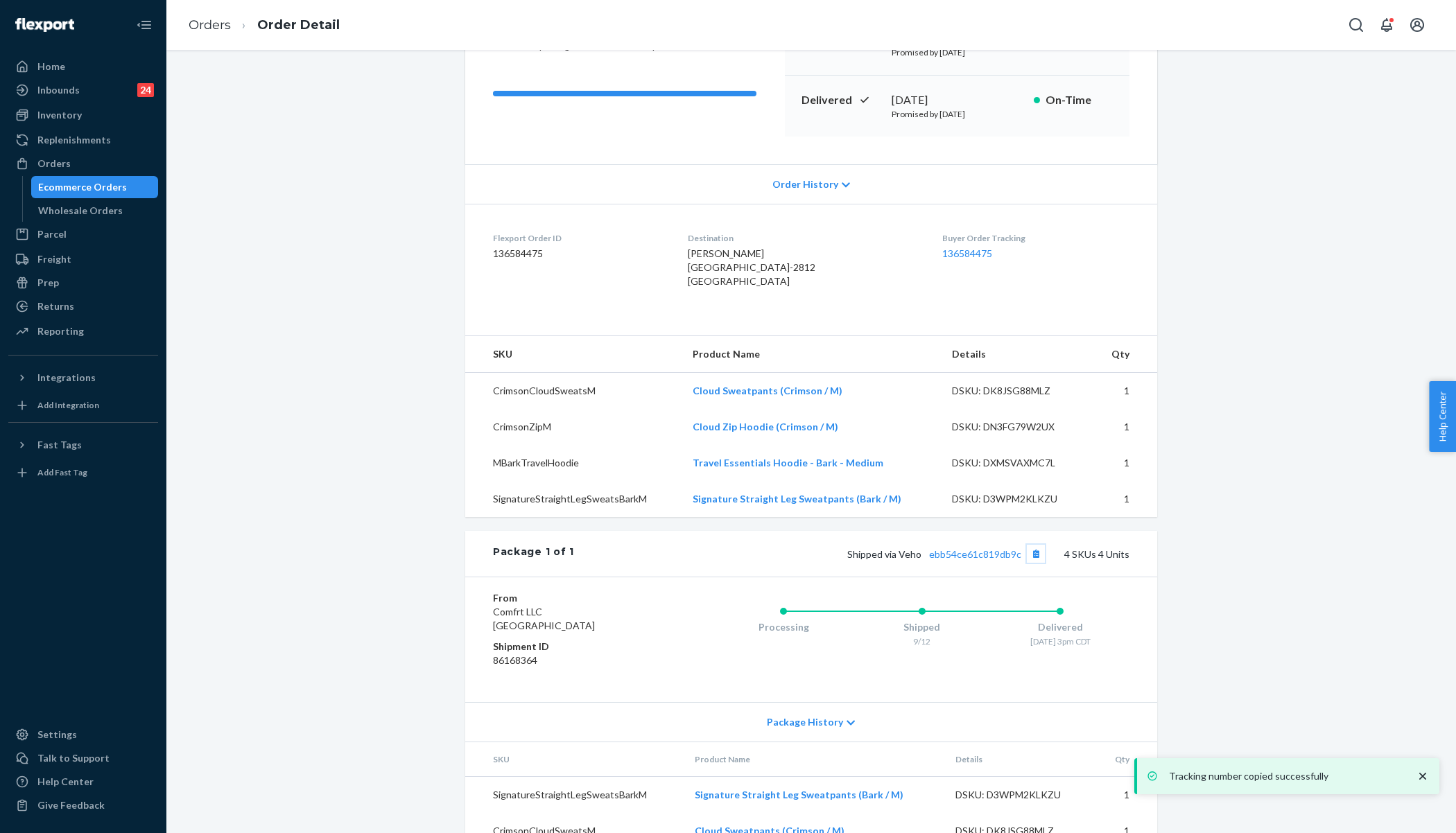
scroll to position [299, 0]
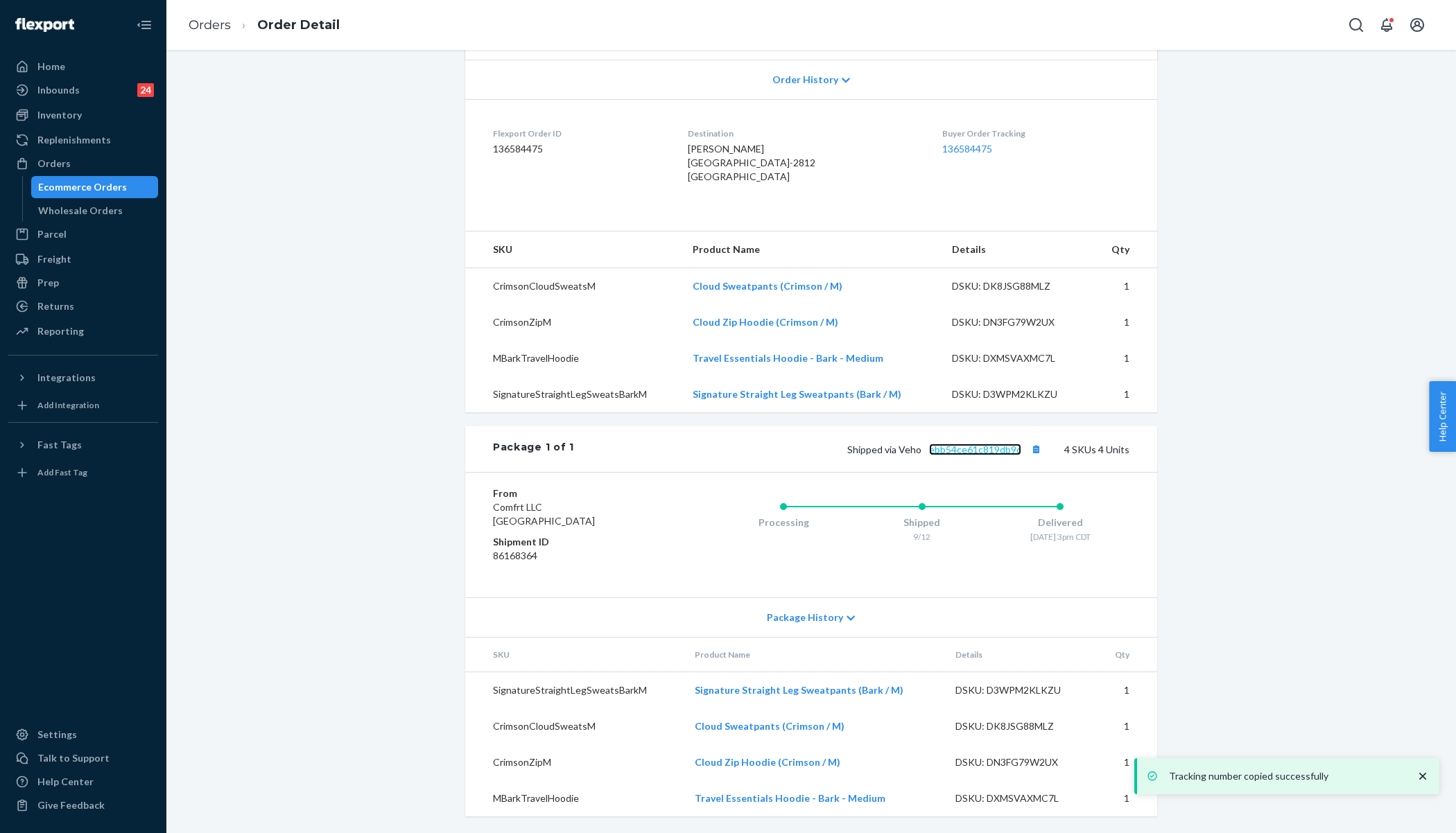
click at [977, 452] on link "ebb54ce61c819db9c" at bounding box center [975, 449] width 92 height 12
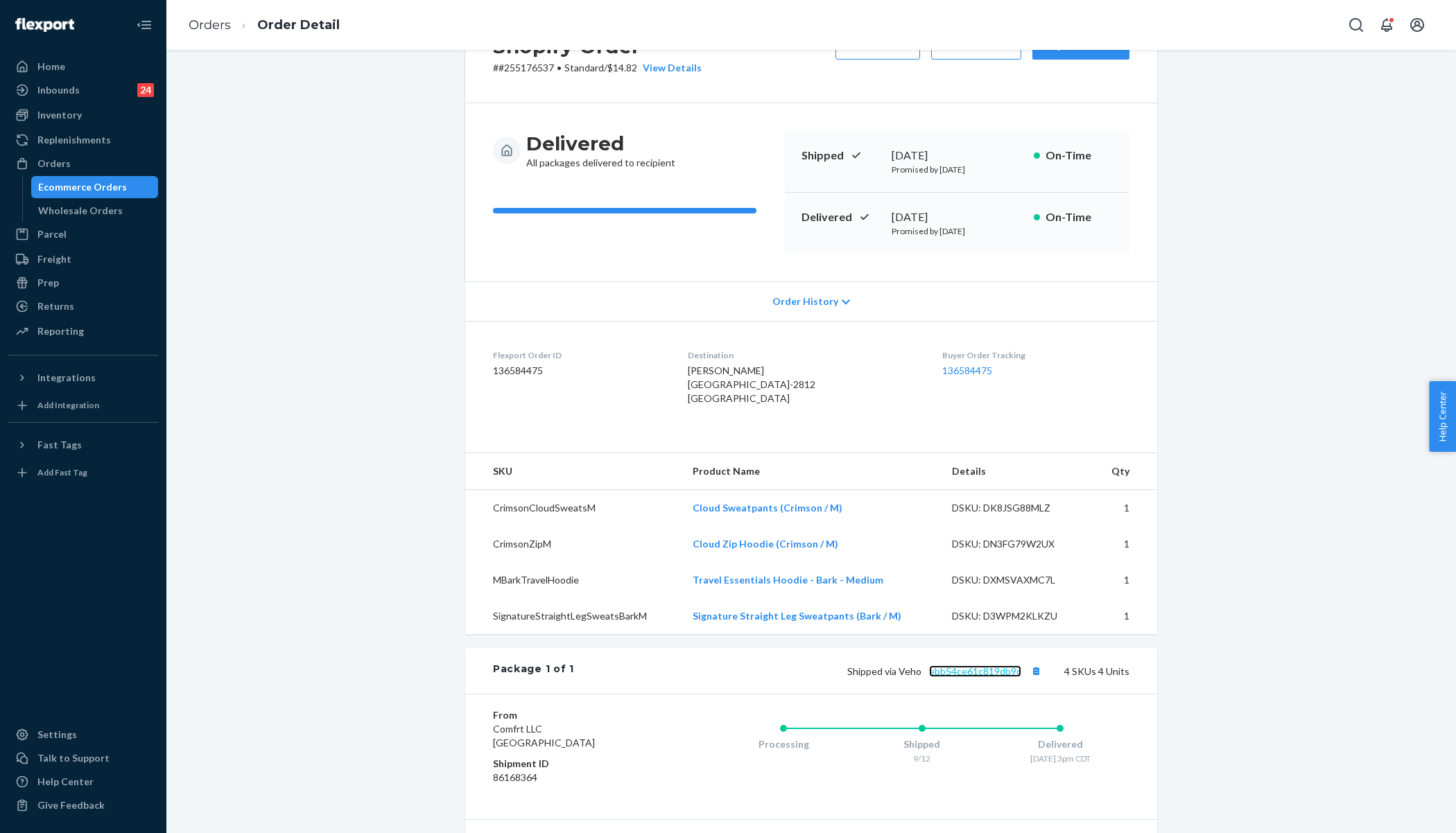
scroll to position [0, 0]
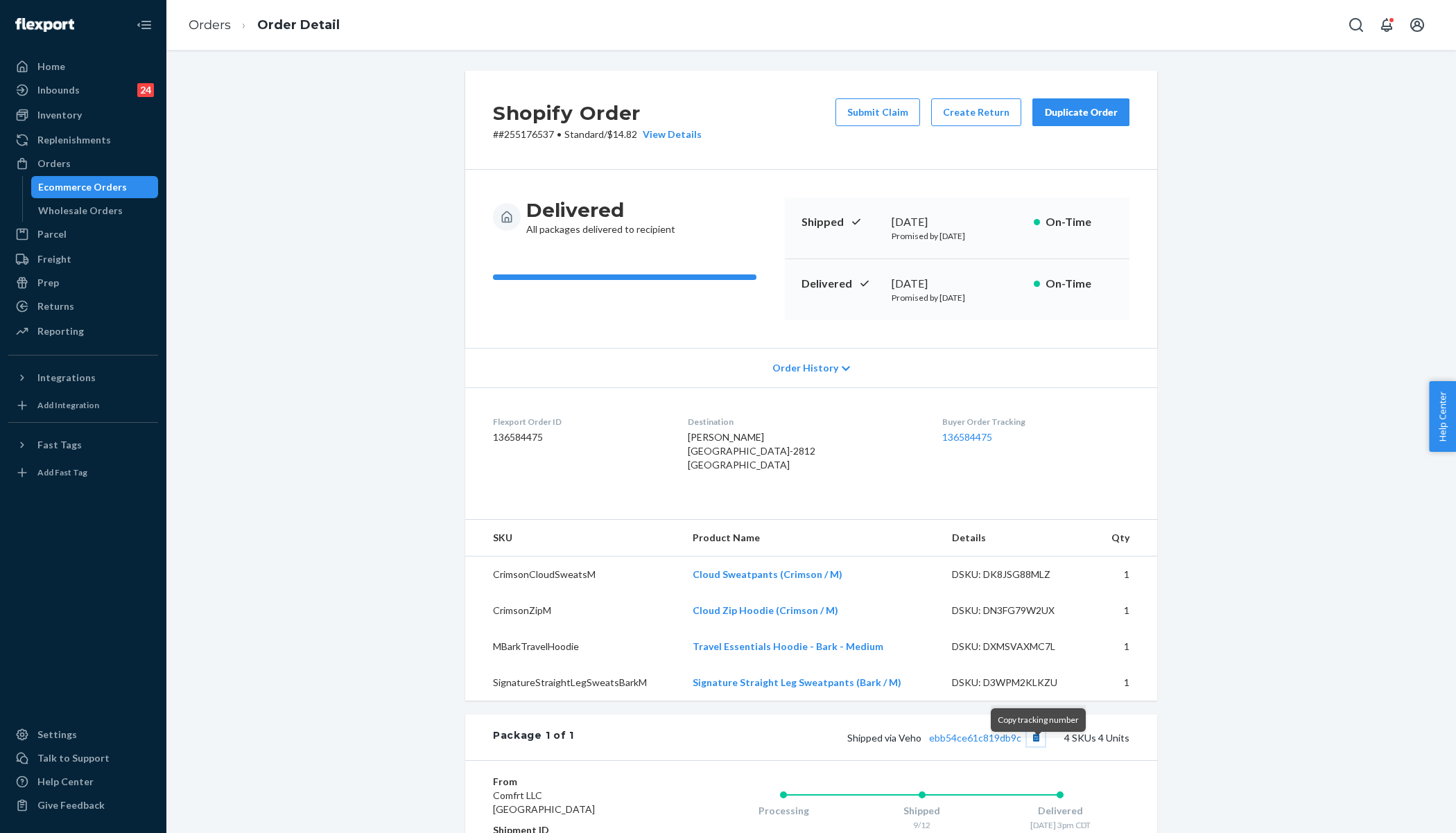
click at [1040, 746] on button "Copy tracking number" at bounding box center [1036, 737] width 18 height 18
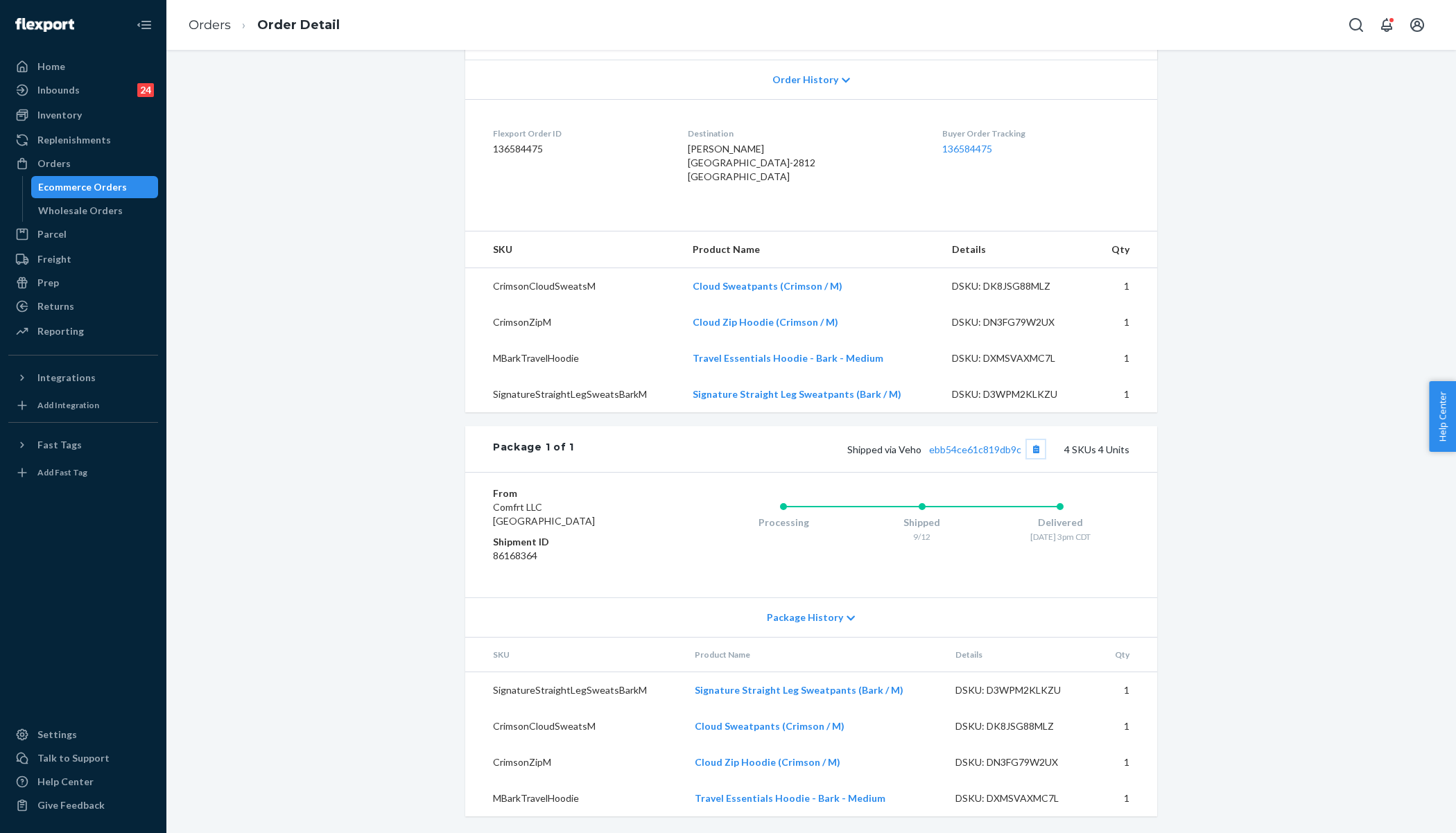
scroll to position [299, 0]
click at [200, 33] on li "Orders" at bounding box center [210, 25] width 42 height 18
click at [211, 21] on link "Orders" at bounding box center [210, 25] width 42 height 15
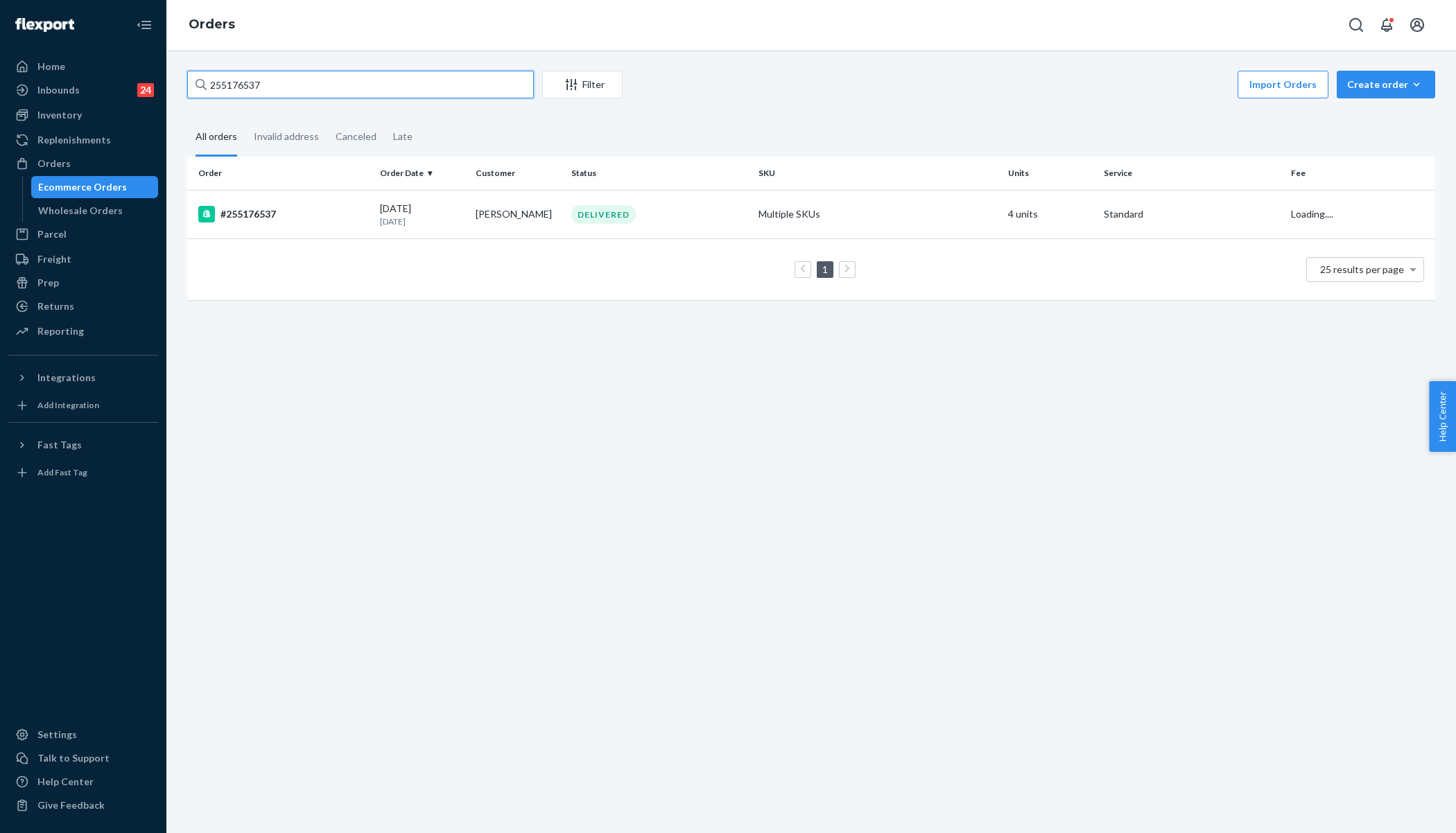
click at [289, 97] on input "255176537" at bounding box center [360, 84] width 347 height 28
paste input "5280"
type input "255175280"
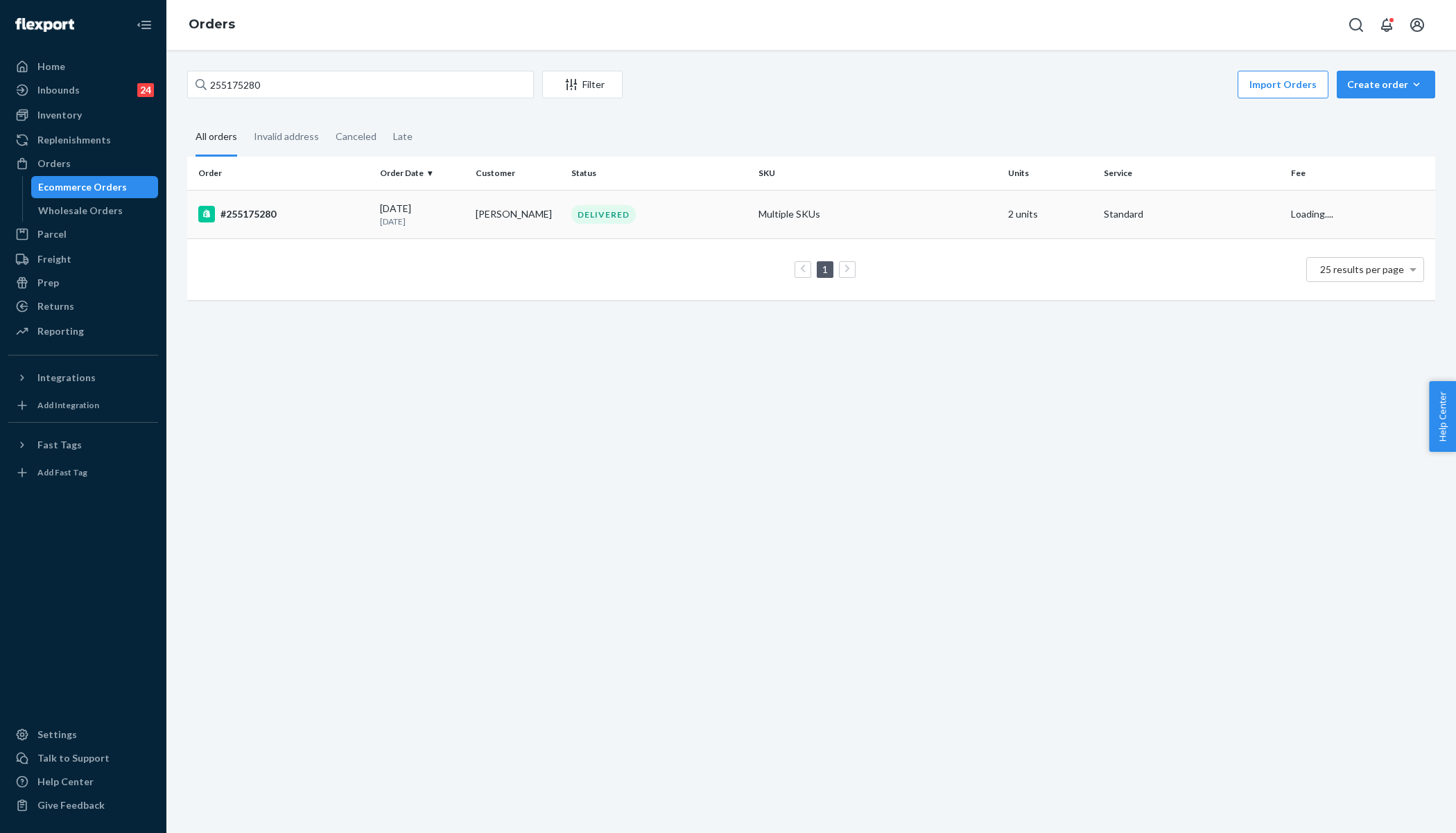
click at [348, 204] on td "#255175280" at bounding box center [281, 214] width 187 height 49
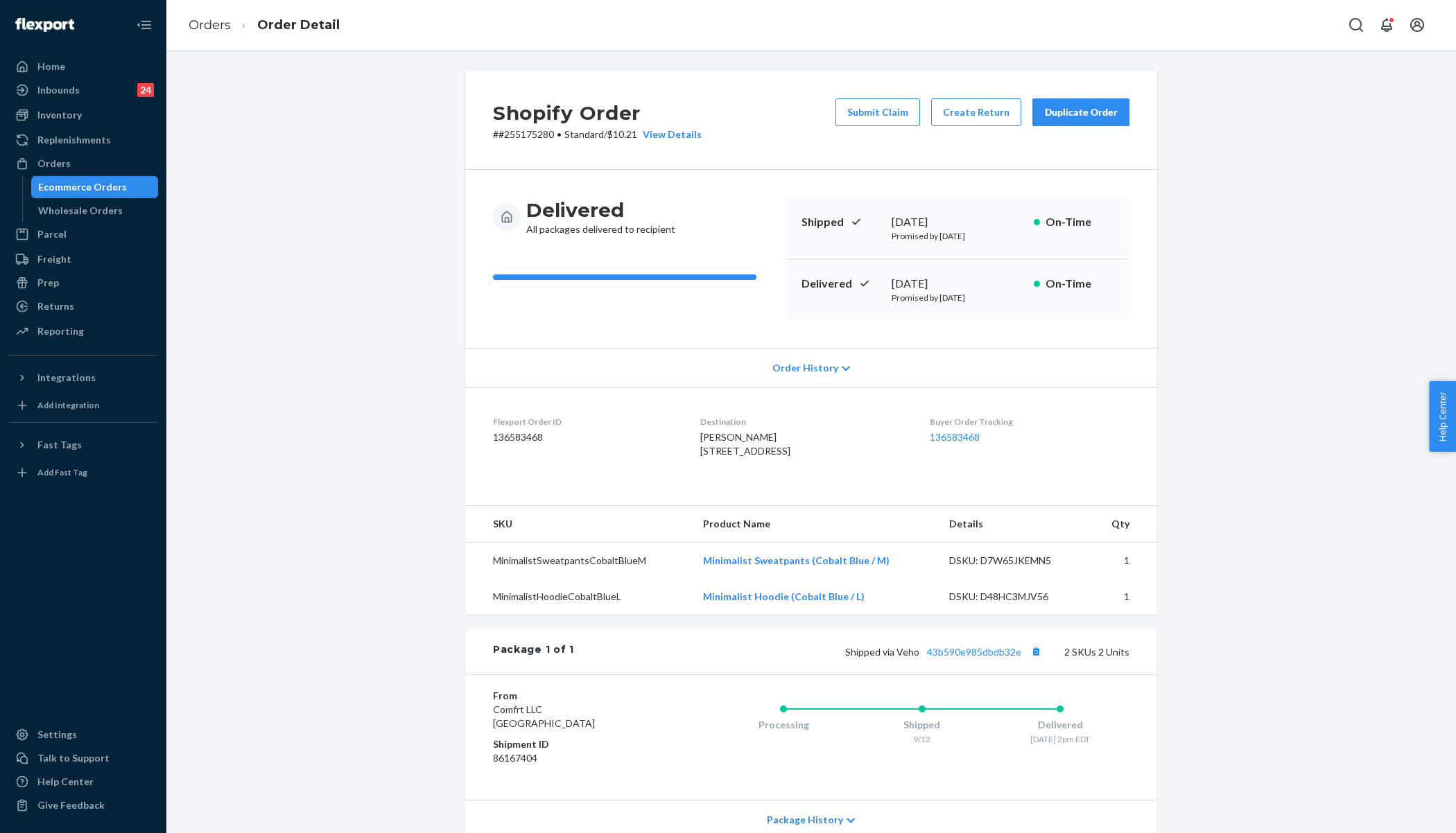
scroll to position [154, 0]
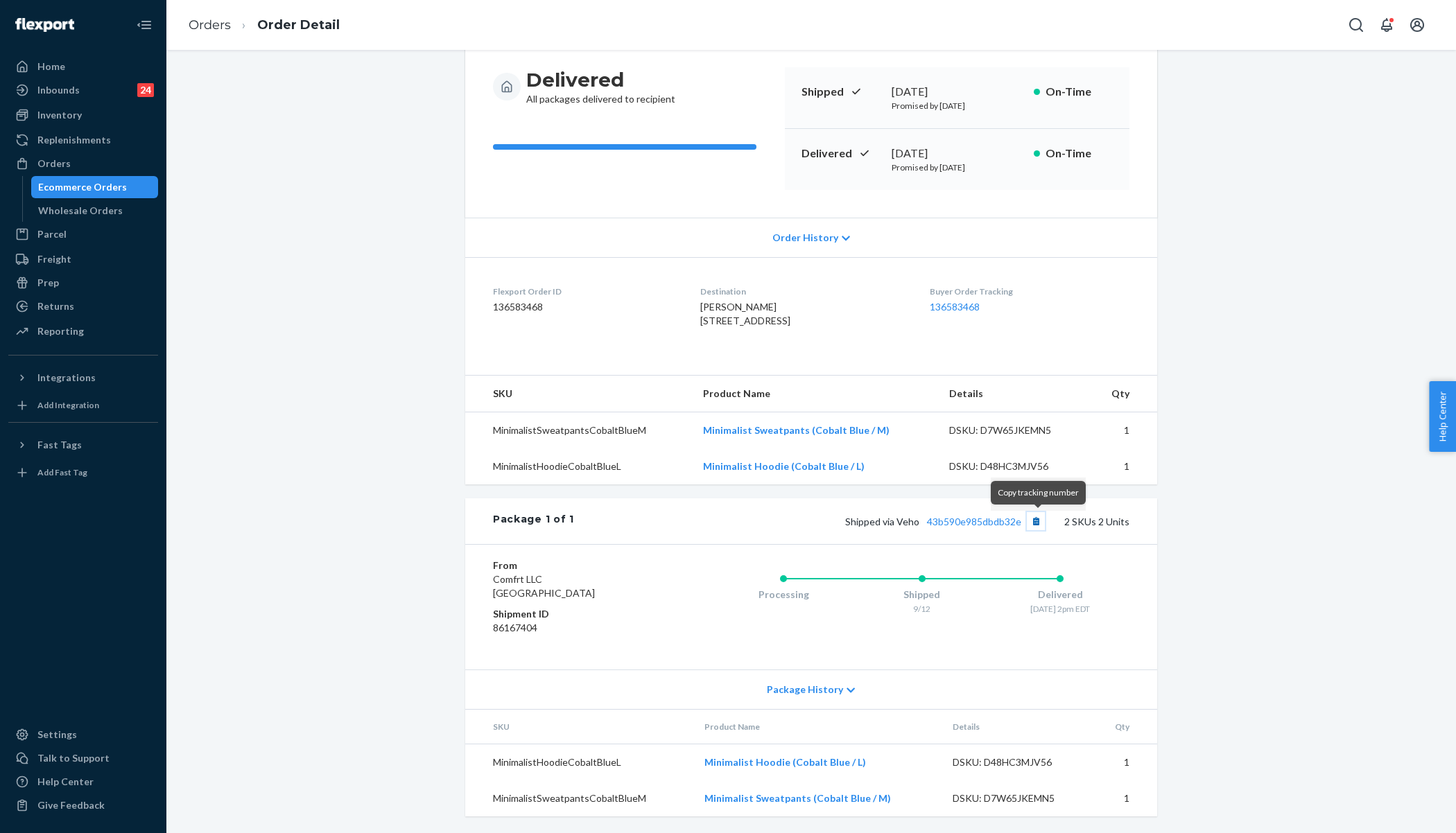
click at [1039, 518] on button "Copy tracking number" at bounding box center [1036, 521] width 18 height 18
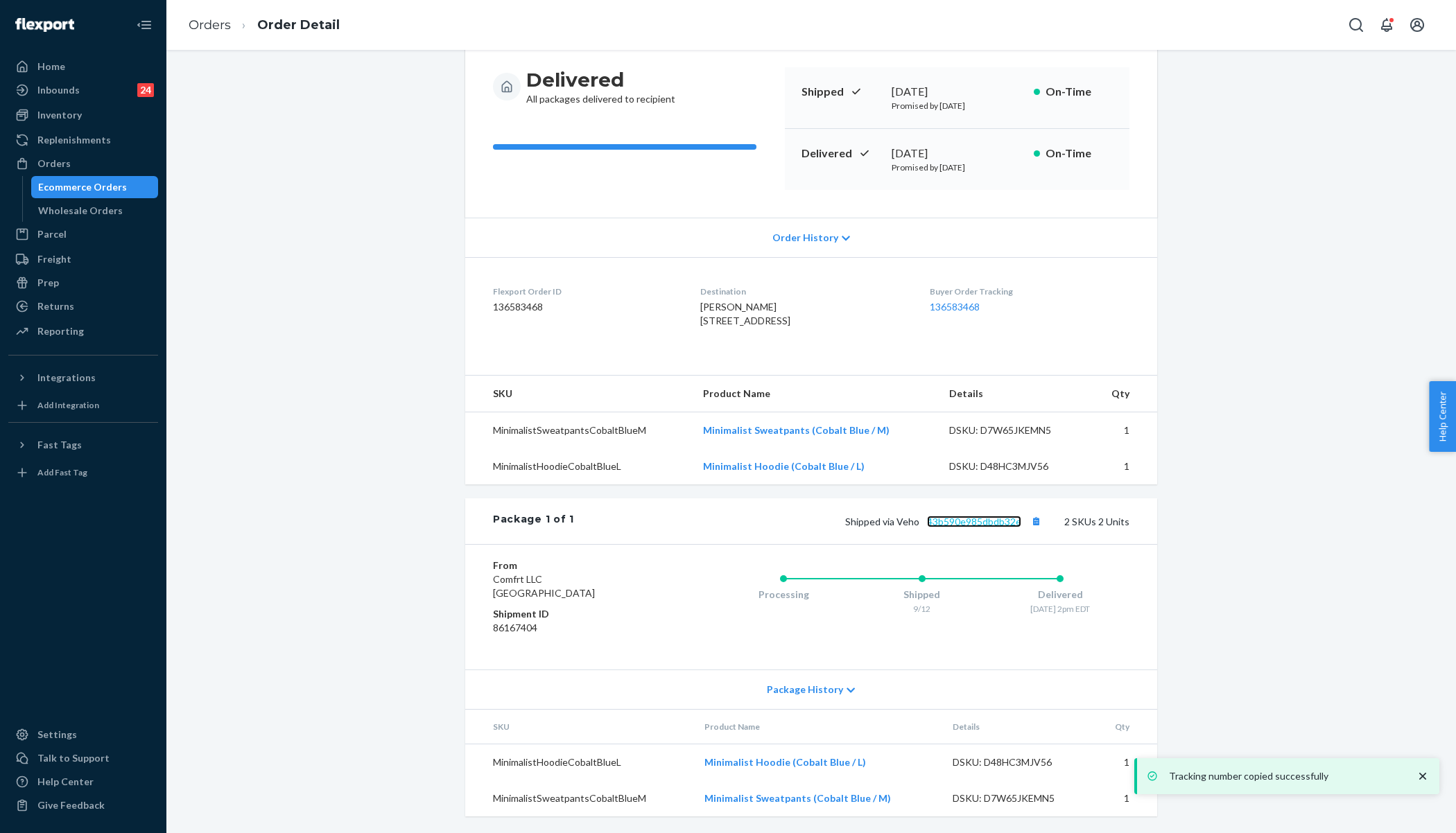
click at [978, 517] on link "43b590e985dbdb32e" at bounding box center [974, 521] width 94 height 12
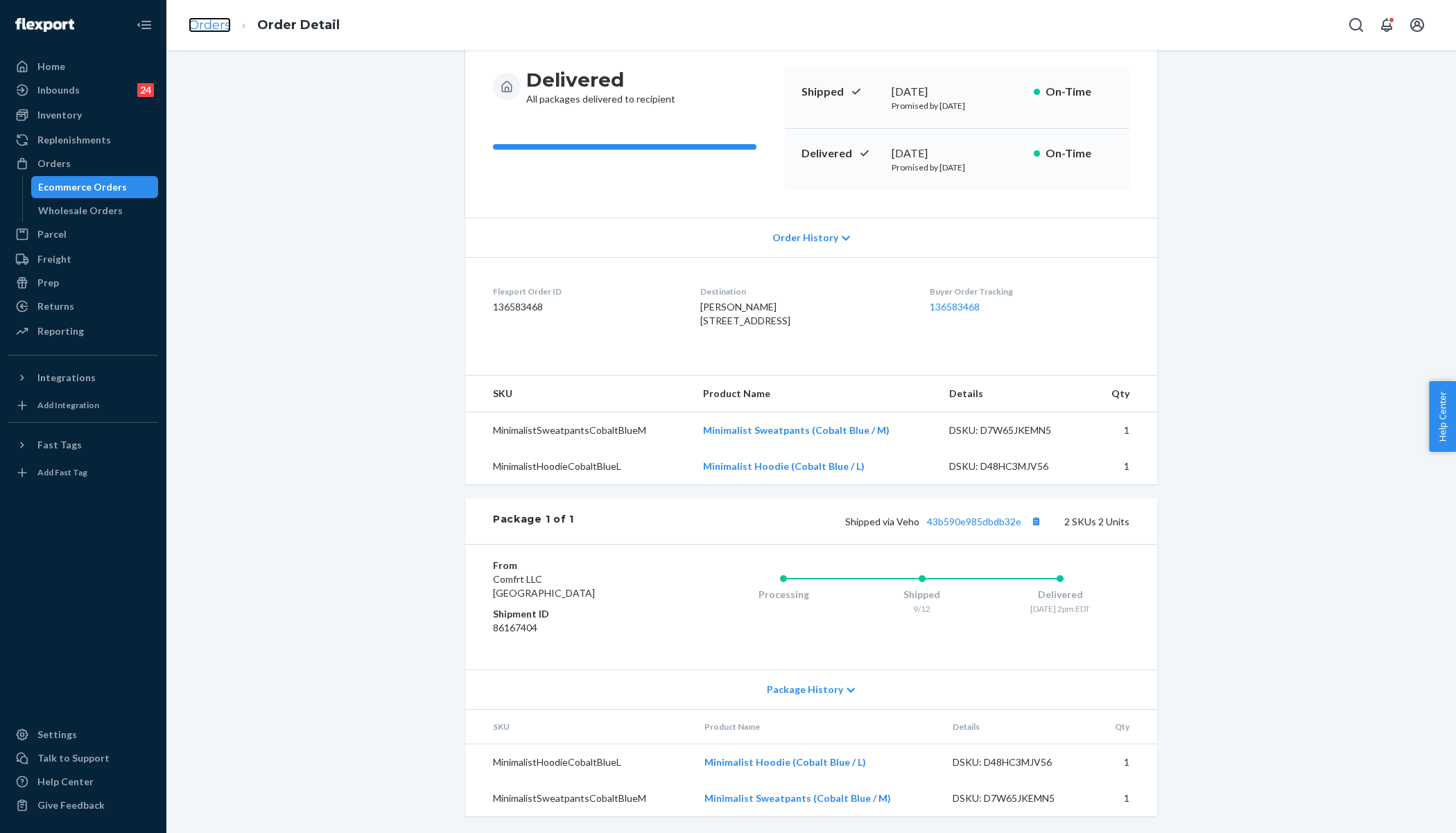
click at [192, 30] on link "Orders" at bounding box center [210, 25] width 42 height 15
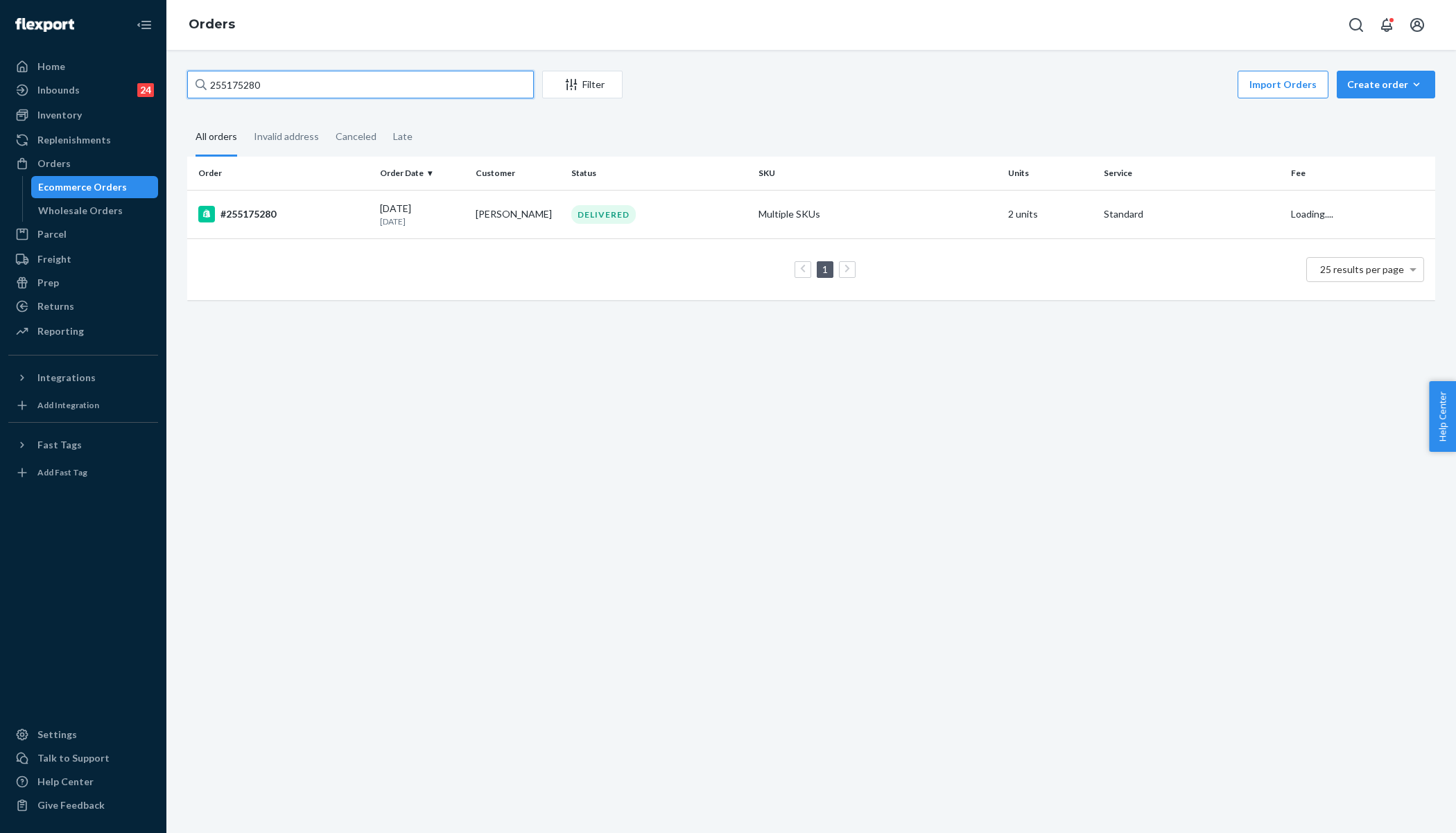
click at [306, 83] on input "255175280" at bounding box center [360, 84] width 347 height 28
paste input "28386"
type input "255128386"
click at [361, 199] on td "#255128386" at bounding box center [281, 214] width 187 height 49
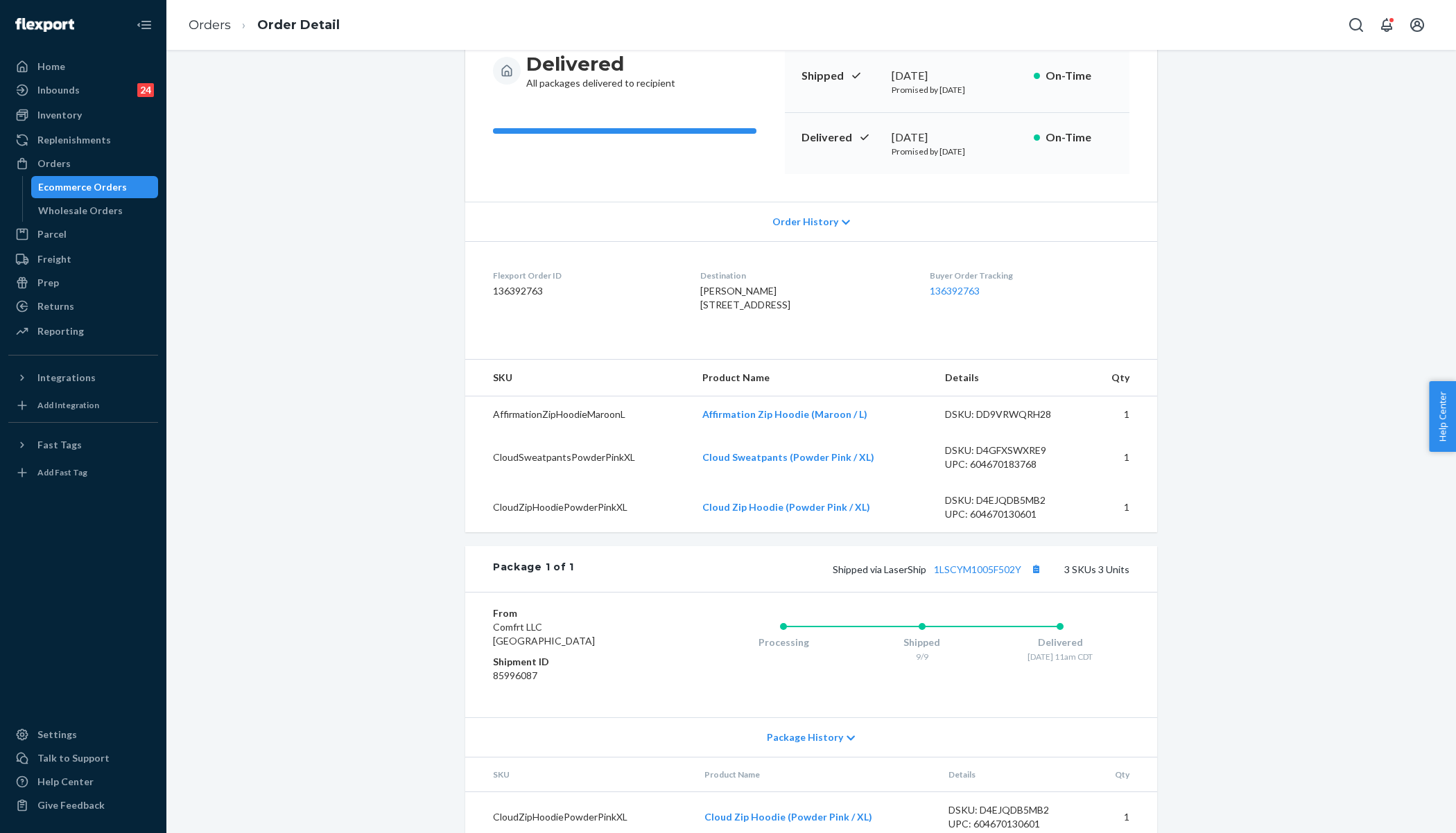
scroll to position [282, 0]
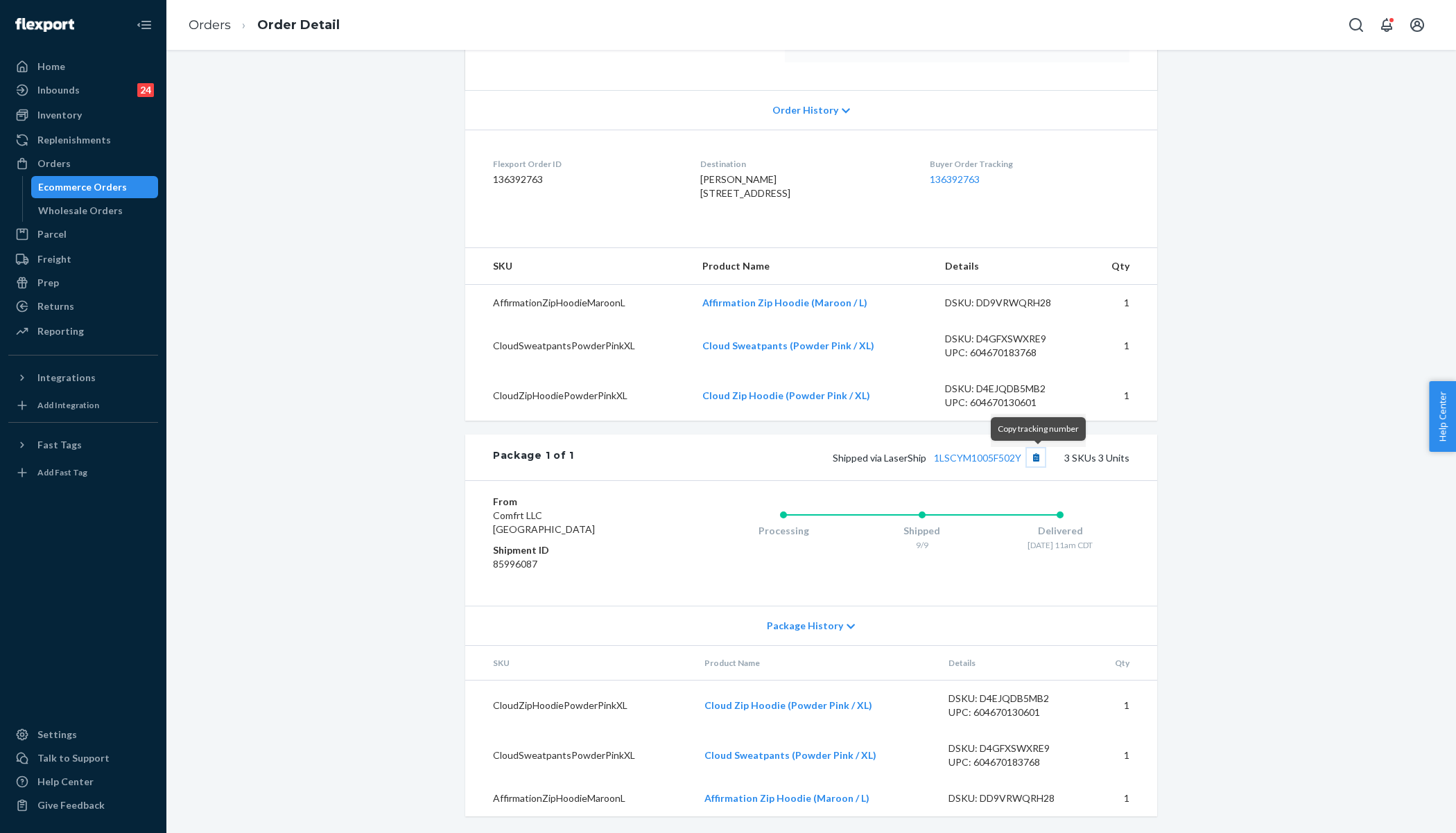
click at [1039, 462] on button "Copy tracking number" at bounding box center [1036, 458] width 18 height 18
click at [64, 163] on div "Orders" at bounding box center [54, 163] width 33 height 14
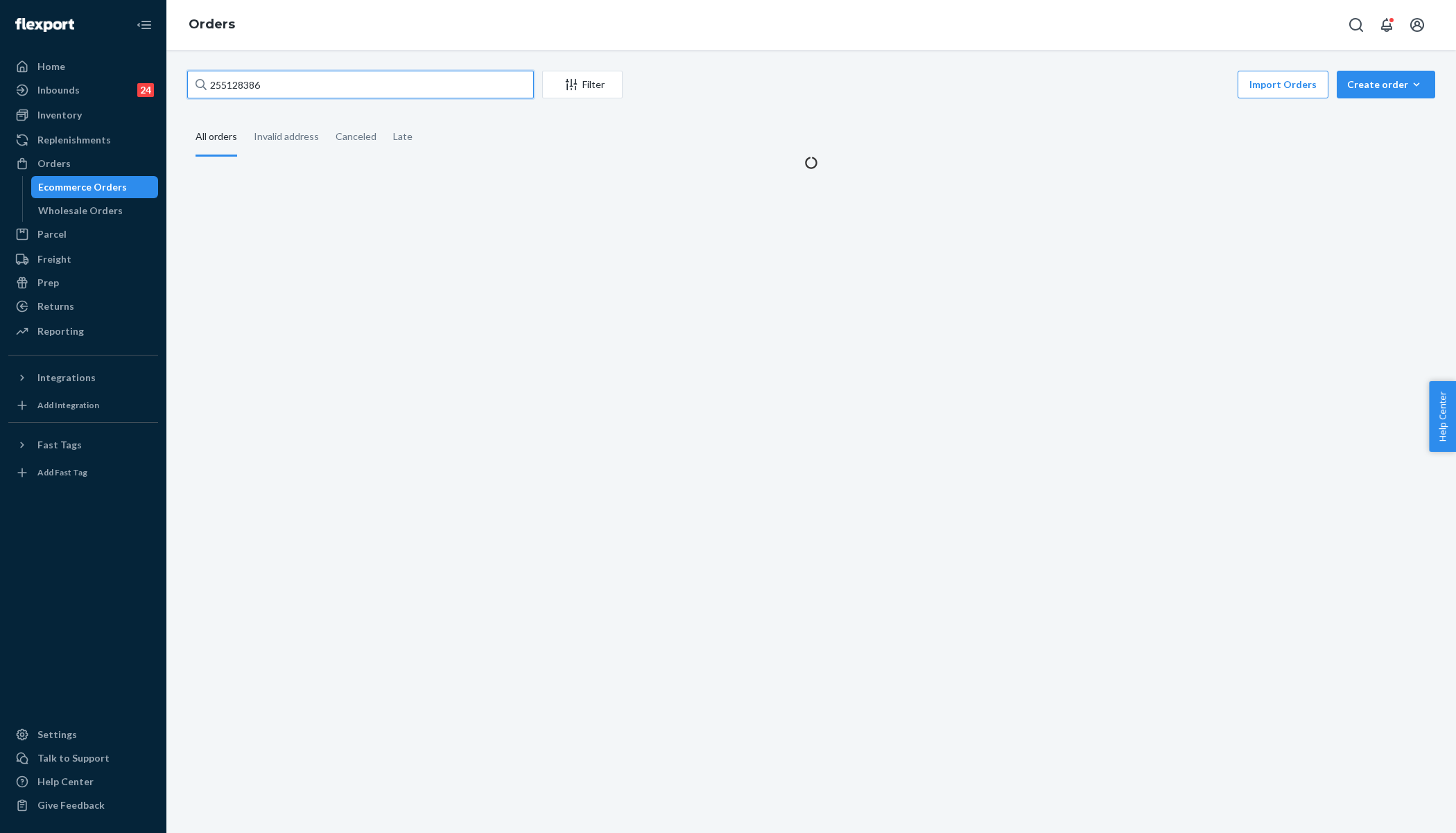
click at [240, 89] on input "255128386" at bounding box center [360, 84] width 347 height 28
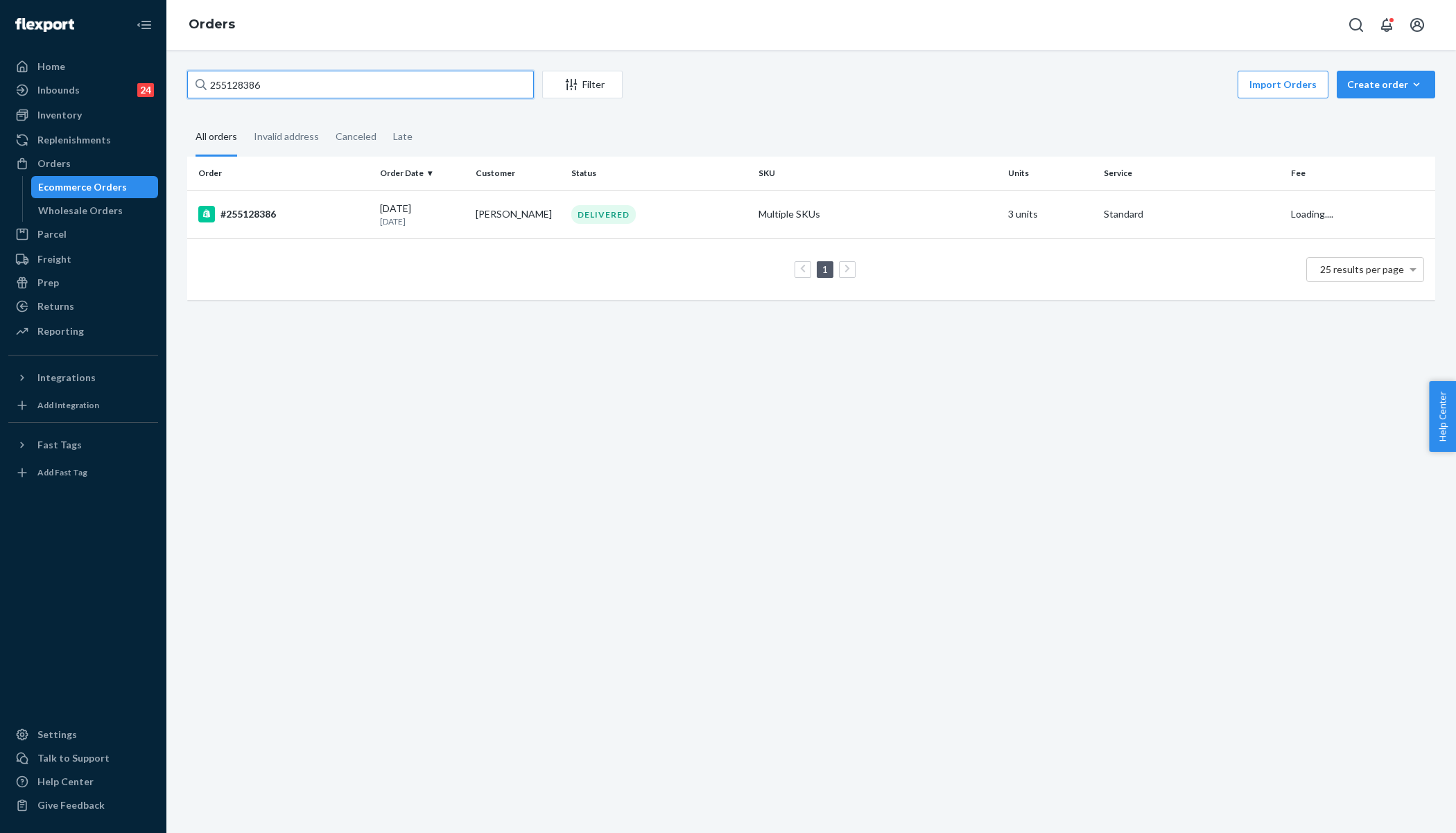
paste input "k.keifer21@gmail.com"
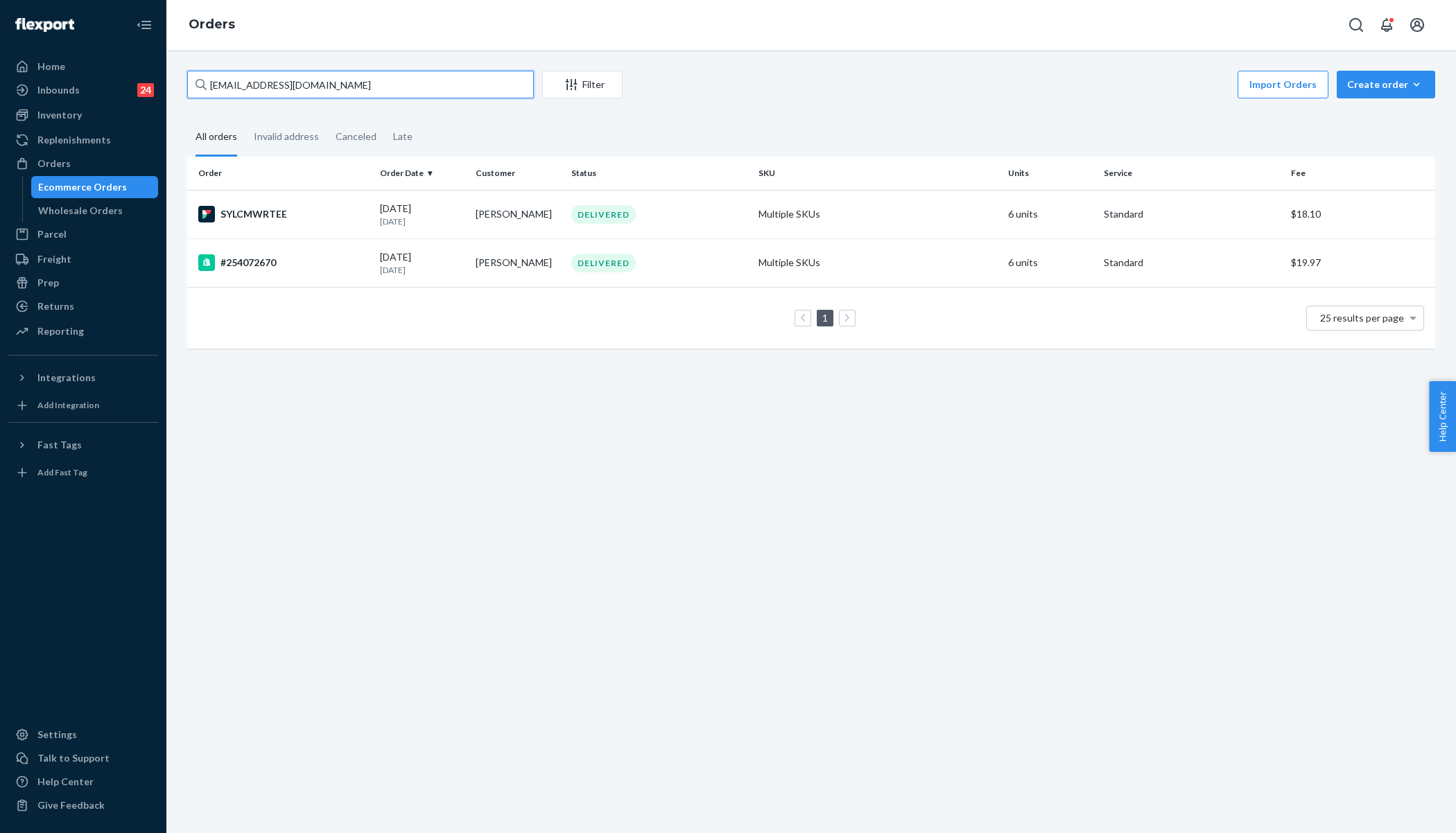
type input "k.keifer21@gmail.com"
click at [472, 212] on td "Kaelia Keifer" at bounding box center [518, 214] width 96 height 49
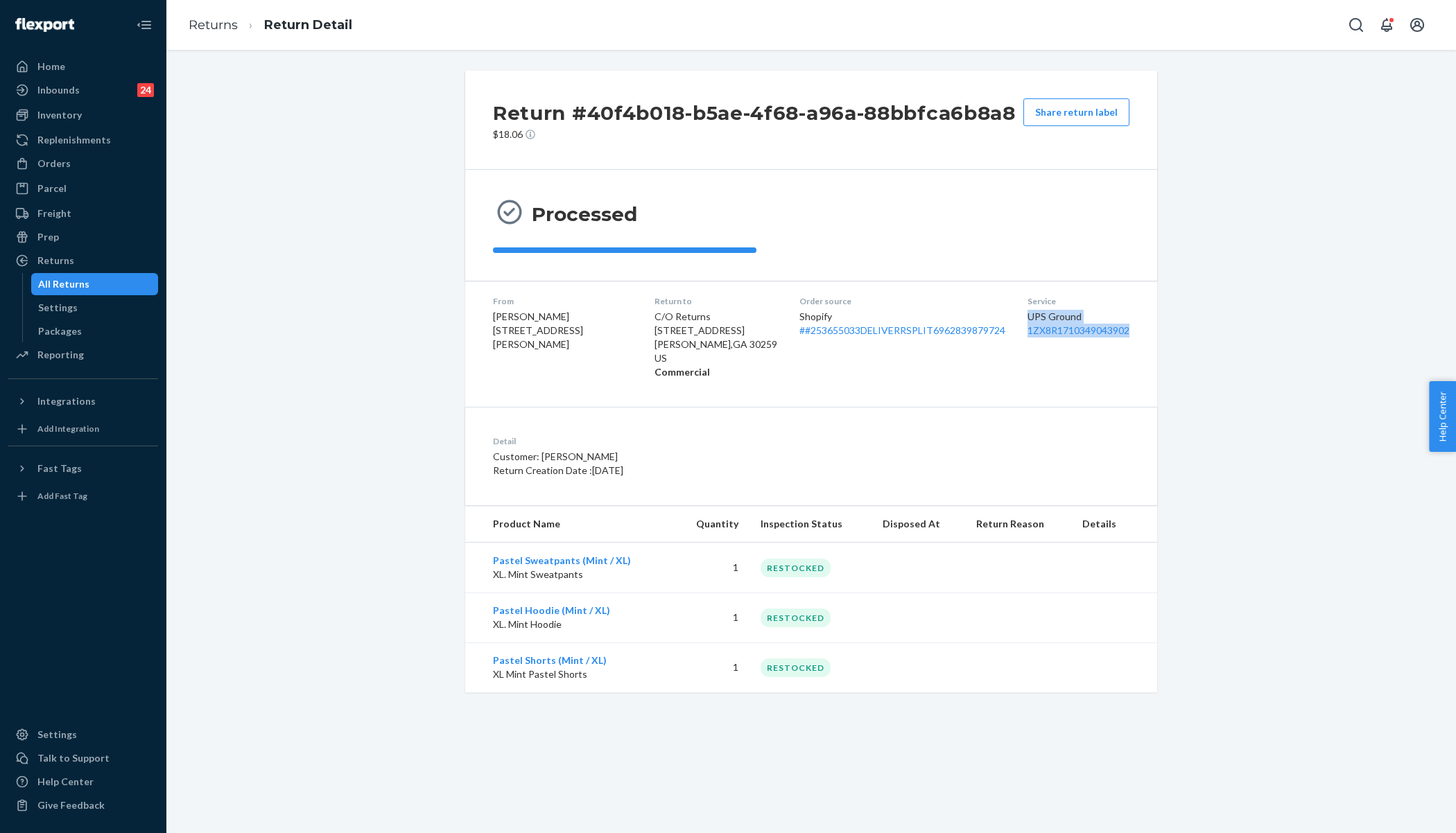
drag, startPoint x: 1009, startPoint y: 315, endPoint x: 1125, endPoint y: 334, distance: 117.5
click at [1125, 334] on dl "From Cassandra Weathers 1912 Stillcreek Dr Jackson, MS 39204-4167 Return to C/O…" at bounding box center [811, 337] width 692 height 112
copy div "UPS Ground 1ZX8R1710349043902"
